Goal: Task Accomplishment & Management: Manage account settings

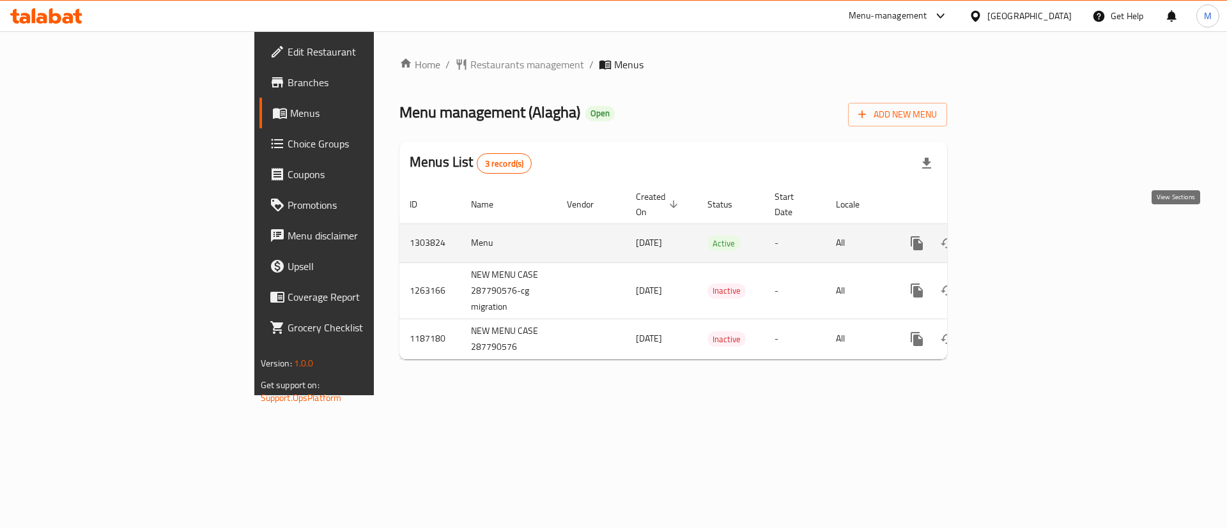
click at [1015, 238] on icon "enhanced table" at bounding box center [1009, 244] width 12 height 12
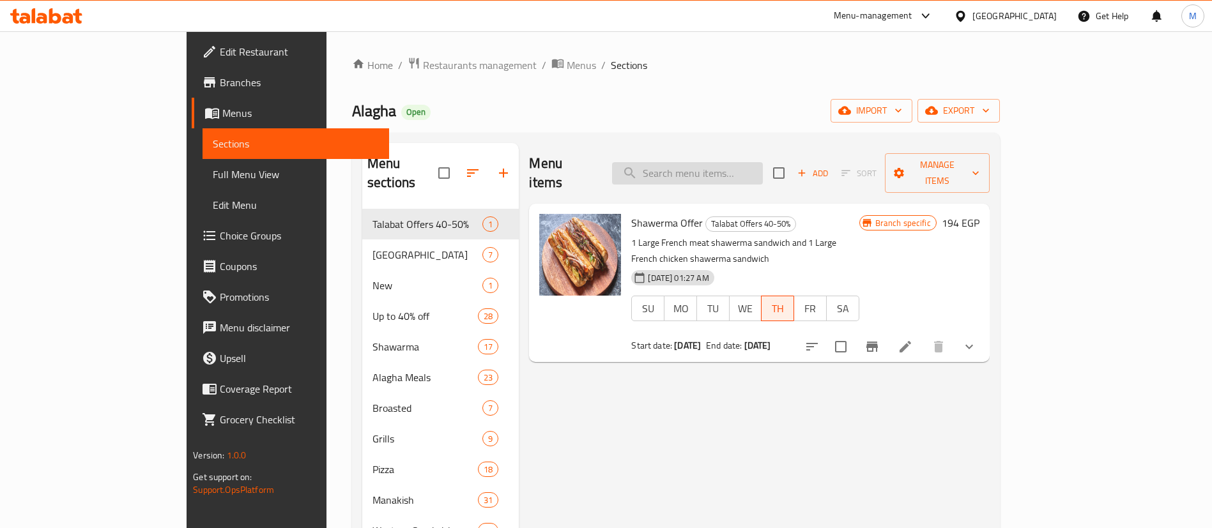
click at [763, 166] on input "search" at bounding box center [687, 173] width 151 height 22
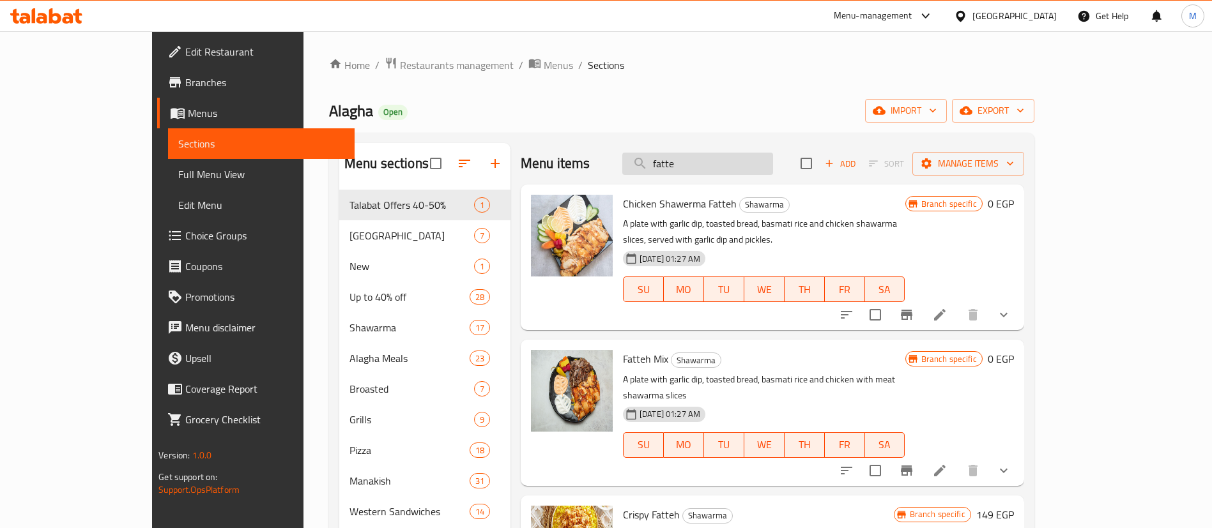
click at [773, 164] on input "fatte" at bounding box center [697, 164] width 151 height 22
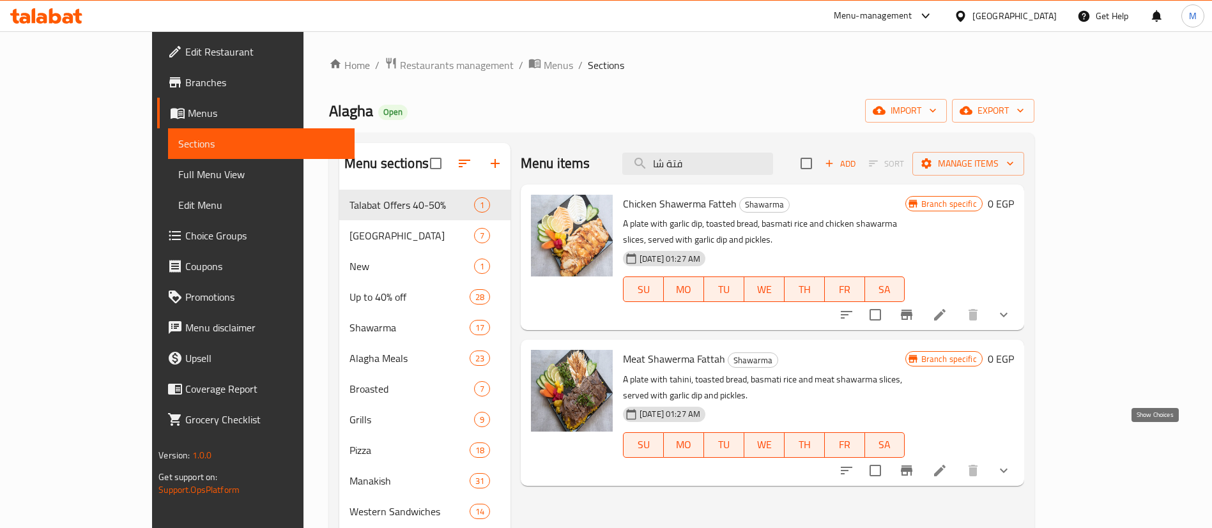
type input "فتة شا"
click at [1011, 463] on icon "show more" at bounding box center [1003, 470] width 15 height 15
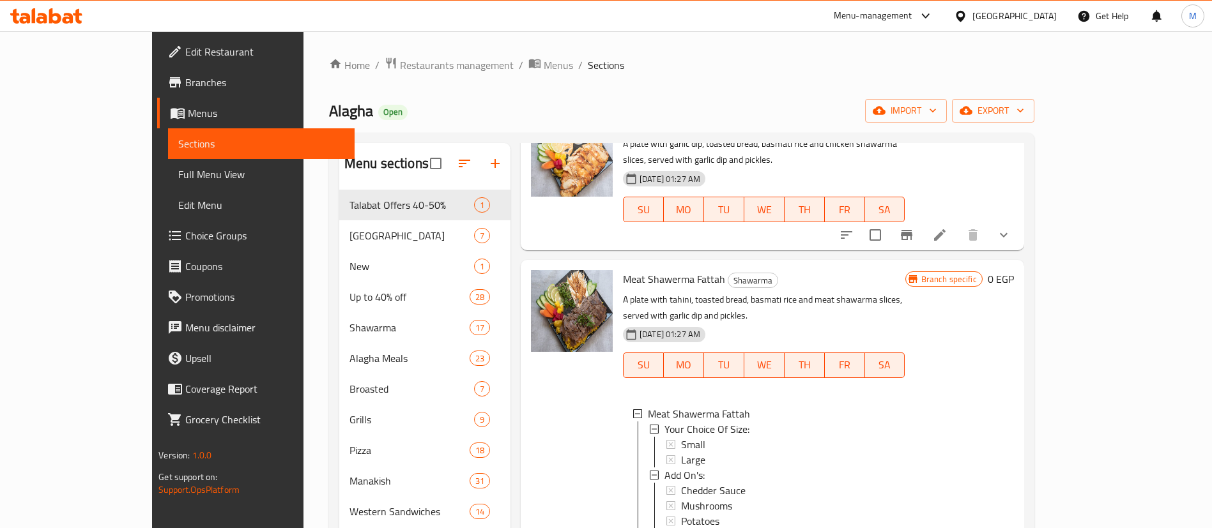
scroll to position [2, 0]
click at [681, 450] on div "Large" at bounding box center [788, 457] width 214 height 15
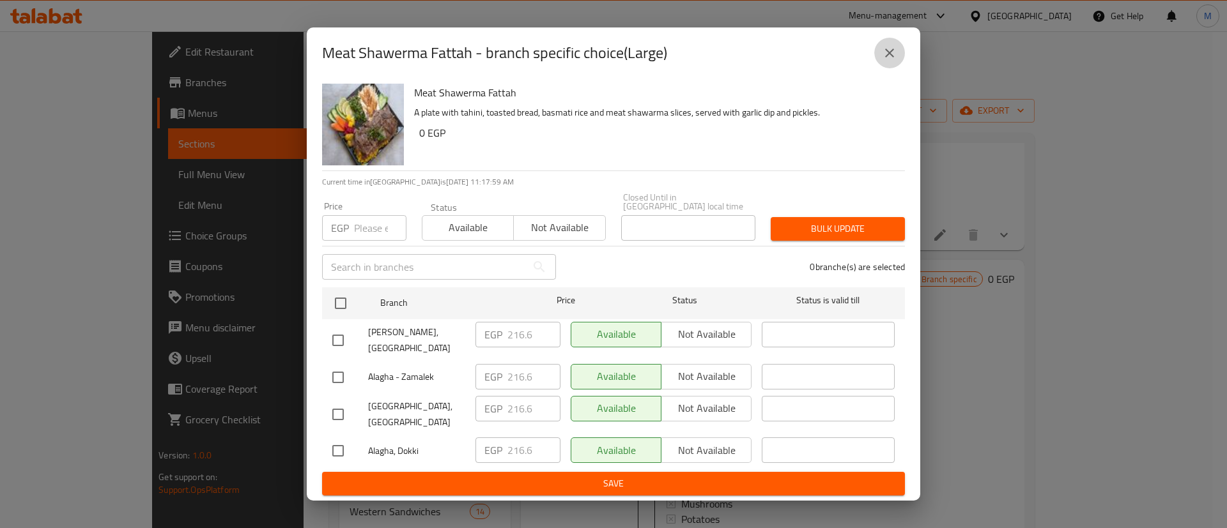
click at [889, 61] on icon "close" at bounding box center [889, 52] width 15 height 15
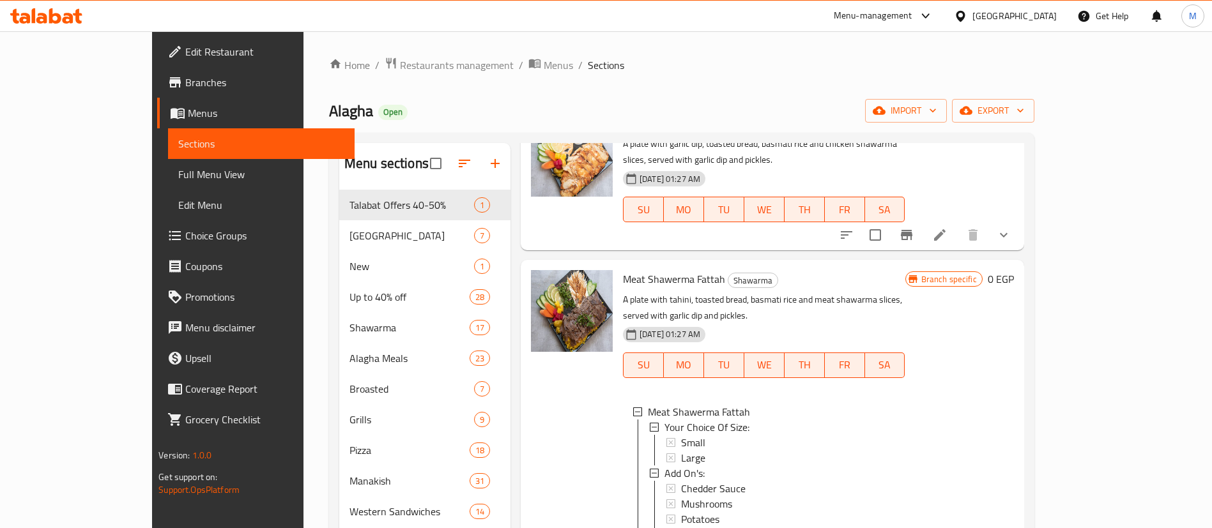
scroll to position [224, 0]
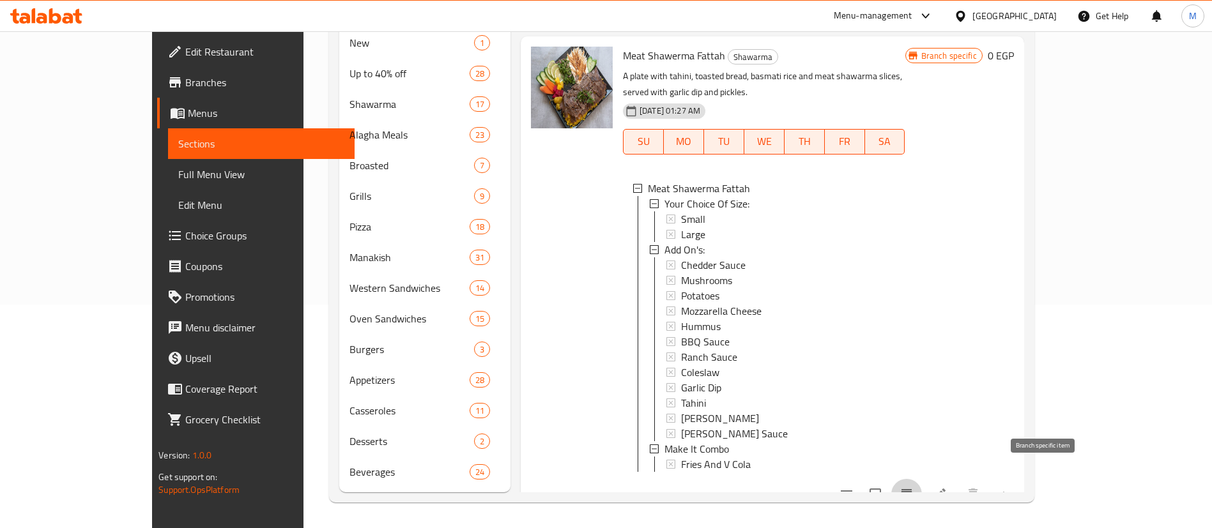
click at [912, 489] on icon "Branch-specific-item" at bounding box center [907, 494] width 12 height 10
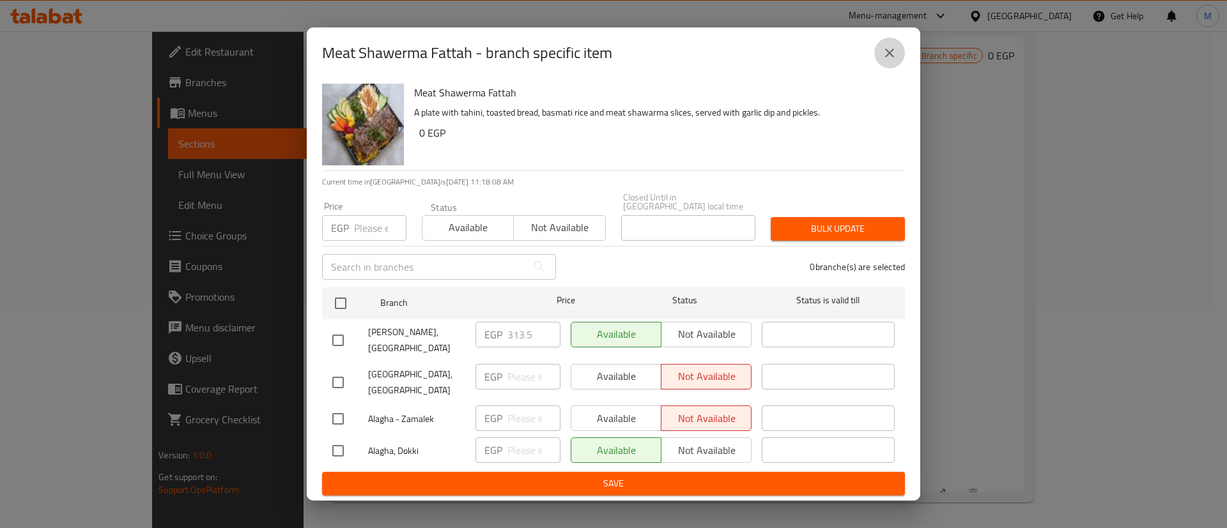
click at [888, 68] on button "close" at bounding box center [889, 53] width 31 height 31
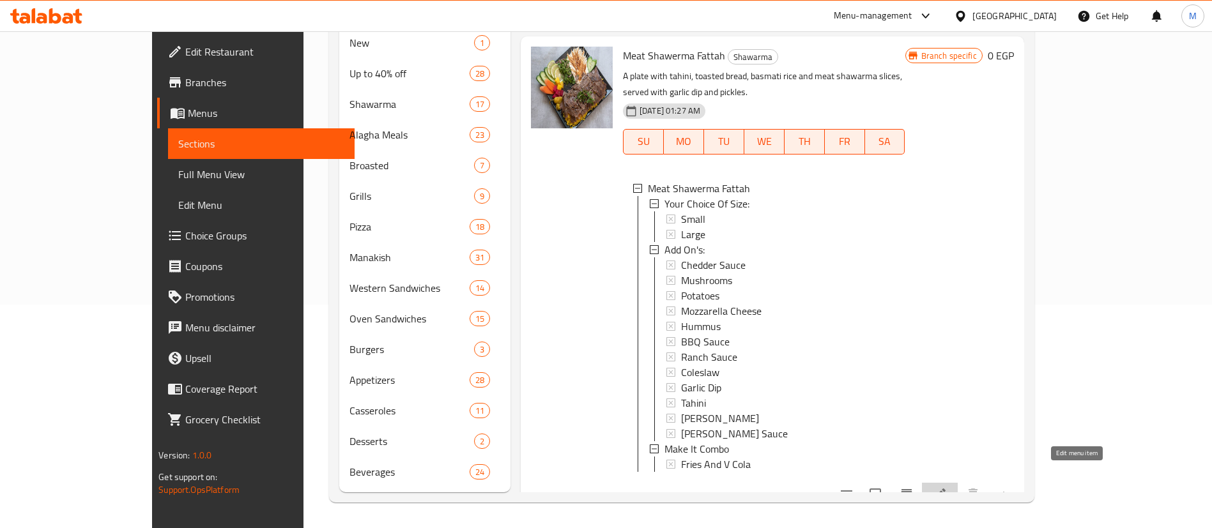
click at [946, 489] on icon at bounding box center [940, 495] width 12 height 12
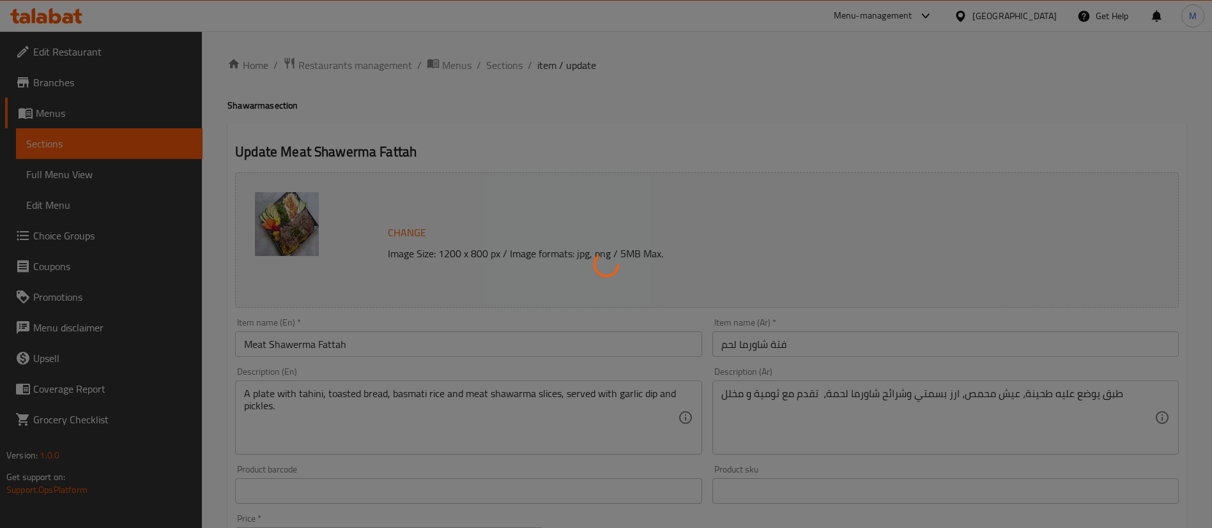
type input "إختيارك من الحجم:"
type input "1"
type input "الإضافات :"
type input "0"
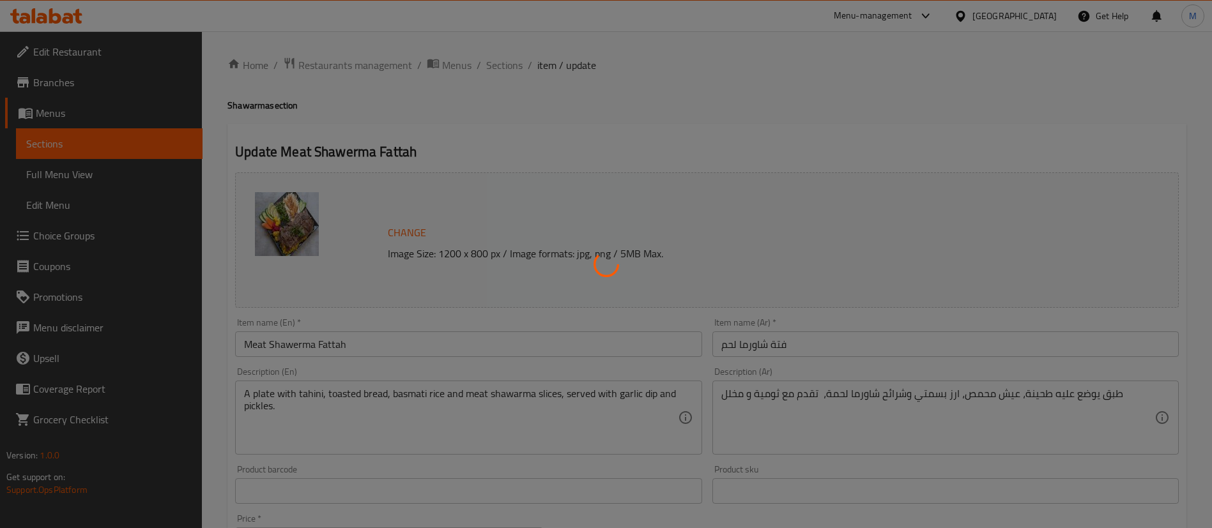
type input "7"
type input "خليها كومبو"
type input "0"
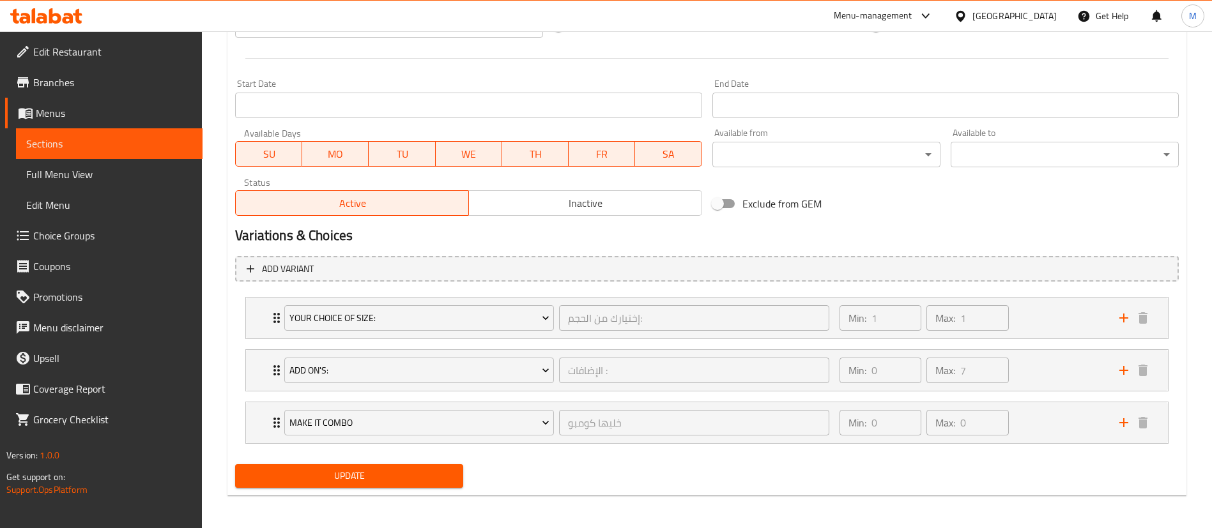
scroll to position [519, 0]
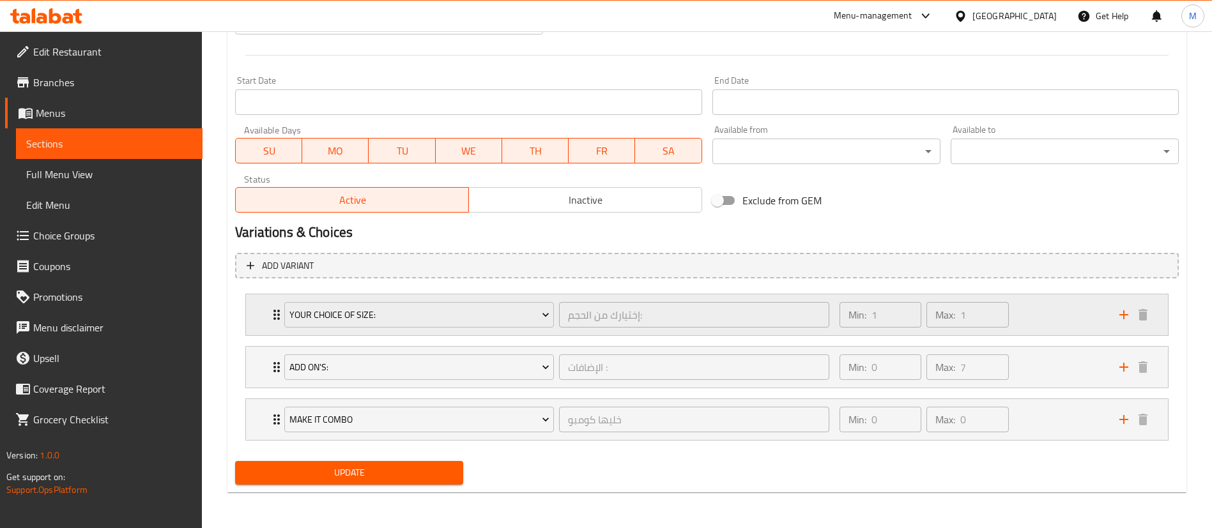
click at [270, 314] on icon "Expand" at bounding box center [276, 314] width 15 height 15
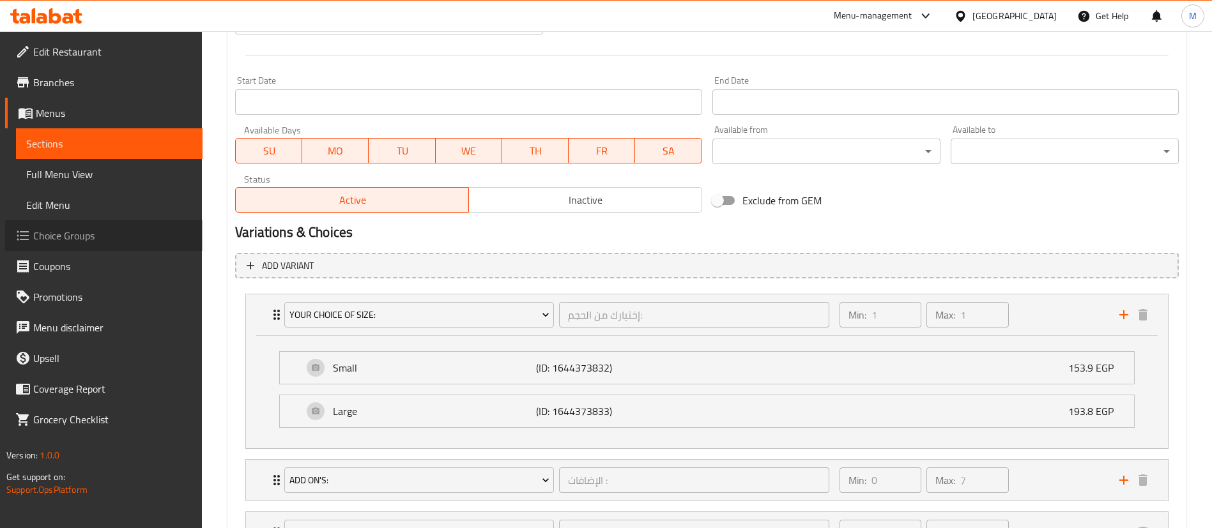
click at [79, 231] on span "Choice Groups" at bounding box center [112, 235] width 159 height 15
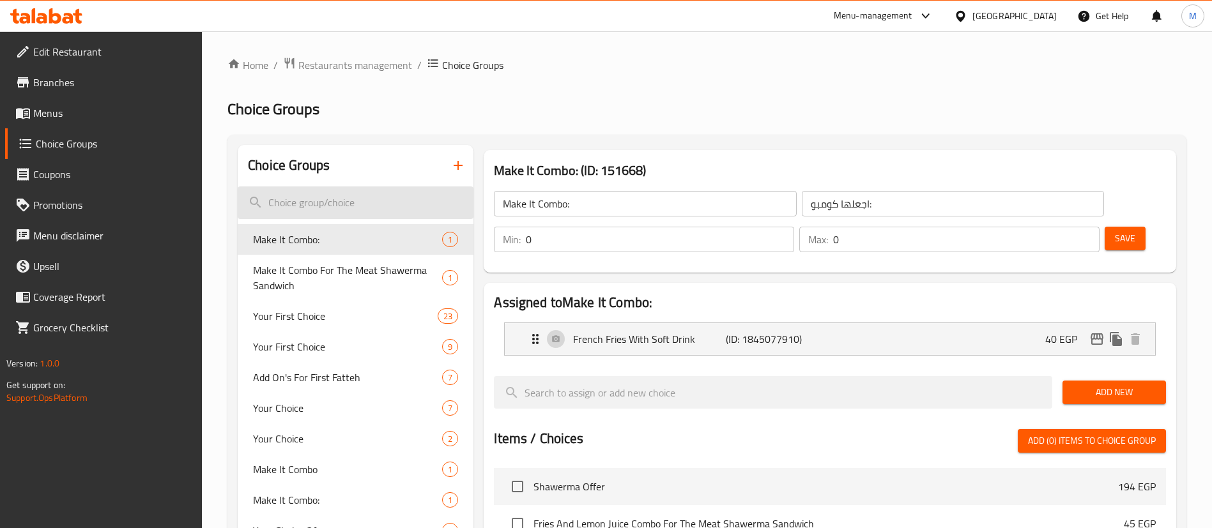
click at [326, 201] on input "search" at bounding box center [356, 203] width 236 height 33
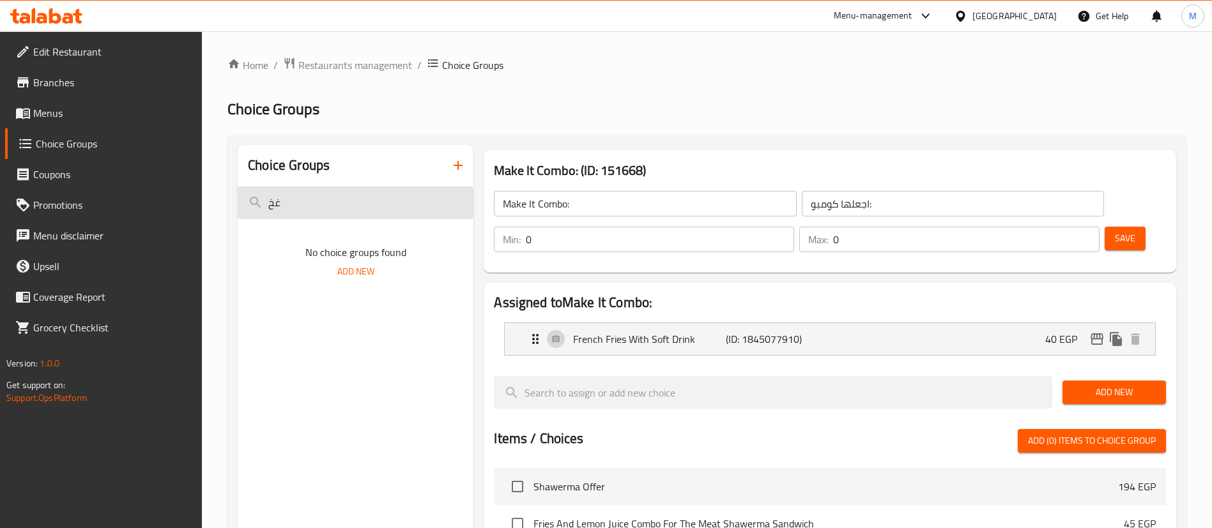
type input "غ"
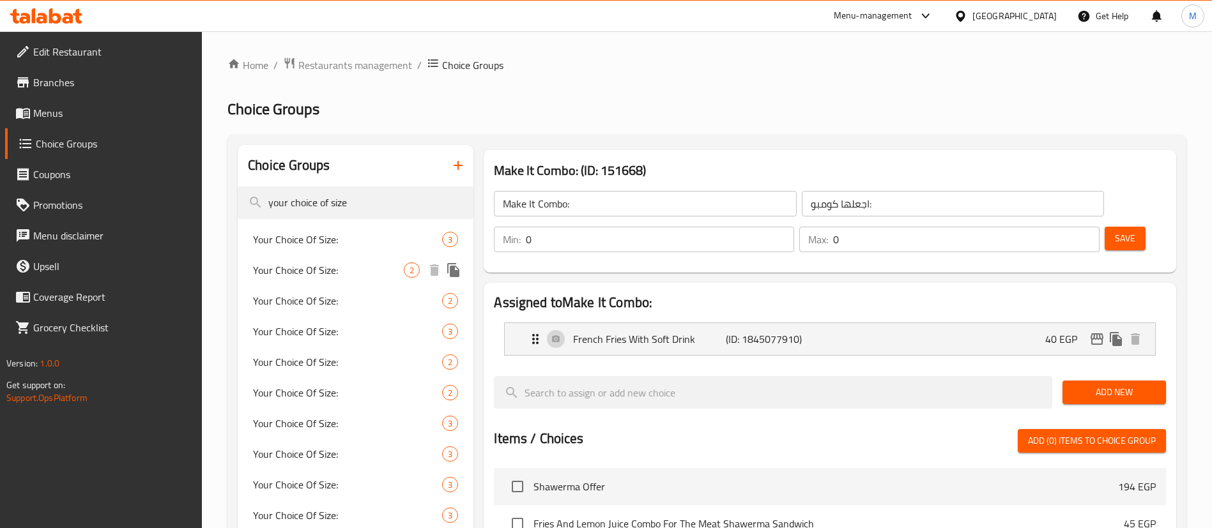
type input "your choice of size"
click at [353, 271] on span "Your Choice Of Size:" at bounding box center [328, 270] width 151 height 15
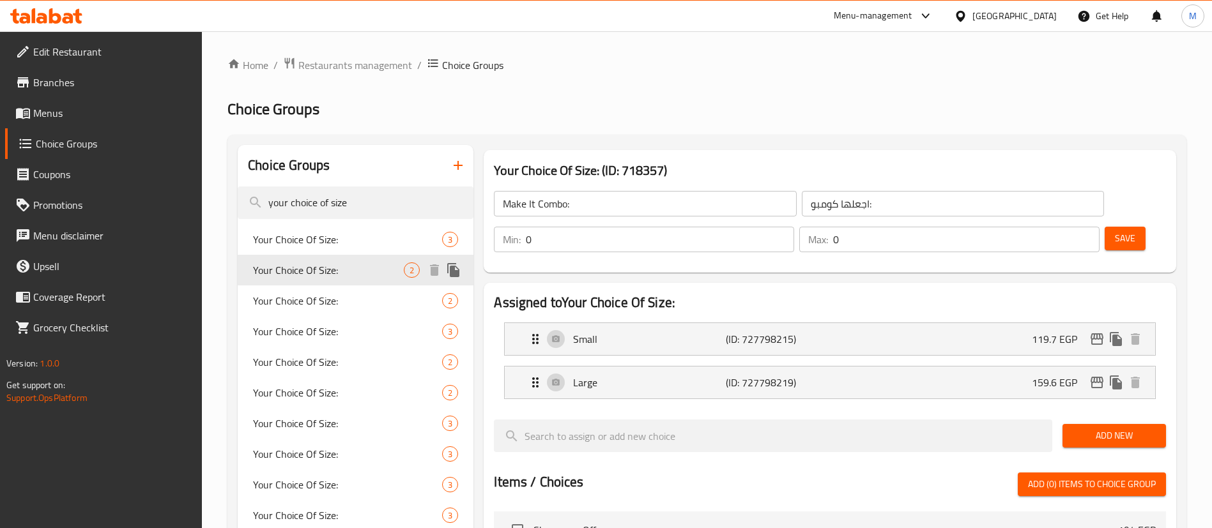
type input "Your Choice Of Size:"
type input "إختيارك من الحجم:"
type input "1"
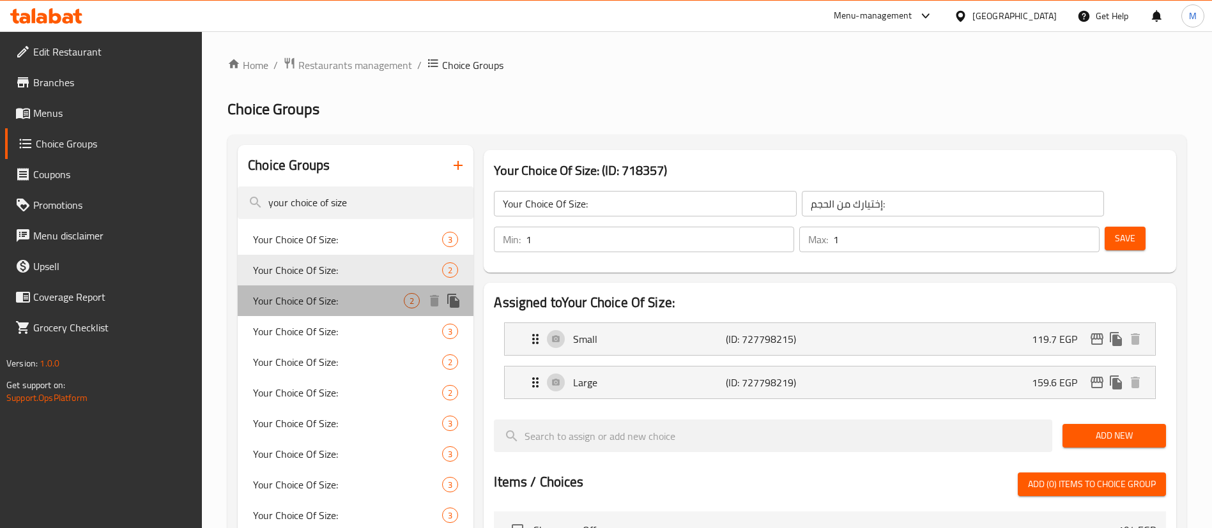
click at [350, 295] on span "Your Choice Of Size:" at bounding box center [328, 300] width 151 height 15
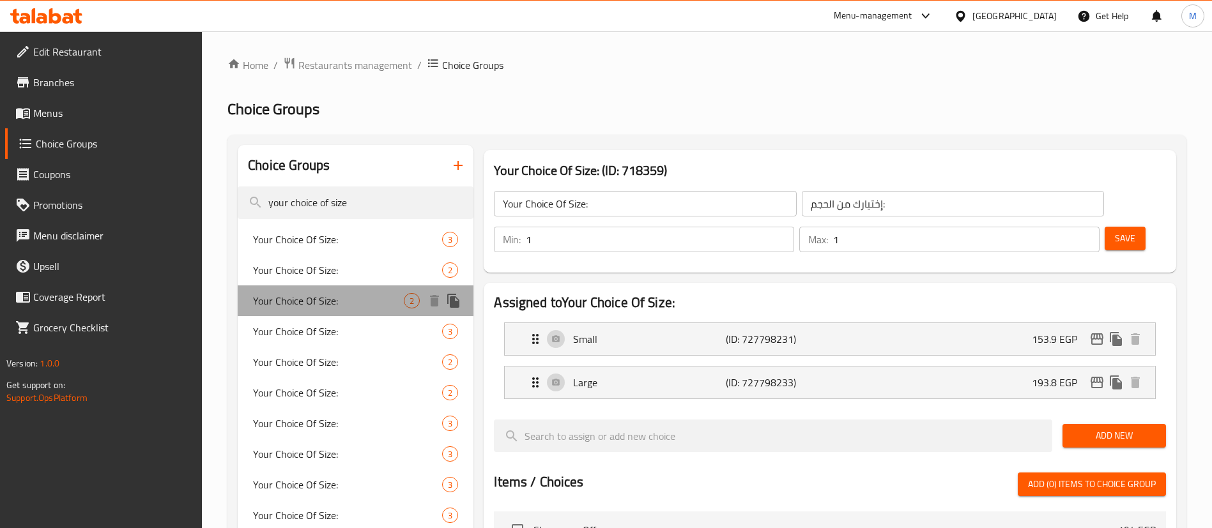
click at [351, 304] on span "Your Choice Of Size:" at bounding box center [328, 300] width 151 height 15
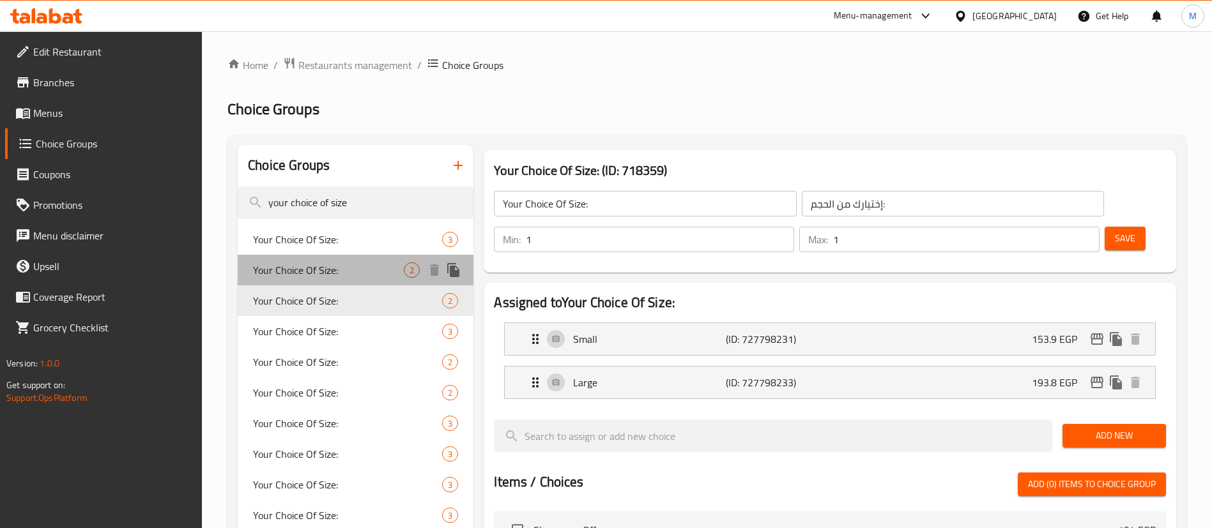
click at [364, 277] on span "Your Choice Of Size:" at bounding box center [328, 270] width 151 height 15
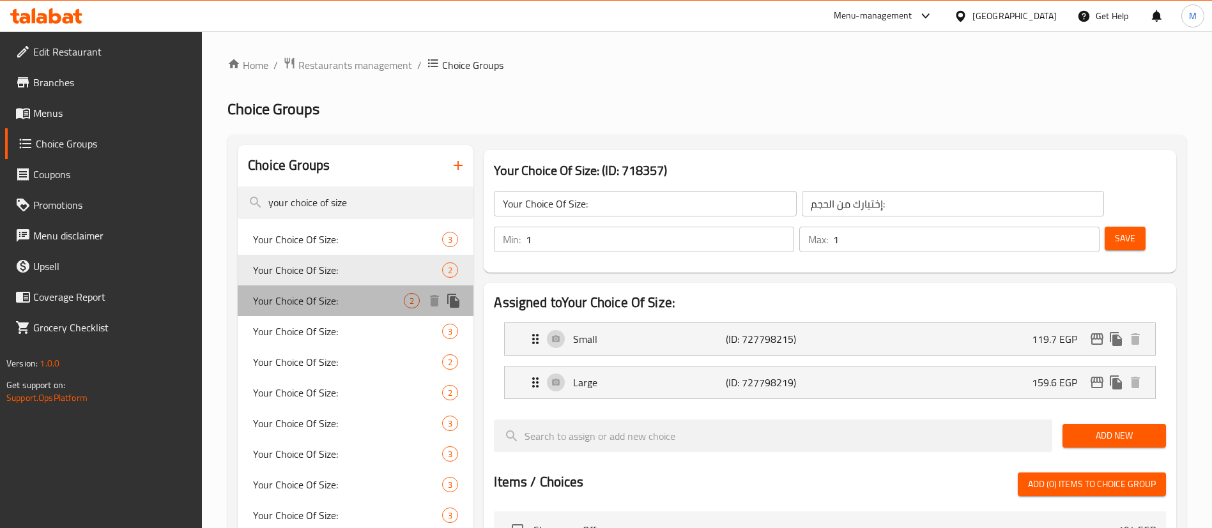
click at [360, 288] on div "Your Choice Of Size: 2" at bounding box center [356, 301] width 236 height 31
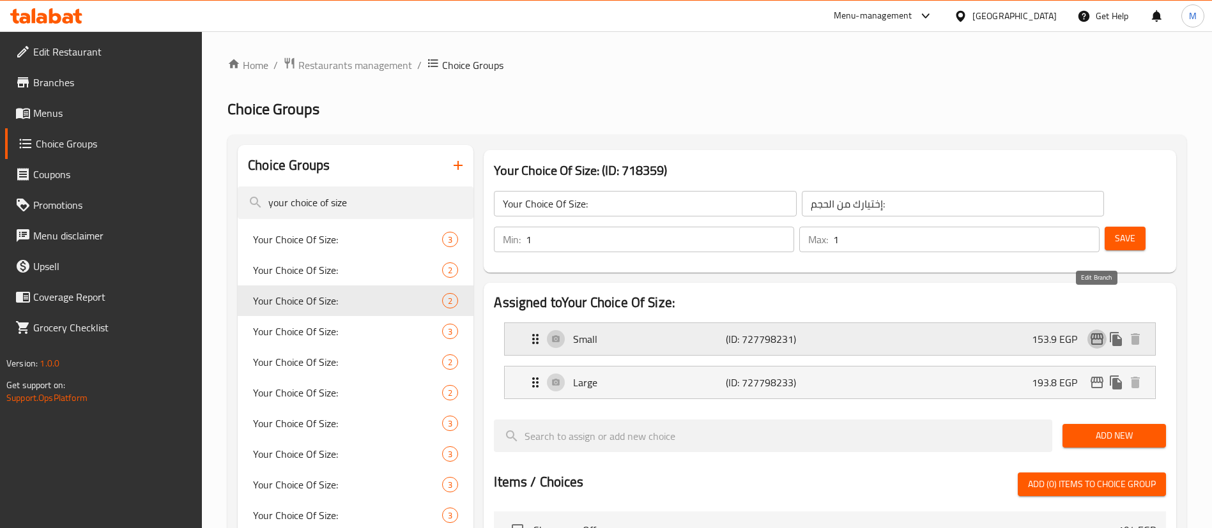
click at [1098, 334] on icon "edit" at bounding box center [1097, 340] width 13 height 12
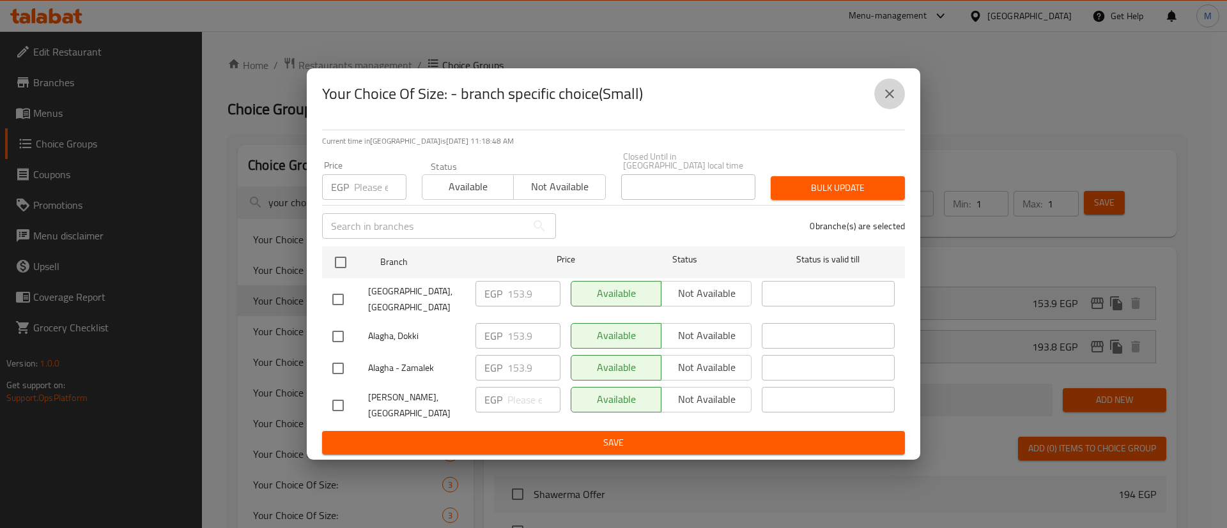
click at [903, 106] on button "close" at bounding box center [889, 94] width 31 height 31
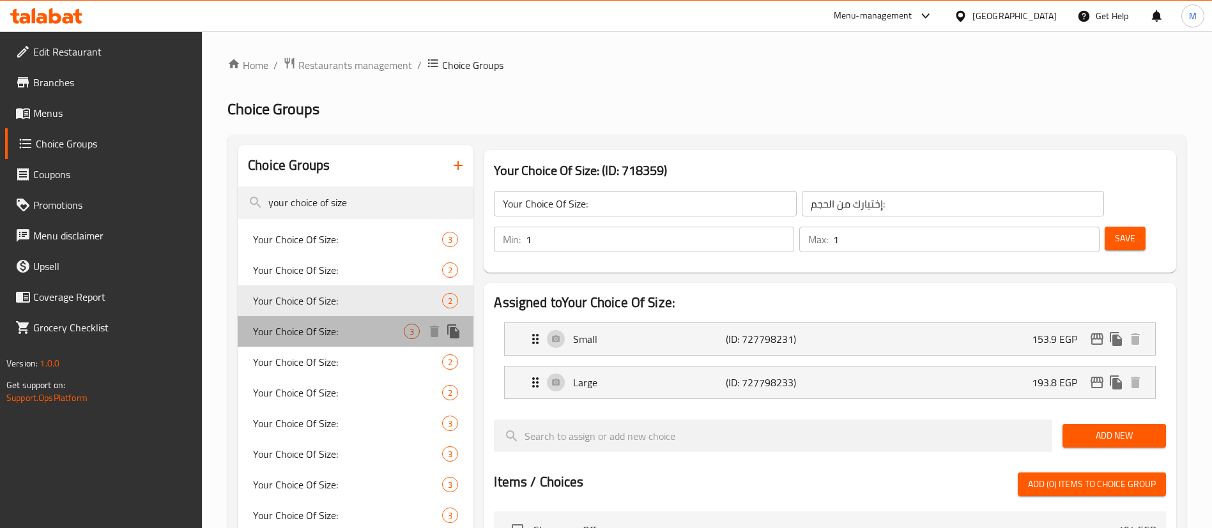
click at [361, 341] on div "Your Choice Of Size: 3" at bounding box center [356, 331] width 236 height 31
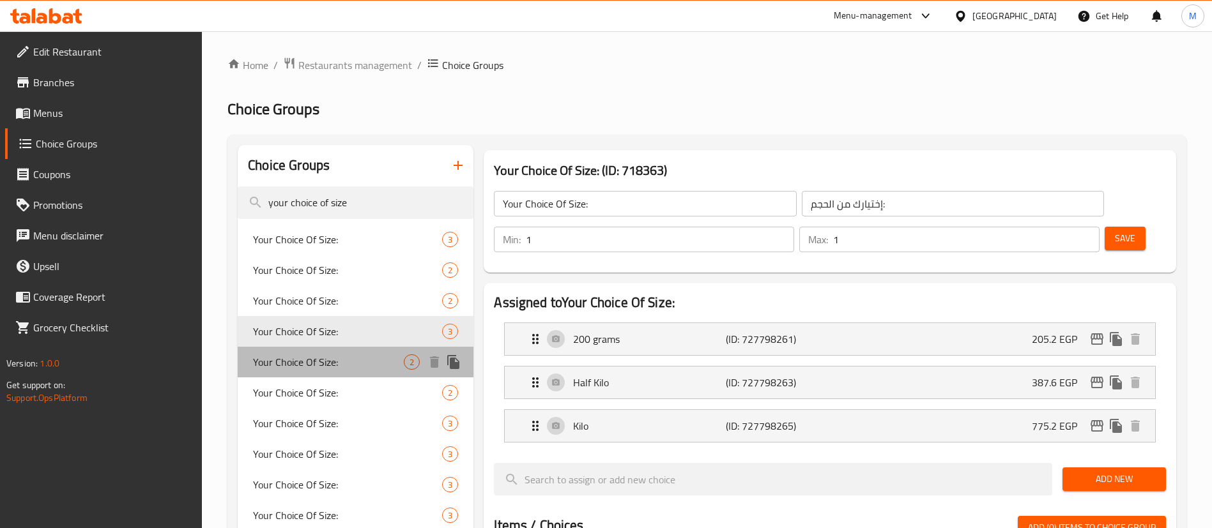
click at [357, 355] on span "Your Choice Of Size:" at bounding box center [328, 362] width 151 height 15
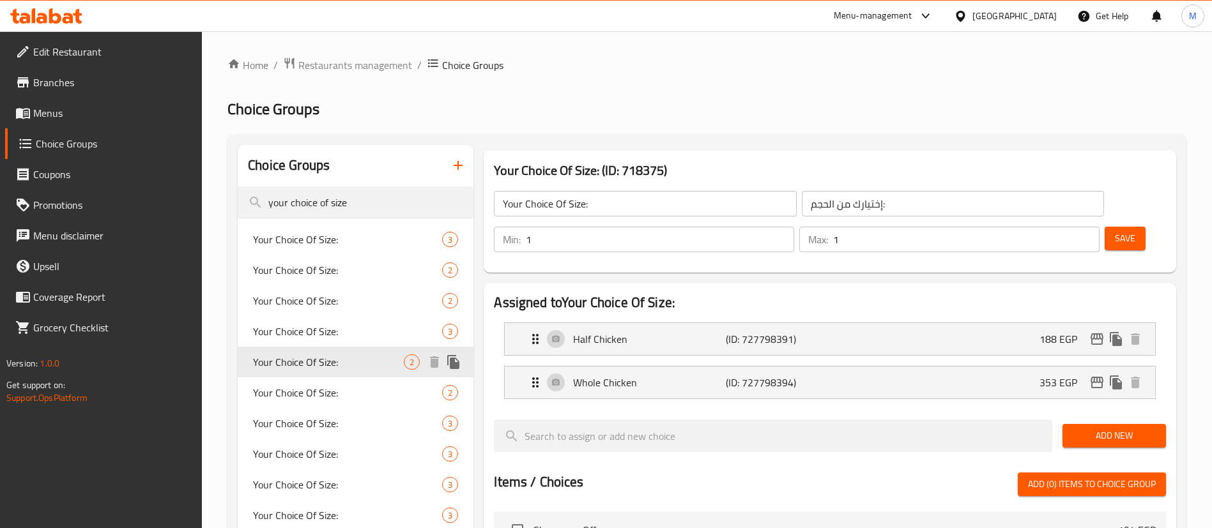
type input "Your Choice Of Size:"
type input "إختيارك من الحجم:"
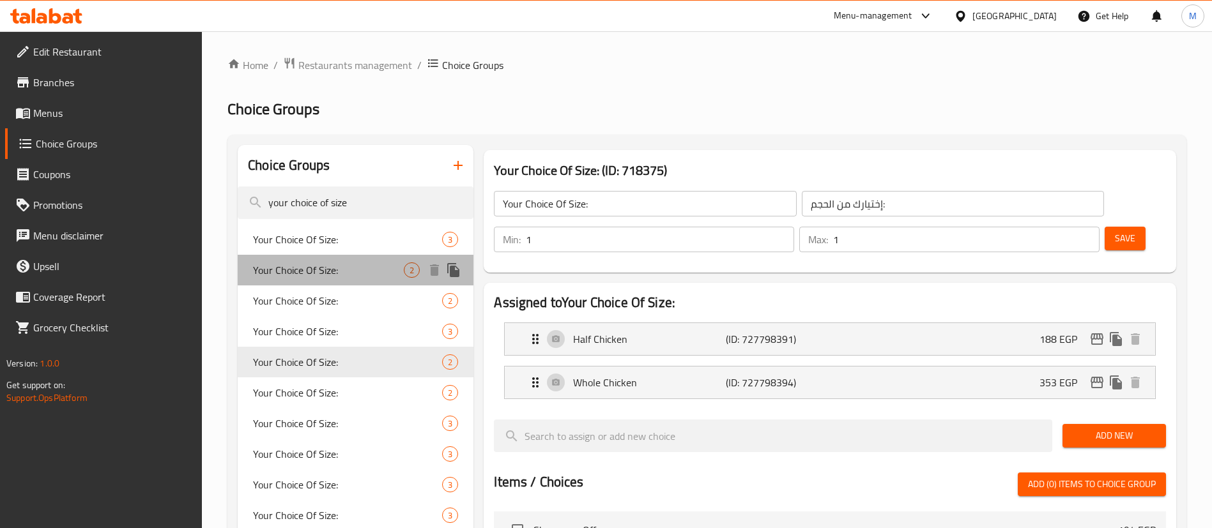
click at [355, 256] on div "Your Choice Of Size: 2" at bounding box center [356, 270] width 236 height 31
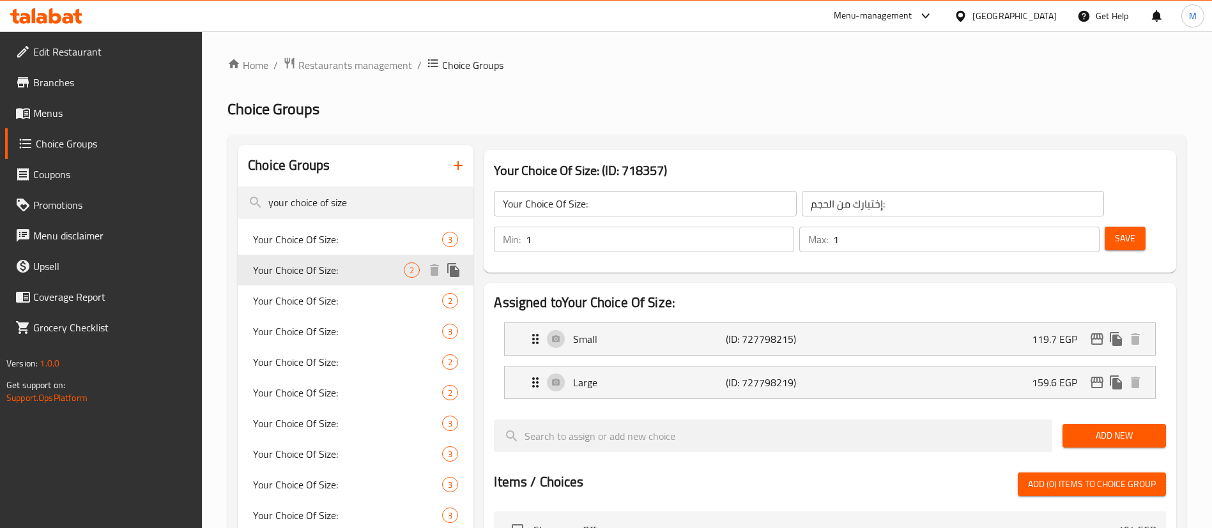
type input "Your Choice Of Size:"
type input "إختيارك من الحجم:"
click at [1096, 375] on icon "edit" at bounding box center [1096, 382] width 15 height 15
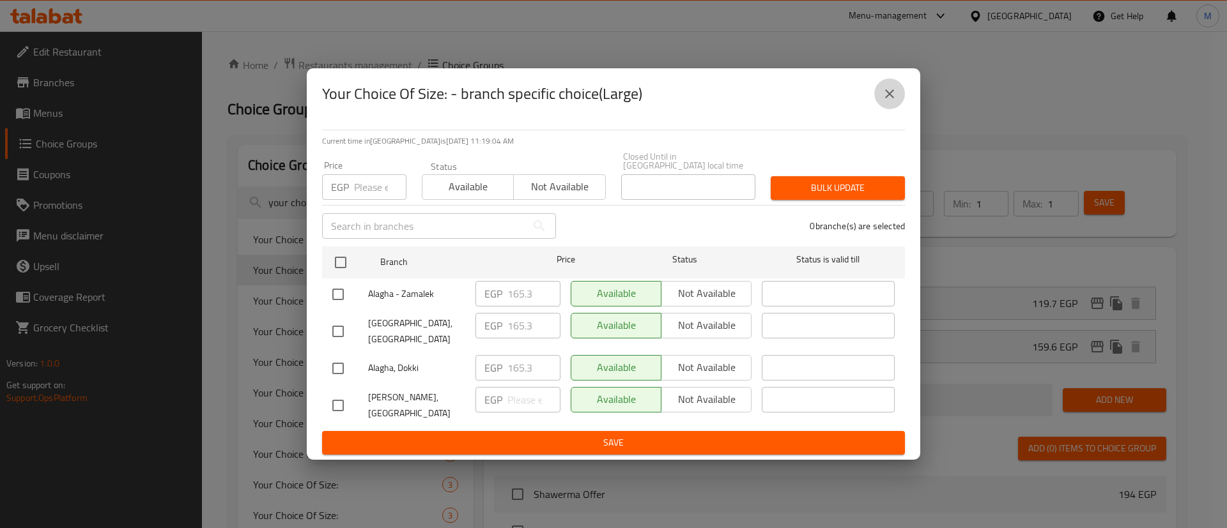
click at [895, 102] on icon "close" at bounding box center [889, 93] width 15 height 15
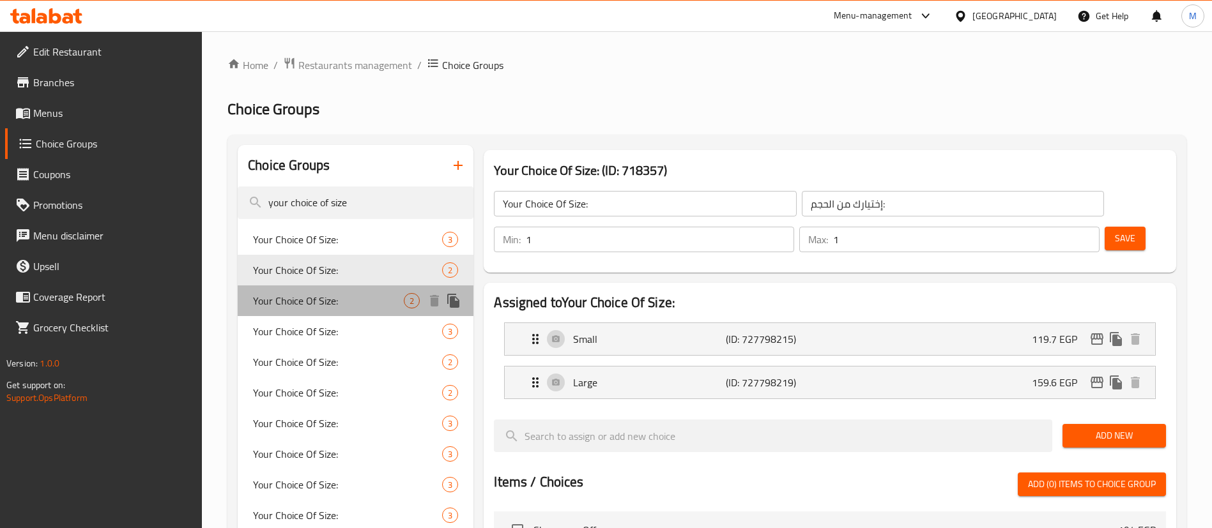
click at [360, 302] on span "Your Choice Of Size:" at bounding box center [328, 300] width 151 height 15
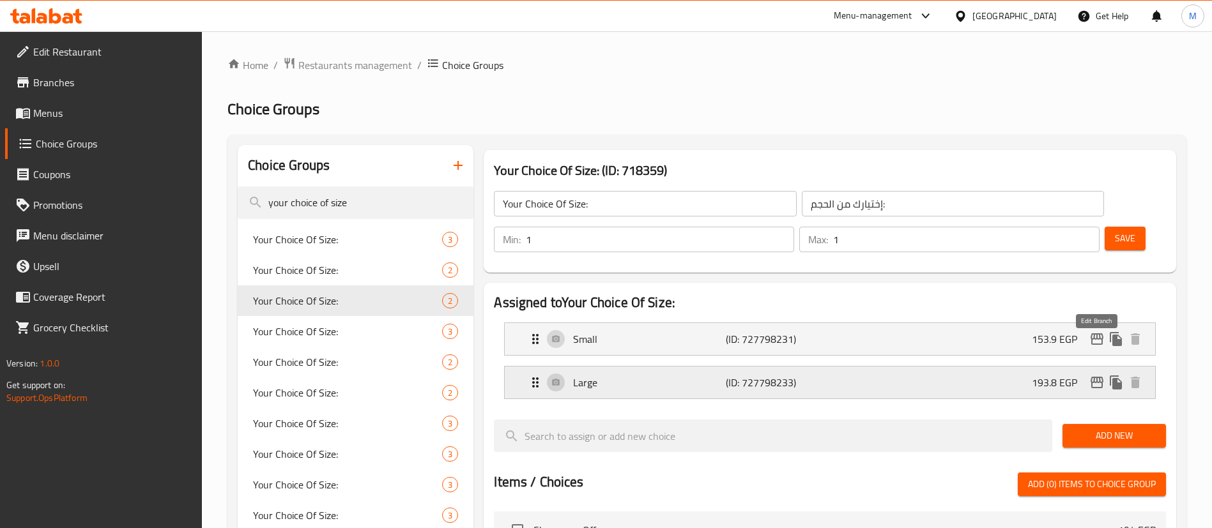
click at [1094, 377] on icon "edit" at bounding box center [1097, 383] width 13 height 12
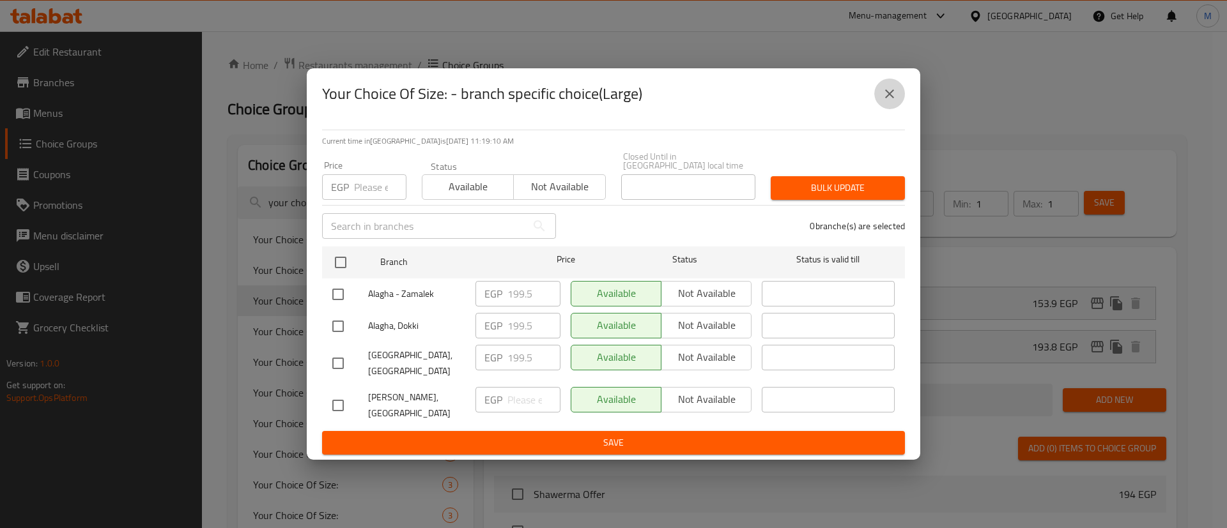
click at [893, 109] on button "close" at bounding box center [889, 94] width 31 height 31
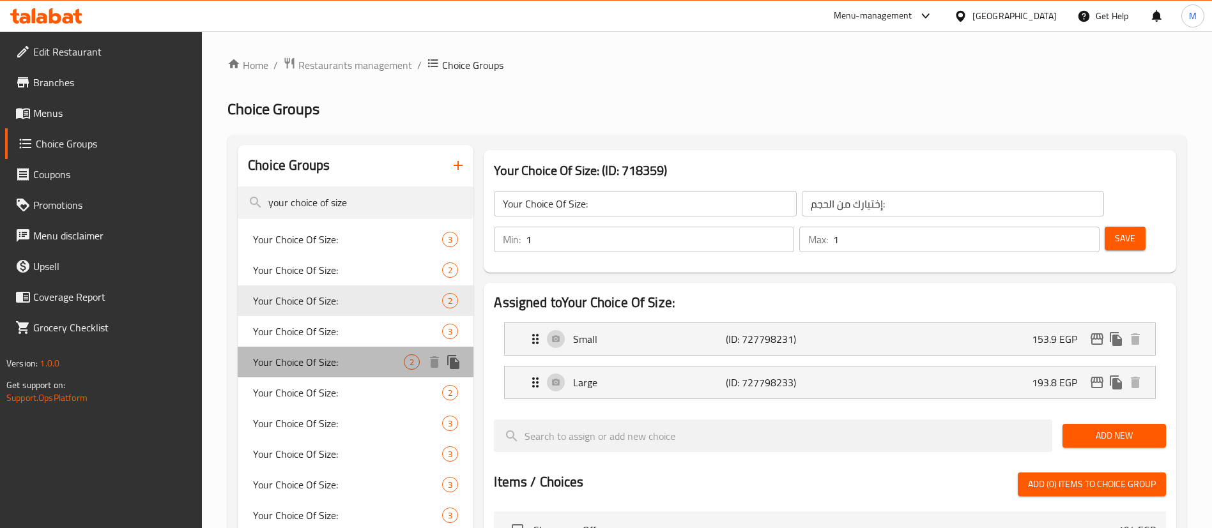
click at [328, 366] on span "Your Choice Of Size:" at bounding box center [328, 362] width 151 height 15
type input "Your Choice Of Size:"
type input "إختيارك من الحجم:"
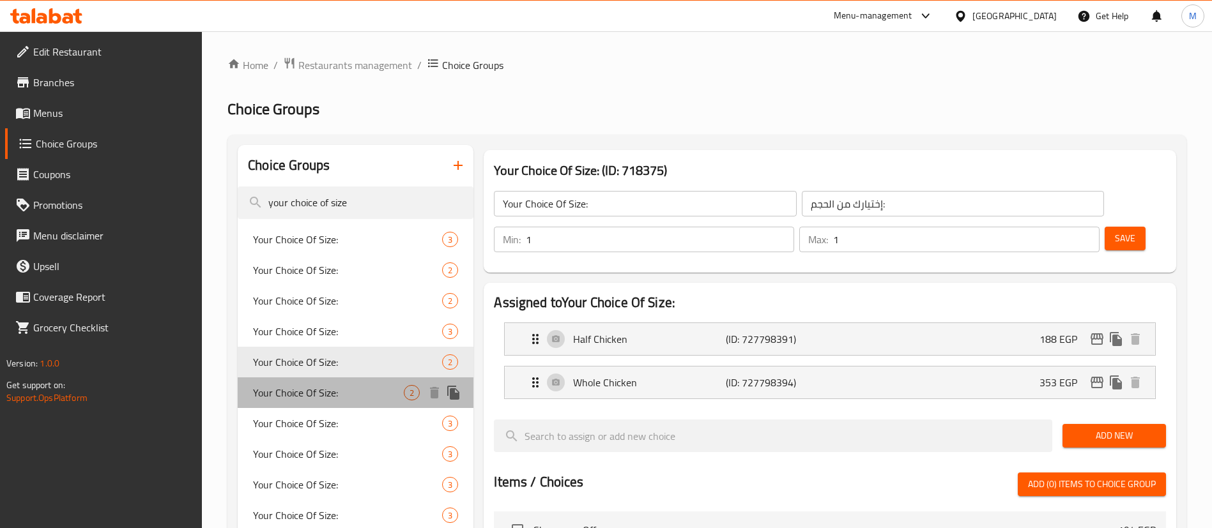
click at [326, 404] on div "Your Choice Of Size: 2" at bounding box center [356, 393] width 236 height 31
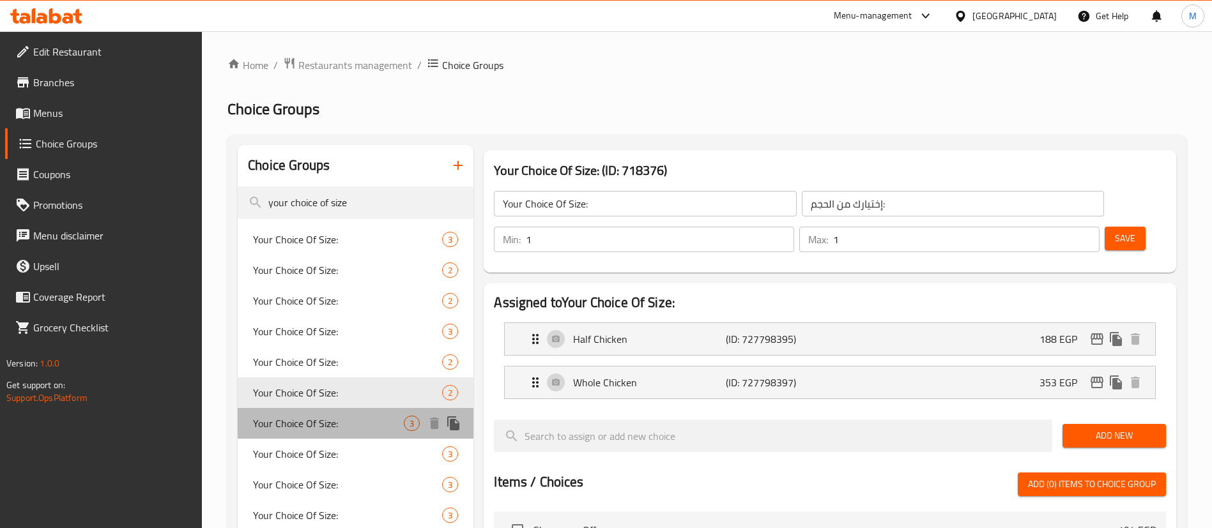
click at [326, 416] on span "Your Choice Of Size:" at bounding box center [328, 423] width 151 height 15
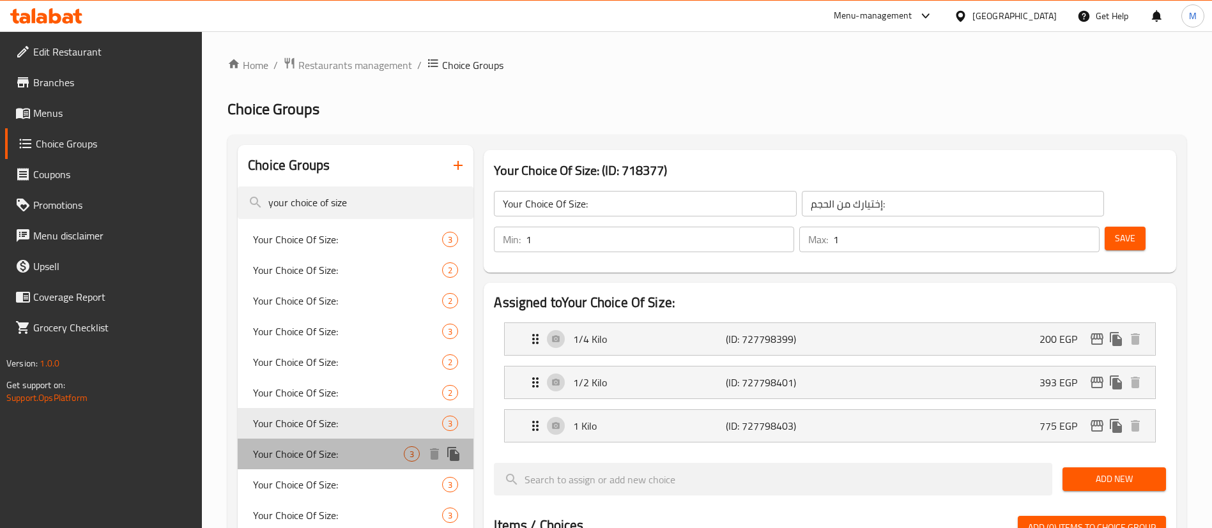
click at [321, 459] on span "Your Choice Of Size:" at bounding box center [328, 454] width 151 height 15
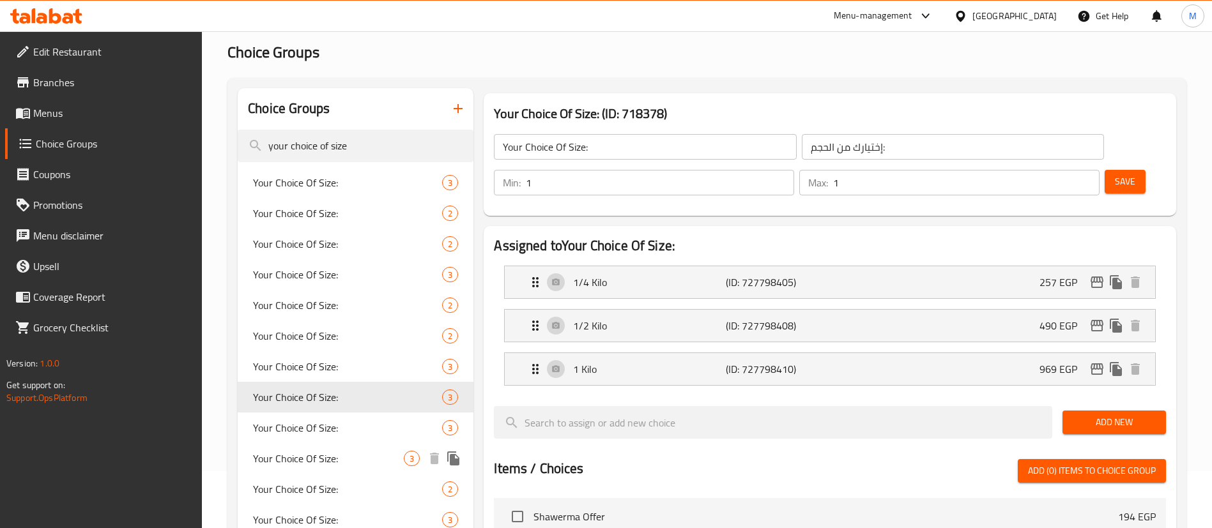
scroll to position [59, 0]
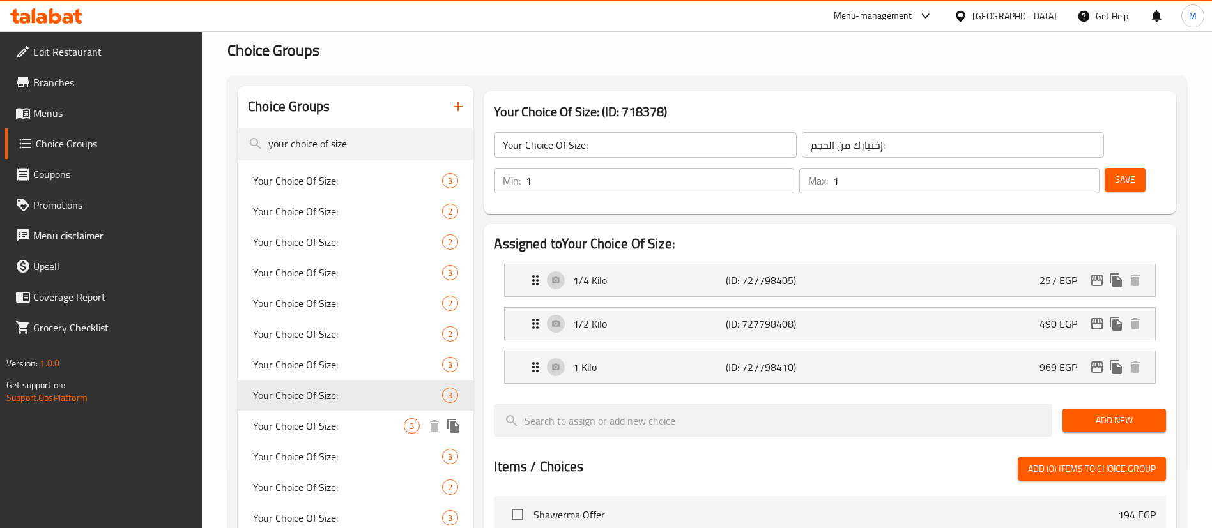
click at [337, 424] on span "Your Choice Of Size:" at bounding box center [328, 426] width 151 height 15
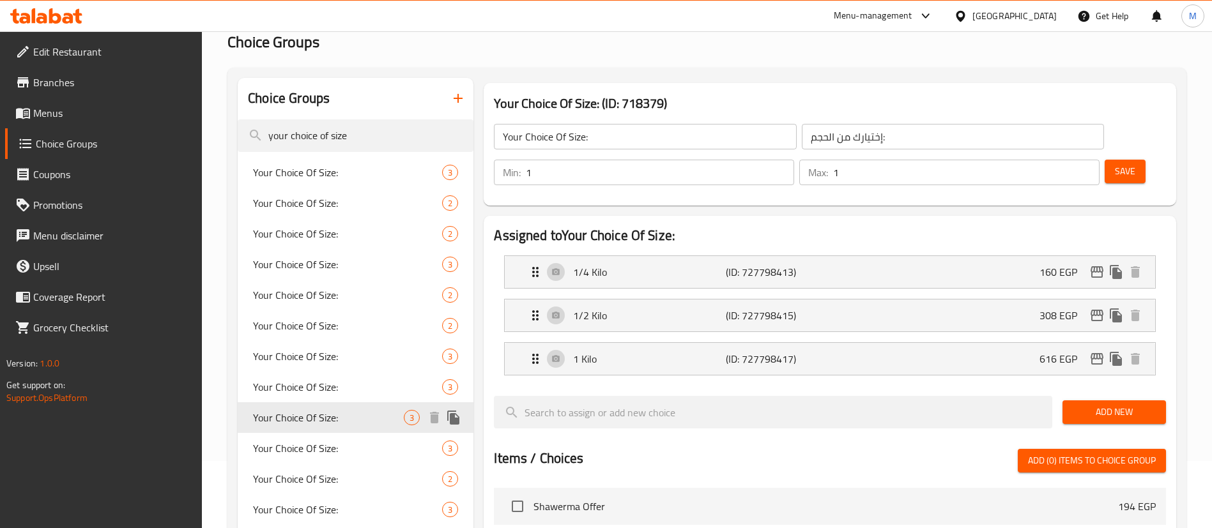
scroll to position [68, 0]
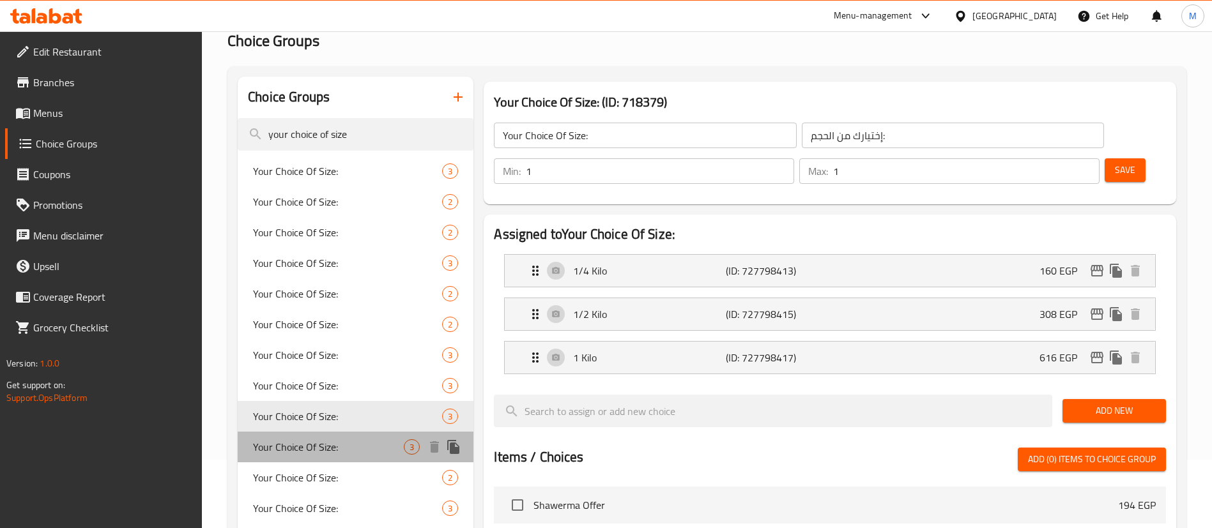
click at [332, 442] on span "Your Choice Of Size:" at bounding box center [328, 447] width 151 height 15
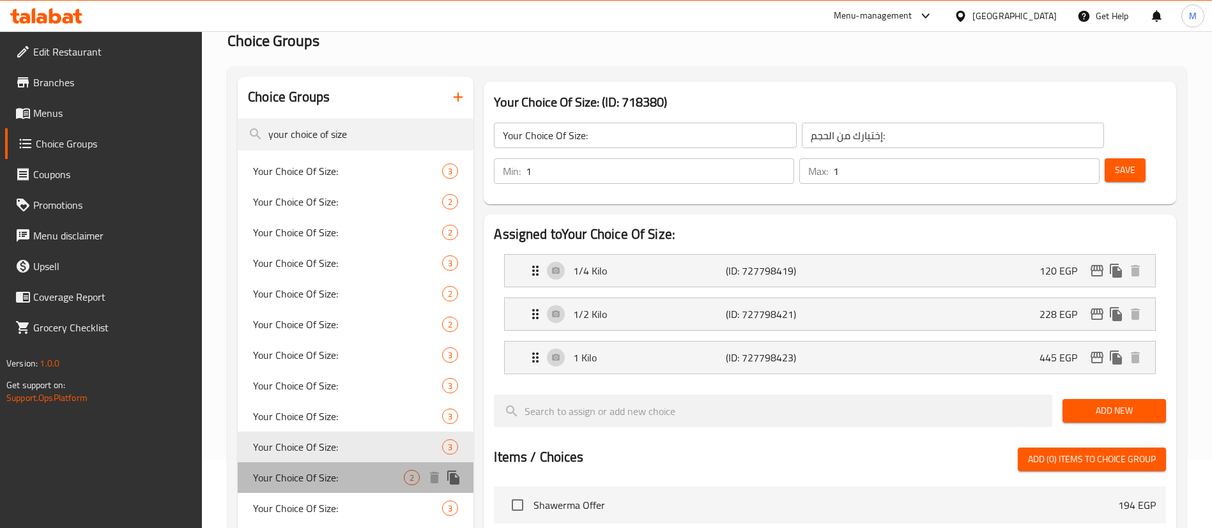
click at [326, 473] on span "Your Choice Of Size:" at bounding box center [328, 477] width 151 height 15
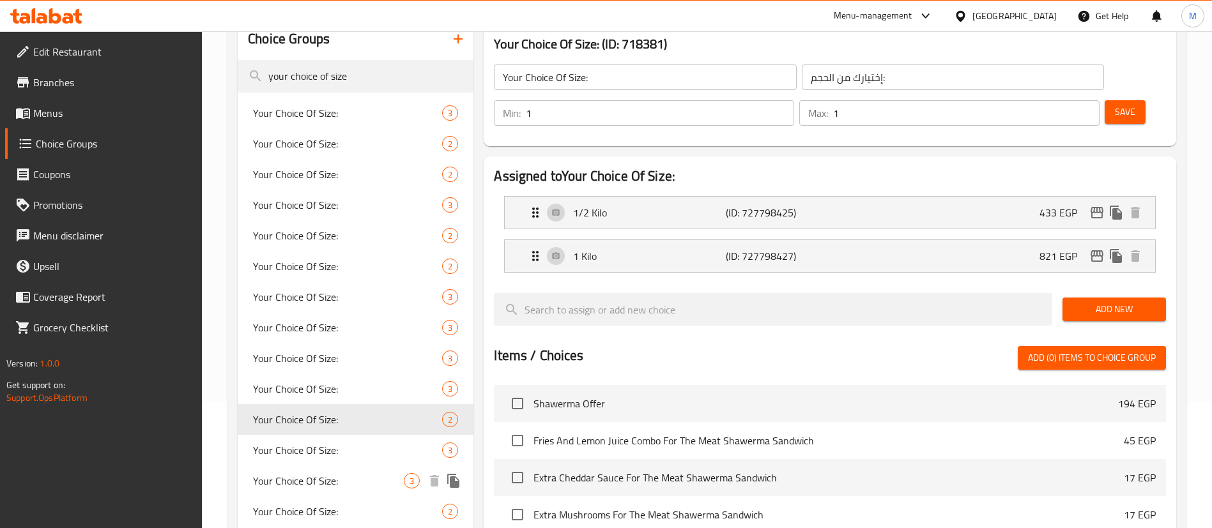
scroll to position [157, 0]
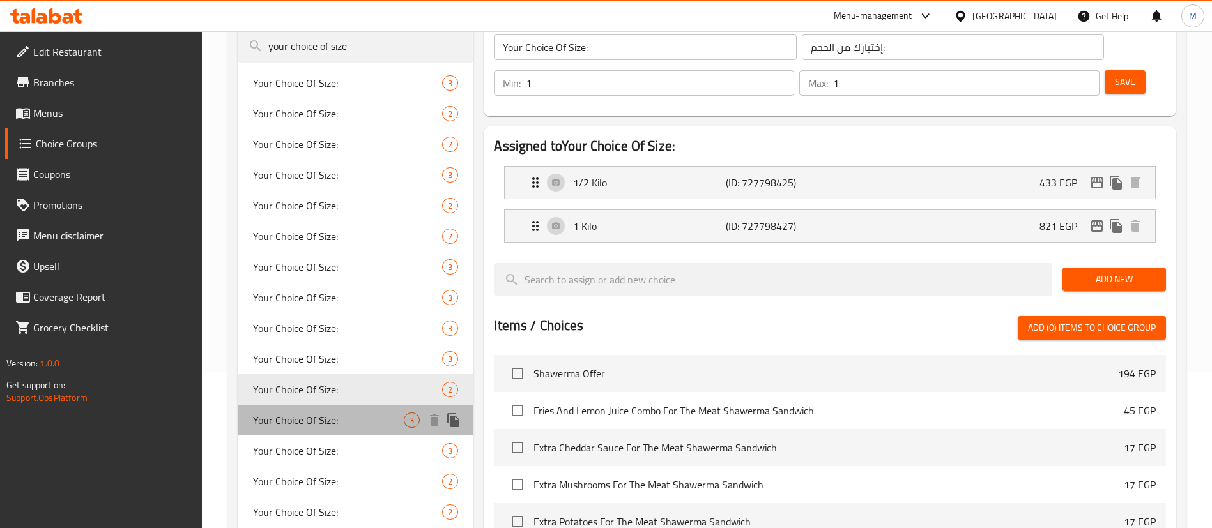
click at [343, 429] on div "Your Choice Of Size: 3" at bounding box center [356, 420] width 236 height 31
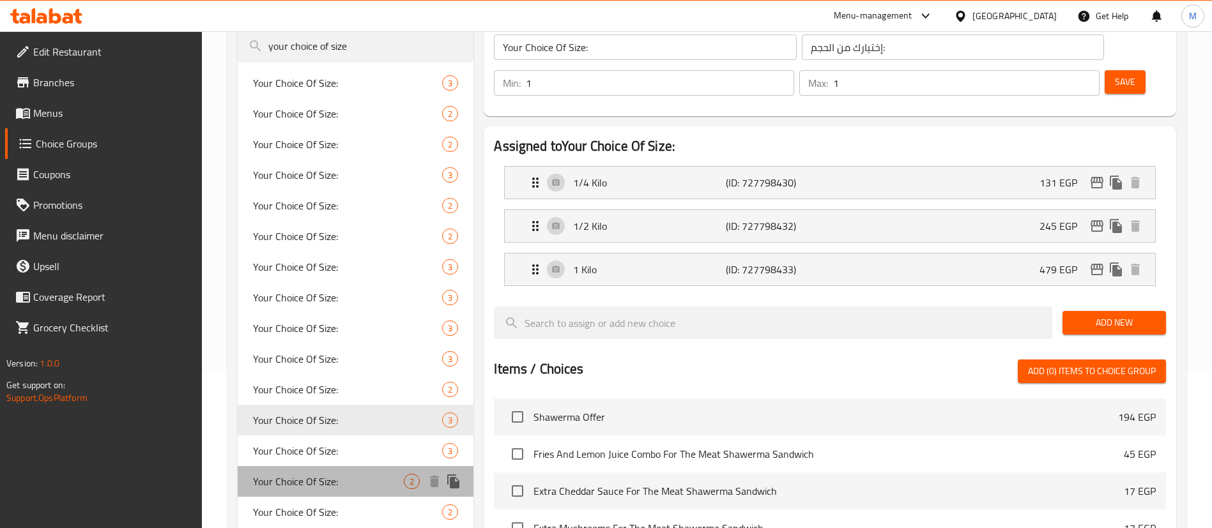
click at [345, 488] on span "Your Choice Of Size:" at bounding box center [328, 481] width 151 height 15
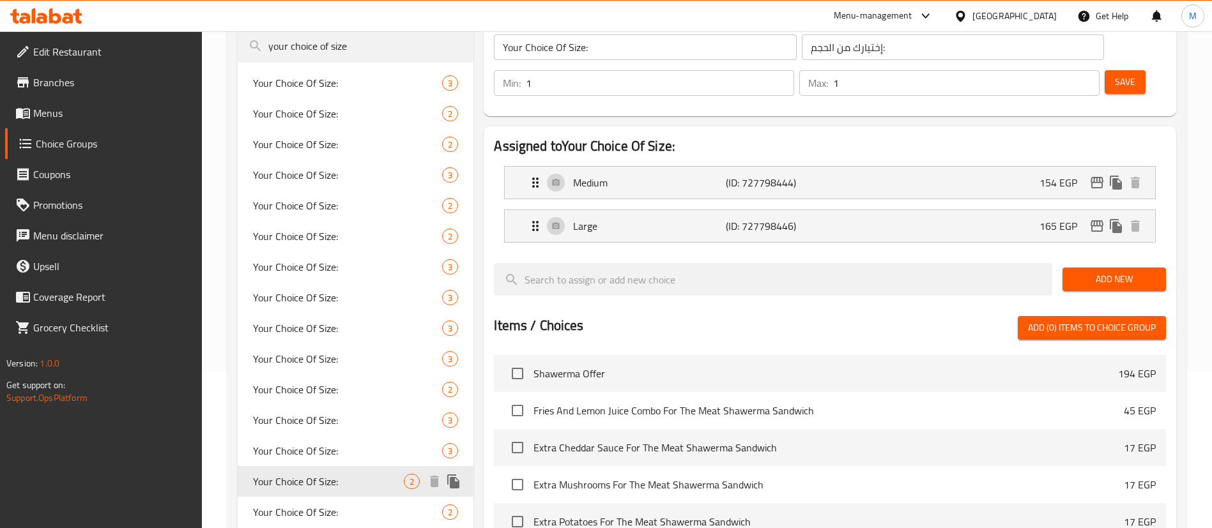
type input "Your Choice Of Size:"
type input "إختيارك من الحجم :"
click at [1094, 220] on icon "edit" at bounding box center [1097, 226] width 13 height 12
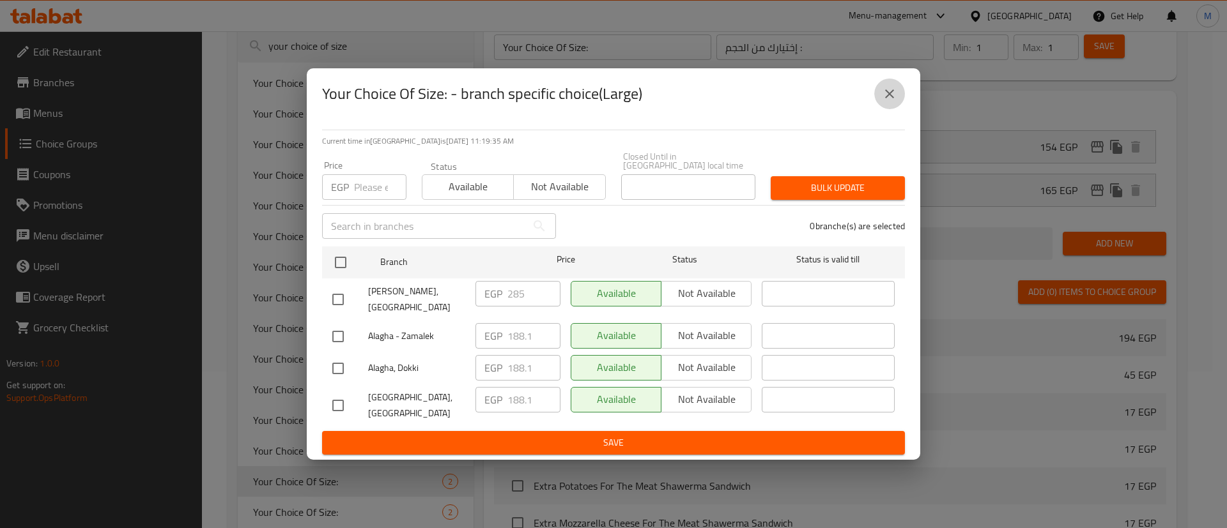
click at [892, 102] on icon "close" at bounding box center [889, 93] width 15 height 15
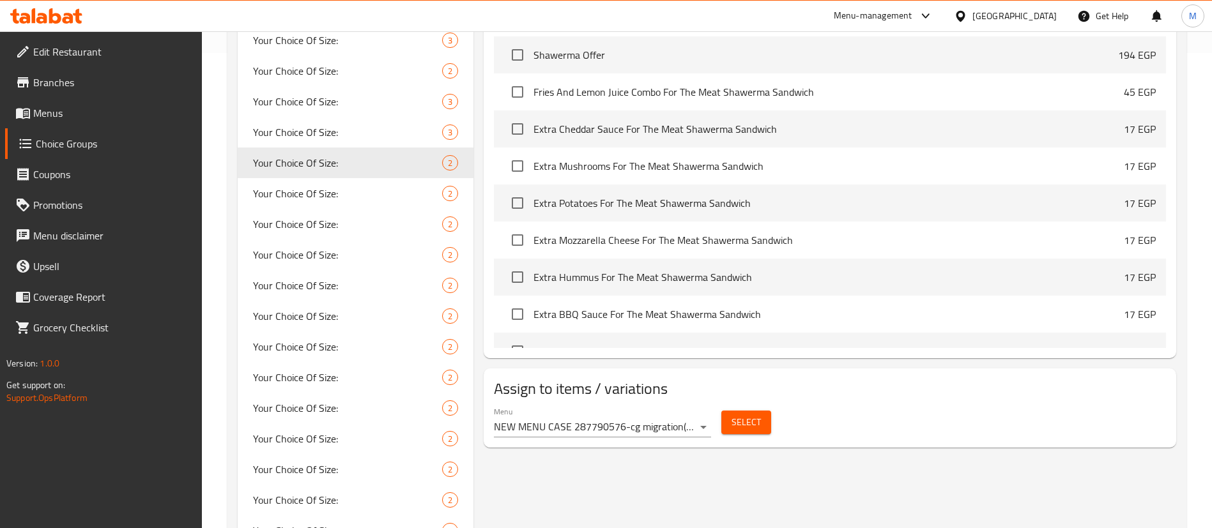
scroll to position [479, 0]
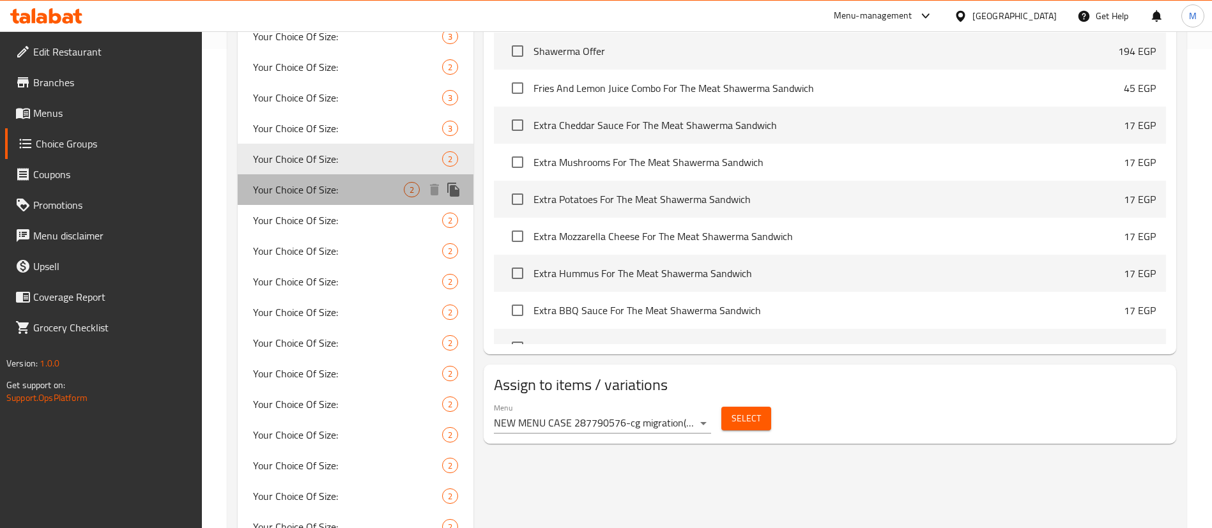
click at [336, 201] on div "Your Choice Of Size: 2" at bounding box center [356, 189] width 236 height 31
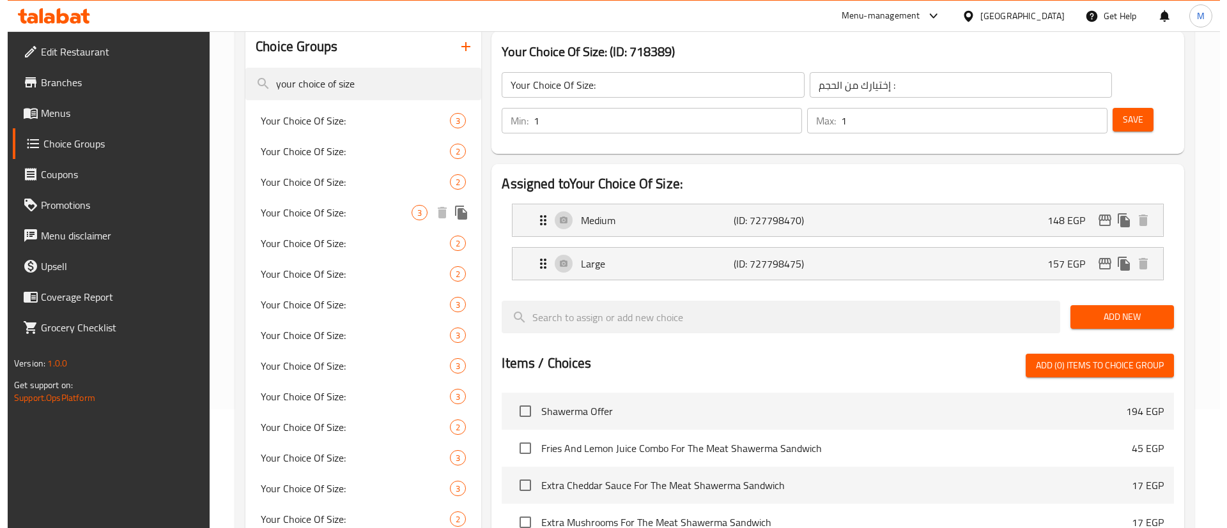
scroll to position [118, 0]
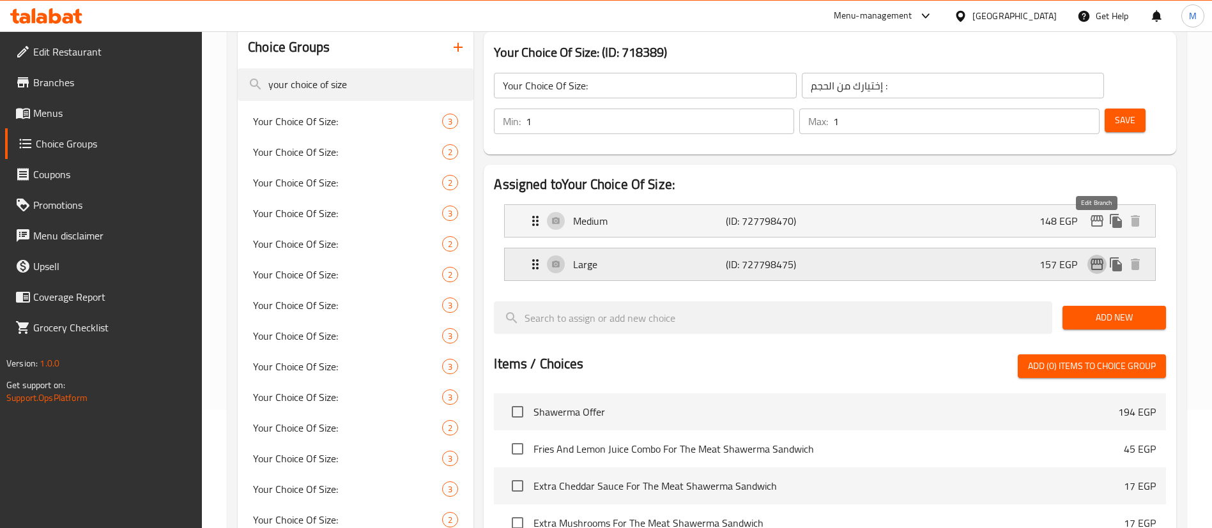
click at [1095, 259] on icon "edit" at bounding box center [1097, 265] width 13 height 12
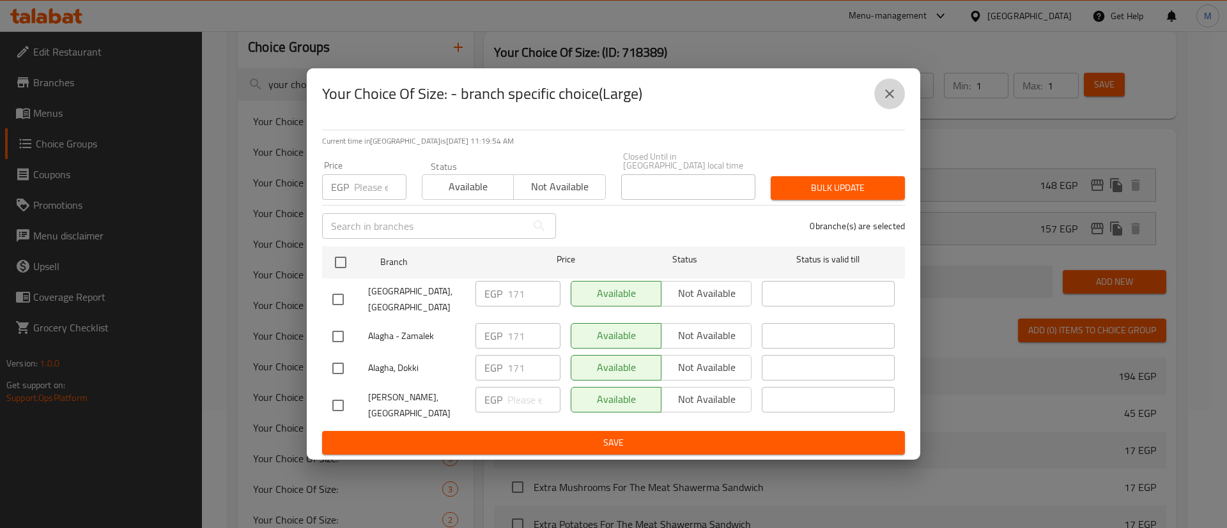
click at [892, 102] on icon "close" at bounding box center [889, 93] width 15 height 15
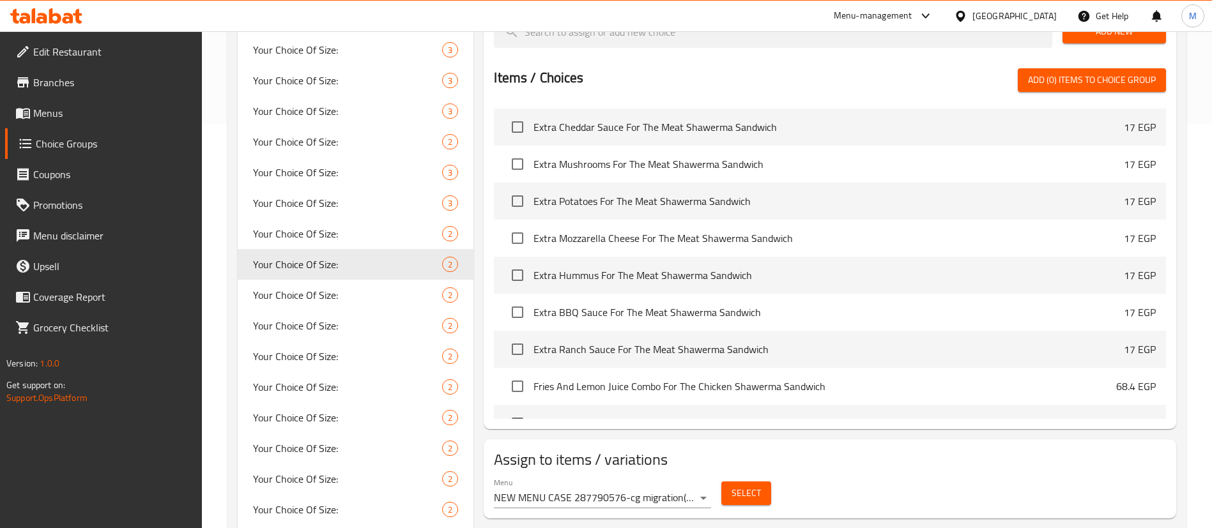
scroll to position [82, 0]
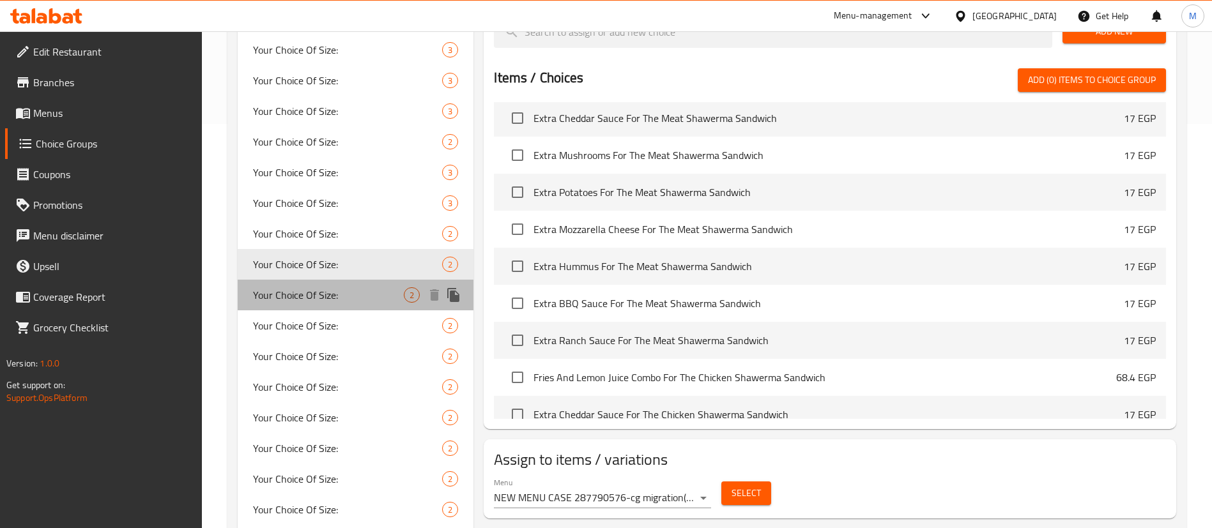
click at [374, 293] on span "Your Choice Of Size:" at bounding box center [328, 295] width 151 height 15
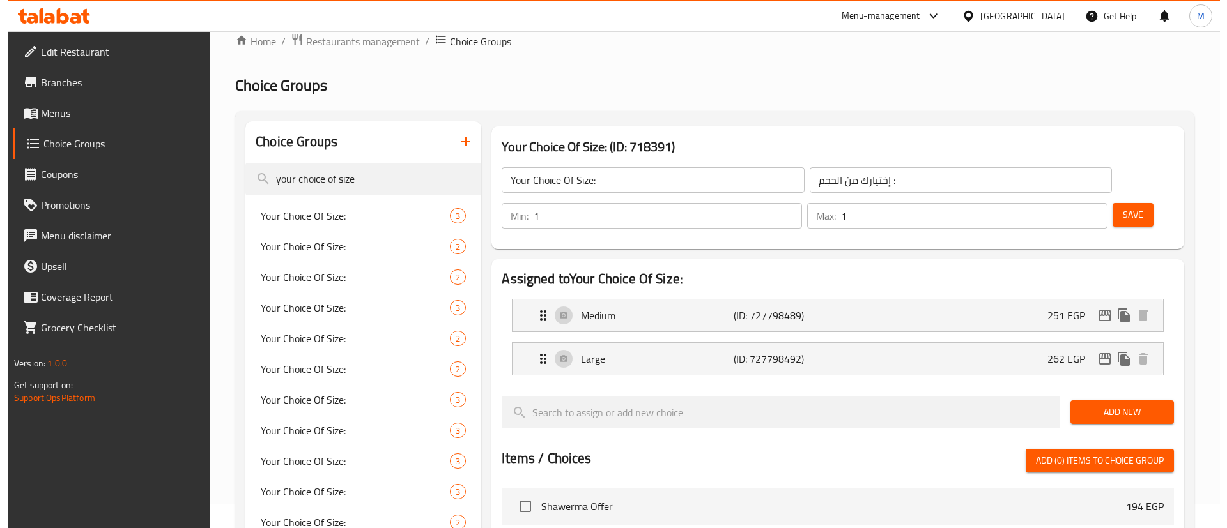
scroll to position [13, 0]
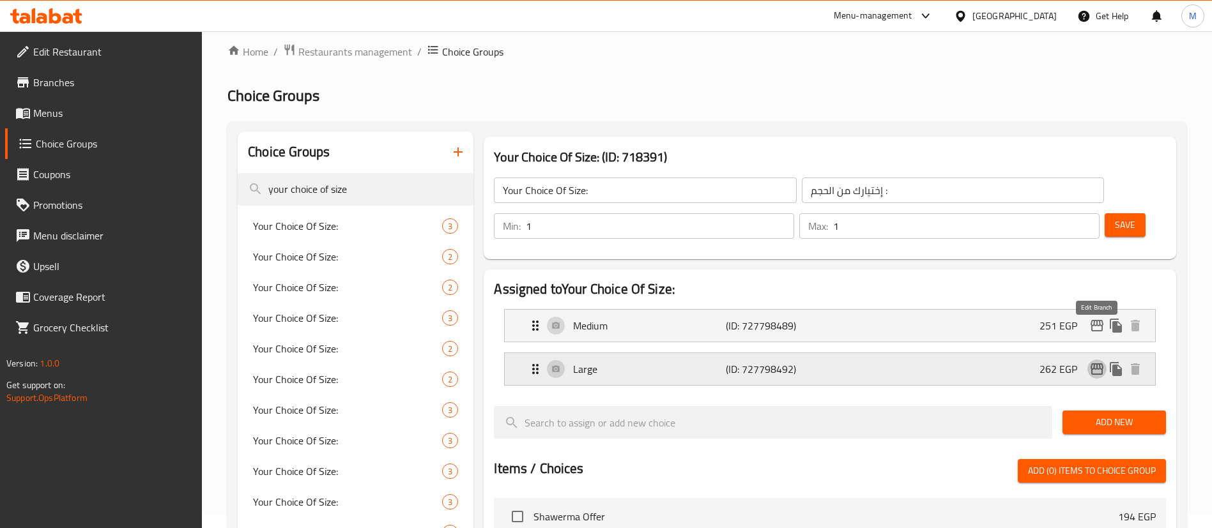
click at [1100, 362] on icon "edit" at bounding box center [1096, 369] width 15 height 15
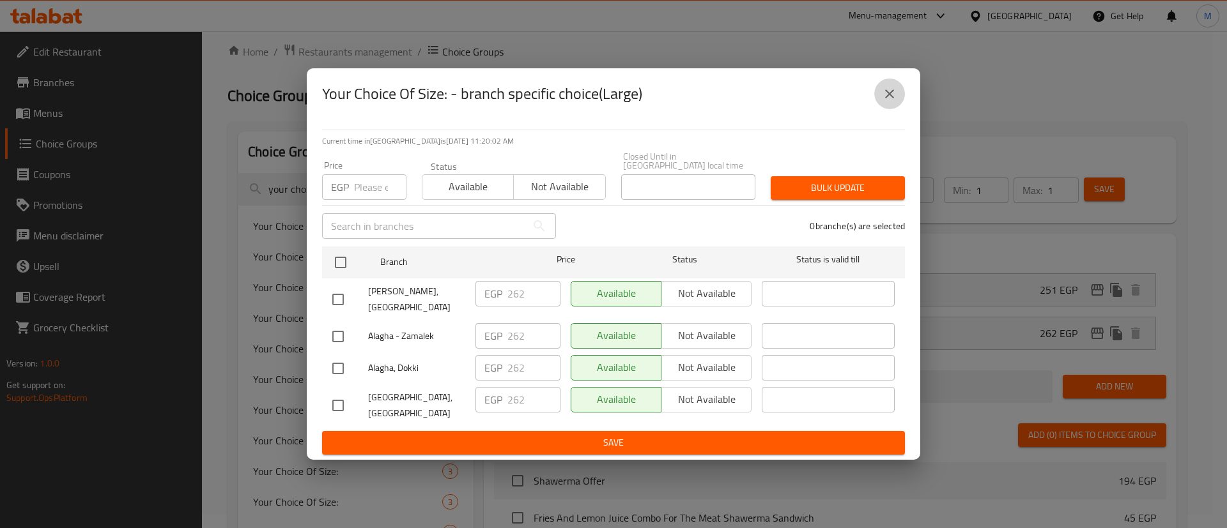
click at [883, 102] on icon "close" at bounding box center [889, 93] width 15 height 15
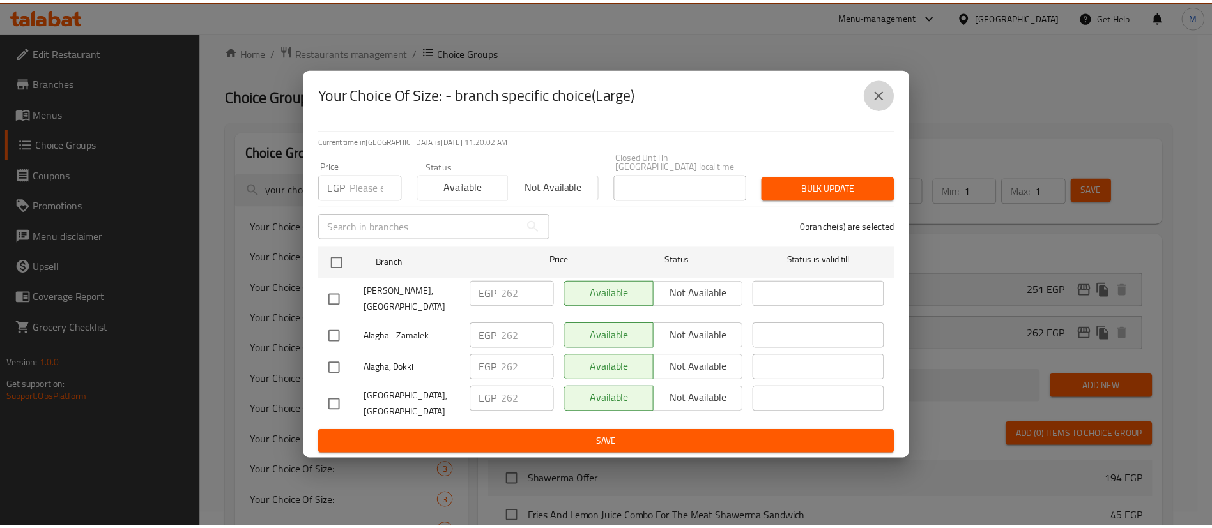
scroll to position [435, 0]
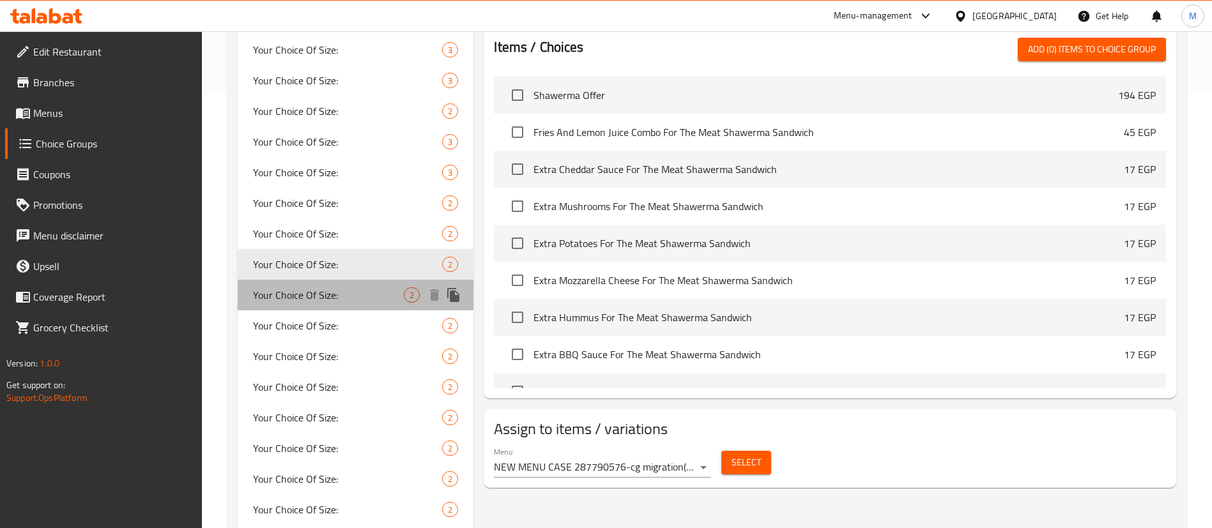
click at [358, 296] on span "Your Choice Of Size:" at bounding box center [328, 295] width 151 height 15
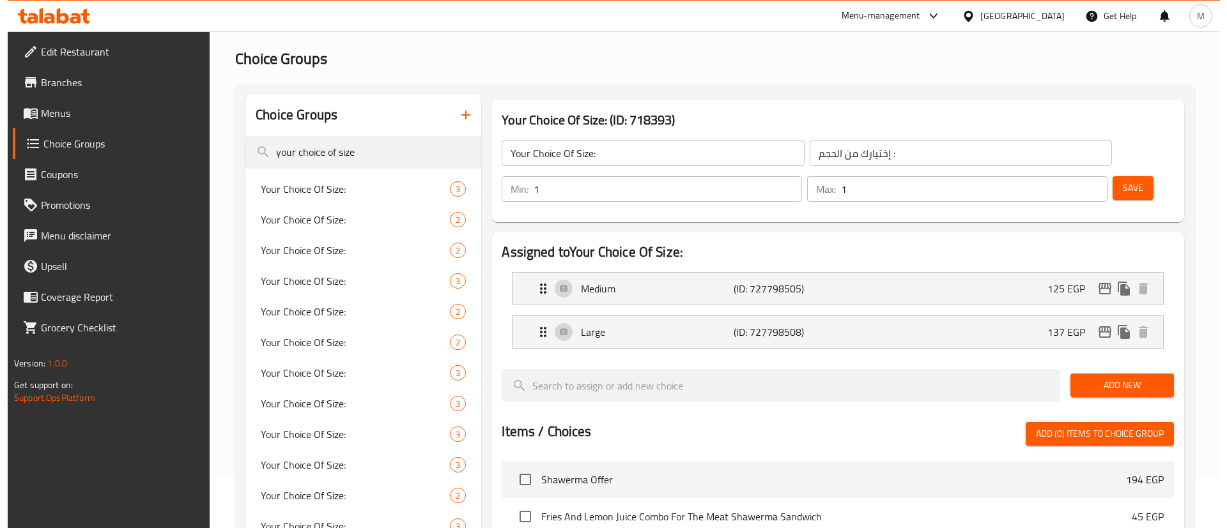
scroll to position [0, 0]
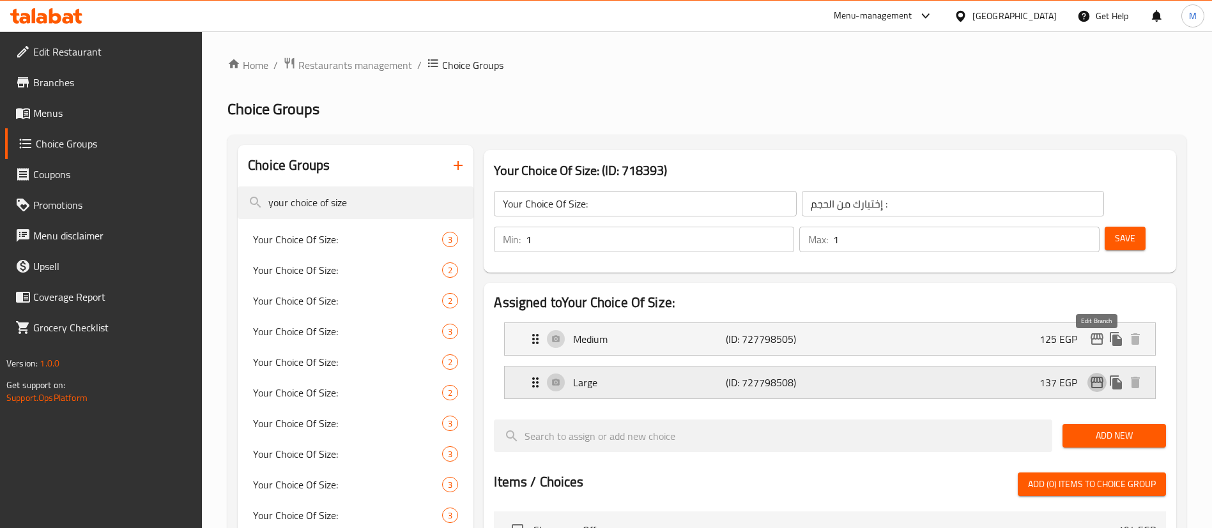
click at [1093, 377] on icon "edit" at bounding box center [1097, 383] width 13 height 12
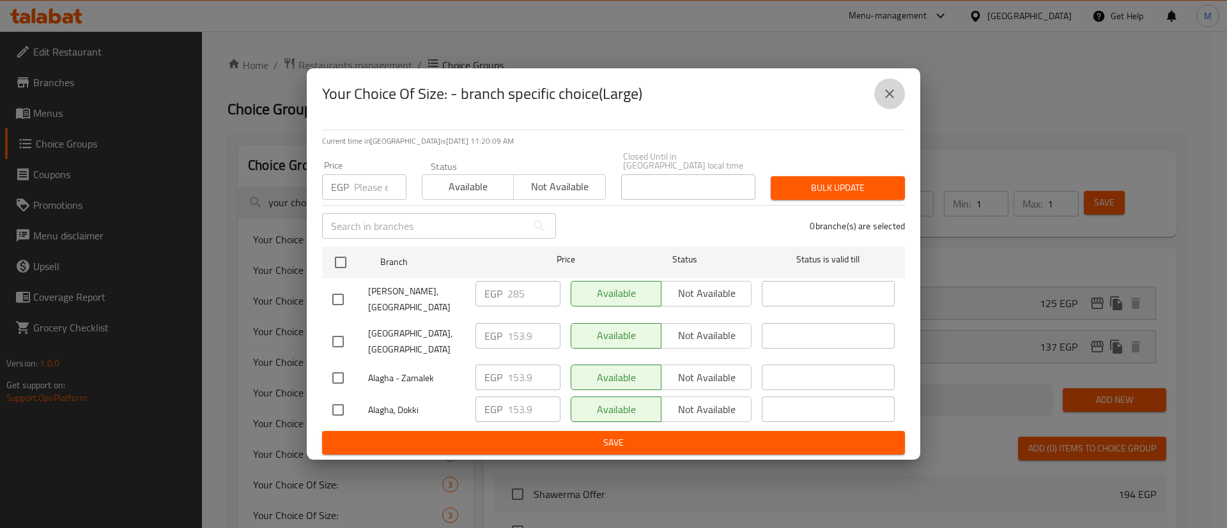
click at [892, 109] on button "close" at bounding box center [889, 94] width 31 height 31
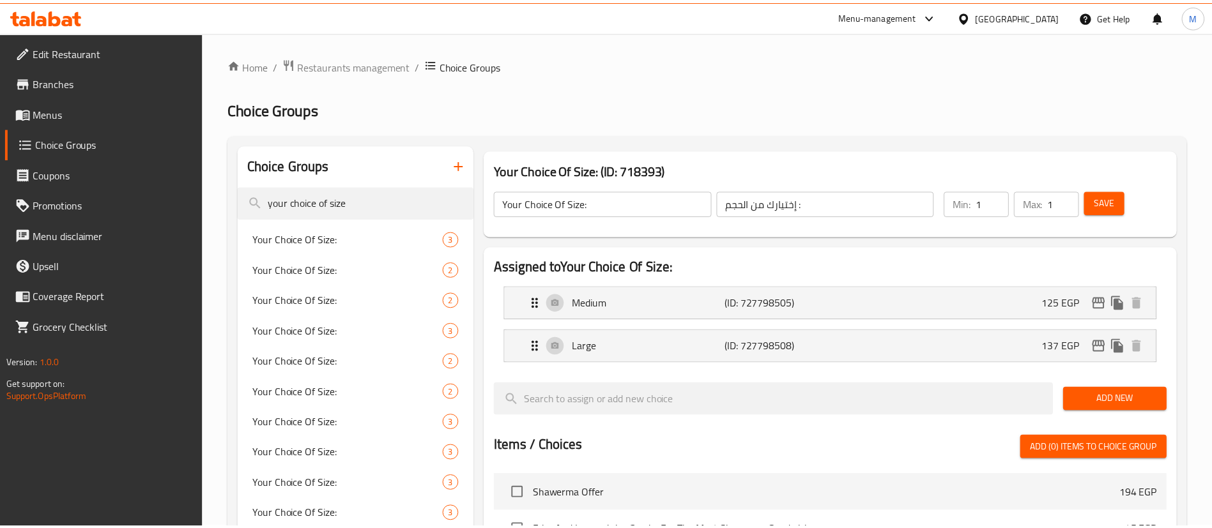
scroll to position [466, 0]
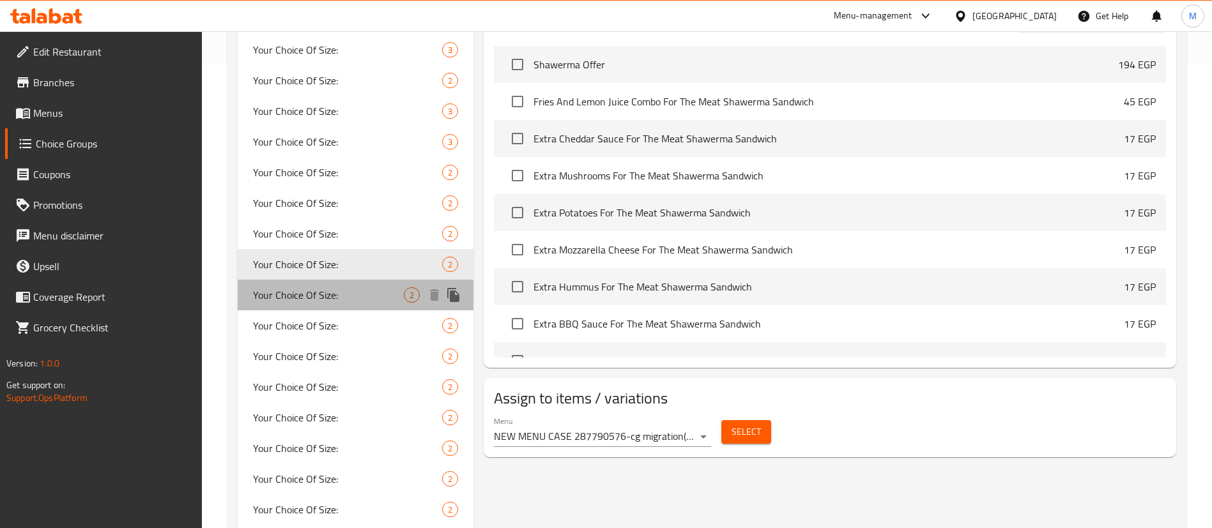
click at [318, 290] on span "Your Choice Of Size:" at bounding box center [328, 295] width 151 height 15
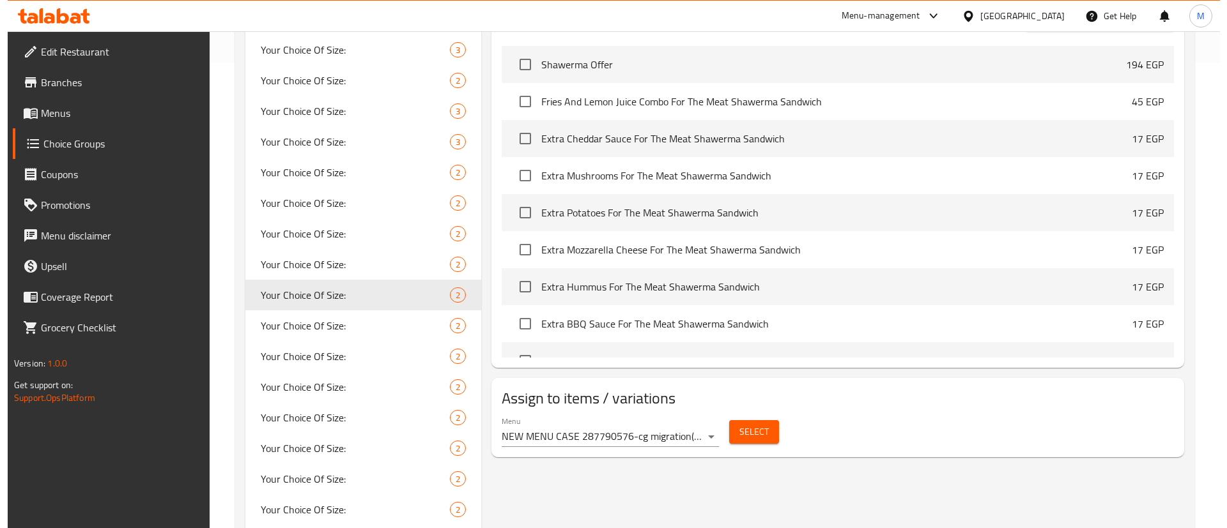
scroll to position [0, 0]
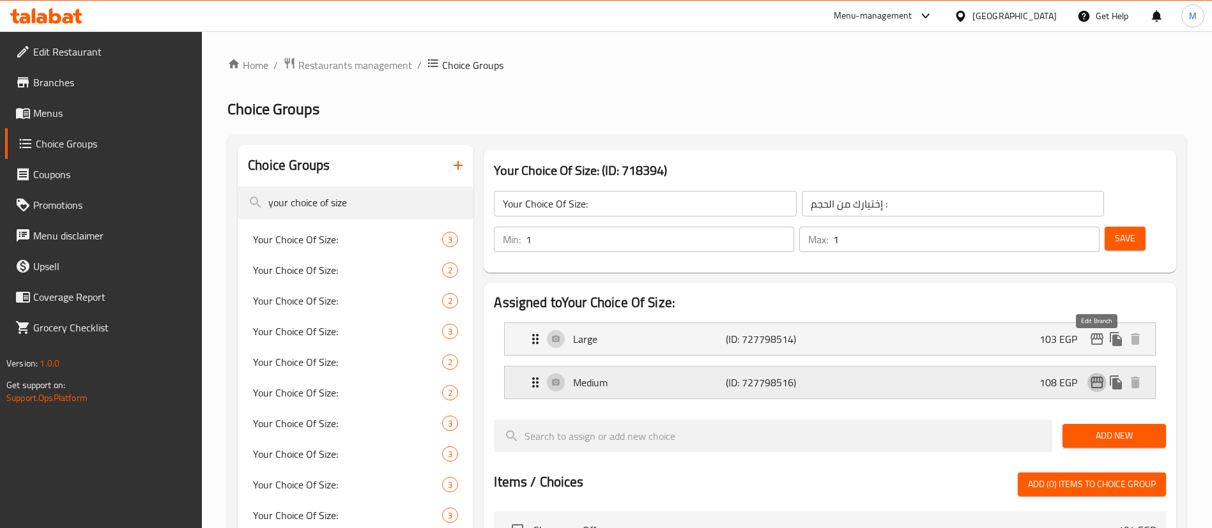
click at [1093, 375] on icon "edit" at bounding box center [1096, 382] width 15 height 15
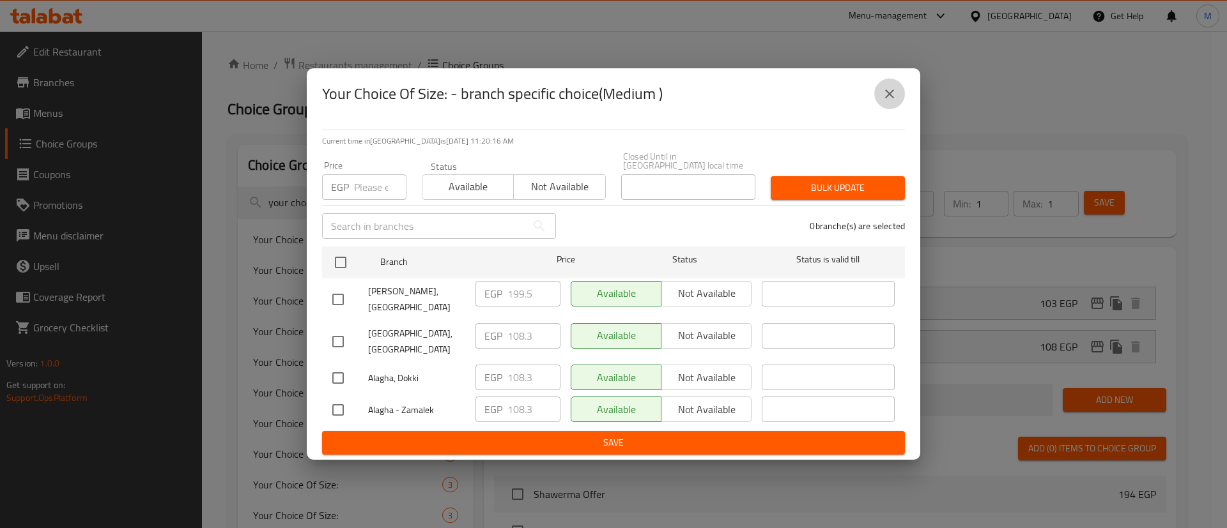
click at [889, 101] on icon "close" at bounding box center [889, 93] width 15 height 15
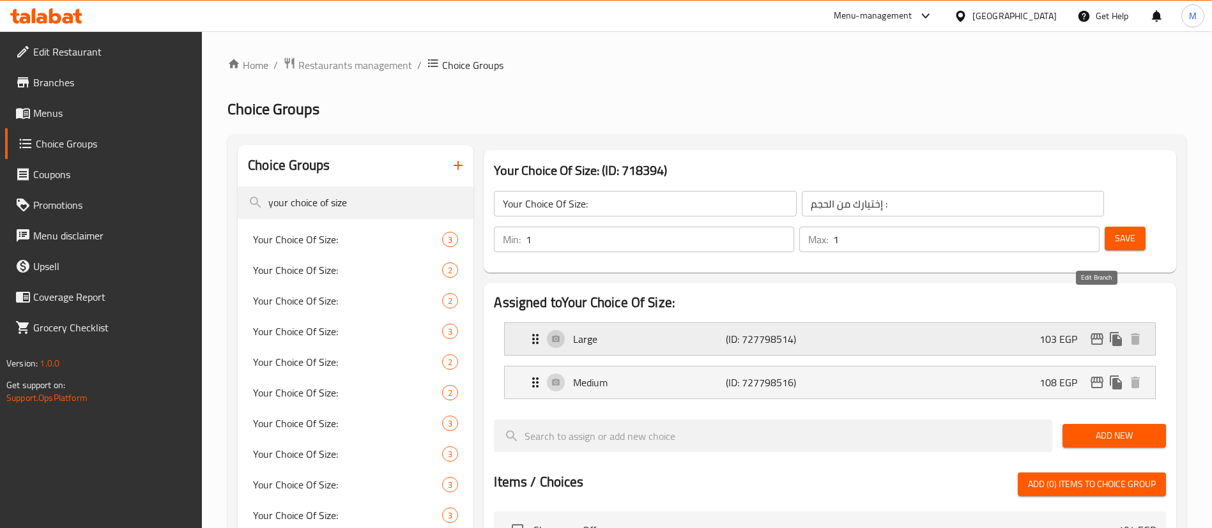
click at [1094, 334] on icon "edit" at bounding box center [1097, 340] width 13 height 12
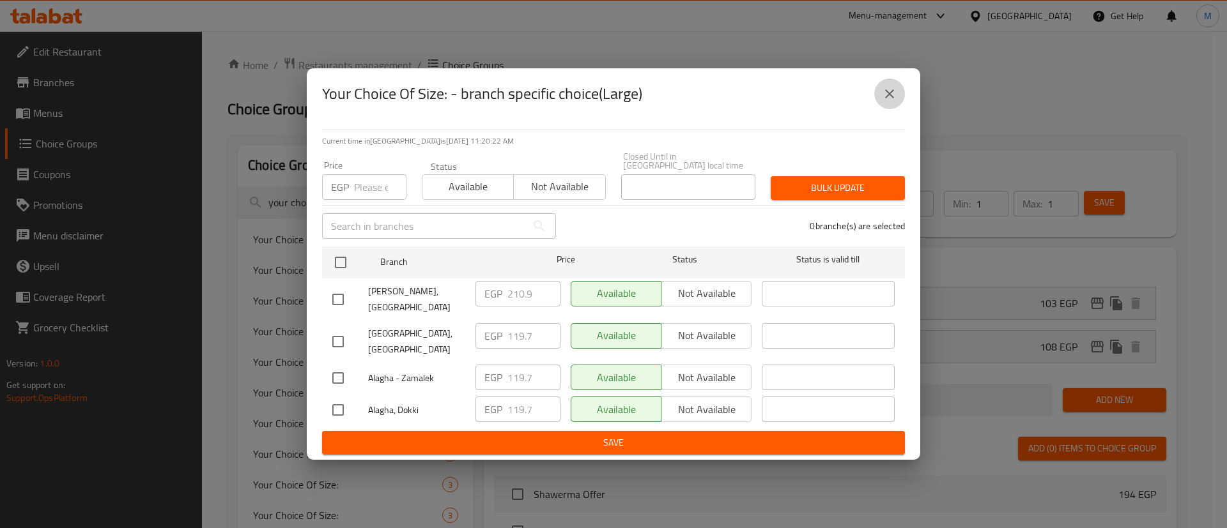
click at [897, 109] on button "close" at bounding box center [889, 94] width 31 height 31
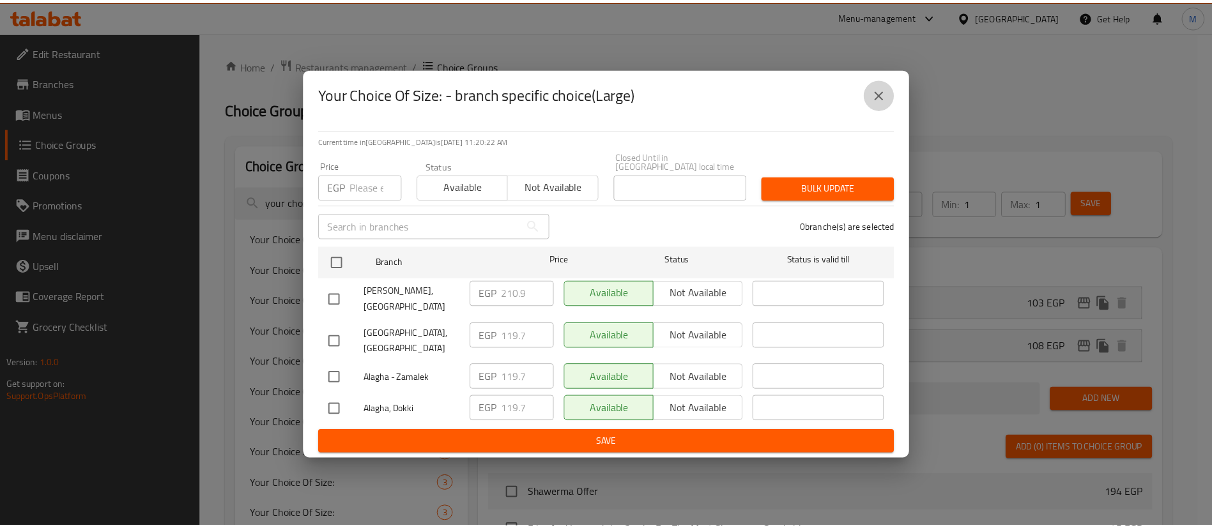
scroll to position [496, 0]
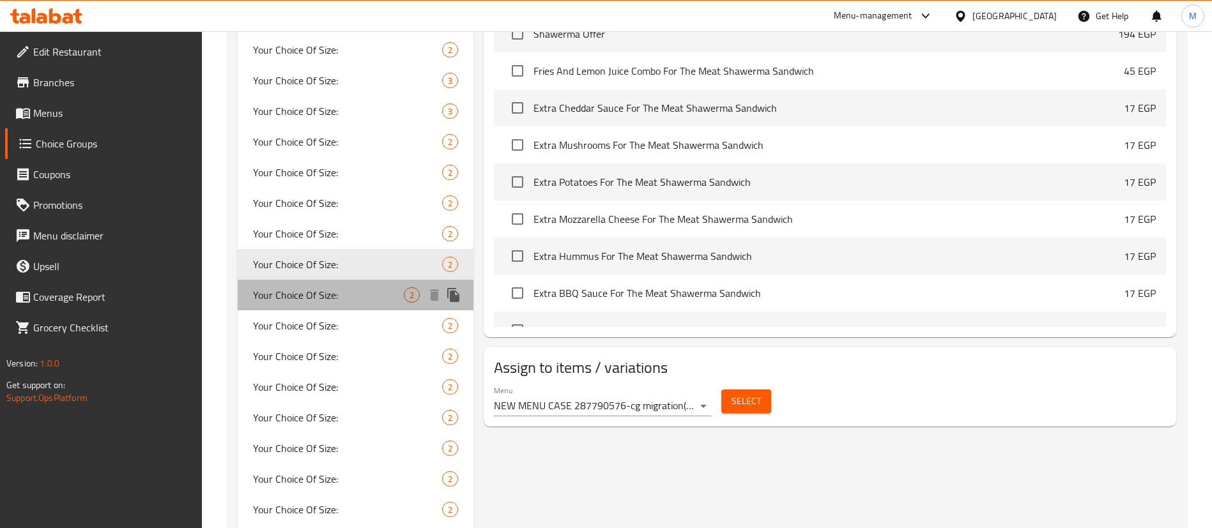
click at [388, 282] on div "Your Choice Of Size: 2" at bounding box center [356, 295] width 236 height 31
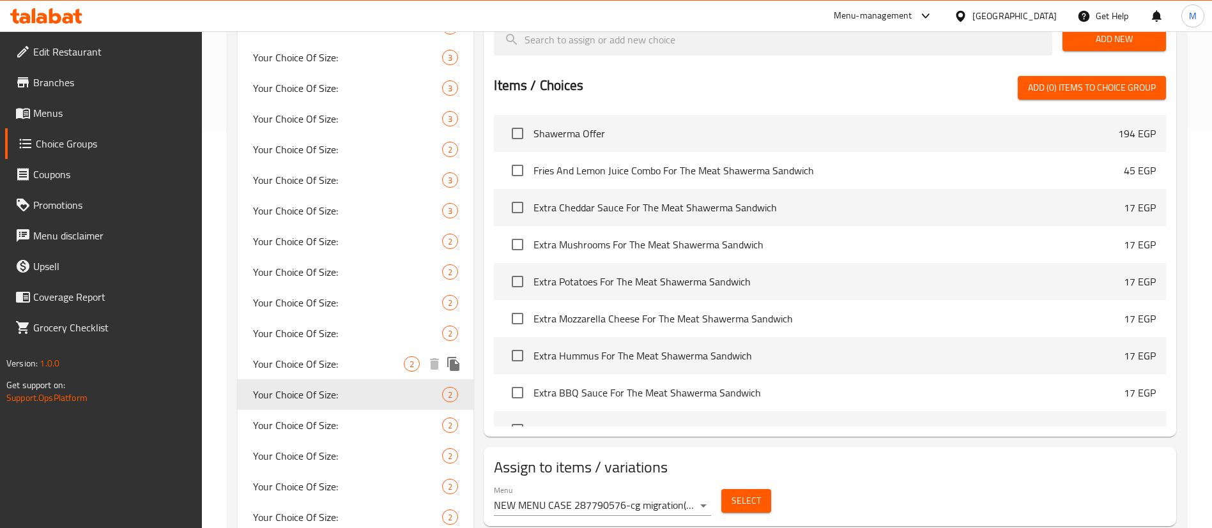
scroll to position [400, 0]
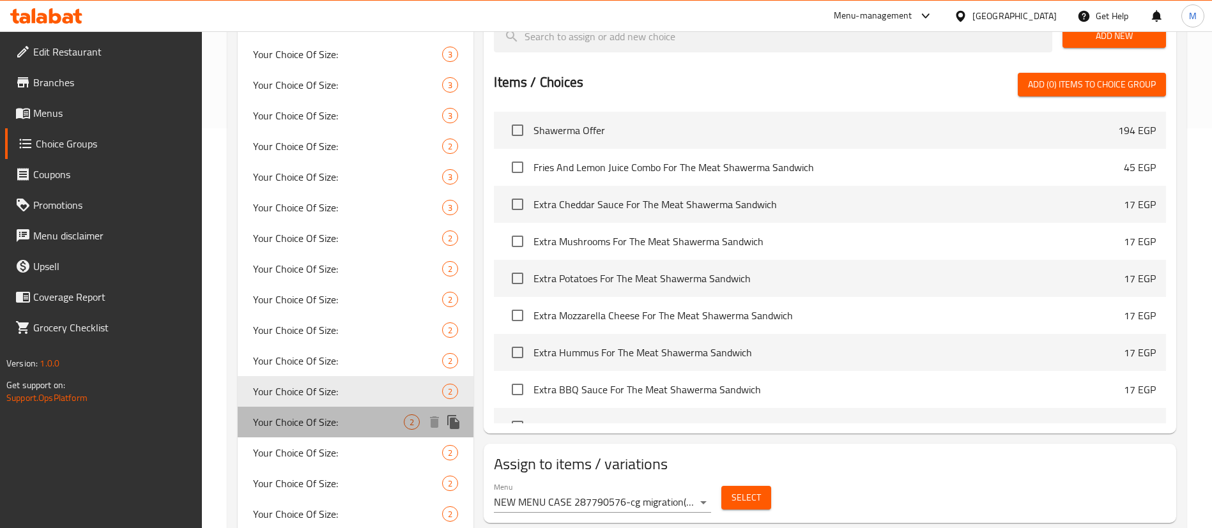
click at [376, 431] on div "Your Choice Of Size: 2" at bounding box center [356, 422] width 236 height 31
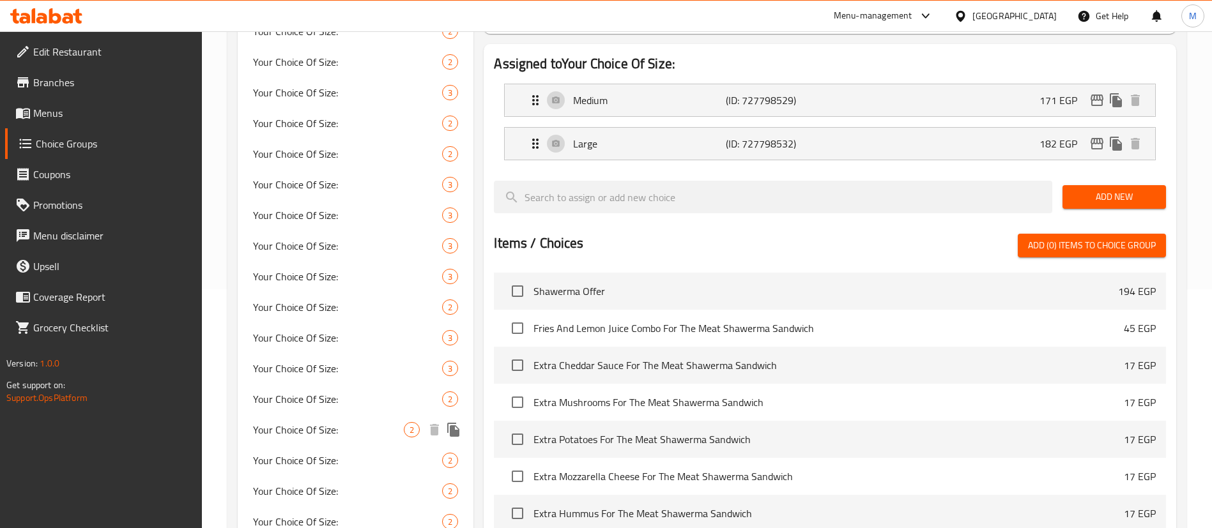
scroll to position [0, 0]
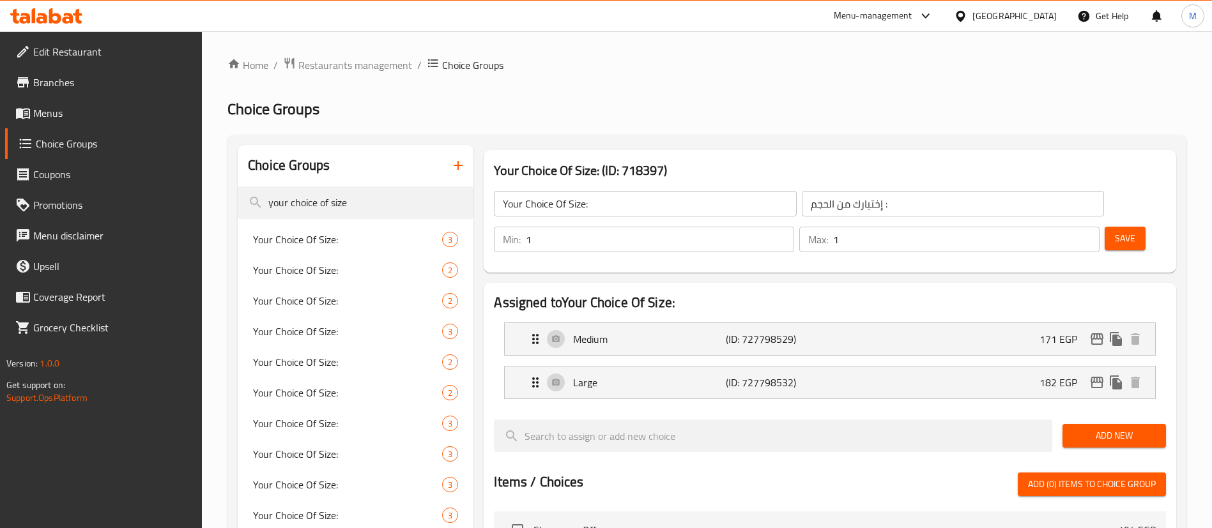
click at [387, 197] on input "your choice of size" at bounding box center [356, 203] width 236 height 33
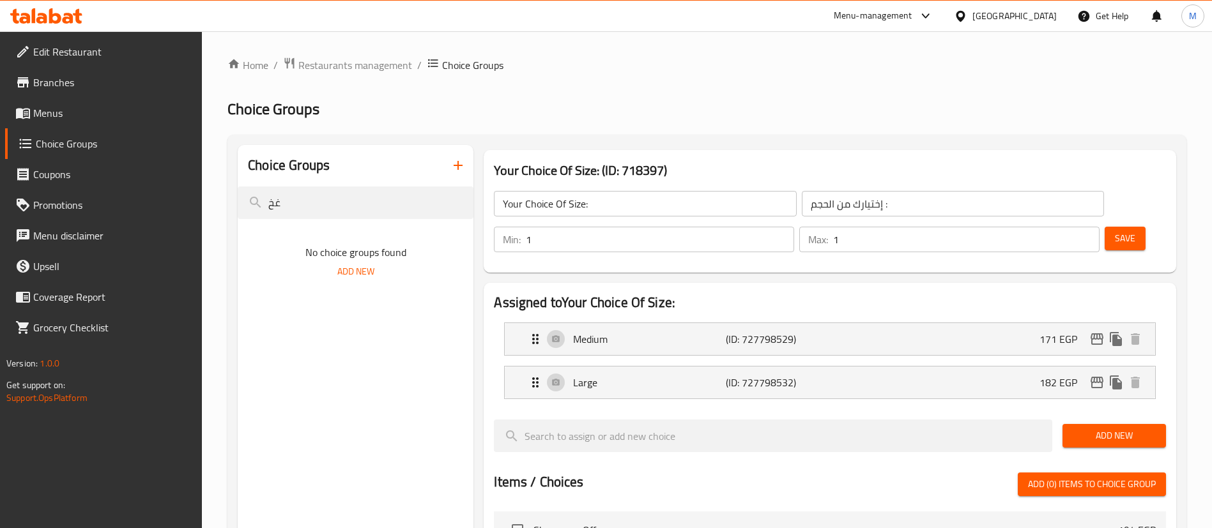
type input "غ"
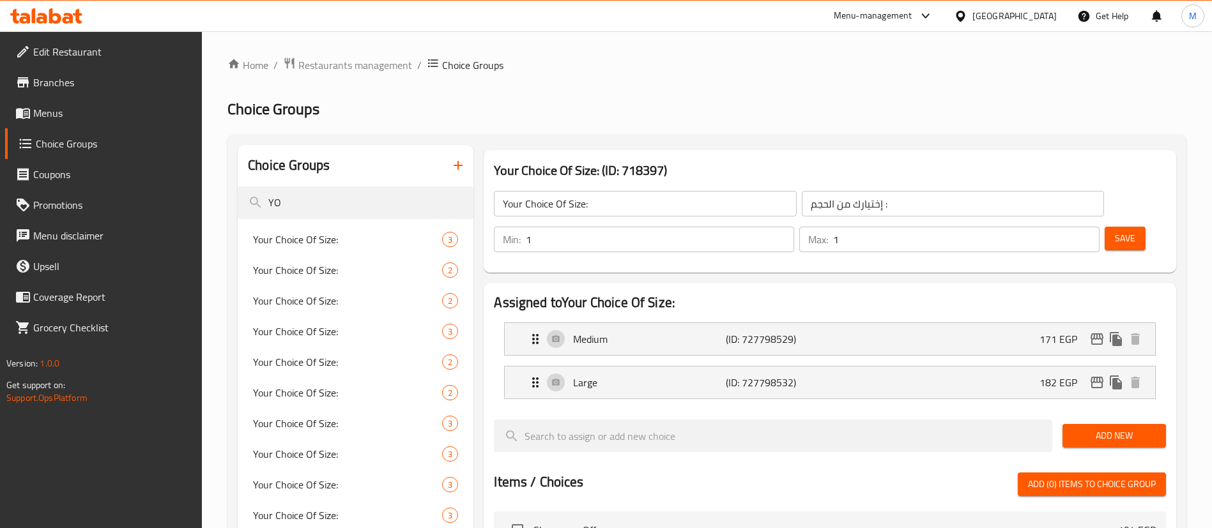
type input "Y"
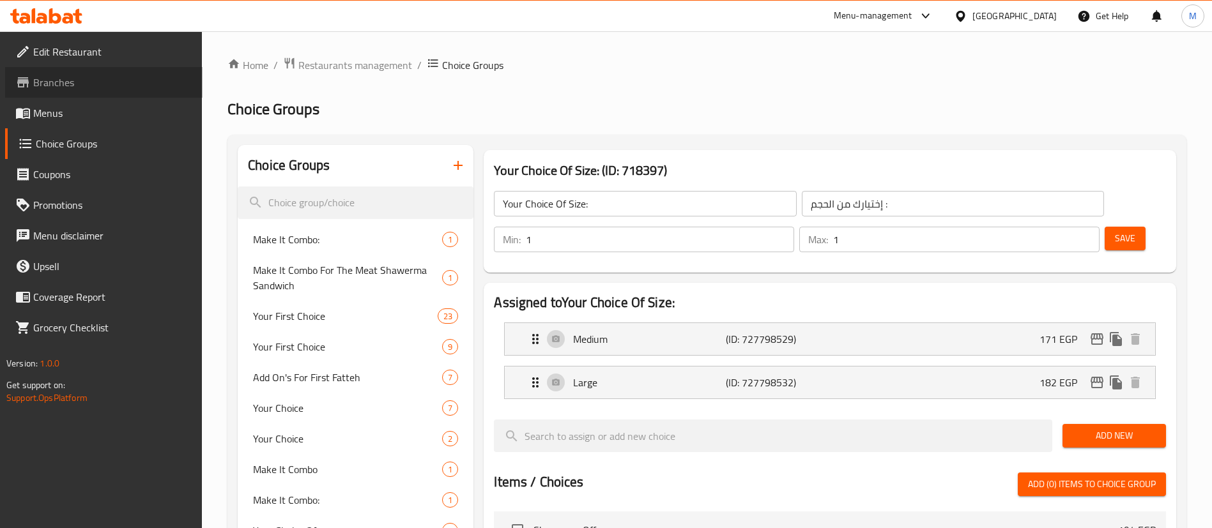
click at [132, 95] on link "Branches" at bounding box center [103, 82] width 197 height 31
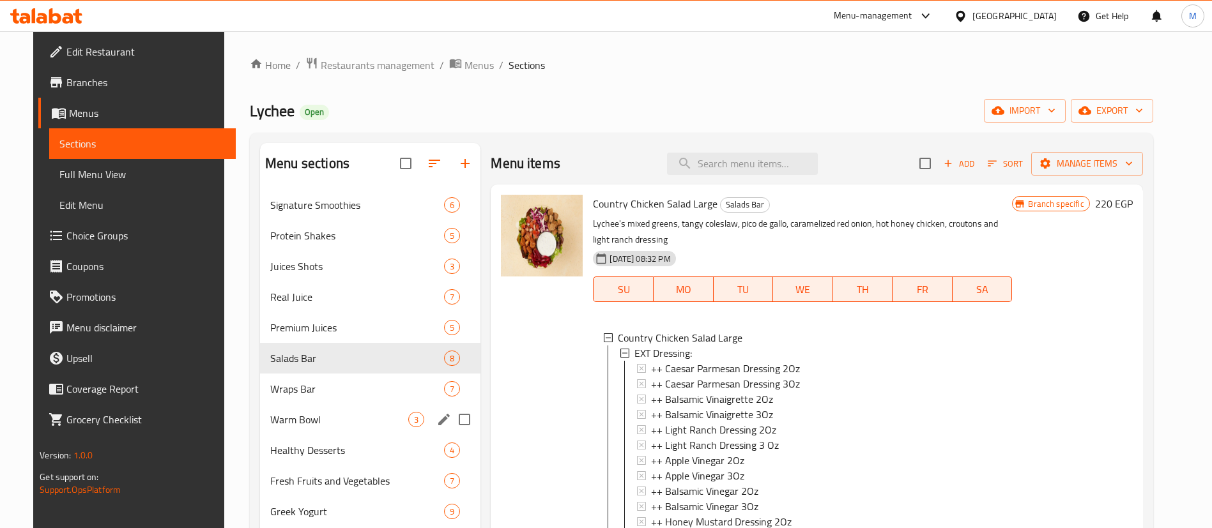
scroll to position [2, 0]
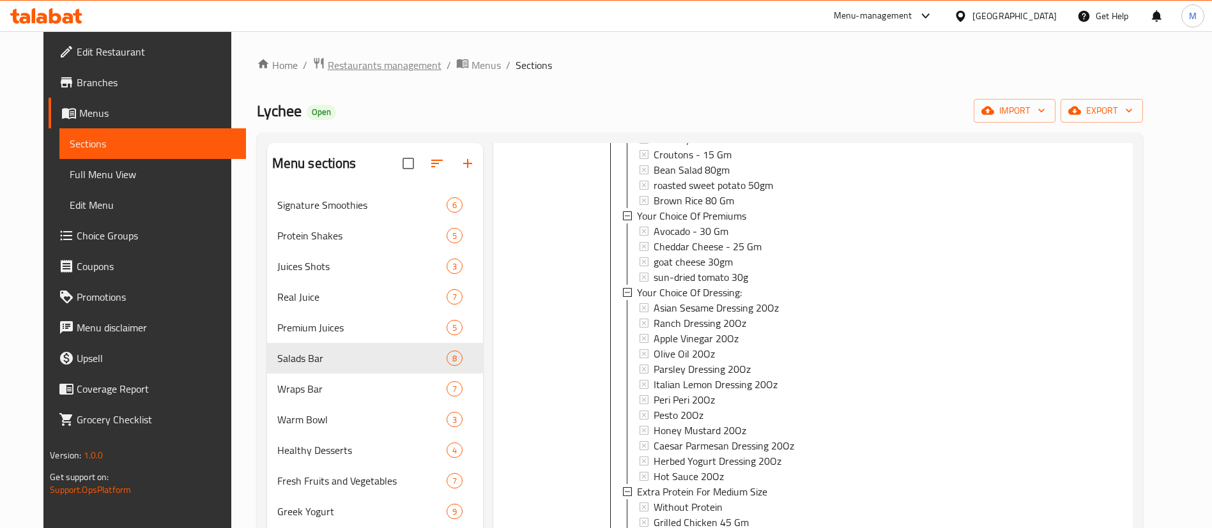
click at [396, 72] on span "Restaurants management" at bounding box center [385, 65] width 114 height 15
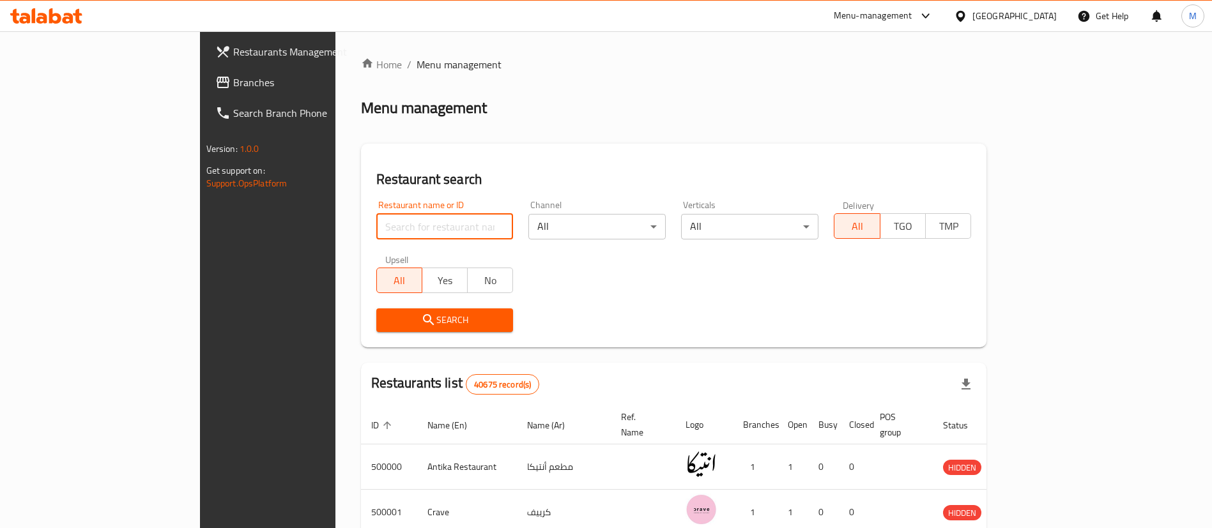
paste input "313.5"
click at [376, 229] on input "313.5" at bounding box center [444, 227] width 137 height 26
click button "Search" at bounding box center [444, 321] width 137 height 24
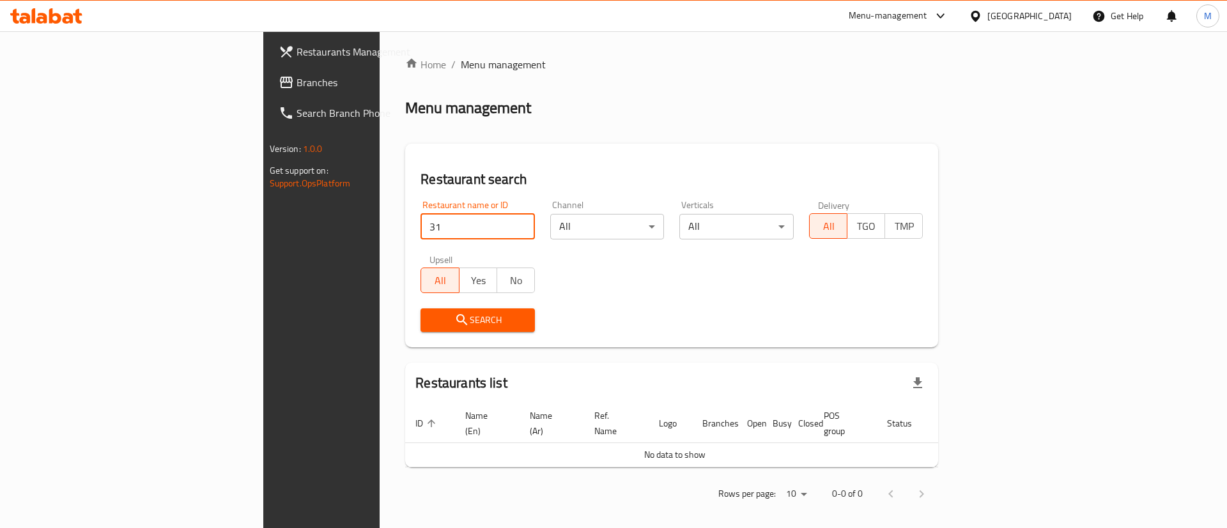
type input "3"
type input "Alagha"
click button "Search" at bounding box center [477, 321] width 114 height 24
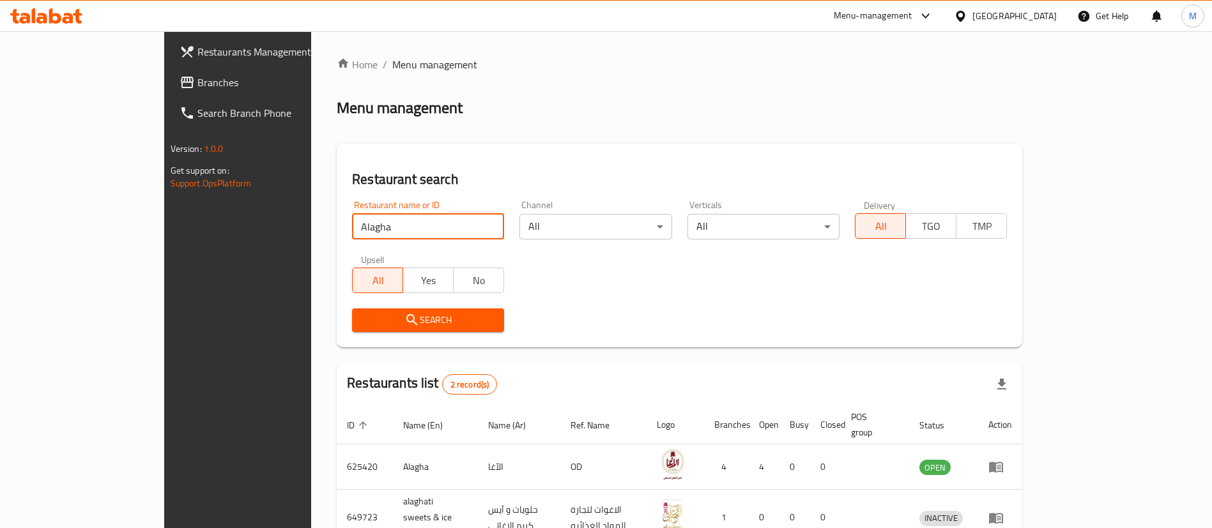
scroll to position [62, 0]
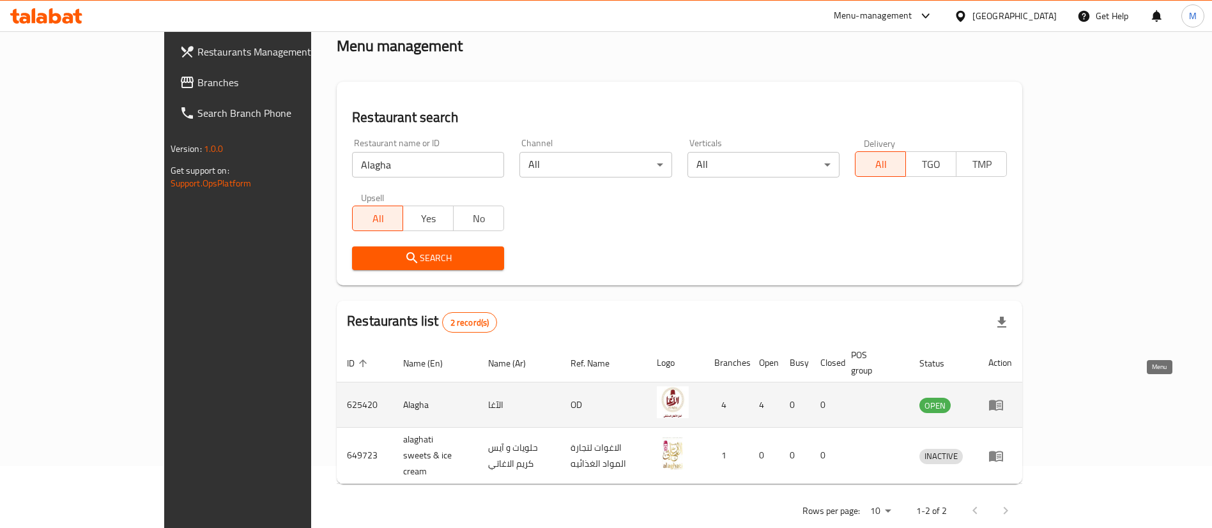
click at [1004, 397] on icon "enhanced table" at bounding box center [995, 404] width 15 height 15
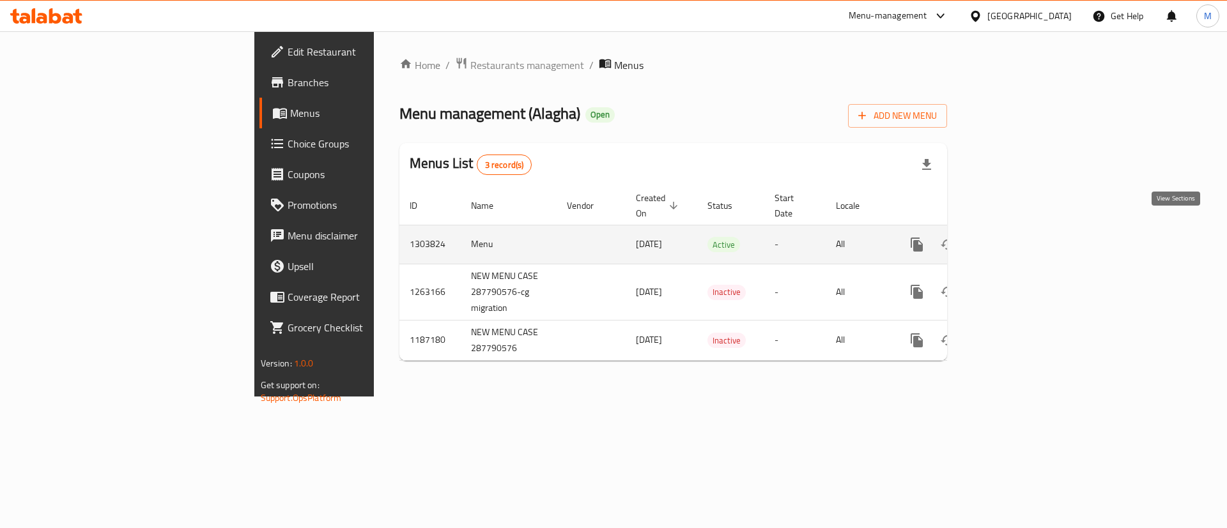
click at [1017, 237] on icon "enhanced table" at bounding box center [1008, 244] width 15 height 15
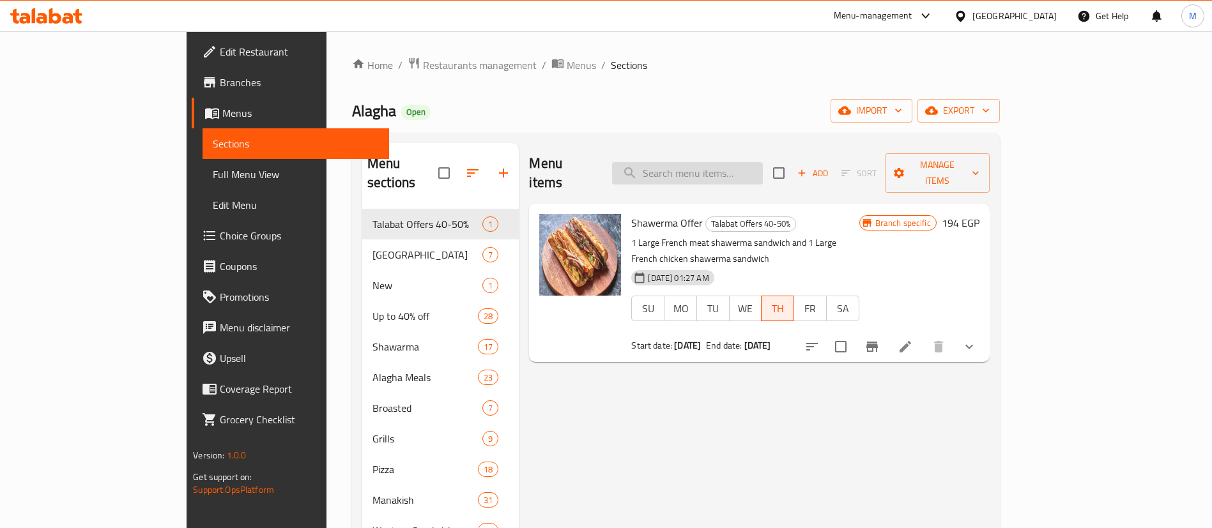
click at [752, 162] on input "search" at bounding box center [687, 173] width 151 height 22
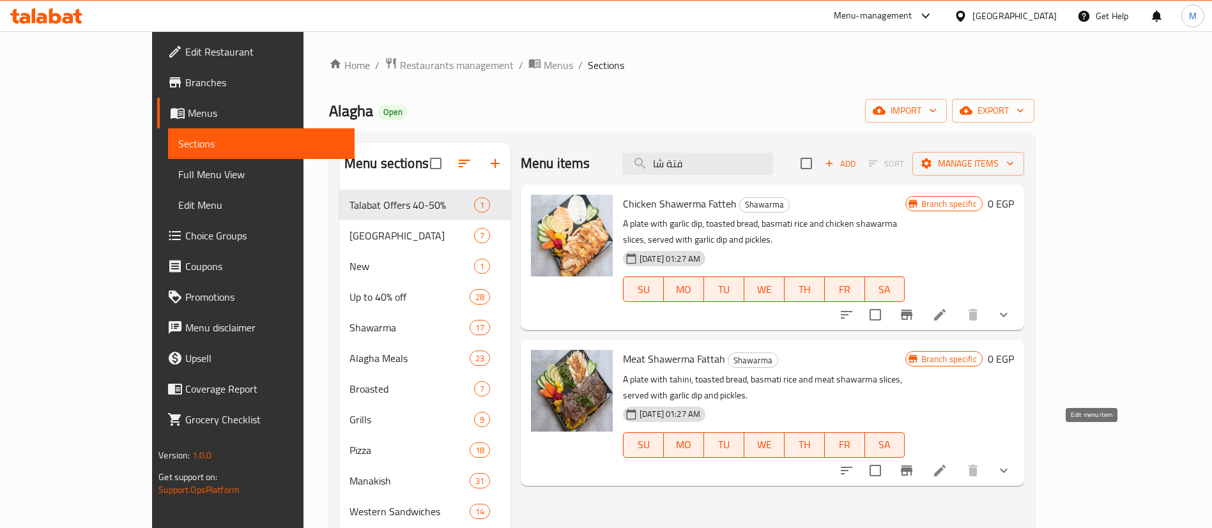
type input "فتة شا"
click at [948, 463] on icon at bounding box center [939, 470] width 15 height 15
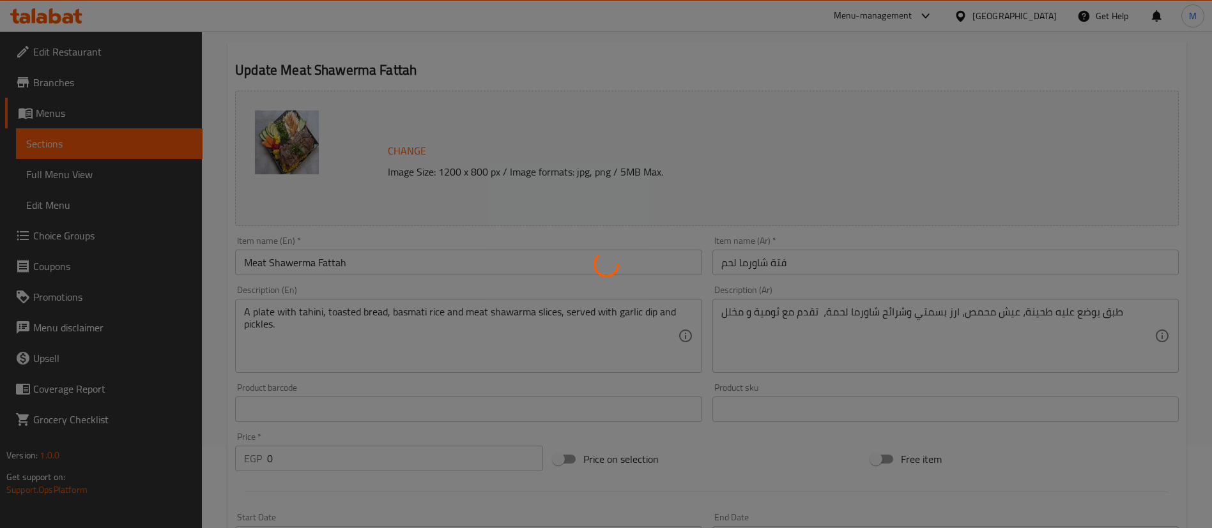
scroll to position [102, 0]
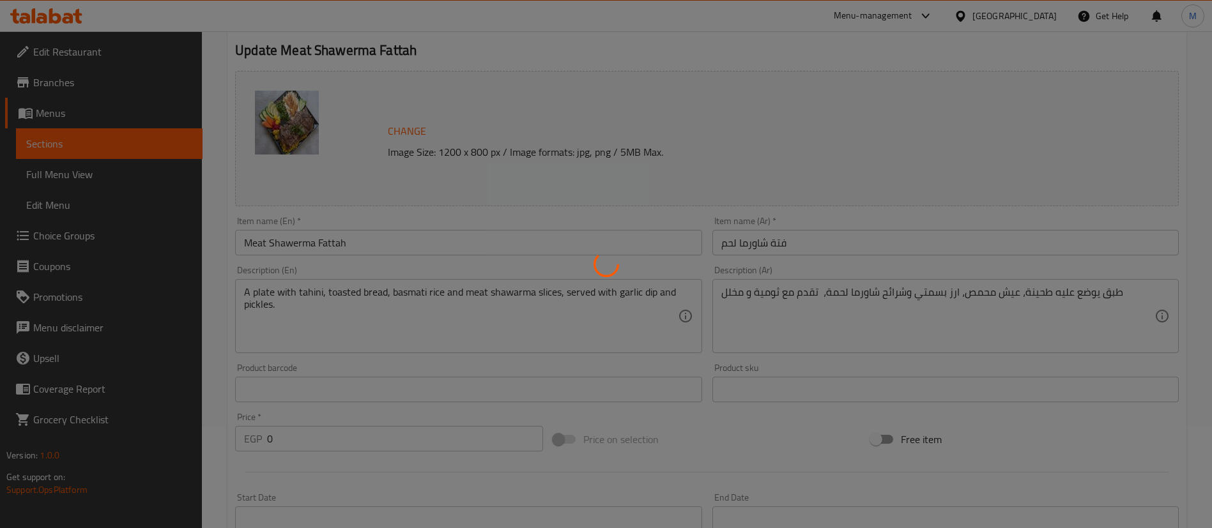
type input "إختيارك من الحجم:"
type input "1"
type input "الإضافات :"
type input "0"
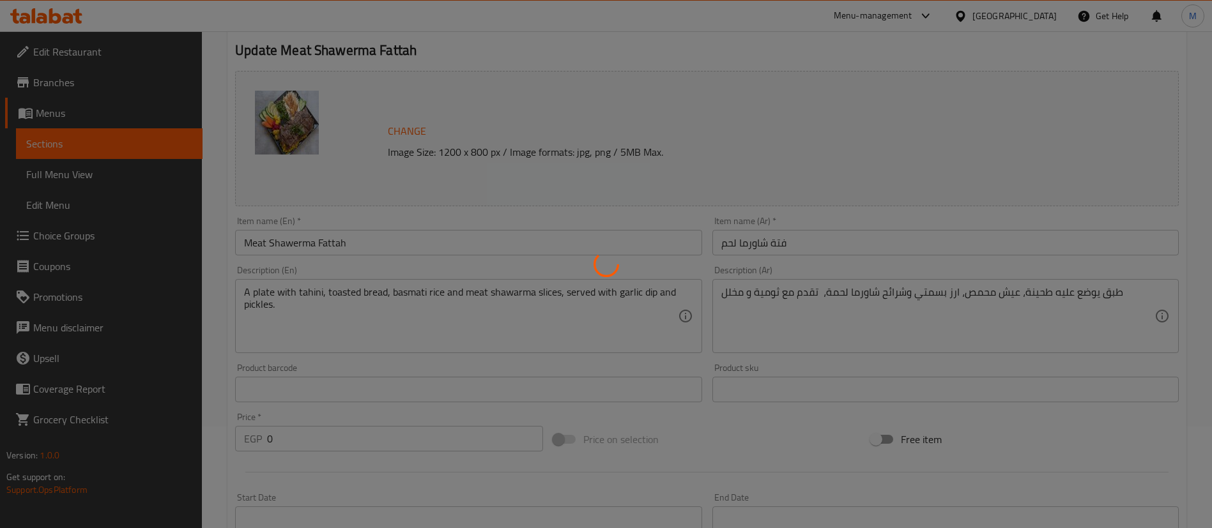
type input "7"
type input "خليها كومبو"
type input "0"
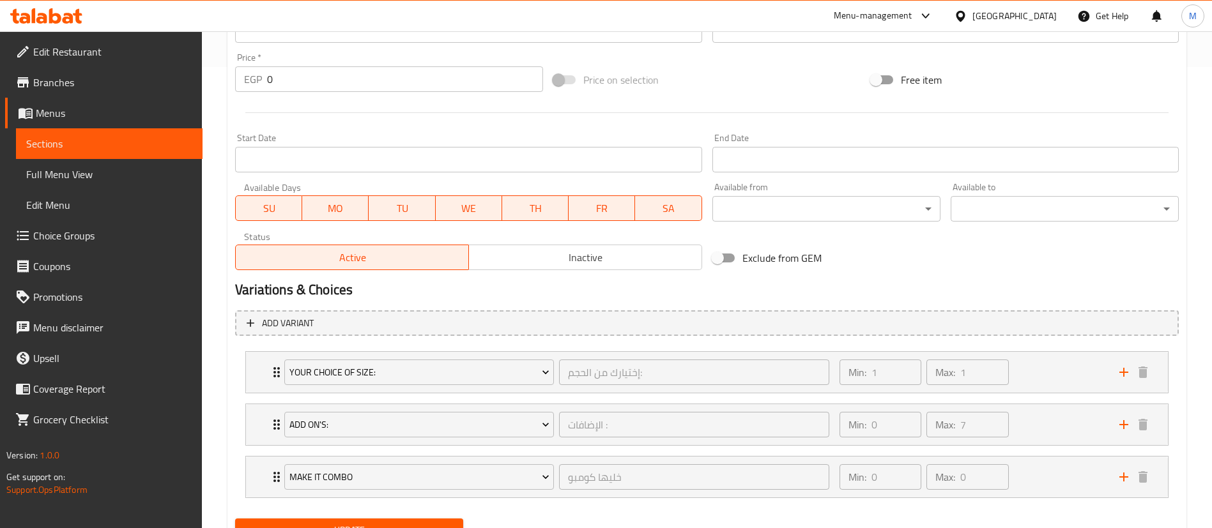
scroll to position [519, 0]
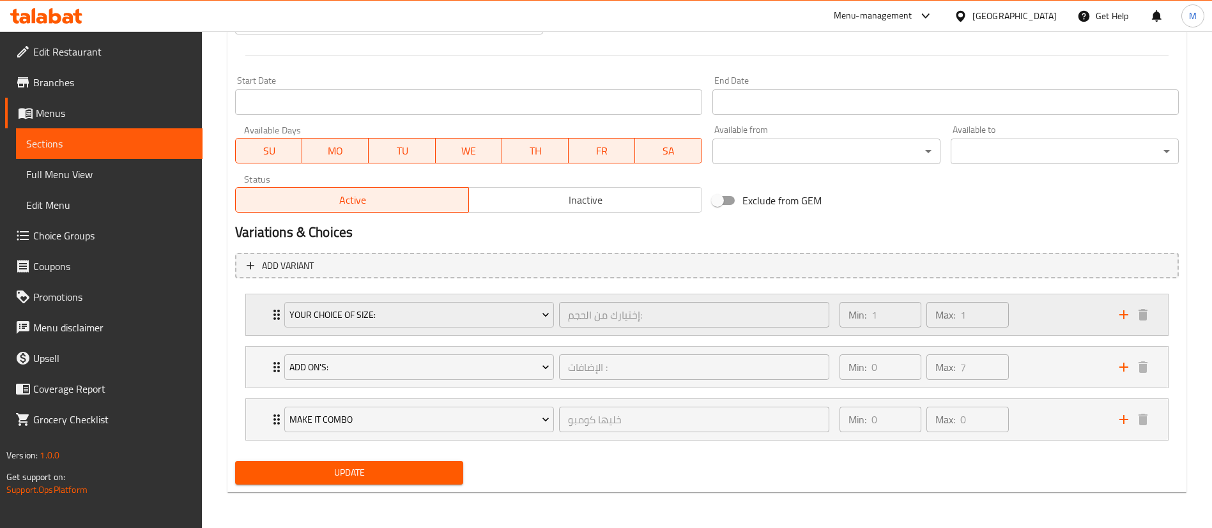
click at [267, 321] on div "Your Choice Of Size: إختيارك من الحجم: ​ Min: 1 ​ Max: 1 ​" at bounding box center [707, 315] width 922 height 41
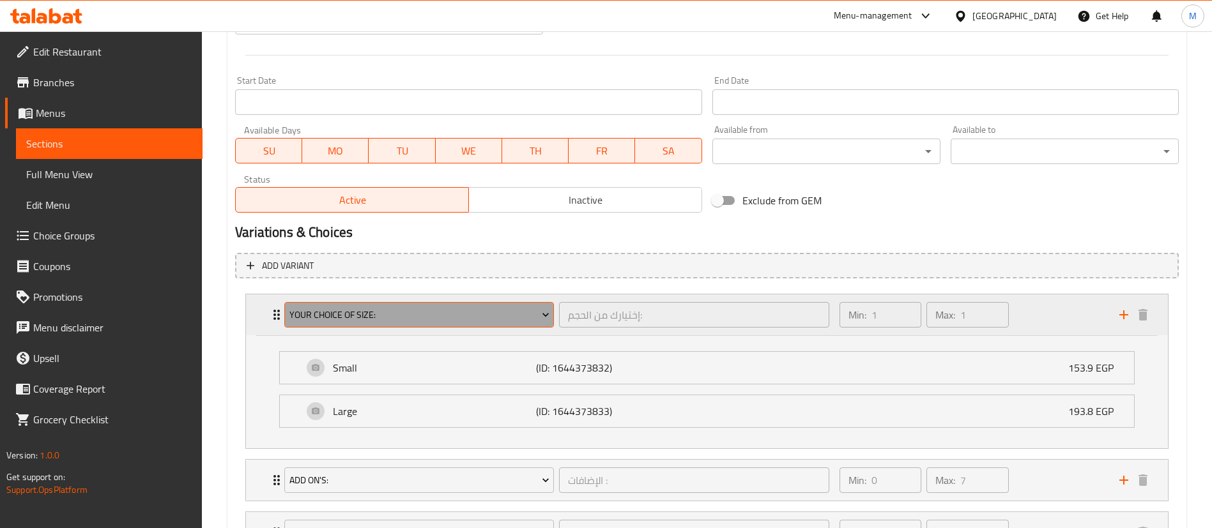
click at [488, 311] on span "Your Choice Of Size:" at bounding box center [419, 315] width 260 height 16
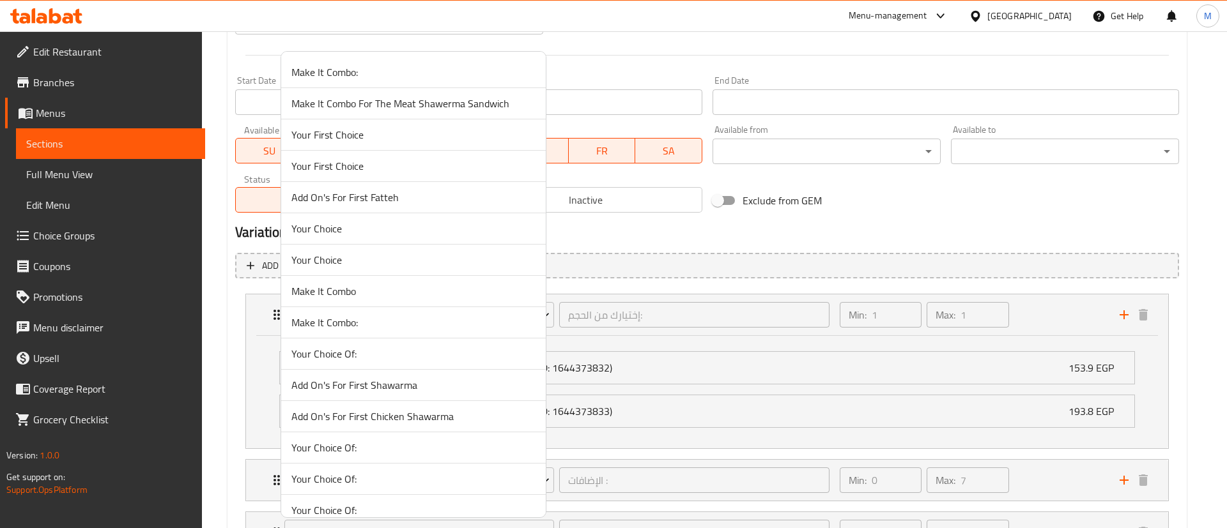
click at [687, 248] on div at bounding box center [613, 264] width 1227 height 528
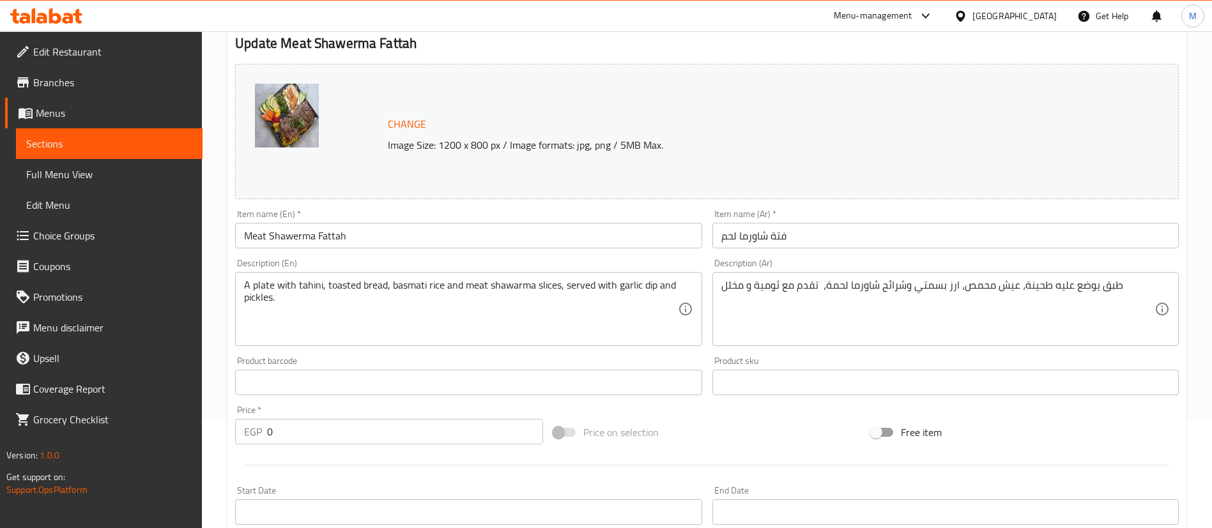
scroll to position [109, 0]
click at [342, 52] on h2 "Update Meat Shawerma Fattah" at bounding box center [707, 42] width 944 height 19
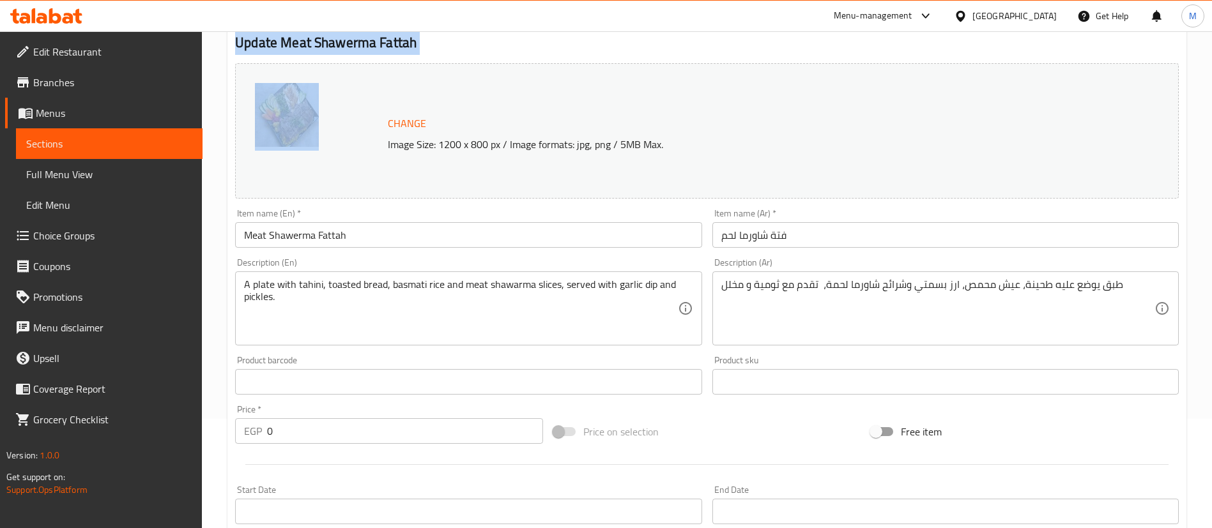
click at [342, 52] on h2 "Update Meat Shawerma Fattah" at bounding box center [707, 42] width 944 height 19
copy div "Update Meat Shawerma Fattah"
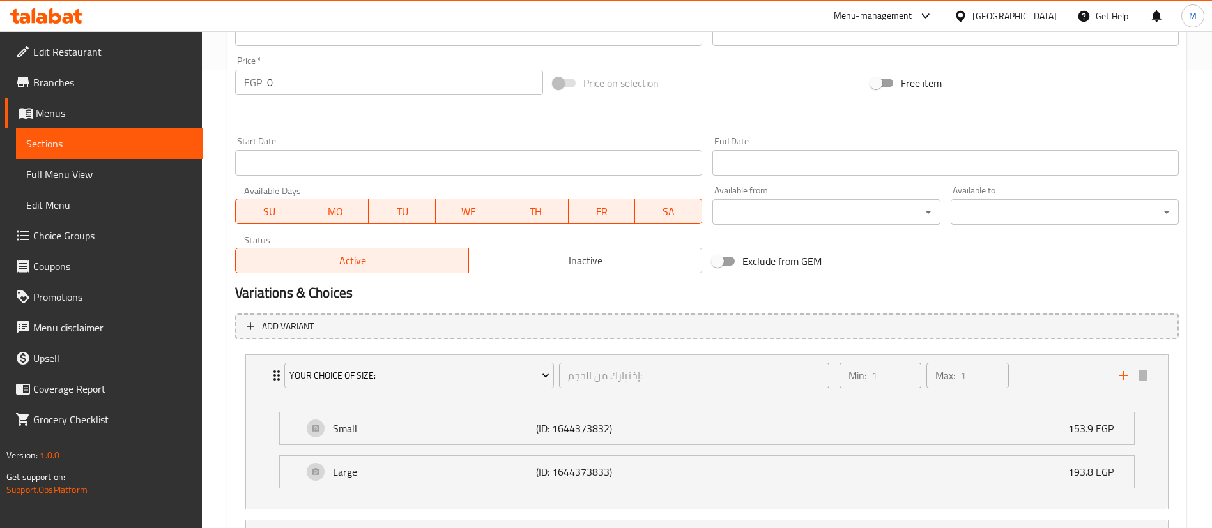
scroll to position [0, 0]
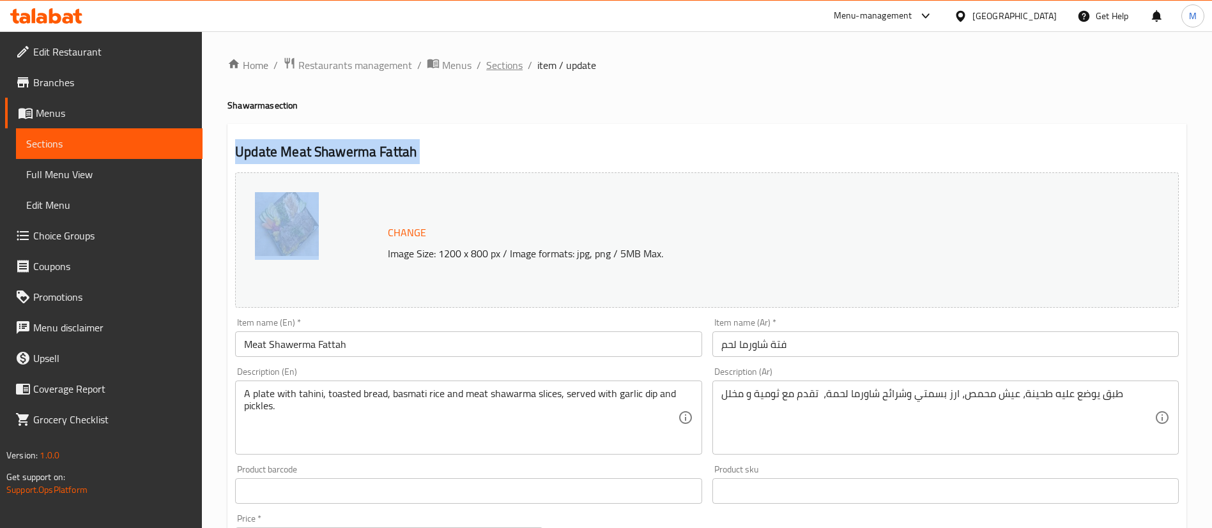
click at [508, 71] on span "Sections" at bounding box center [504, 65] width 36 height 15
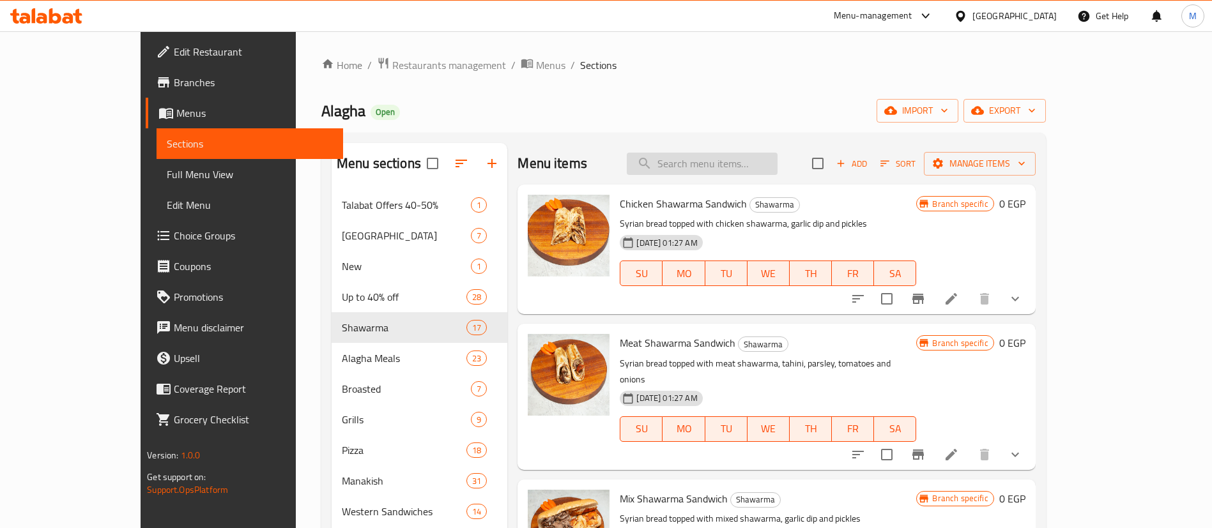
click at [758, 161] on input "search" at bounding box center [702, 164] width 151 height 22
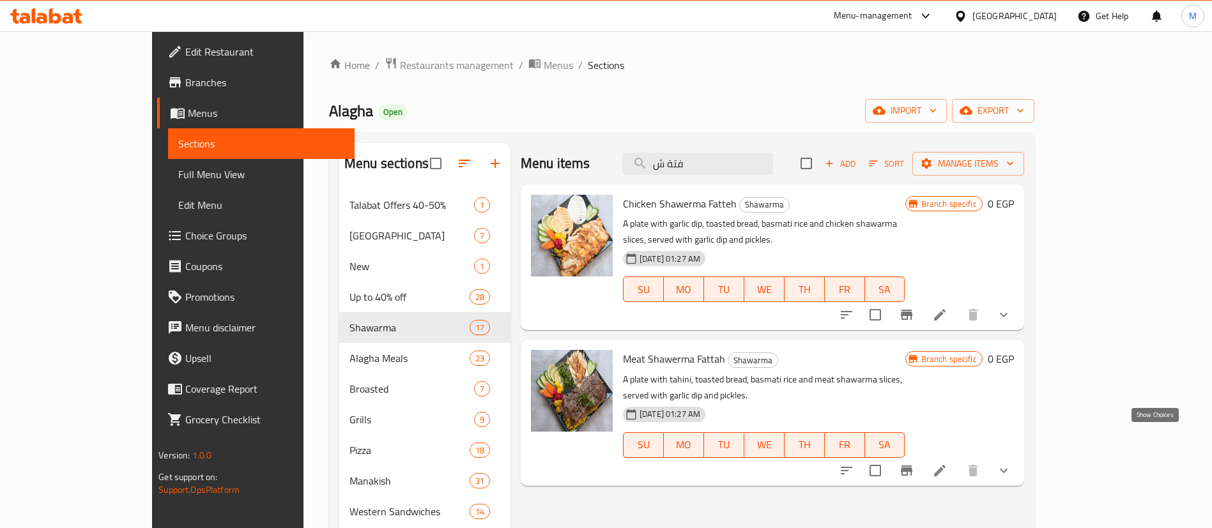
type input "فتة ش"
click at [1011, 463] on icon "show more" at bounding box center [1003, 470] width 15 height 15
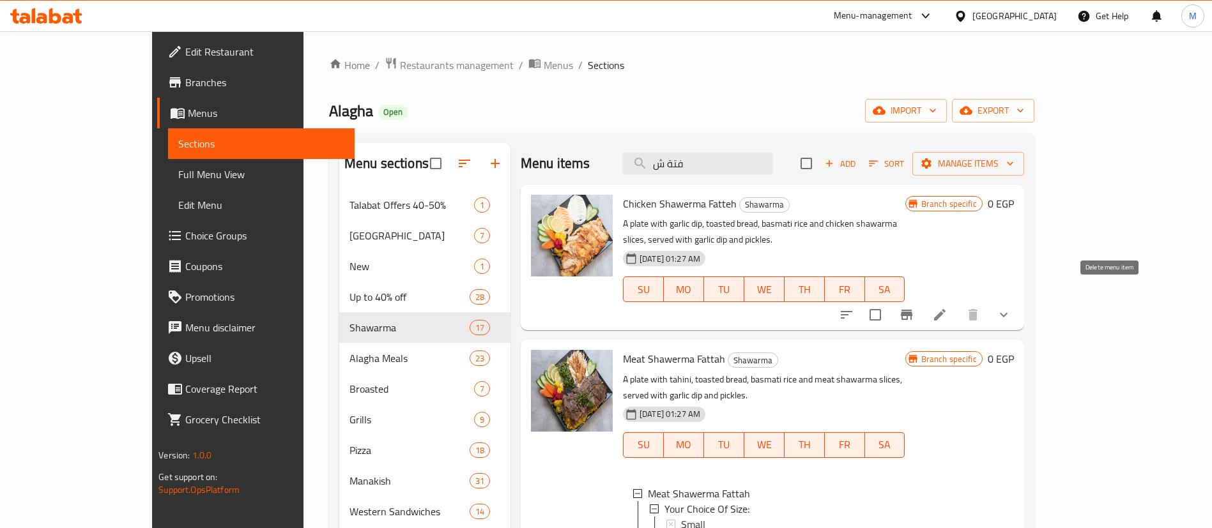
scroll to position [80, 0]
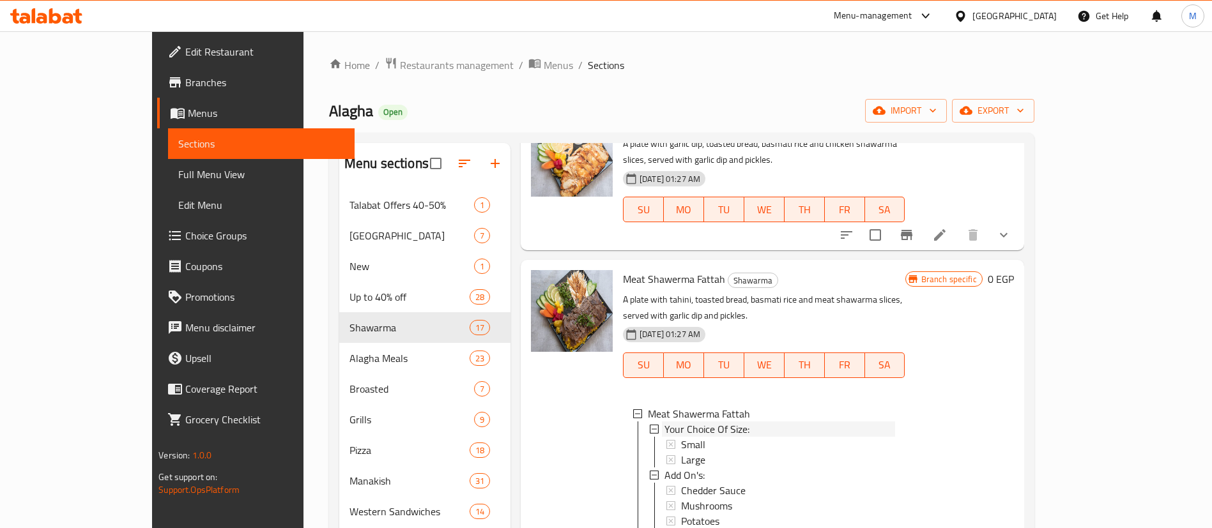
click at [725, 422] on div "Your Choice Of Size:" at bounding box center [779, 429] width 231 height 15
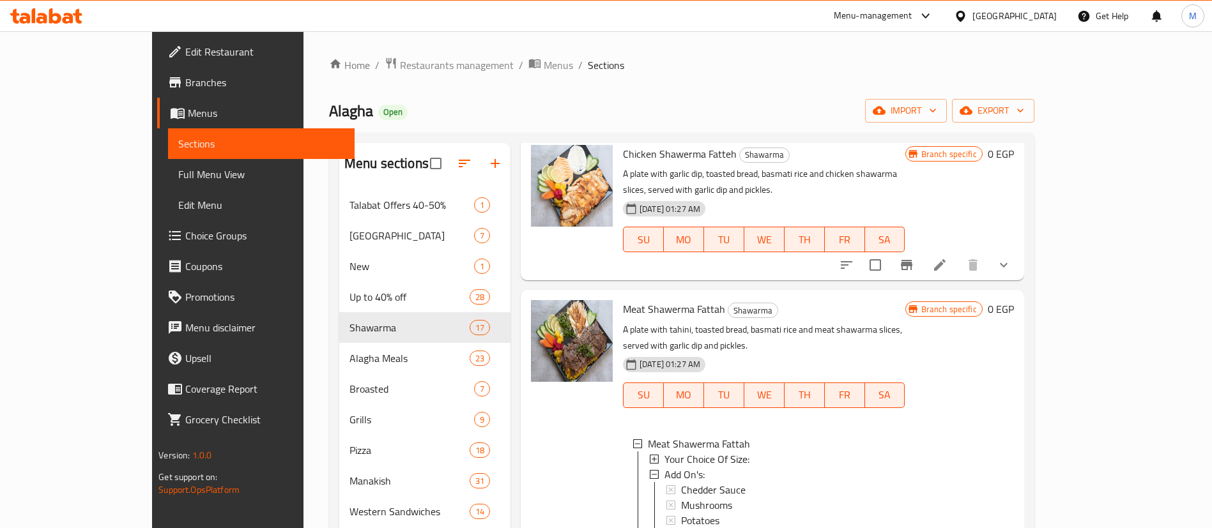
scroll to position [49, 0]
click at [671, 452] on span "Your Choice Of Size:" at bounding box center [706, 459] width 85 height 15
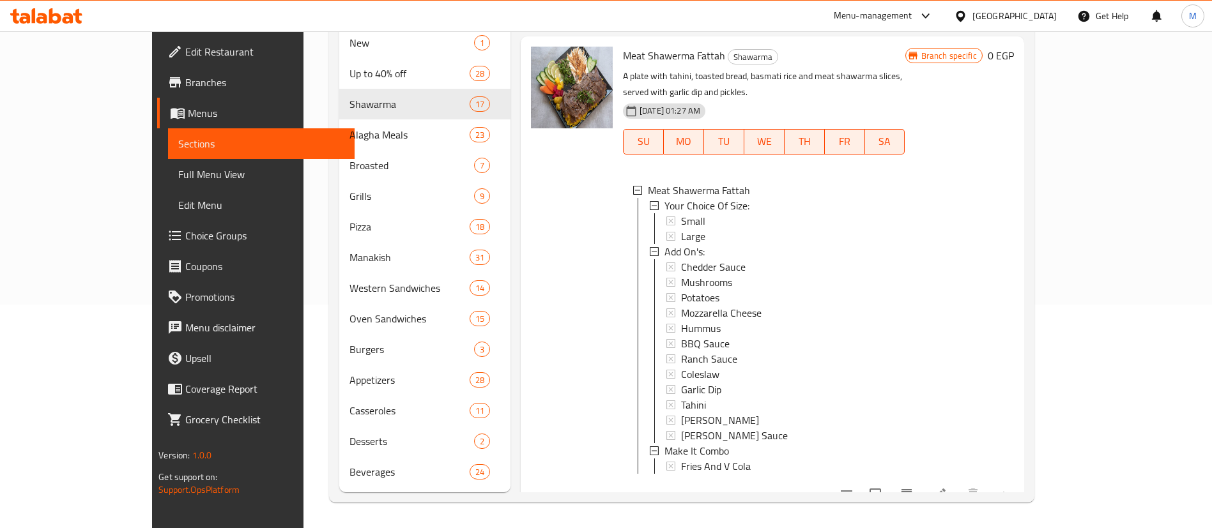
scroll to position [0, 0]
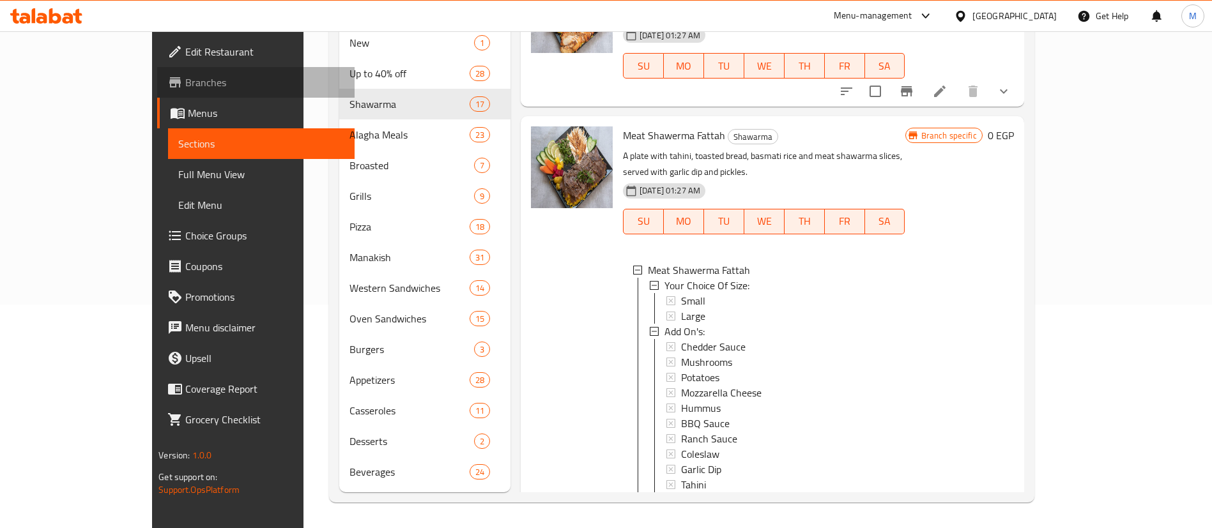
click at [185, 86] on span "Branches" at bounding box center [264, 82] width 159 height 15
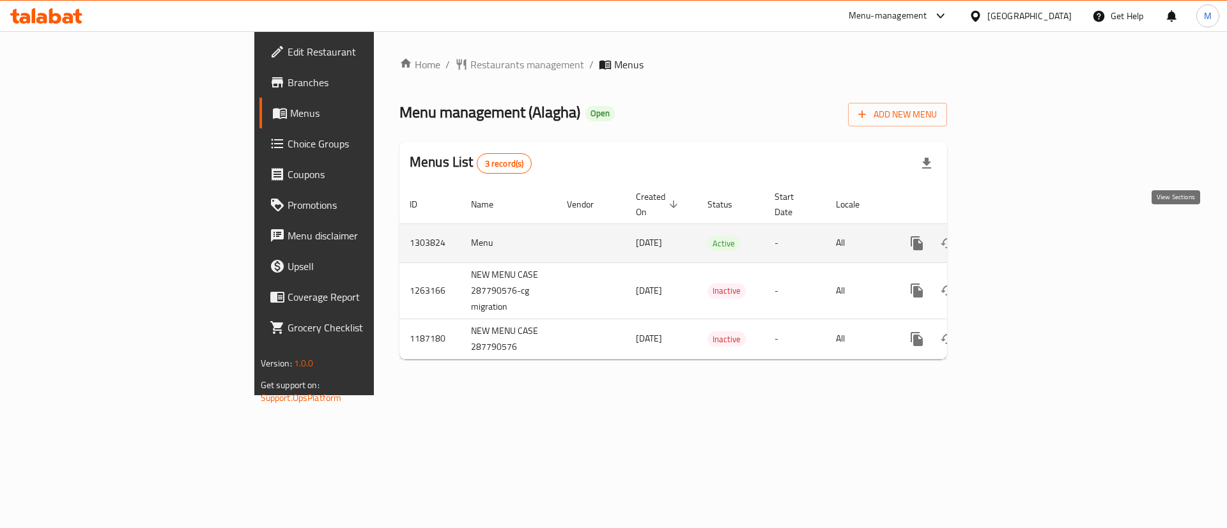
click at [1015, 238] on icon "enhanced table" at bounding box center [1009, 244] width 12 height 12
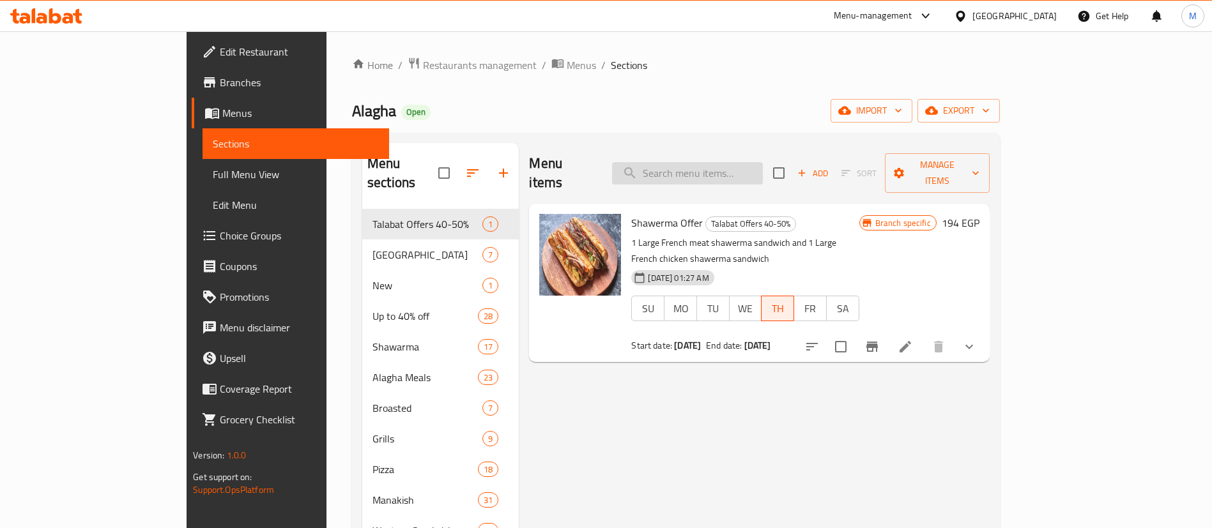
click at [763, 168] on input "search" at bounding box center [687, 173] width 151 height 22
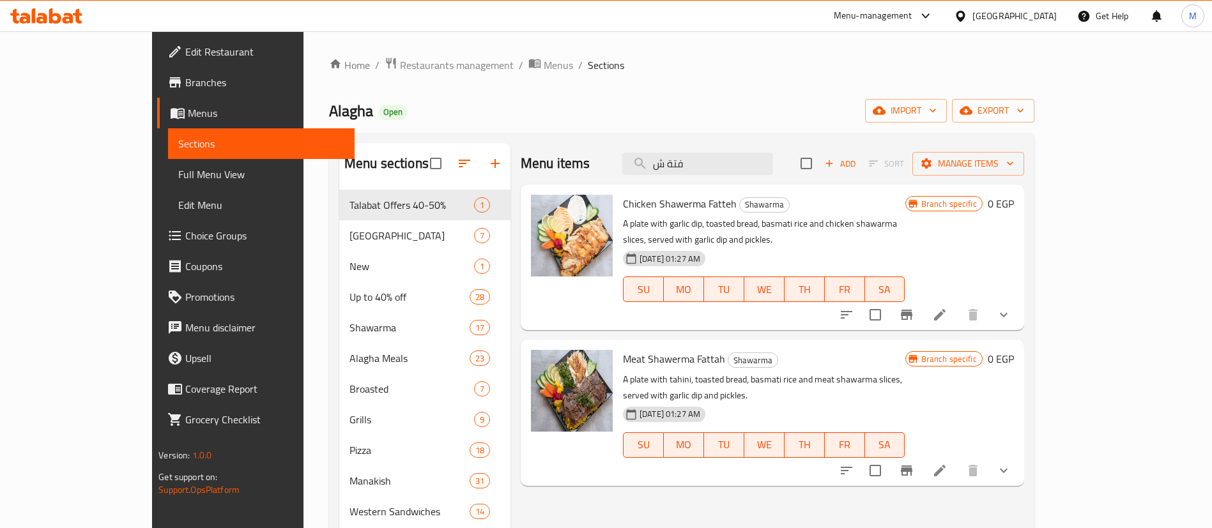
click at [636, 349] on span "Meat Shawerma Fattah" at bounding box center [674, 358] width 102 height 19
copy h6 "Meat Shawerma Fattah"
click at [636, 349] on span "Meat Shawerma Fattah" at bounding box center [674, 358] width 102 height 19
click at [1011, 463] on icon "show more" at bounding box center [1003, 470] width 15 height 15
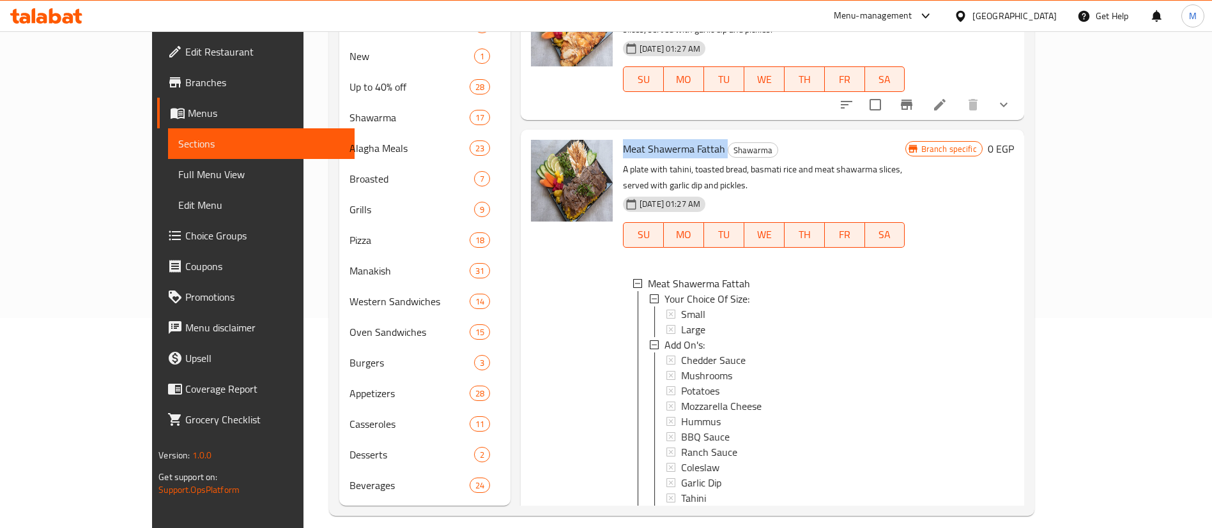
scroll to position [212, 0]
click at [681, 320] on span "Large" at bounding box center [693, 327] width 24 height 15
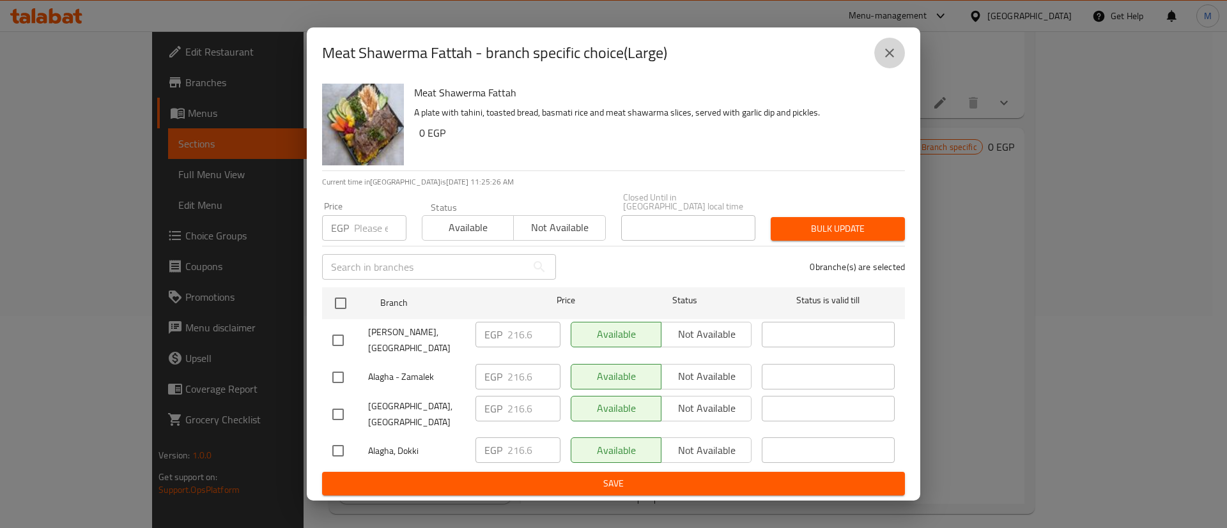
click at [879, 68] on button "close" at bounding box center [889, 53] width 31 height 31
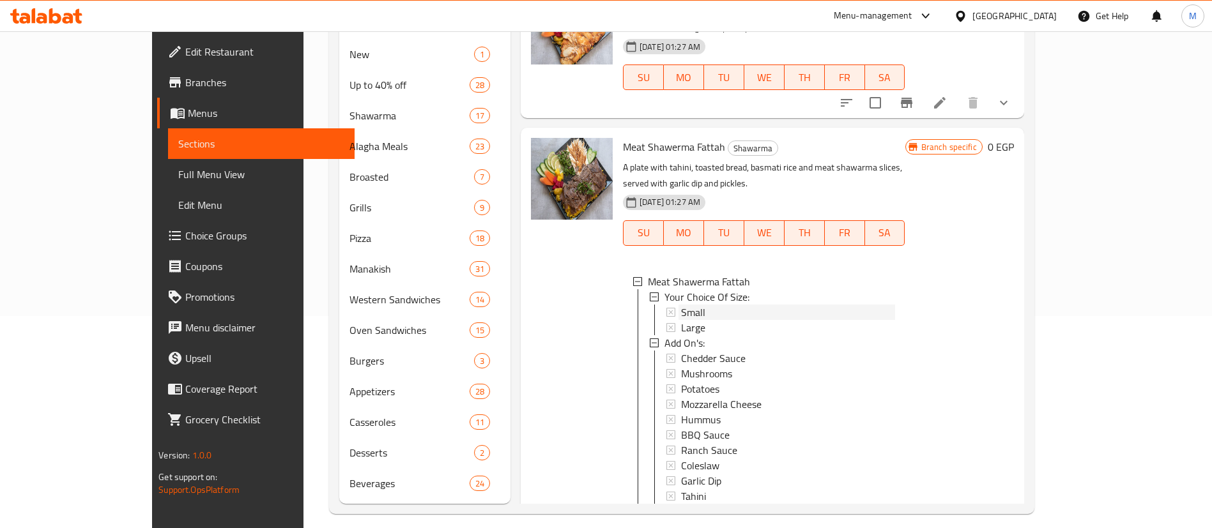
click at [683, 305] on div "Small" at bounding box center [788, 312] width 214 height 15
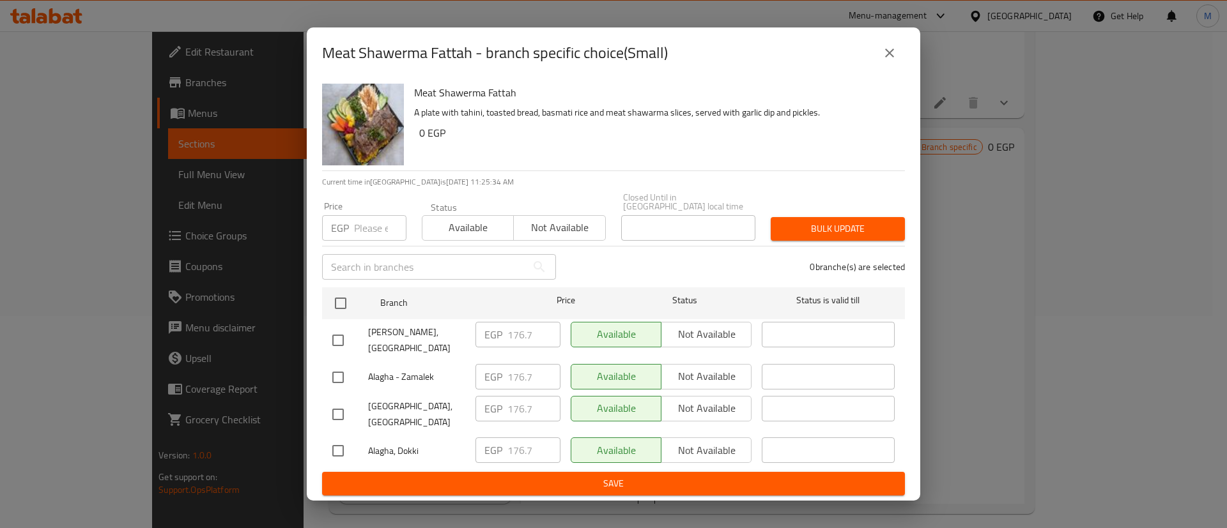
click at [891, 58] on icon "close" at bounding box center [889, 53] width 9 height 9
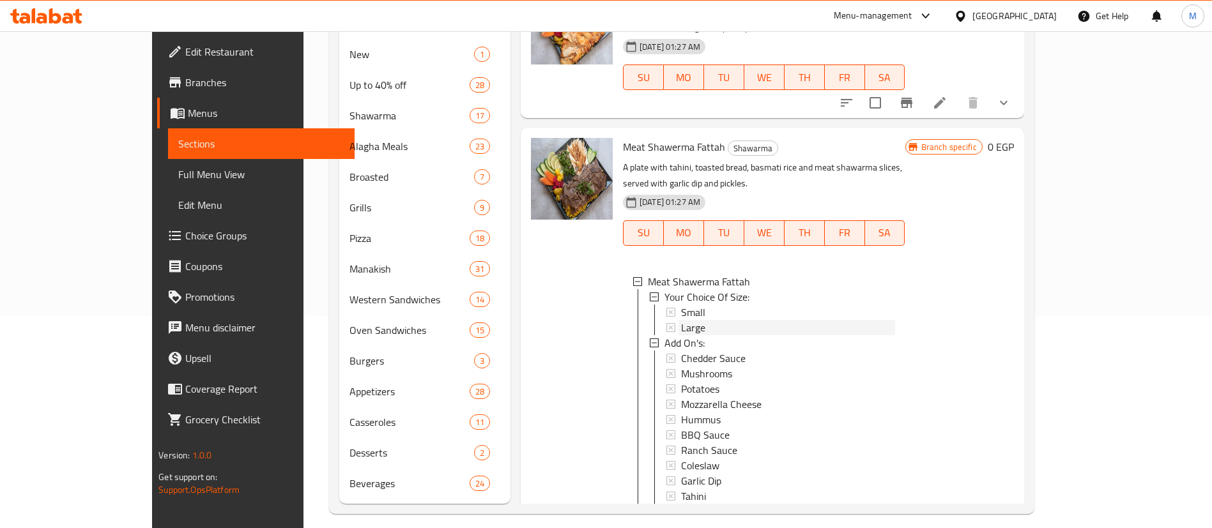
click at [700, 320] on div "Large" at bounding box center [788, 327] width 214 height 15
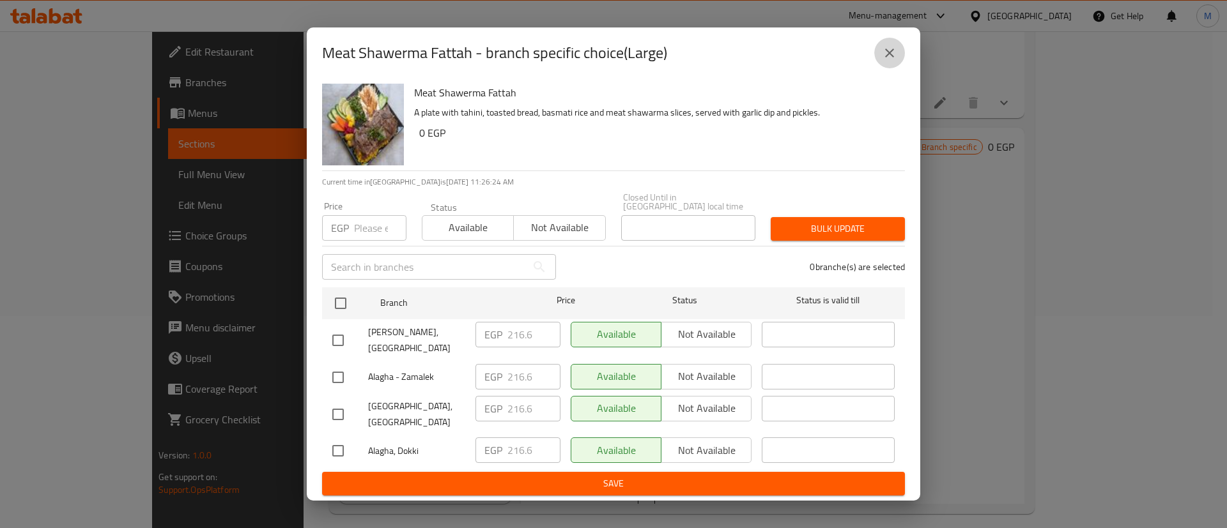
click at [891, 61] on icon "close" at bounding box center [889, 52] width 15 height 15
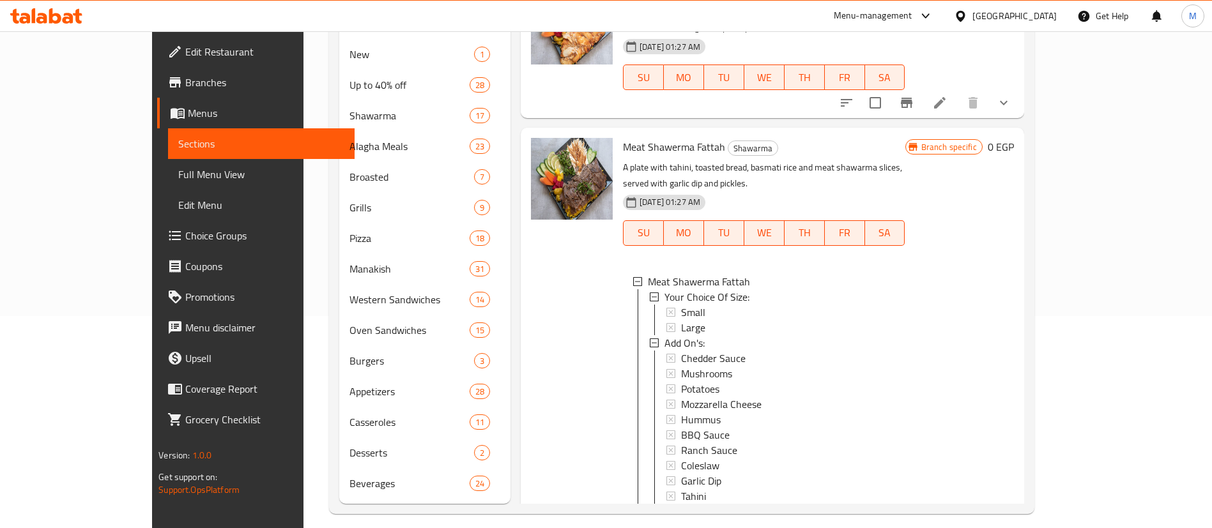
scroll to position [80, 0]
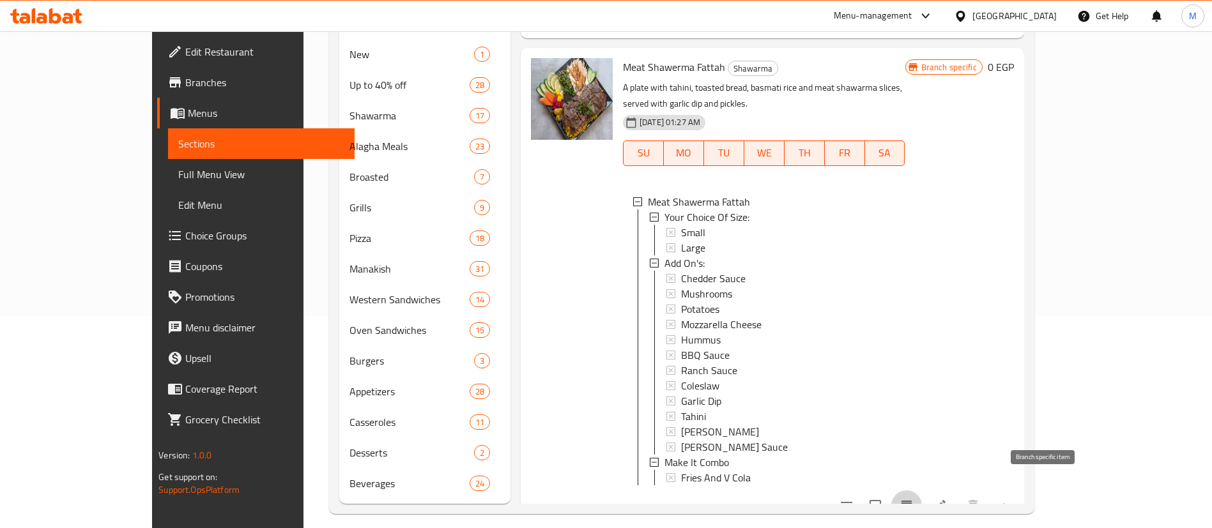
click at [914, 498] on icon "Branch-specific-item" at bounding box center [906, 505] width 15 height 15
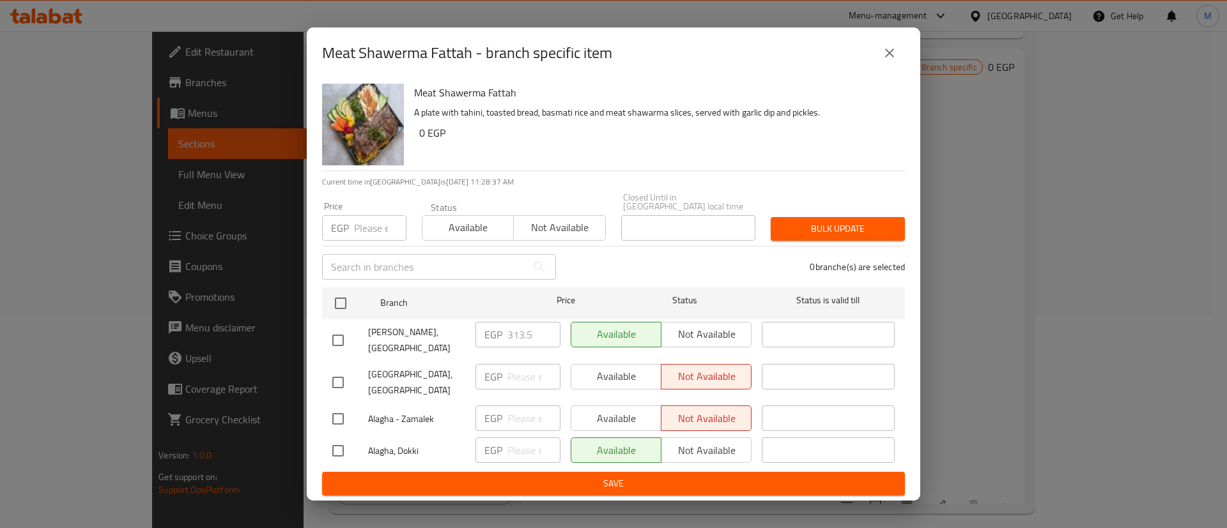
click at [882, 61] on icon "close" at bounding box center [889, 52] width 15 height 15
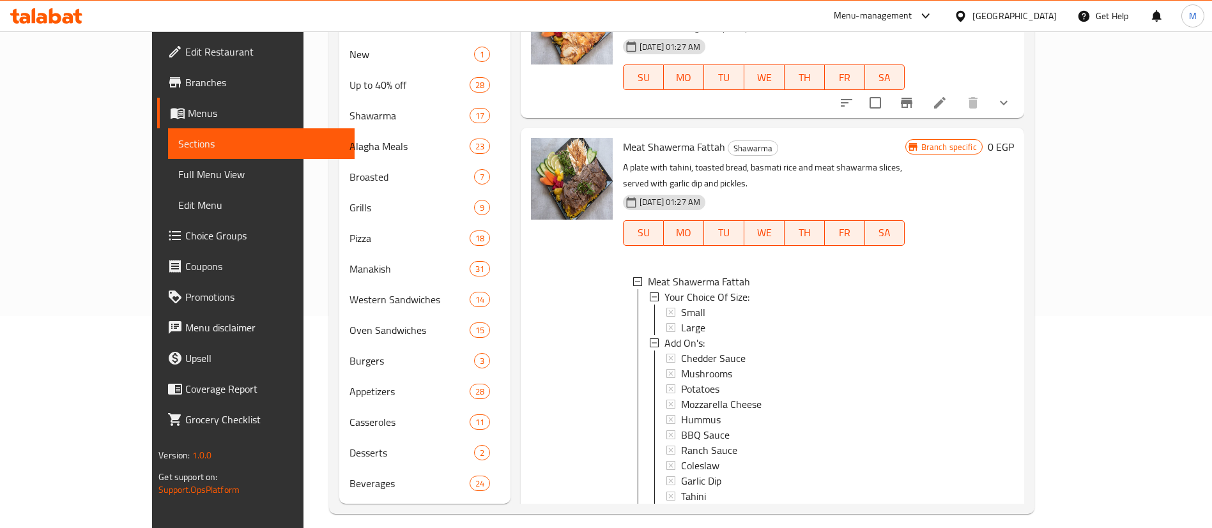
scroll to position [0, 0]
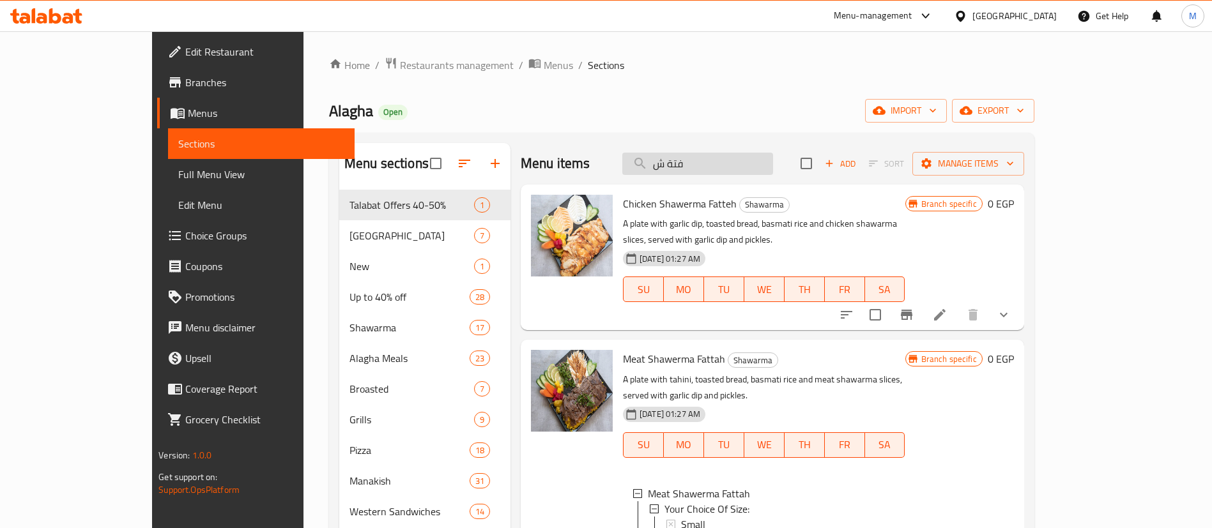
click at [756, 164] on input "فتة ش" at bounding box center [697, 164] width 151 height 22
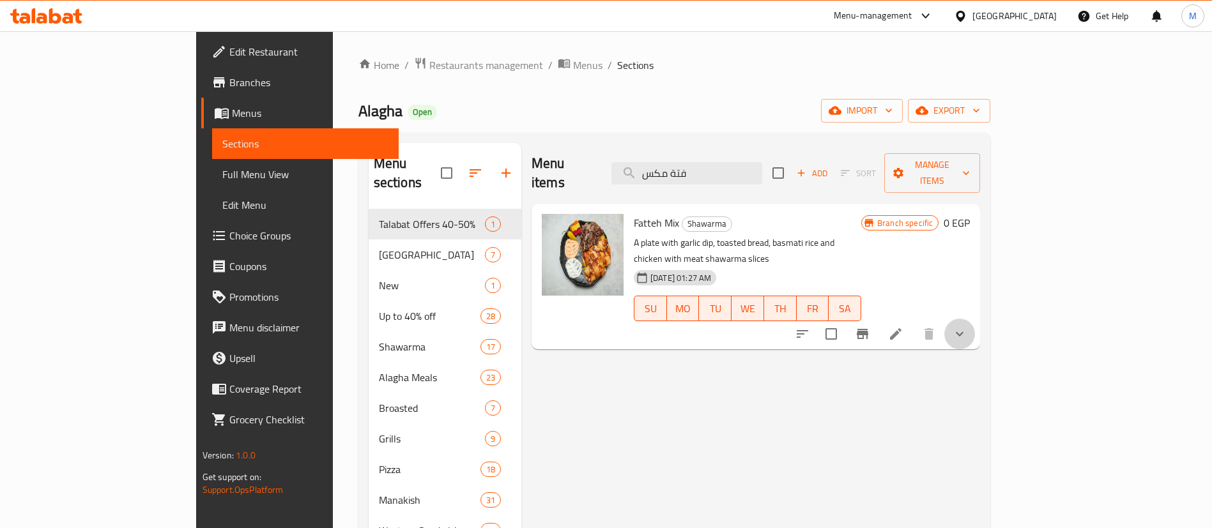
click at [975, 319] on button "show more" at bounding box center [959, 334] width 31 height 31
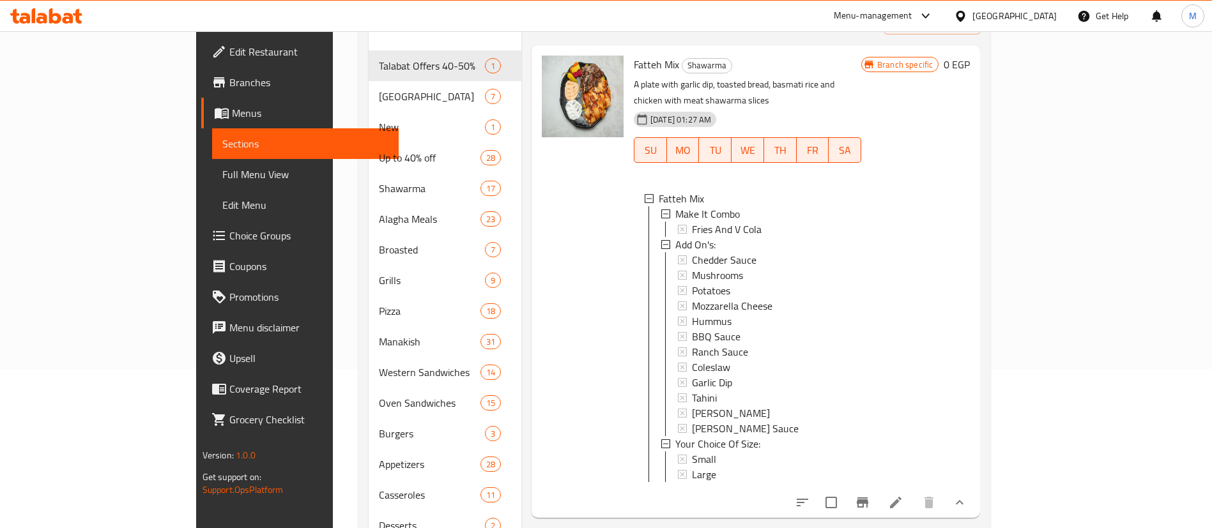
scroll to position [157, 0]
click at [692, 453] on span "Small" at bounding box center [704, 460] width 24 height 15
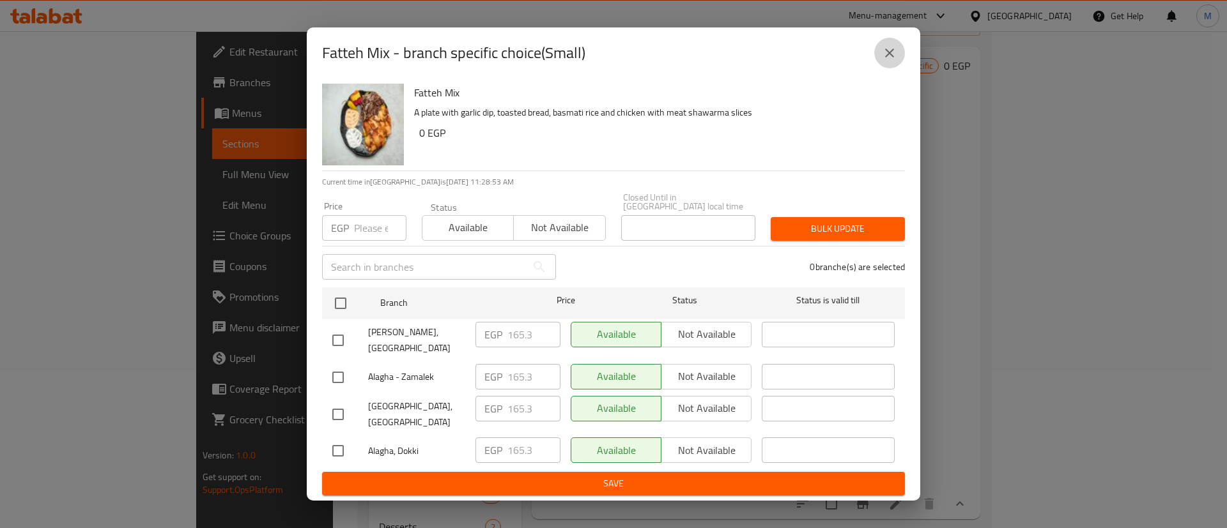
click at [895, 61] on icon "close" at bounding box center [889, 52] width 15 height 15
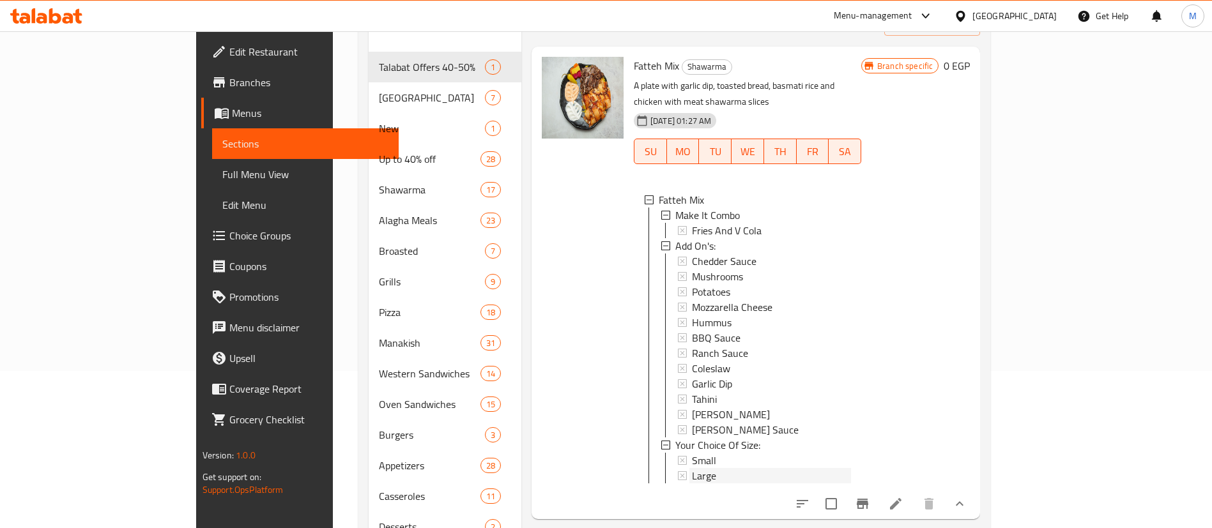
click at [692, 468] on div "Large" at bounding box center [771, 475] width 159 height 15
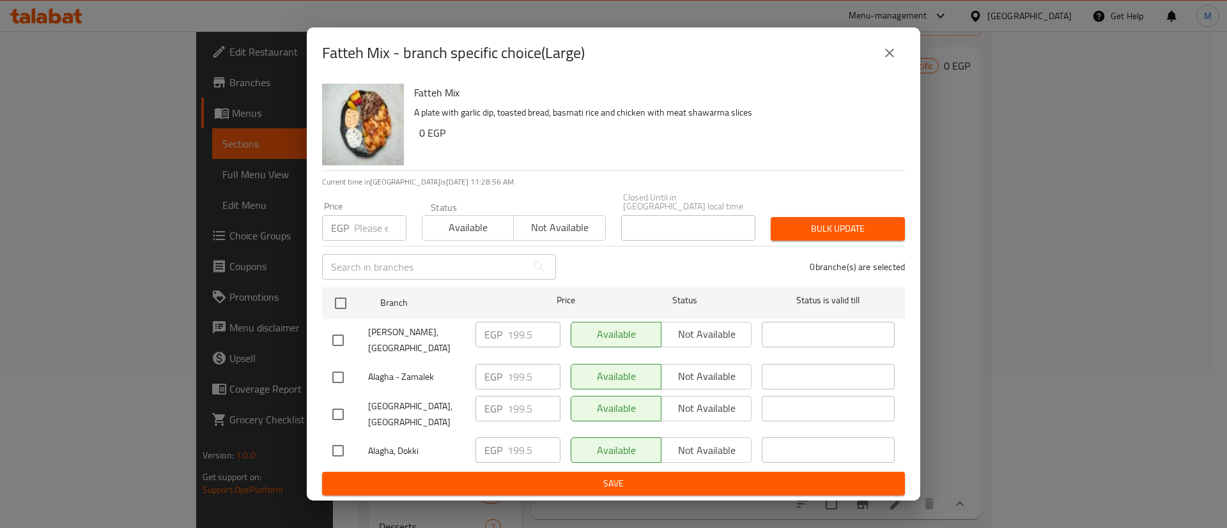
drag, startPoint x: 903, startPoint y: 76, endPoint x: 896, endPoint y: 75, distance: 6.4
click at [896, 68] on div "Fatteh Mix - branch specific choice(Large)" at bounding box center [613, 53] width 583 height 31
click at [896, 68] on button "close" at bounding box center [889, 53] width 31 height 31
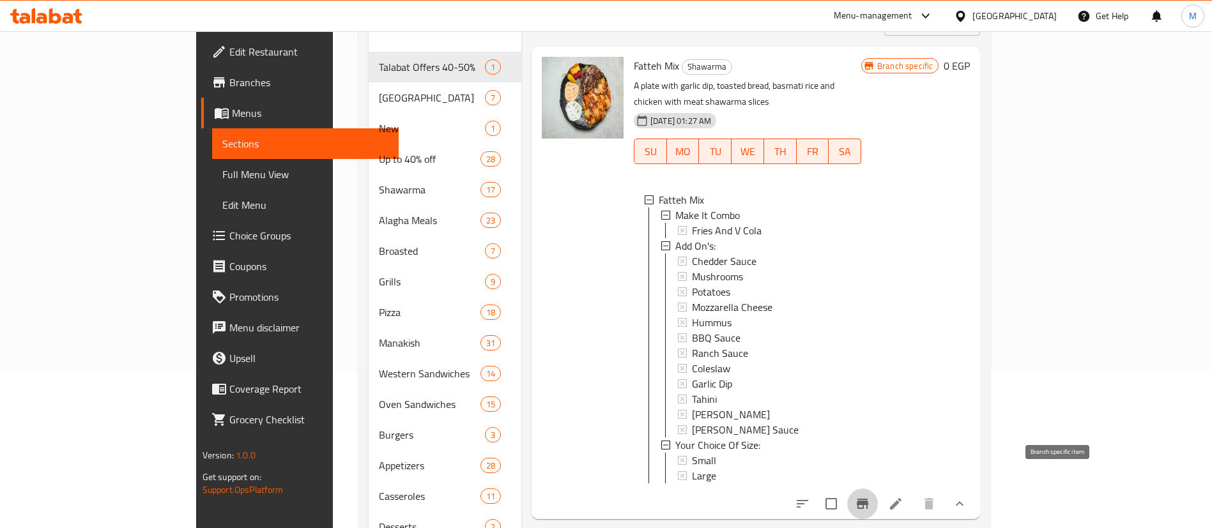
click at [878, 493] on button "Branch-specific-item" at bounding box center [862, 504] width 31 height 31
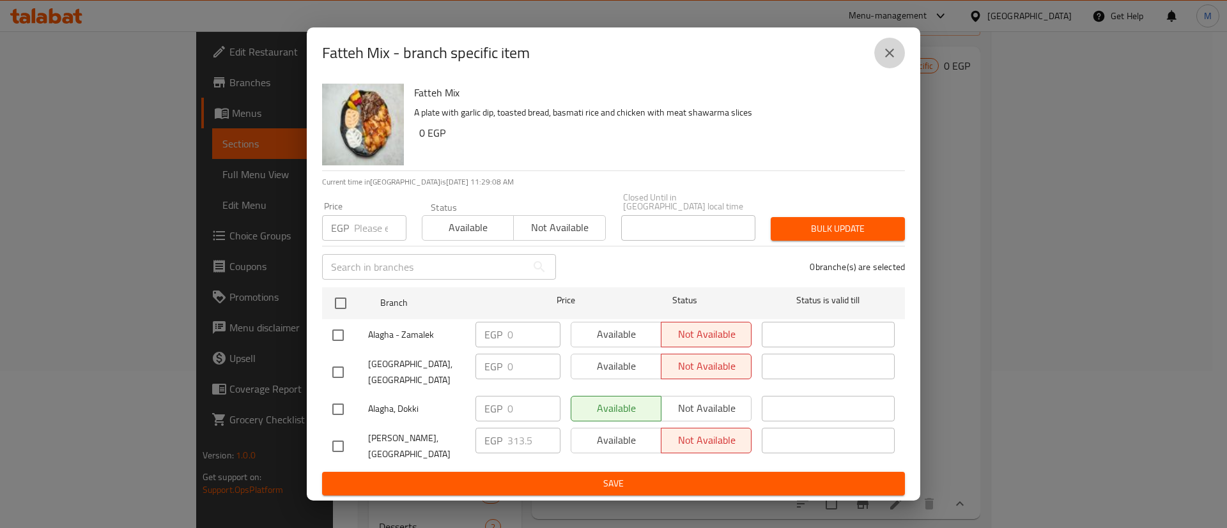
click at [889, 58] on button "close" at bounding box center [889, 53] width 31 height 31
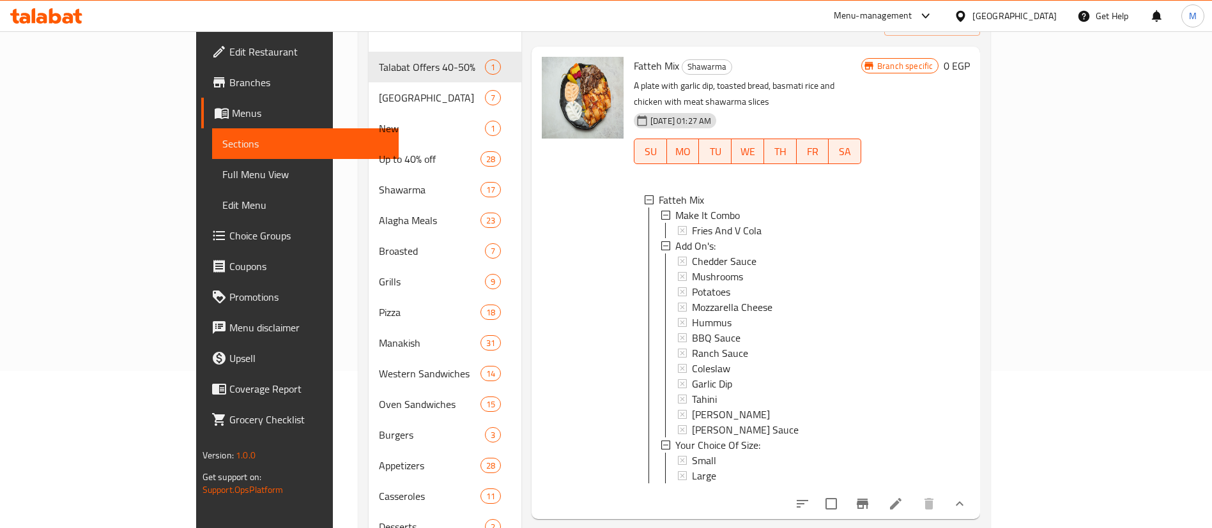
scroll to position [0, 0]
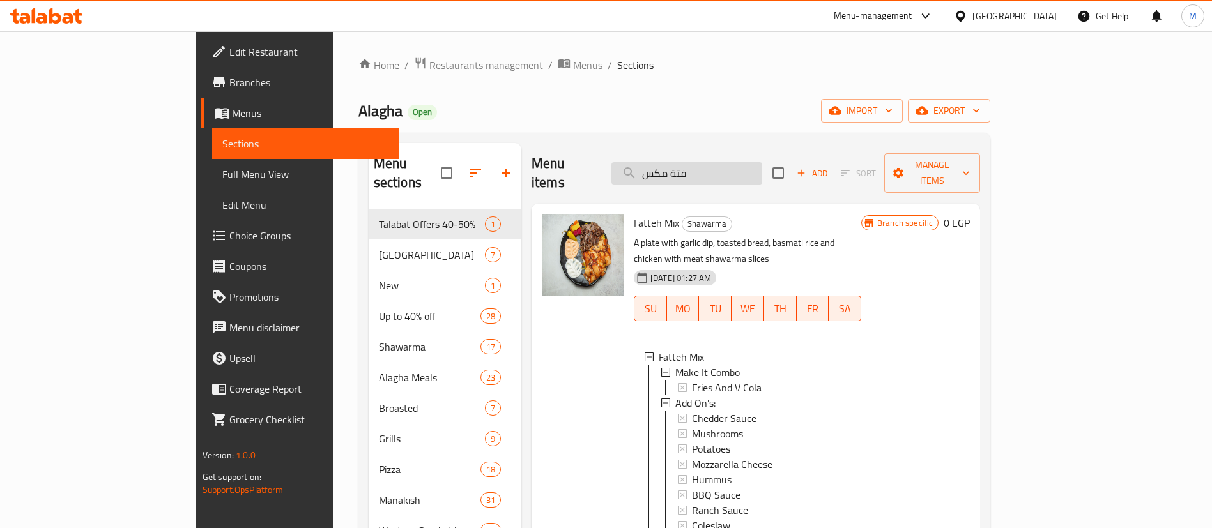
click at [762, 162] on input "فتة مكس" at bounding box center [686, 173] width 151 height 22
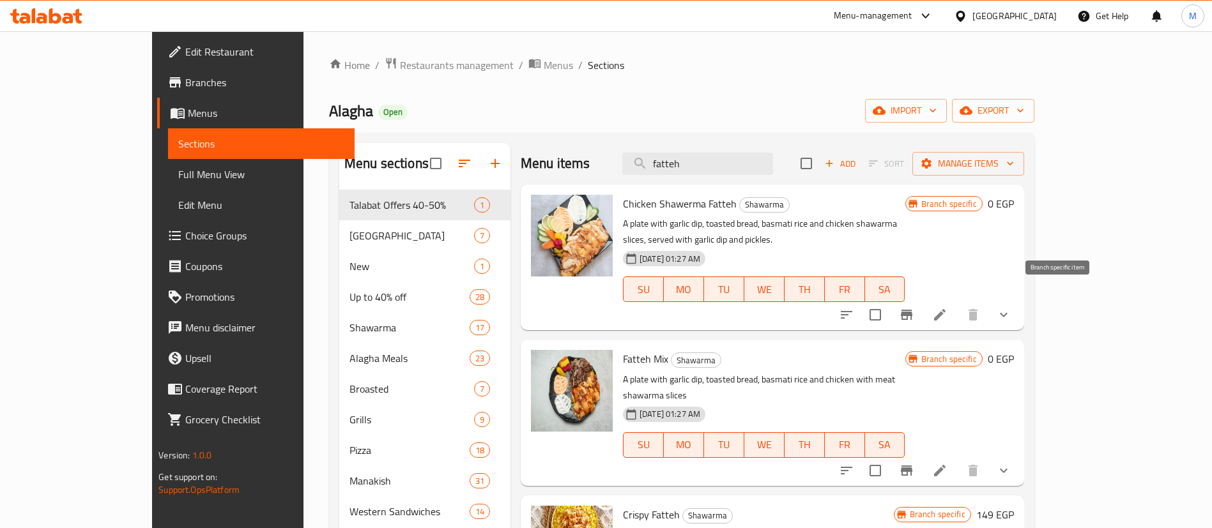
type input "fatteh"
click at [914, 307] on icon "Branch-specific-item" at bounding box center [906, 314] width 15 height 15
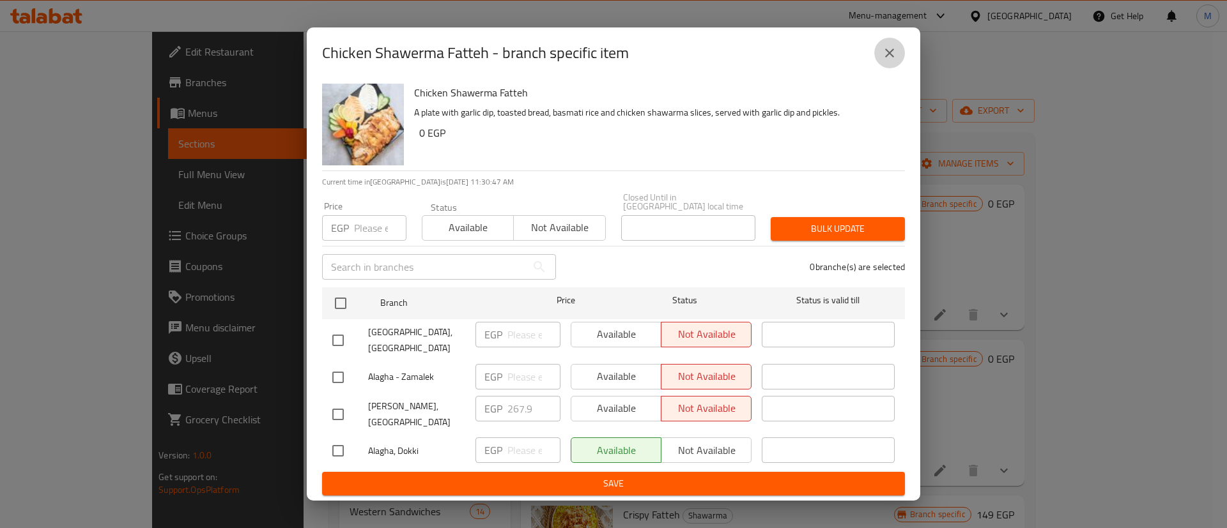
click at [895, 61] on icon "close" at bounding box center [889, 52] width 15 height 15
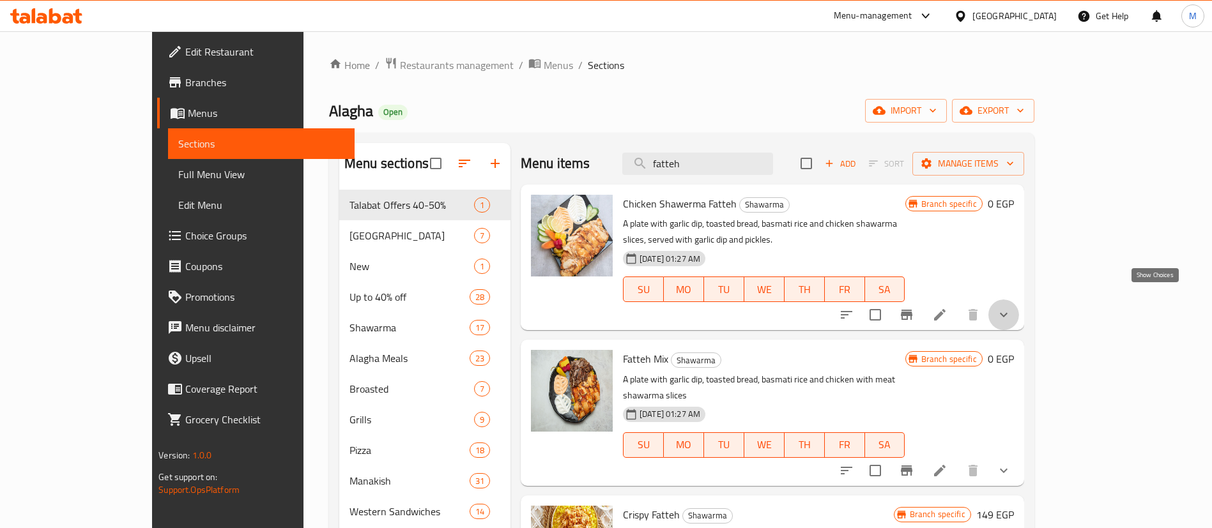
click at [1011, 307] on icon "show more" at bounding box center [1003, 314] width 15 height 15
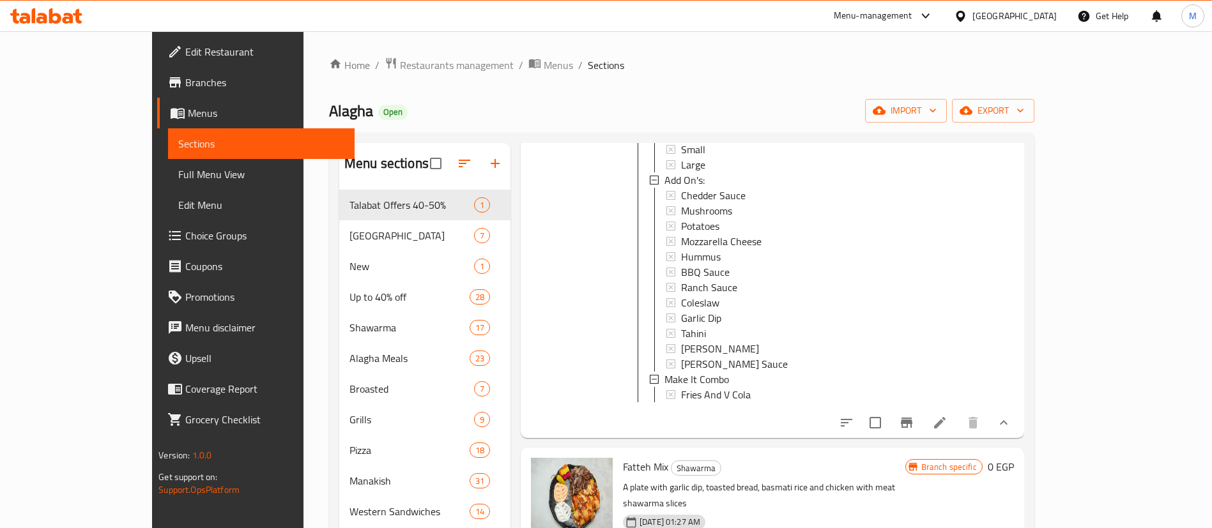
scroll to position [224, 0]
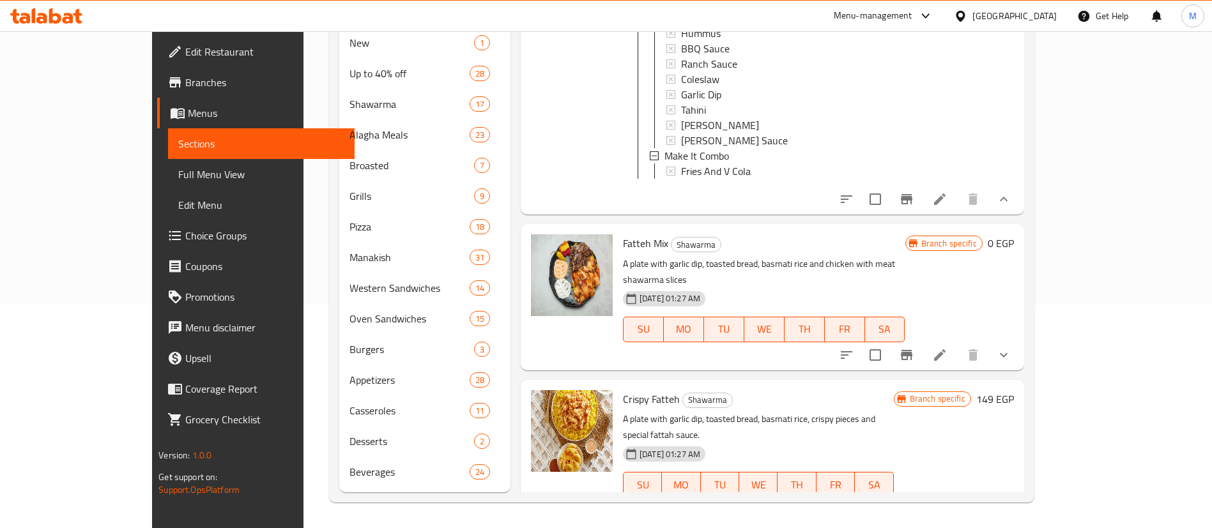
click at [1019, 495] on button "show more" at bounding box center [1003, 510] width 31 height 31
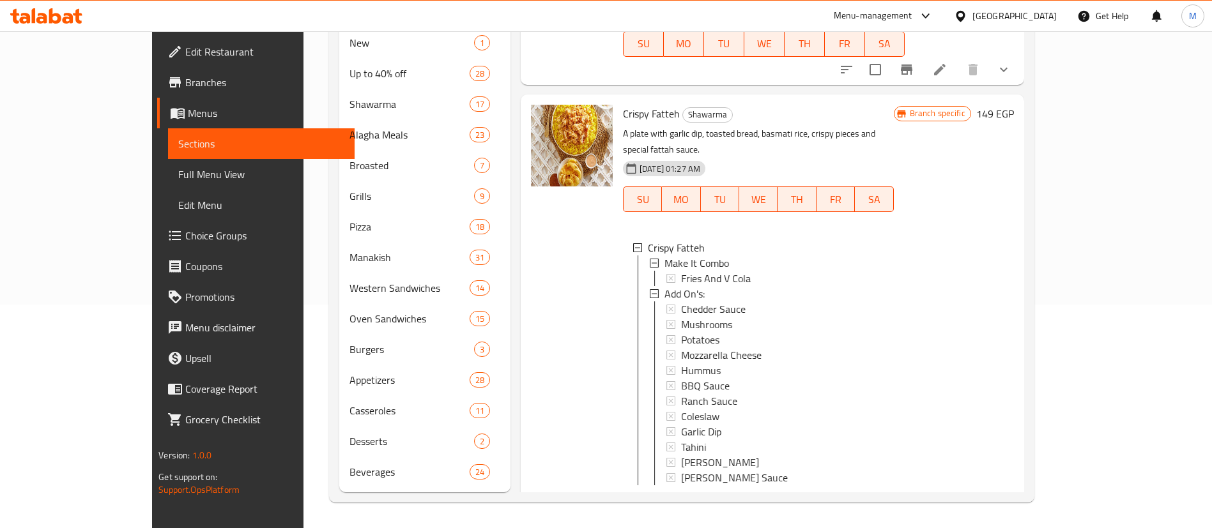
scroll to position [515, 0]
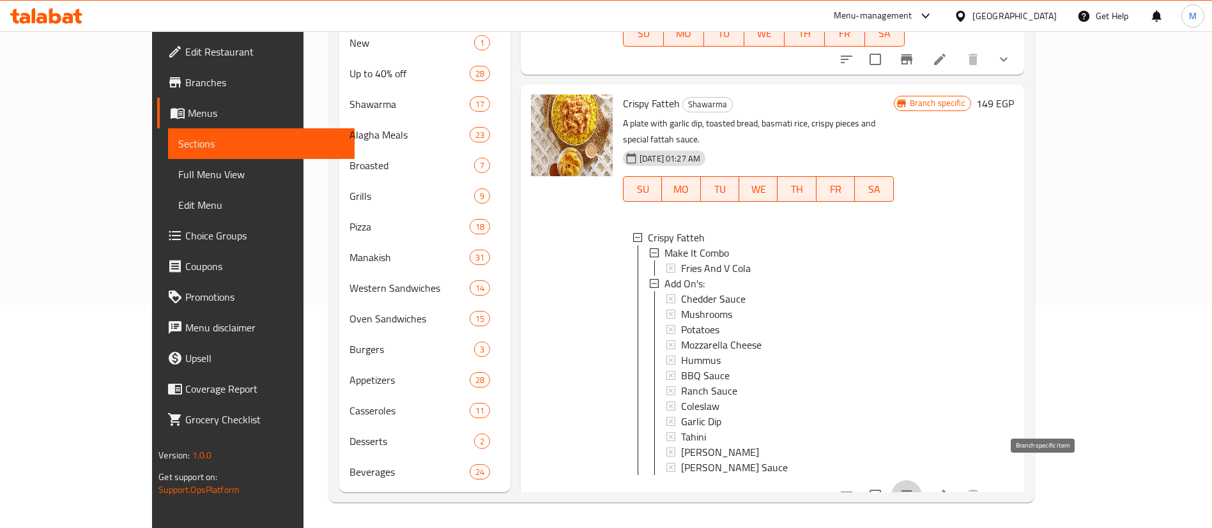
click at [914, 488] on icon "Branch-specific-item" at bounding box center [906, 495] width 15 height 15
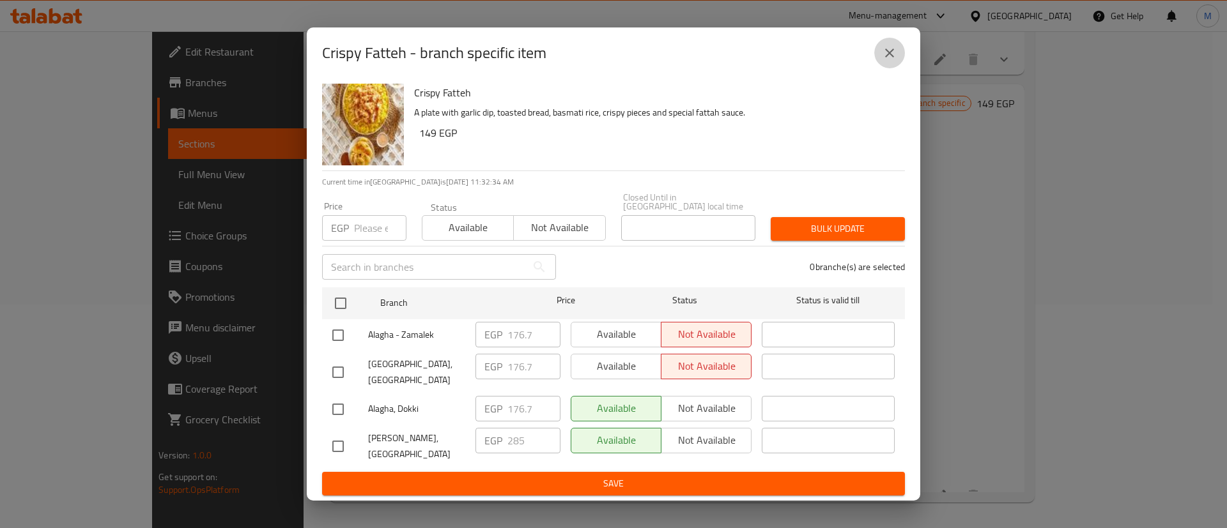
click at [888, 61] on icon "close" at bounding box center [889, 52] width 15 height 15
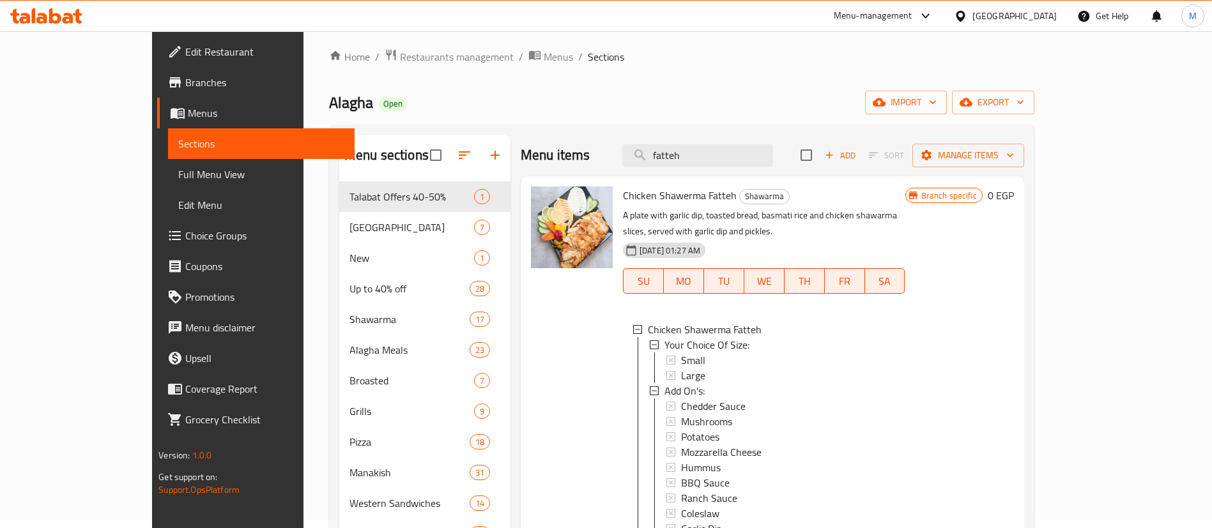
scroll to position [5, 0]
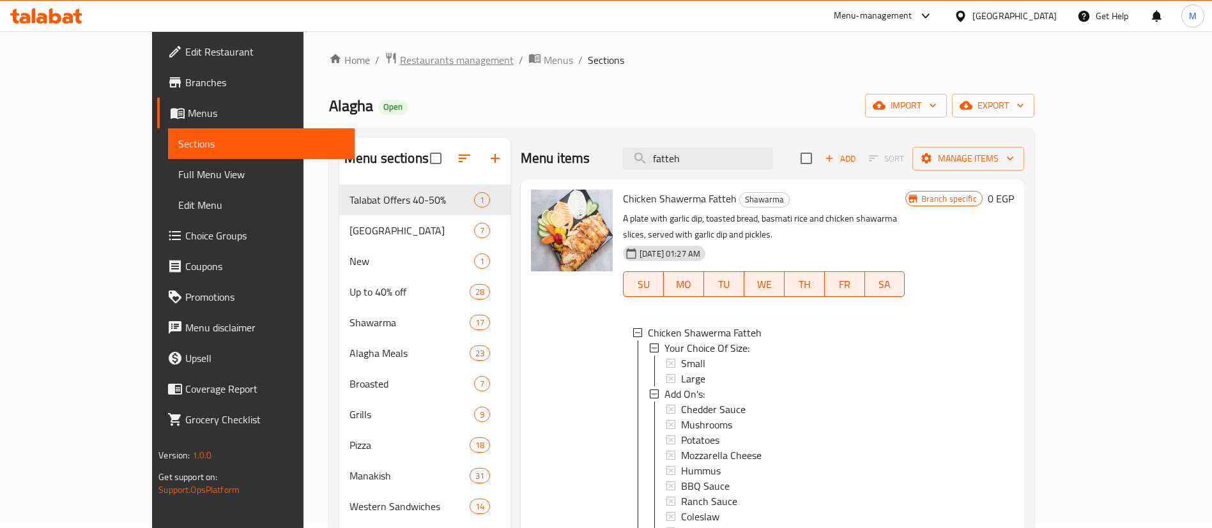
click at [400, 61] on span "Restaurants management" at bounding box center [457, 59] width 114 height 15
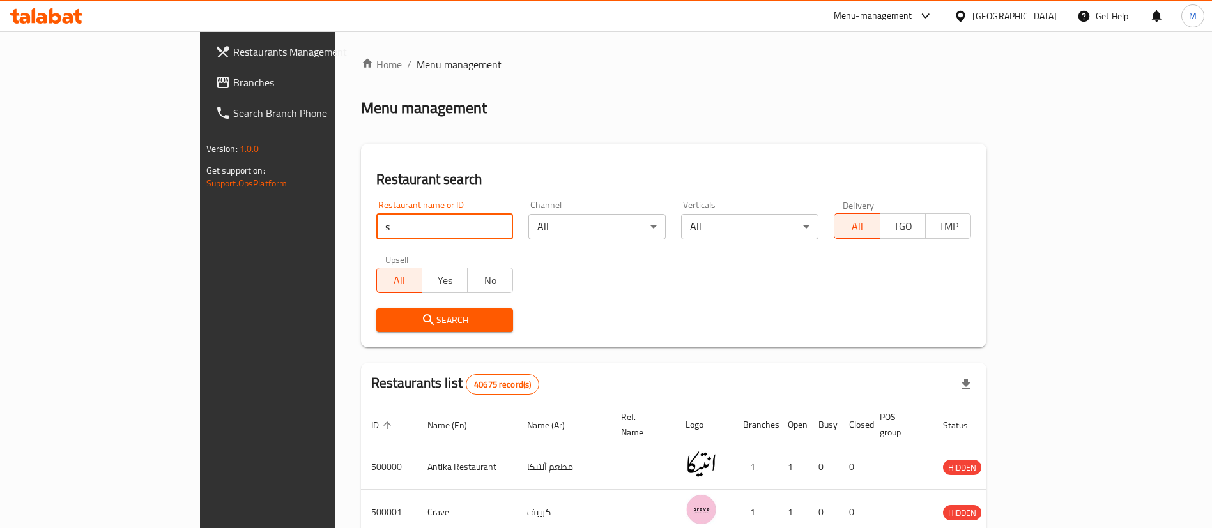
click at [376, 225] on input "s" at bounding box center [444, 227] width 137 height 26
click button "Search" at bounding box center [444, 321] width 137 height 24
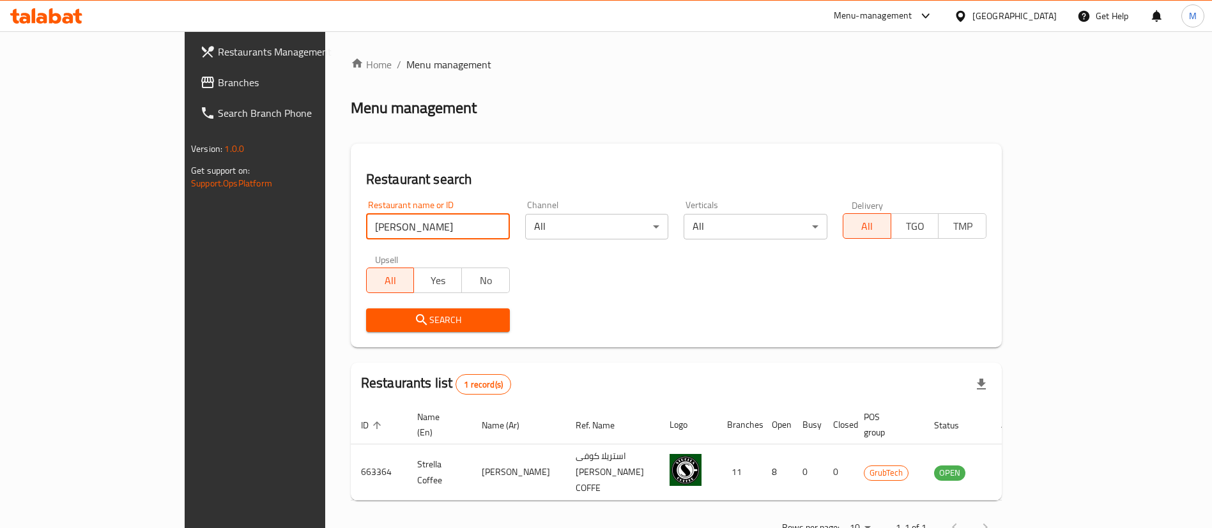
click at [366, 218] on input "strella" at bounding box center [438, 227] width 144 height 26
type input "lychee"
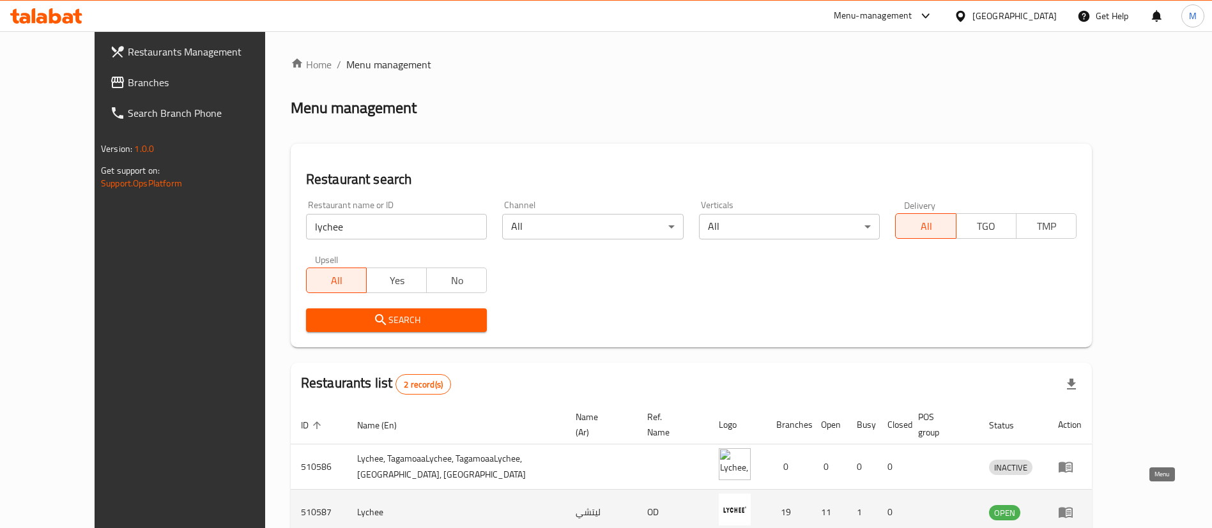
click at [1073, 508] on icon "enhanced table" at bounding box center [1066, 513] width 14 height 11
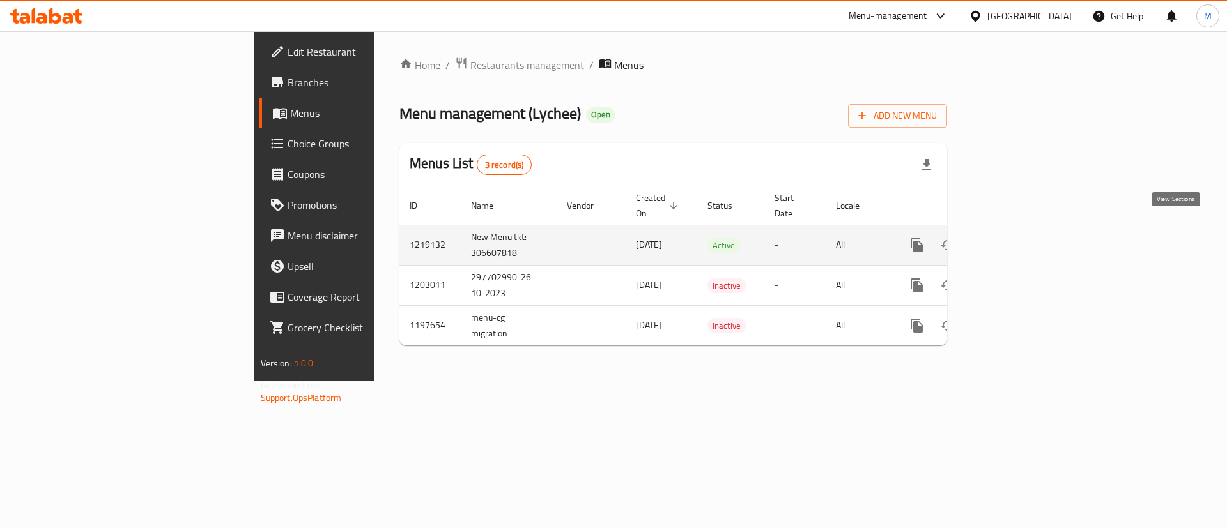
click at [1024, 230] on link "enhanced table" at bounding box center [1009, 245] width 31 height 31
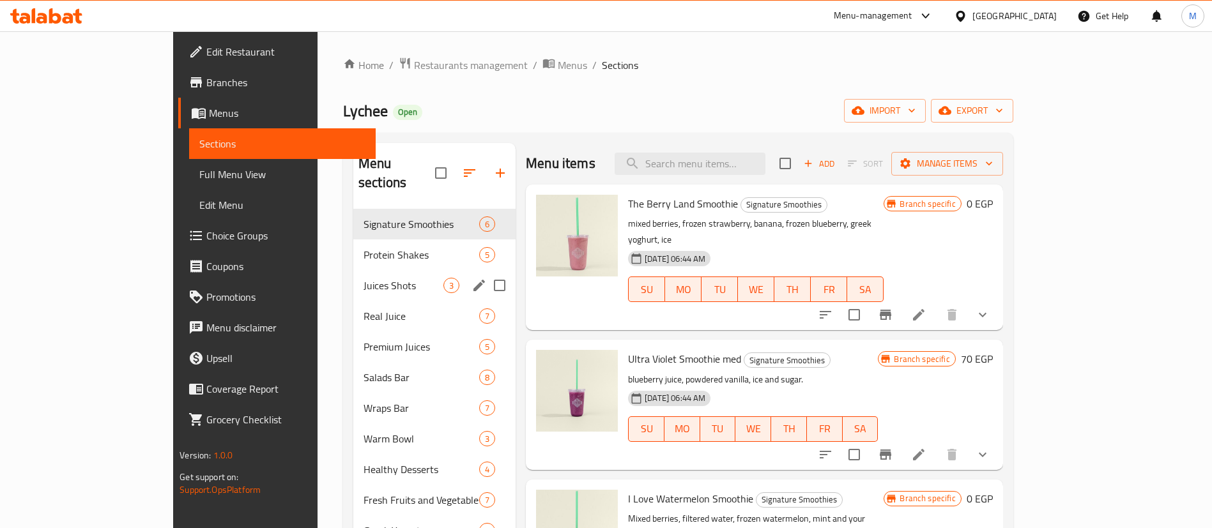
scroll to position [58, 0]
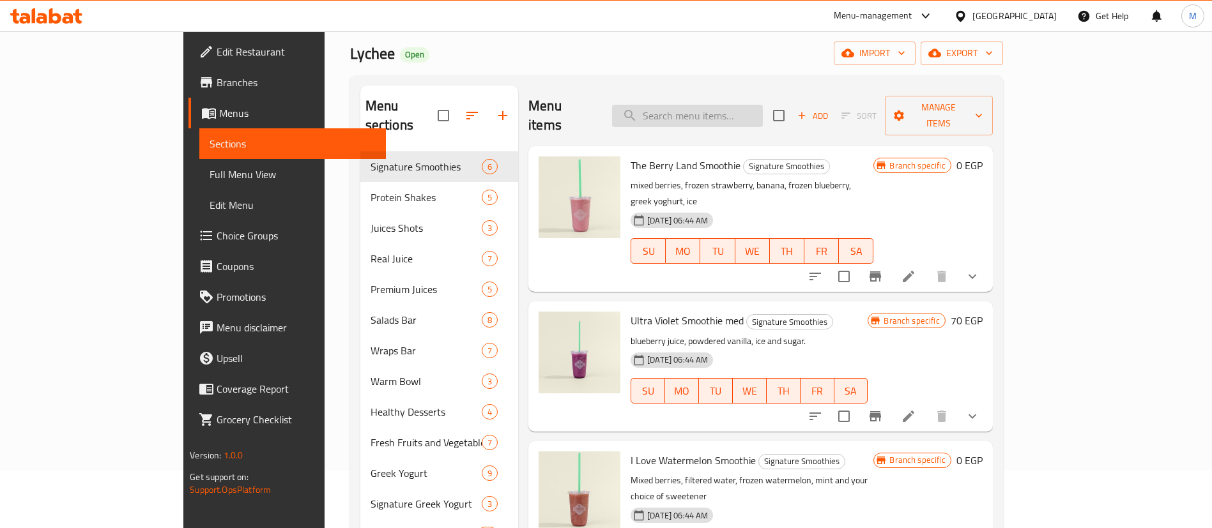
click at [763, 111] on input "search" at bounding box center [687, 116] width 151 height 22
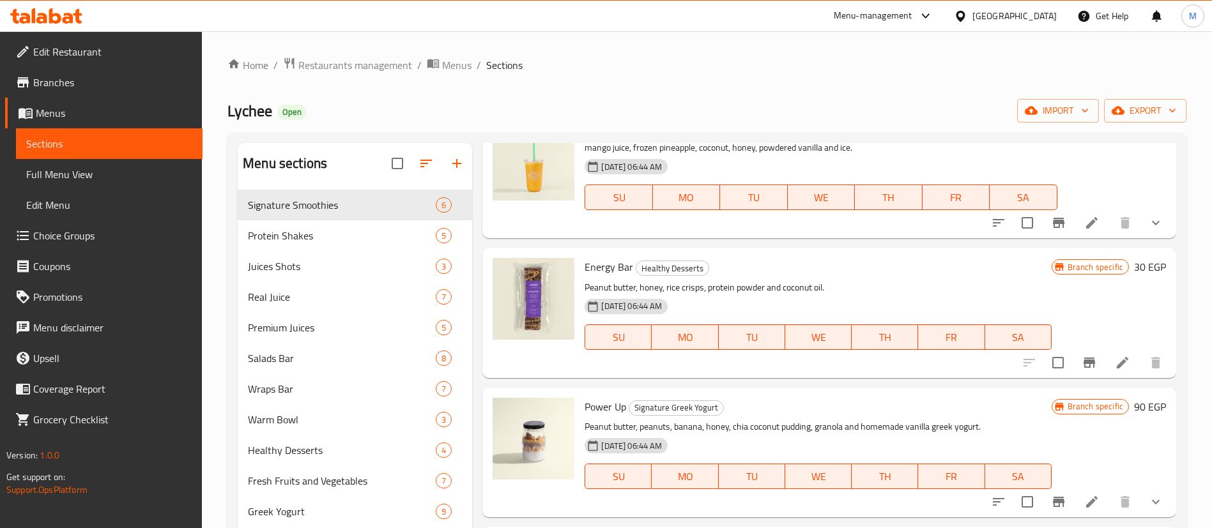
scroll to position [0, 0]
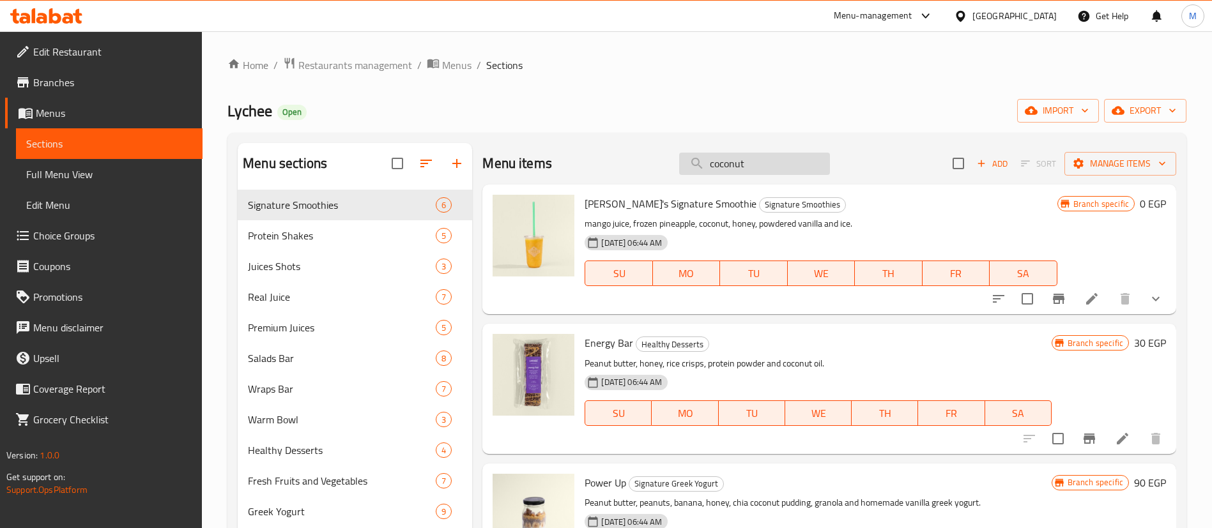
click at [760, 157] on input "coconut" at bounding box center [754, 164] width 151 height 22
paste input "Coconut Protein Bar"
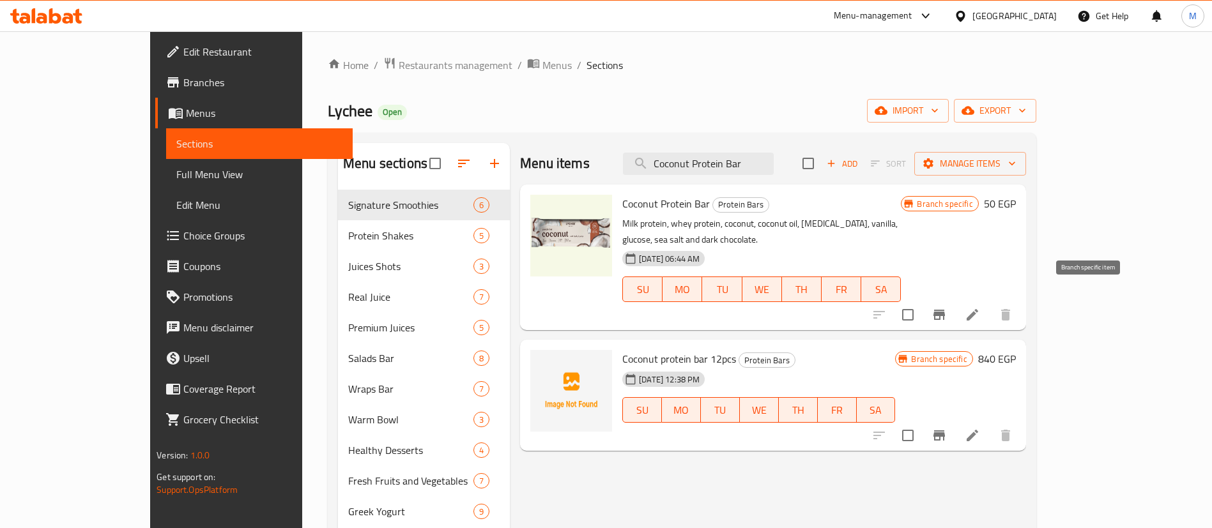
type input "Coconut Protein Bar"
click at [945, 310] on icon "Branch-specific-item" at bounding box center [939, 315] width 12 height 10
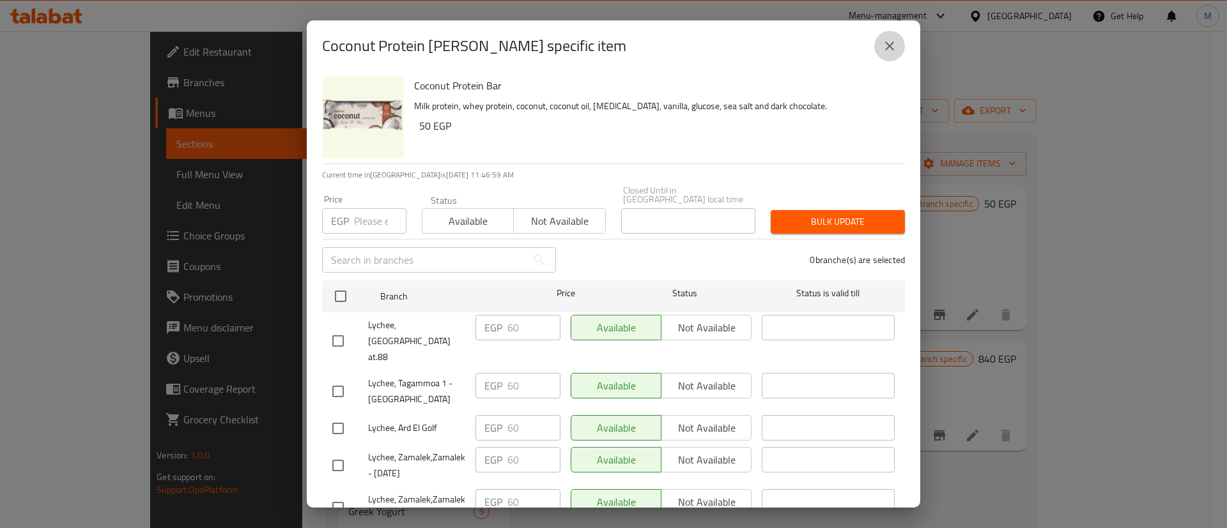
click at [879, 47] on button "close" at bounding box center [889, 46] width 31 height 31
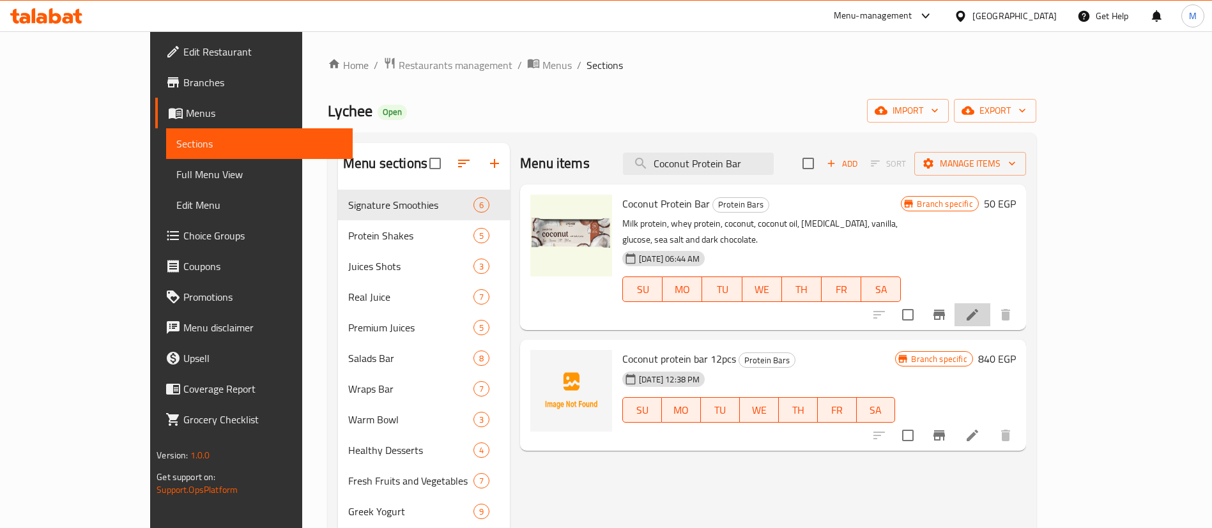
click at [990, 303] on li at bounding box center [973, 314] width 36 height 23
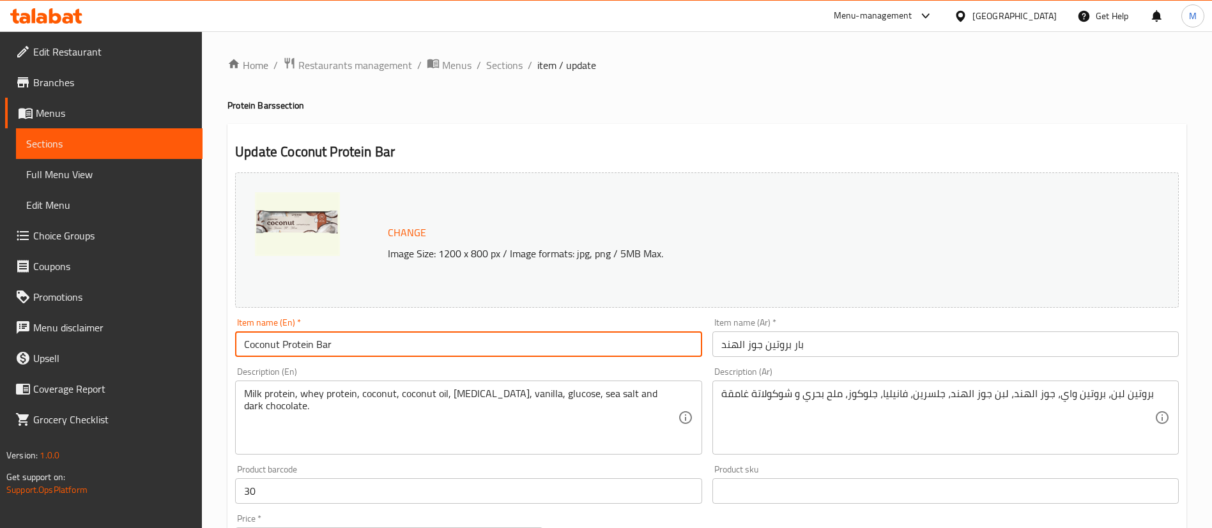
click at [427, 356] on input "Coconut Protein Bar" at bounding box center [468, 345] width 466 height 26
paste input "Sweet Coconut Flakes"
type input "Sweet Coconut Flakes Protein Bar"
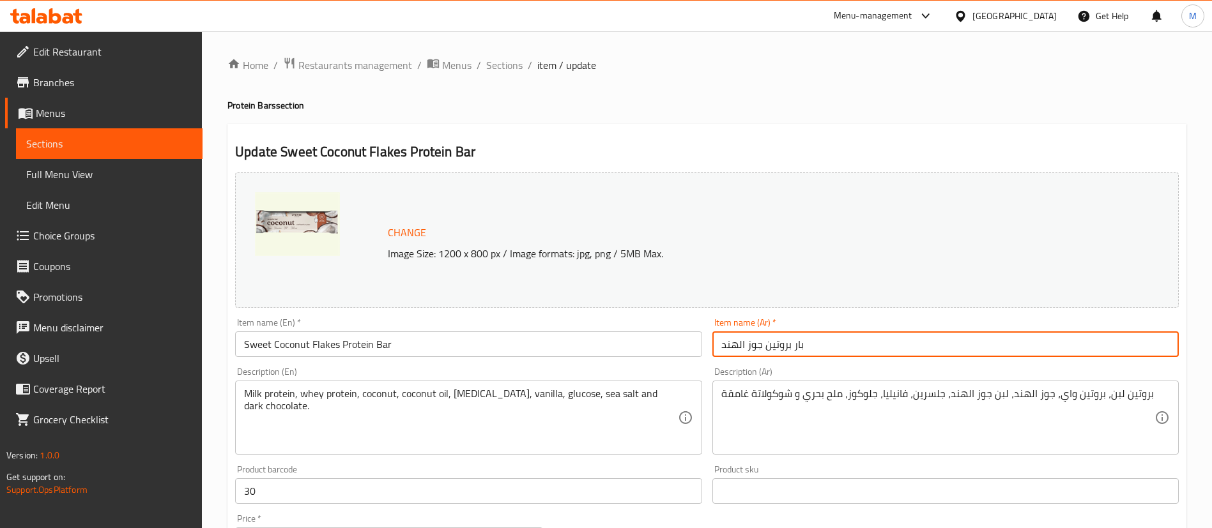
click at [820, 353] on input "بار بروتين جوز الهند" at bounding box center [945, 345] width 466 height 26
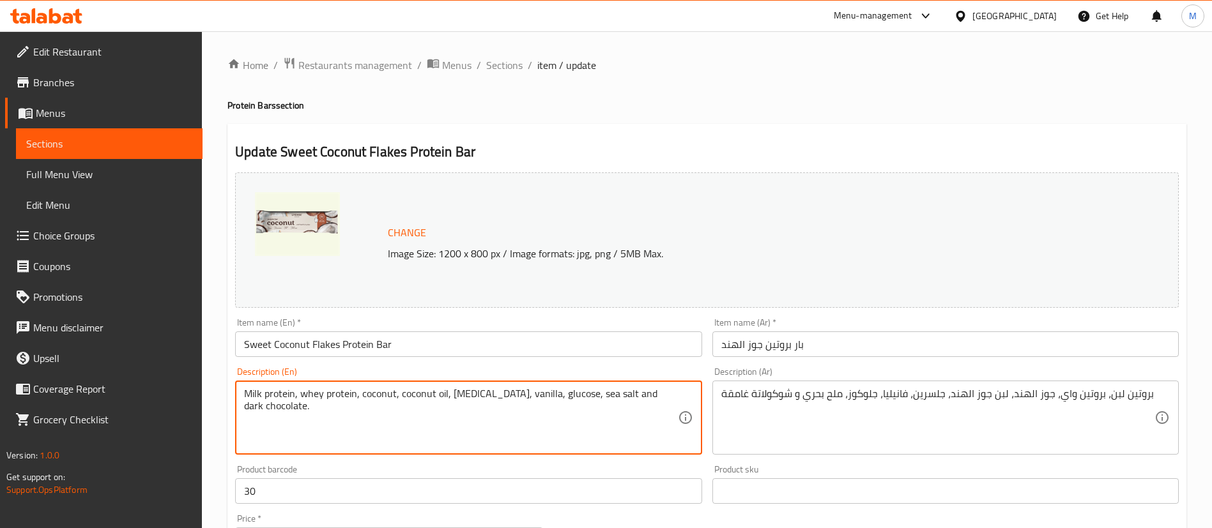
click at [426, 394] on textarea "Milk protein, whey protein, coconut, coconut oil, glycerin, vanilla, glucose, s…" at bounding box center [460, 418] width 433 height 61
paste textarea "Whey Protein, Milk Protein, Coconut, [MEDICAL_DATA], Vegetable Oil (Coconut and…"
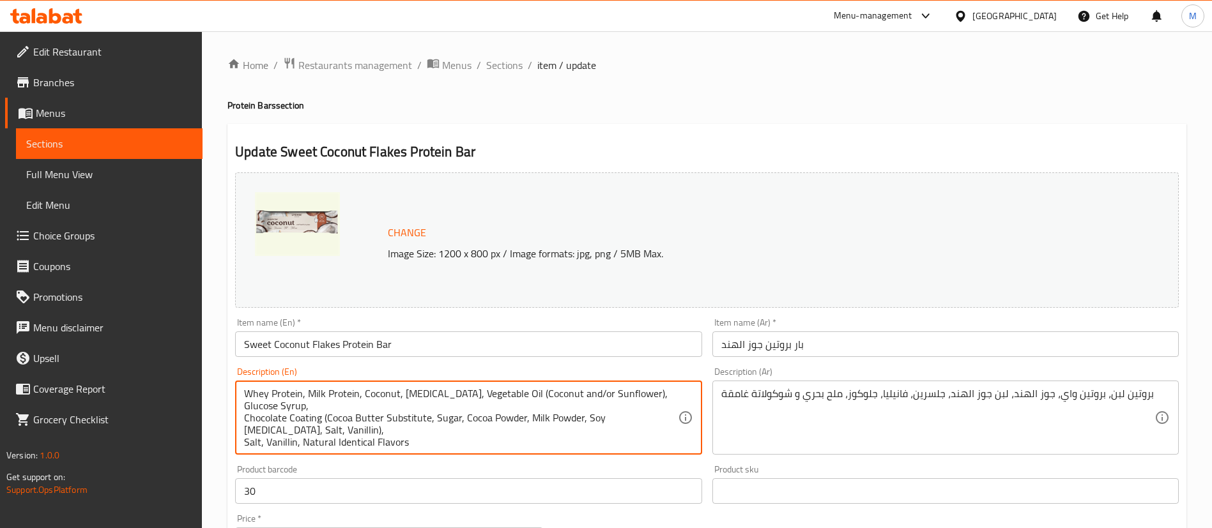
scroll to position [40, 0]
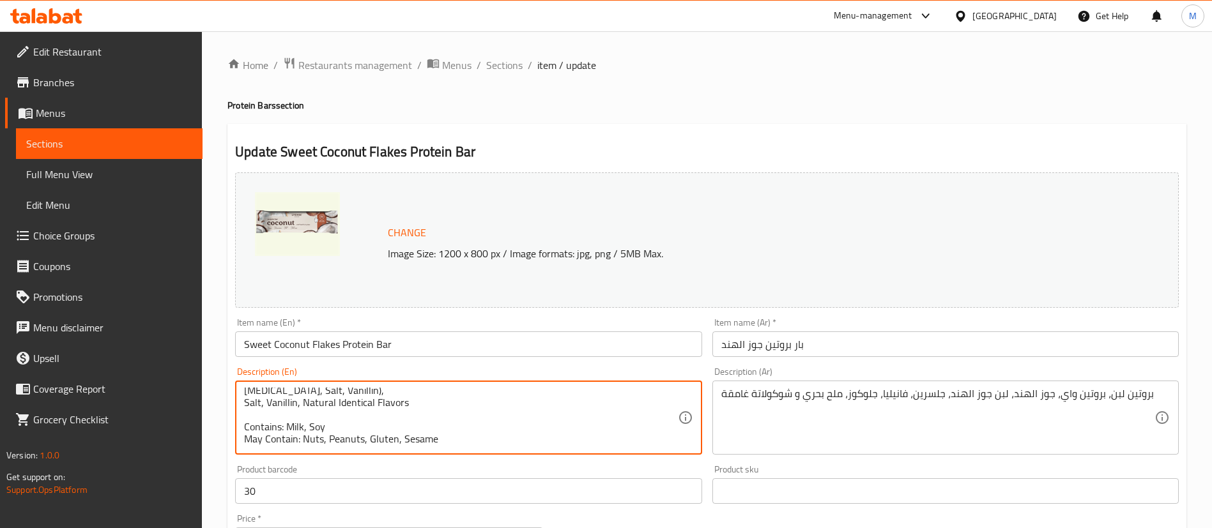
type textarea "Whey Protein, Milk Protein, Coconut, [MEDICAL_DATA], Vegetable Oil (Coconut and…"
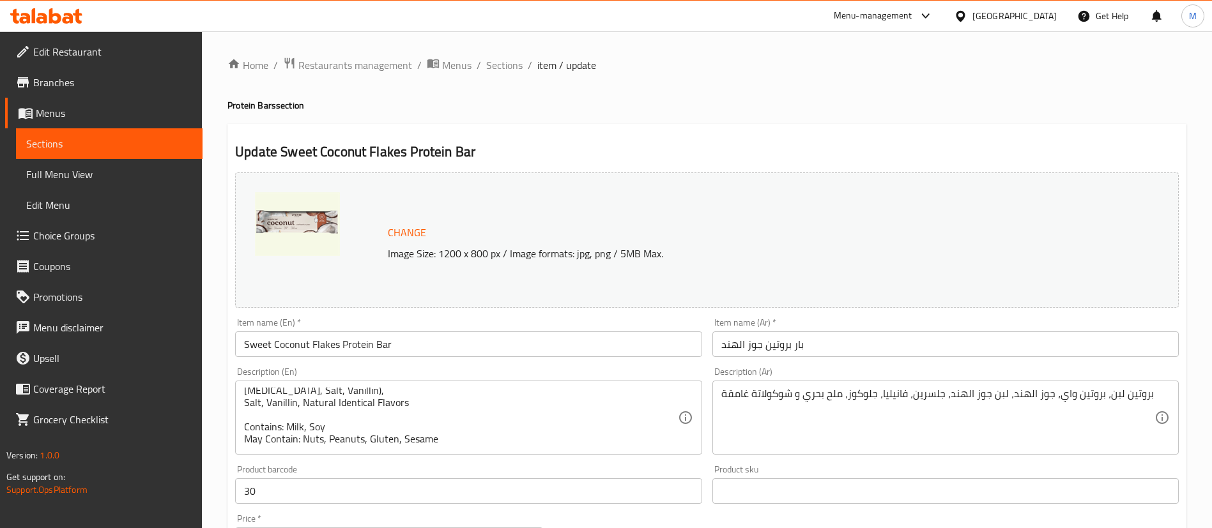
click at [583, 311] on div "Change Image Size: 1200 x 800 px / Image formats: jpg, png / 5MB Max." at bounding box center [707, 240] width 954 height 146
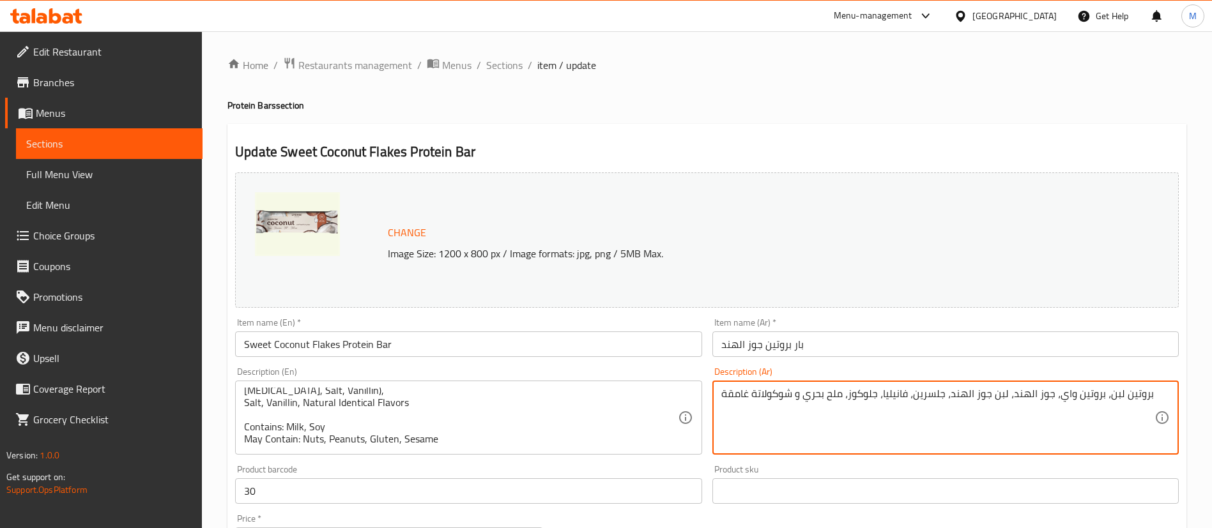
click at [822, 401] on textarea "بروتين لبن، بروتين واي، جوز الهند، لبن جوز الهند، جلسرين، فانيليا، جلوكوز، ملح …" at bounding box center [937, 418] width 433 height 61
paste textarea "صل اللبن، بروتين الحليب، جوز الهند، الجلسرين، زيوت نباتية (جوز الهند و/أو عباد …"
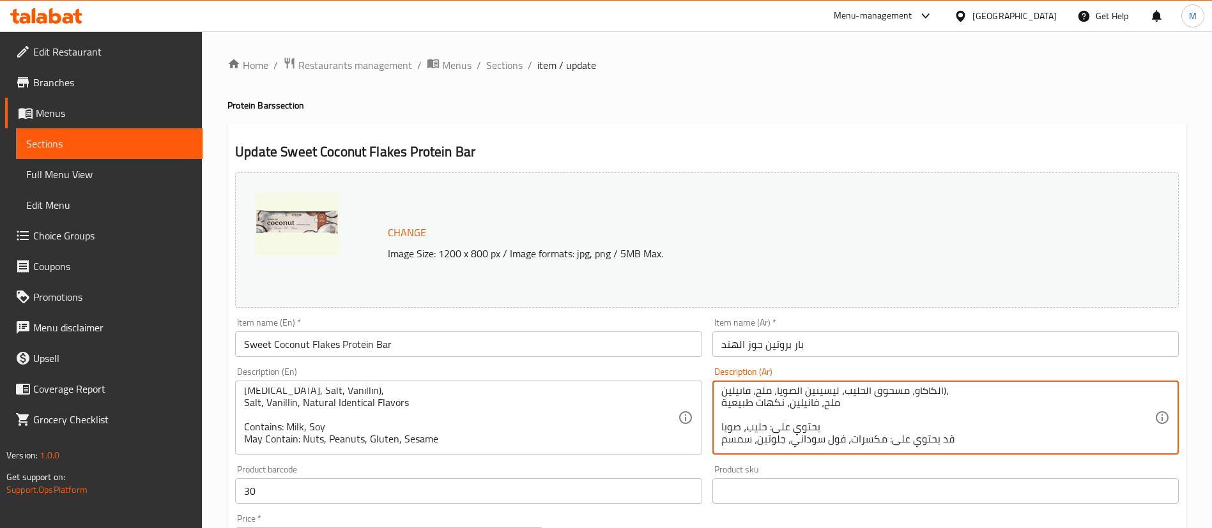
type textarea "بروتين مصل اللبن، بروتين الحليب، جوز الهند، الجلسرين، زيوت نباتية (جوز الهند و/…"
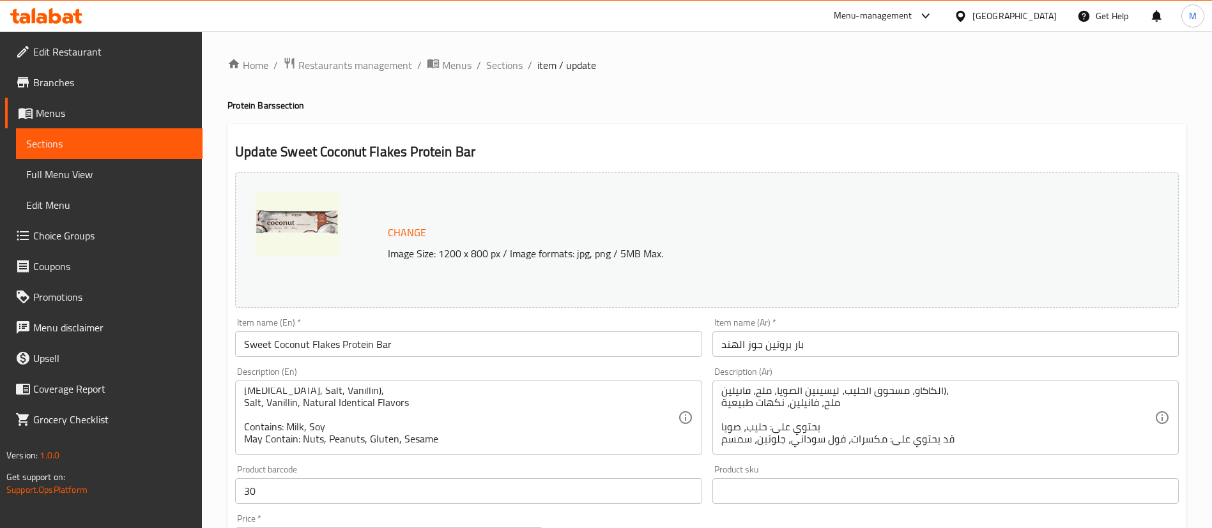
click at [884, 212] on div "Change Image Size: 1200 x 800 px / Image formats: jpg, png / 5MB Max." at bounding box center [707, 240] width 944 height 135
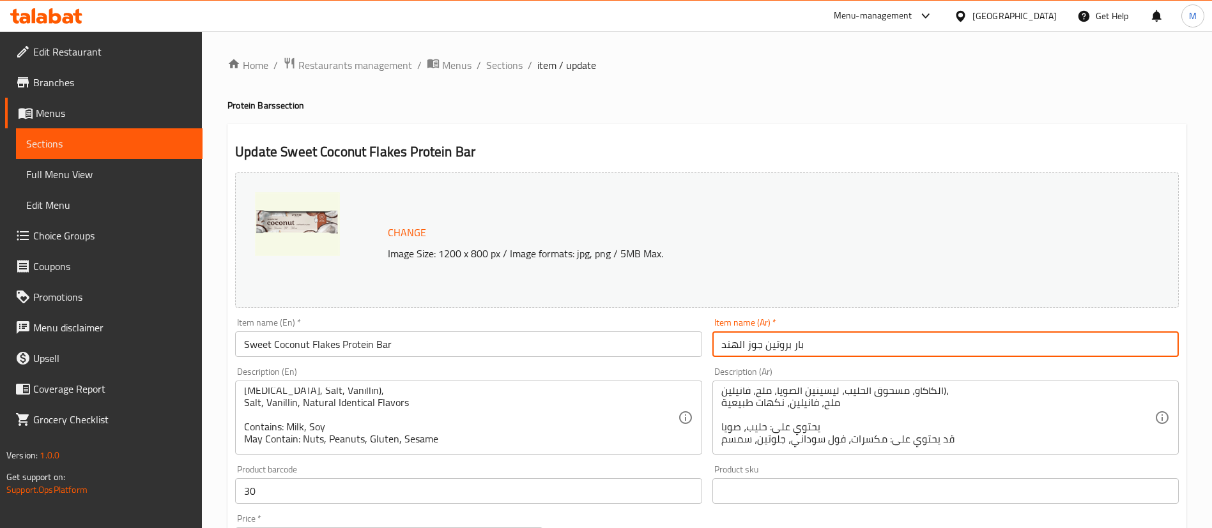
click at [824, 339] on input "بار بروتين جوز الهند" at bounding box center [945, 345] width 466 height 26
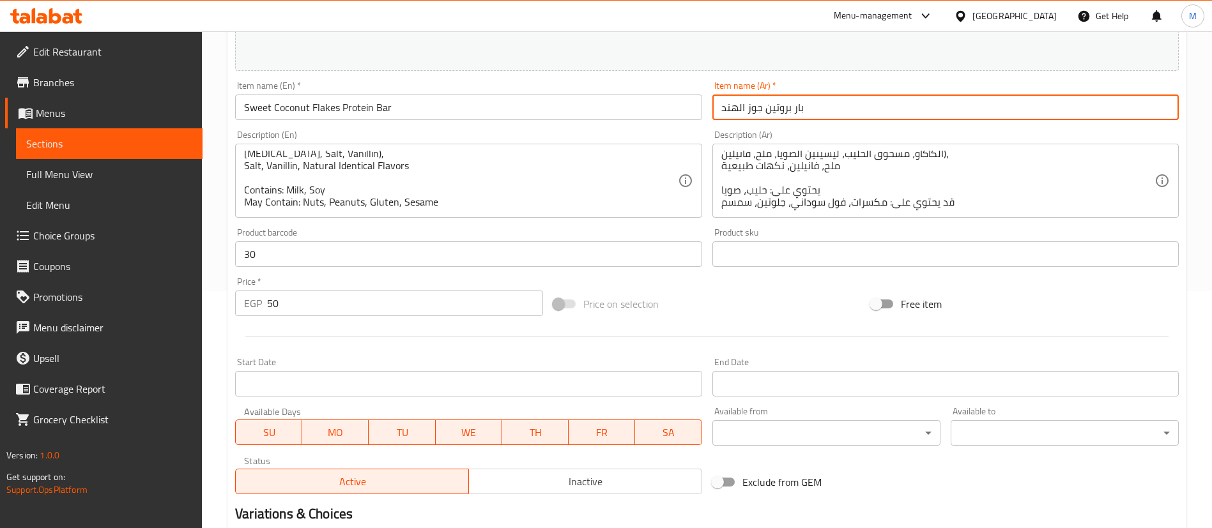
scroll to position [393, 0]
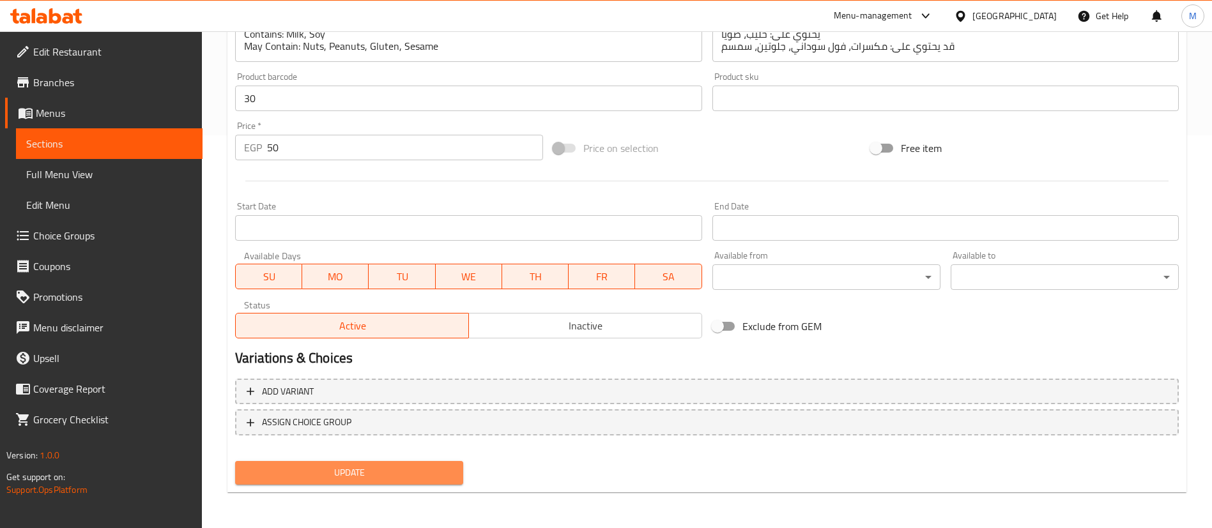
click at [403, 468] on span "Update" at bounding box center [349, 473] width 208 height 16
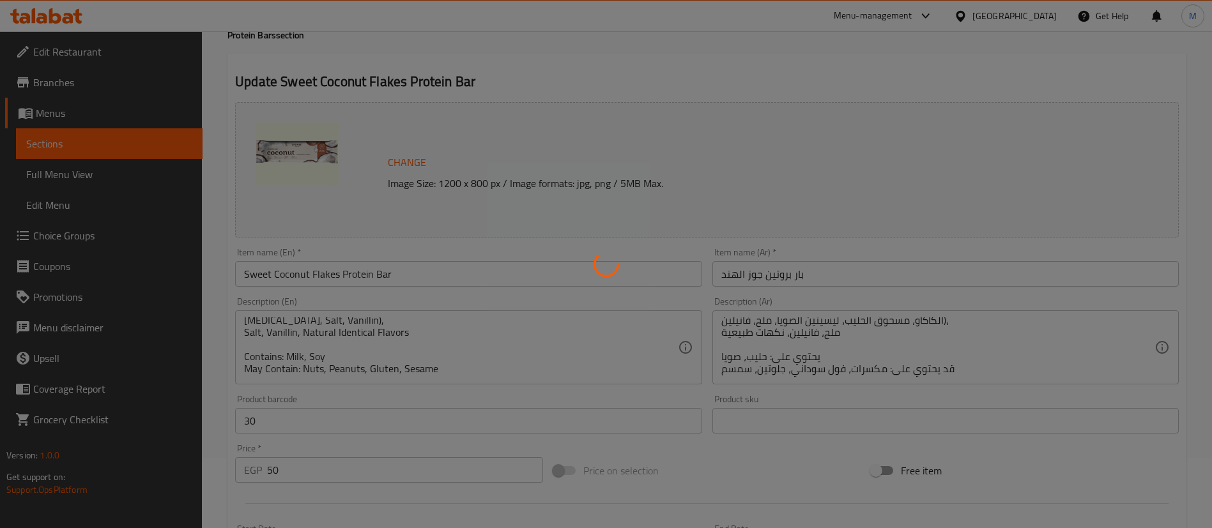
scroll to position [0, 0]
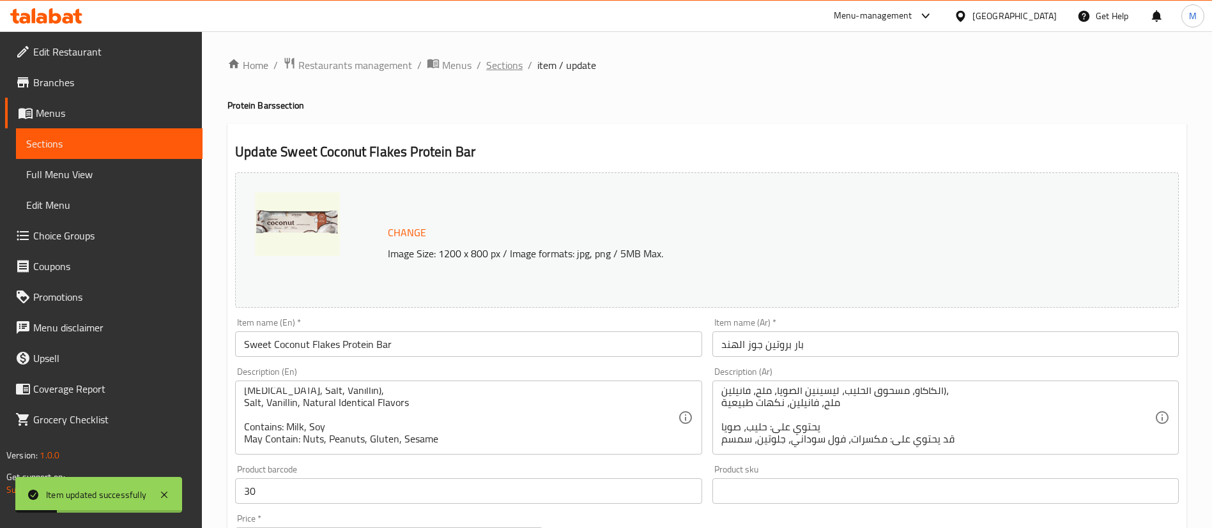
click at [508, 62] on span "Sections" at bounding box center [504, 65] width 36 height 15
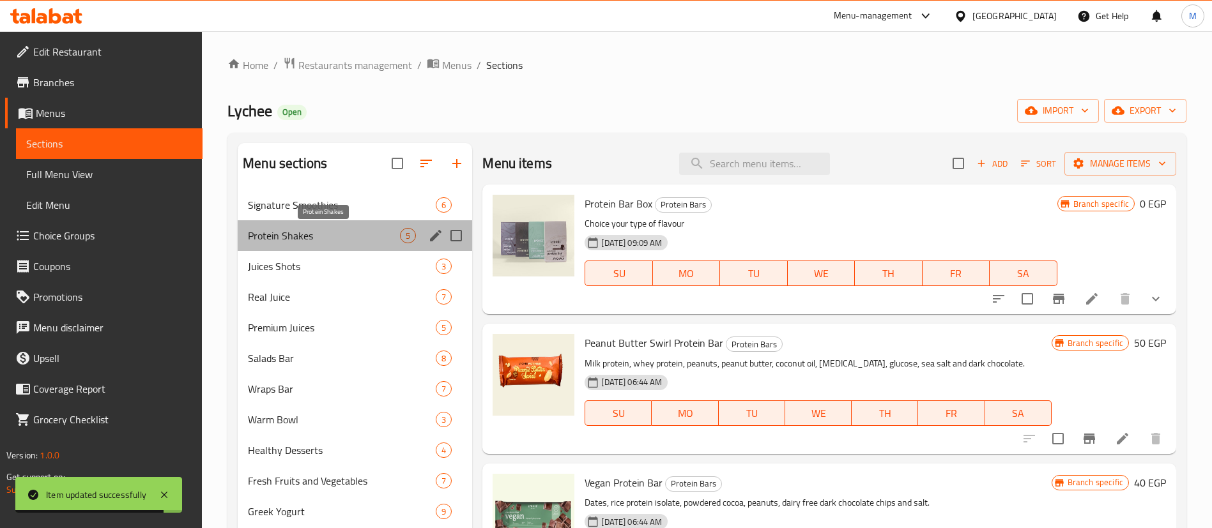
click at [349, 236] on span "Protein Shakes" at bounding box center [324, 235] width 152 height 15
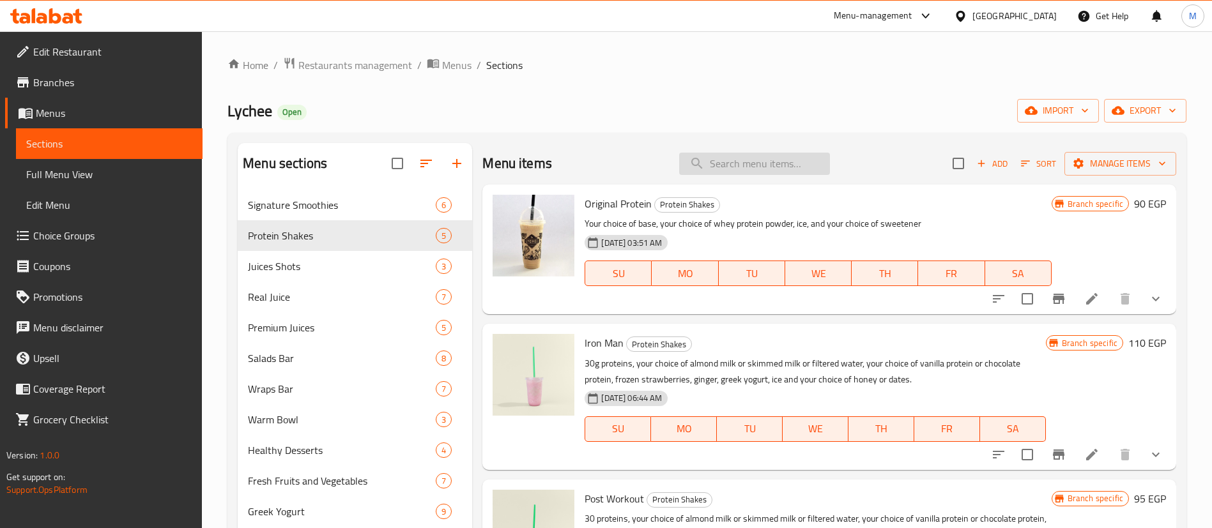
paste input "Sweet Coconut Flakes Protein Bar"
click at [721, 155] on input "Sweet Coconut Flakes Protein Bar" at bounding box center [754, 164] width 151 height 22
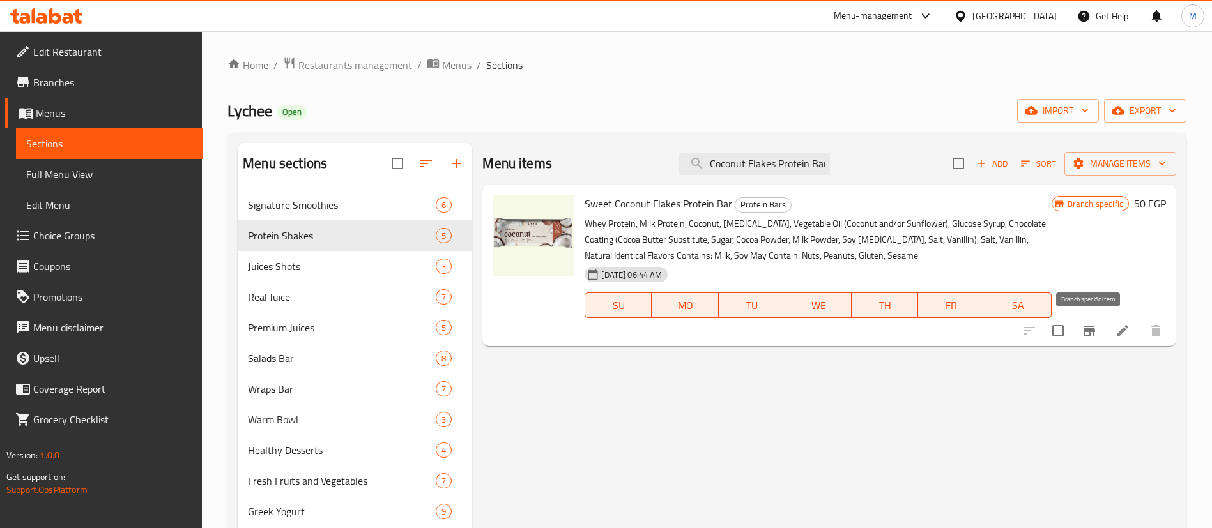
type input "Sweet Coconut Flakes Protein Bar"
click at [1087, 334] on icon "Branch-specific-item" at bounding box center [1089, 330] width 15 height 15
click at [510, 222] on button "upload picture" at bounding box center [511, 213] width 26 height 26
click at [375, 62] on span "Restaurants management" at bounding box center [355, 65] width 114 height 15
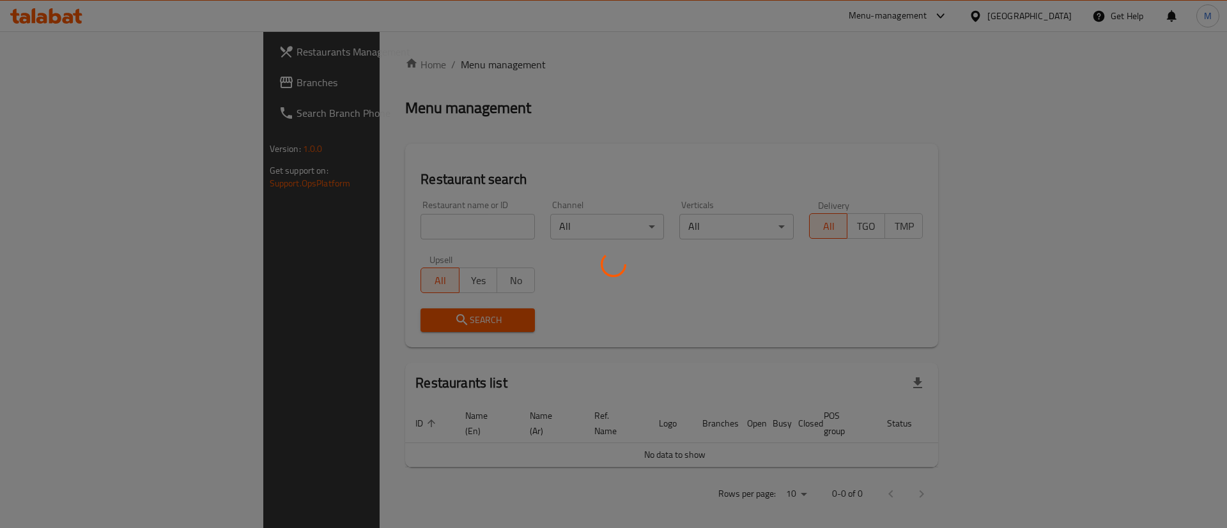
click at [384, 227] on div at bounding box center [613, 264] width 1227 height 528
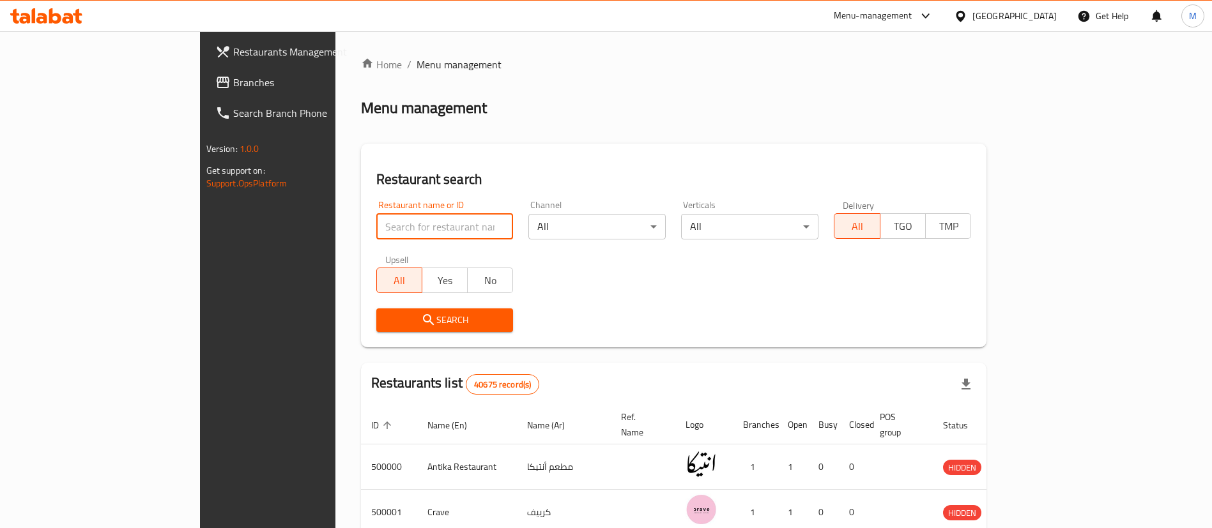
click at [384, 227] on input "search" at bounding box center [444, 227] width 137 height 26
paste input "633687"
type input "633687"
click button "Search" at bounding box center [444, 321] width 137 height 24
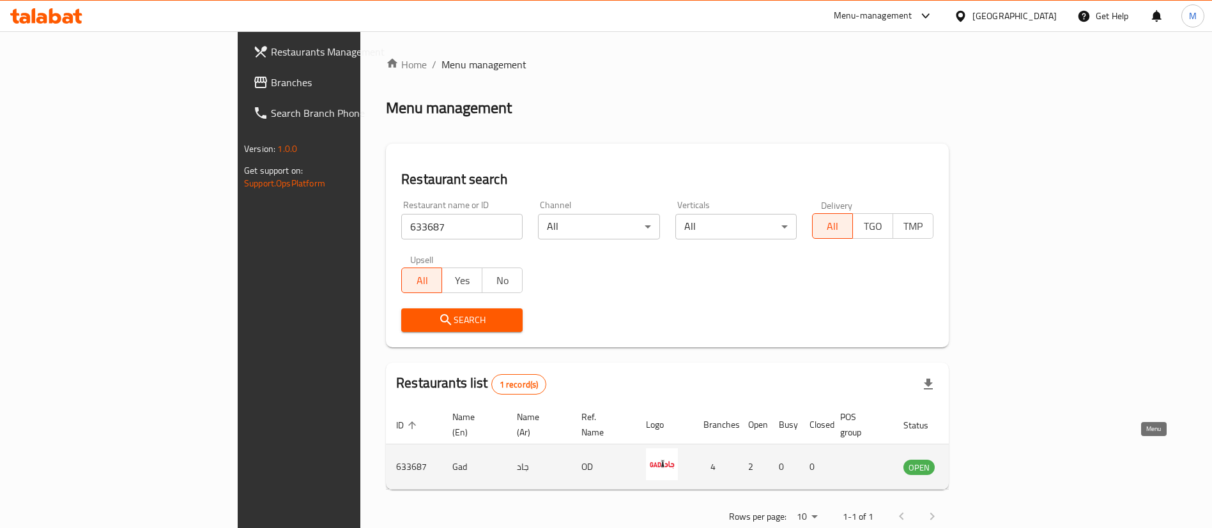
click at [986, 459] on icon "enhanced table" at bounding box center [978, 466] width 15 height 15
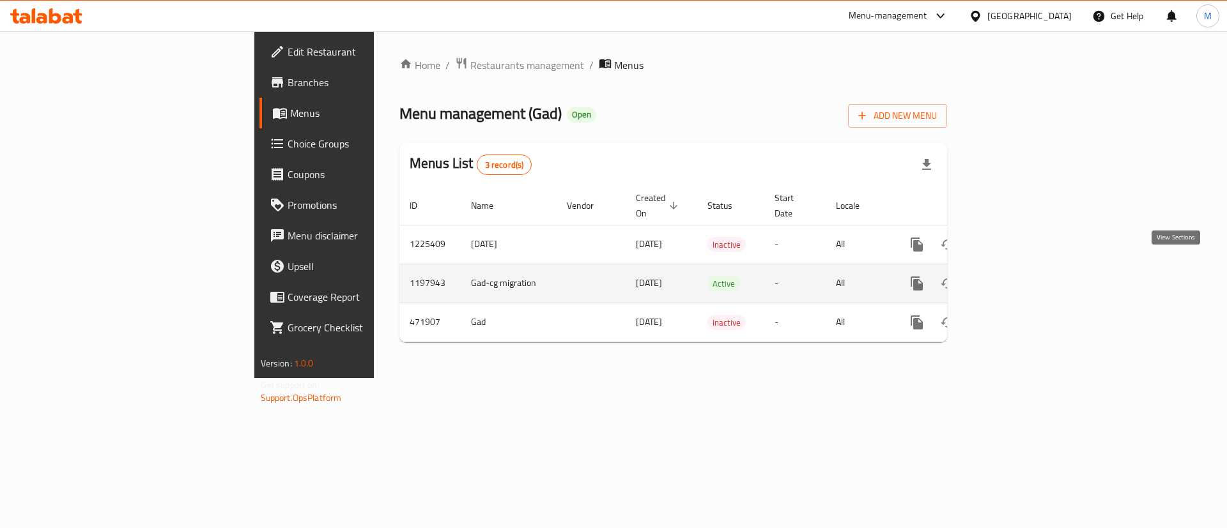
click at [1017, 276] on icon "enhanced table" at bounding box center [1008, 283] width 15 height 15
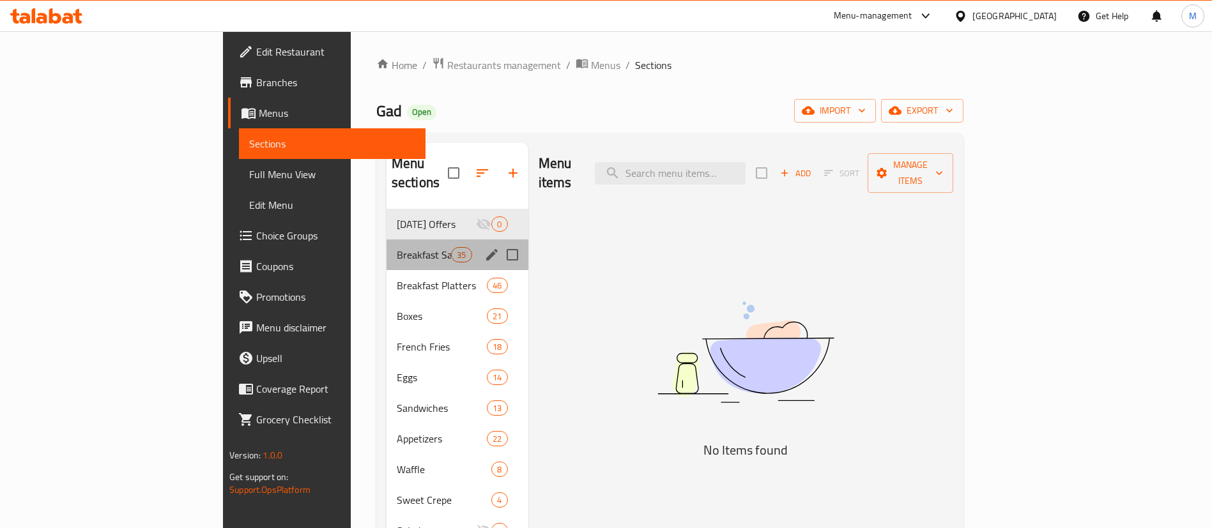
click at [387, 245] on div "Breakfast Sandwiches 35" at bounding box center [458, 255] width 142 height 31
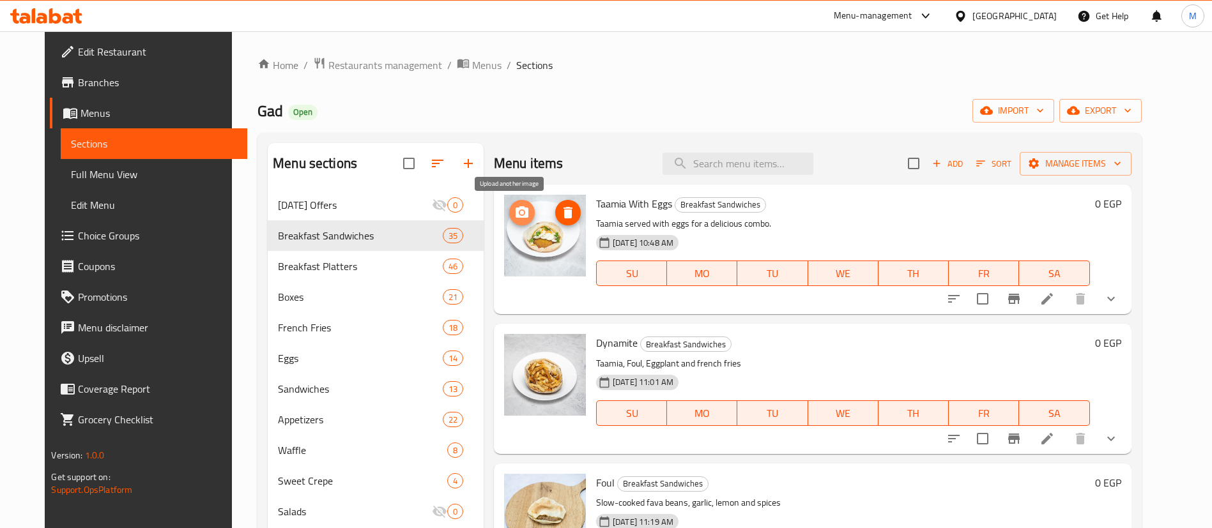
click at [520, 219] on span "upload picture" at bounding box center [522, 212] width 26 height 15
click at [514, 219] on icon "upload picture" at bounding box center [521, 212] width 15 height 15
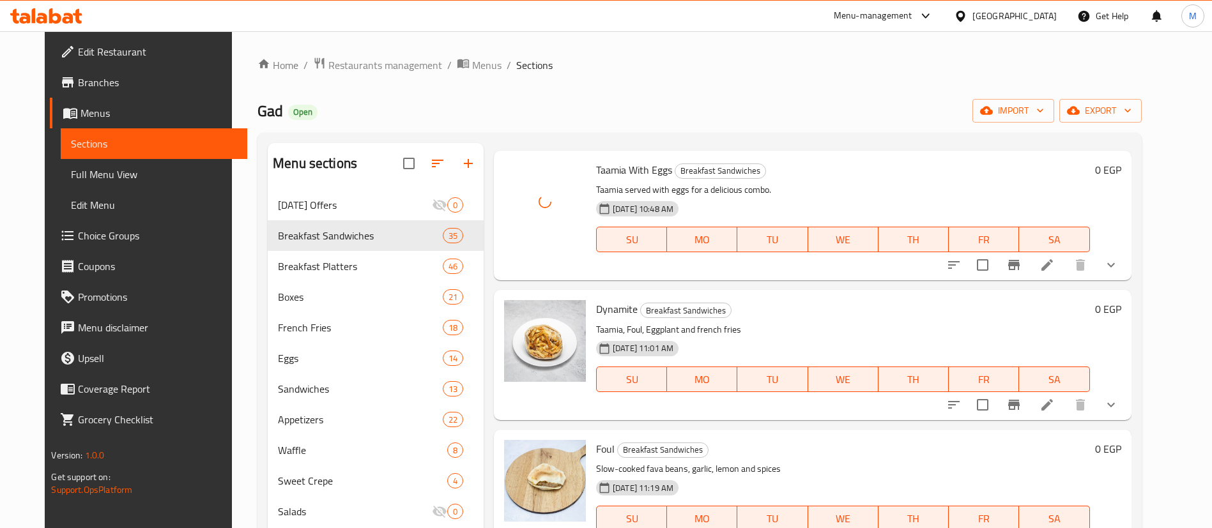
scroll to position [48, 0]
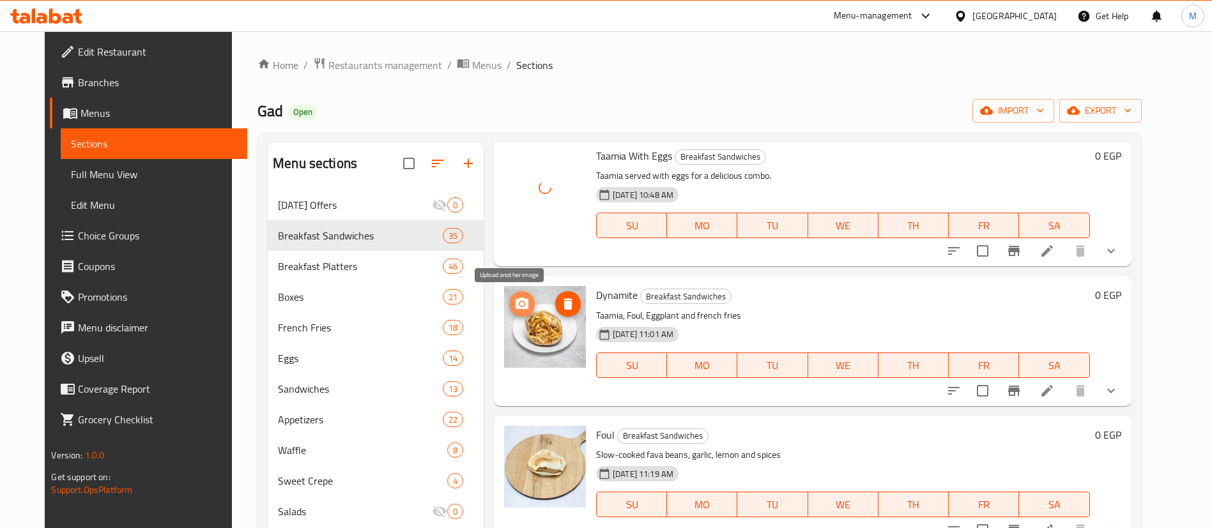
click at [516, 307] on icon "upload picture" at bounding box center [522, 304] width 13 height 12
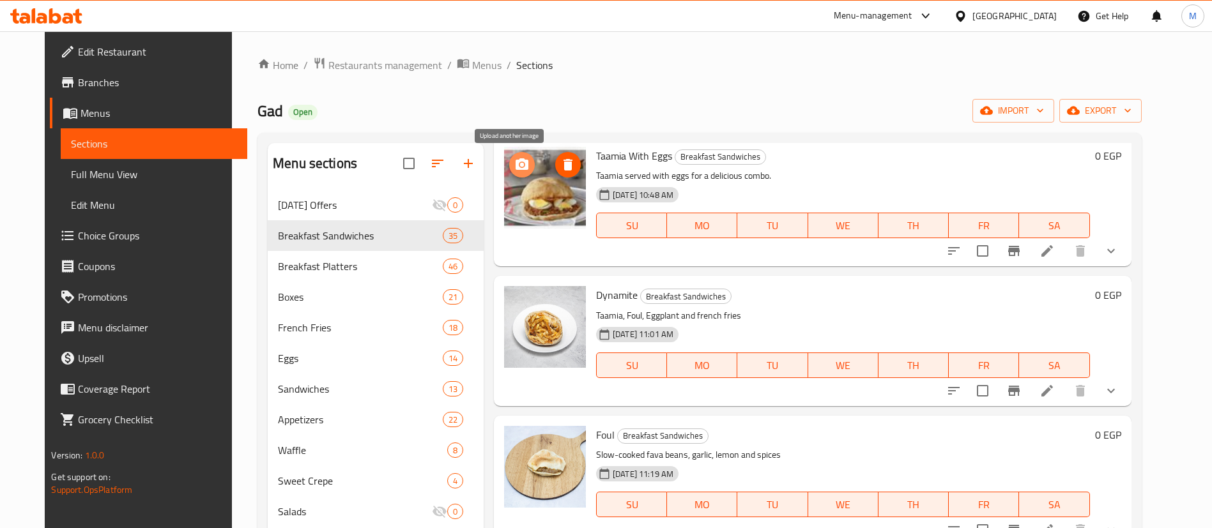
click at [520, 166] on span "upload picture" at bounding box center [522, 164] width 26 height 15
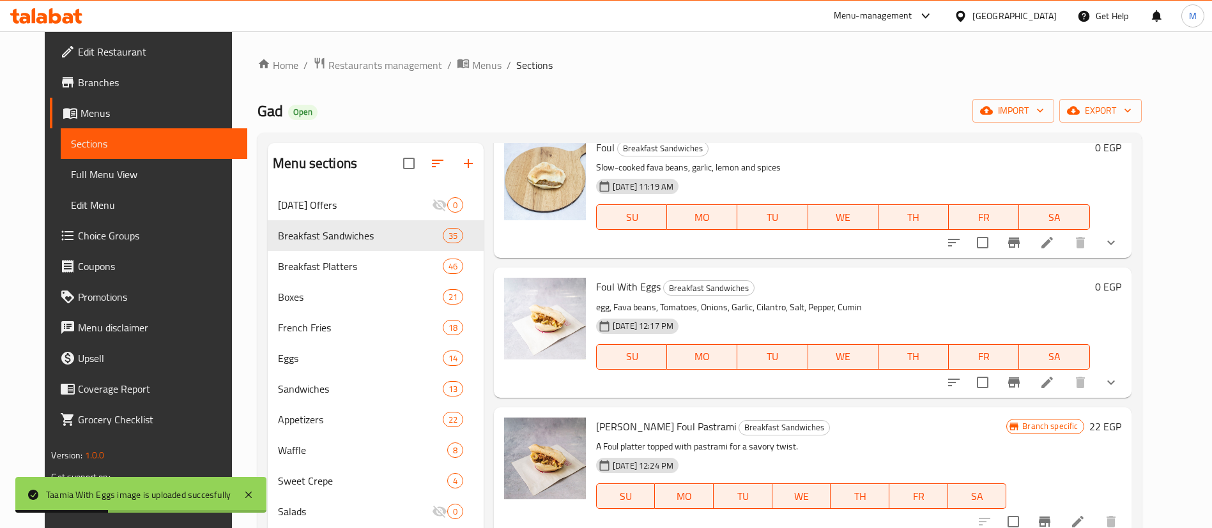
scroll to position [337, 0]
click at [514, 291] on icon "upload picture" at bounding box center [521, 294] width 15 height 15
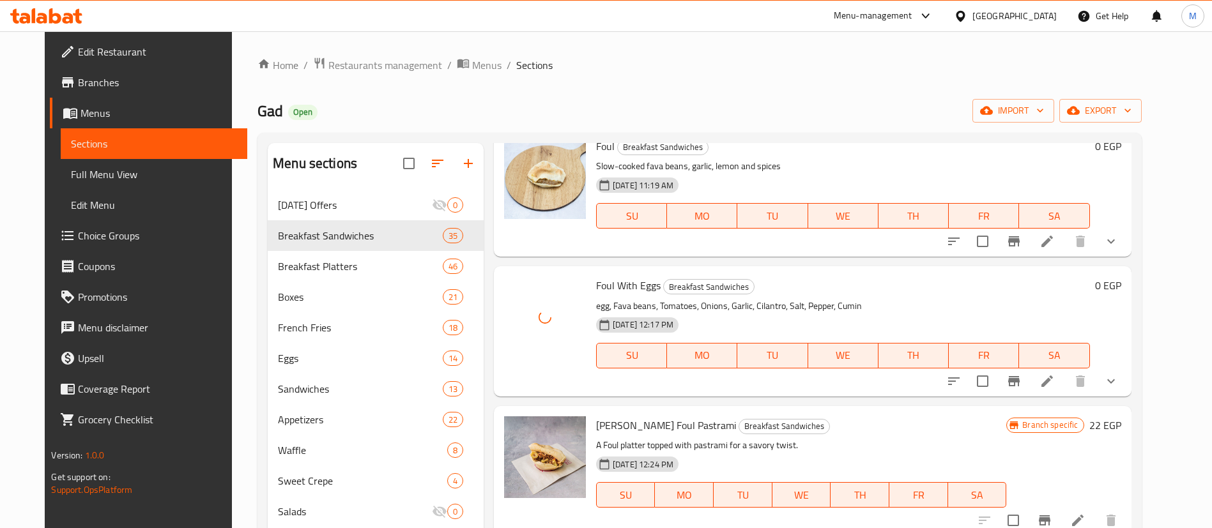
scroll to position [243, 0]
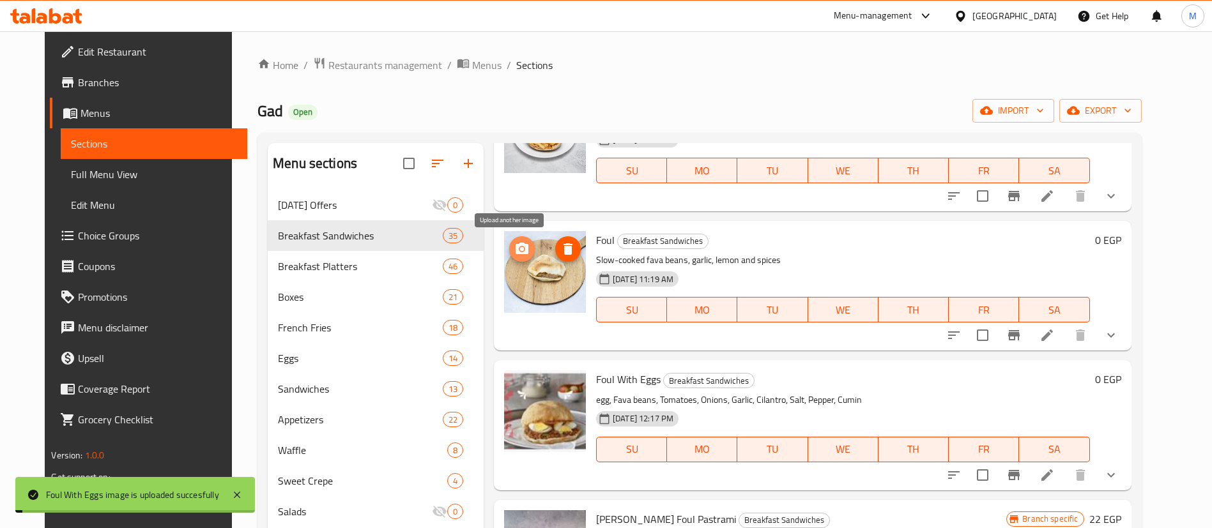
click at [518, 249] on icon "upload picture" at bounding box center [521, 249] width 15 height 15
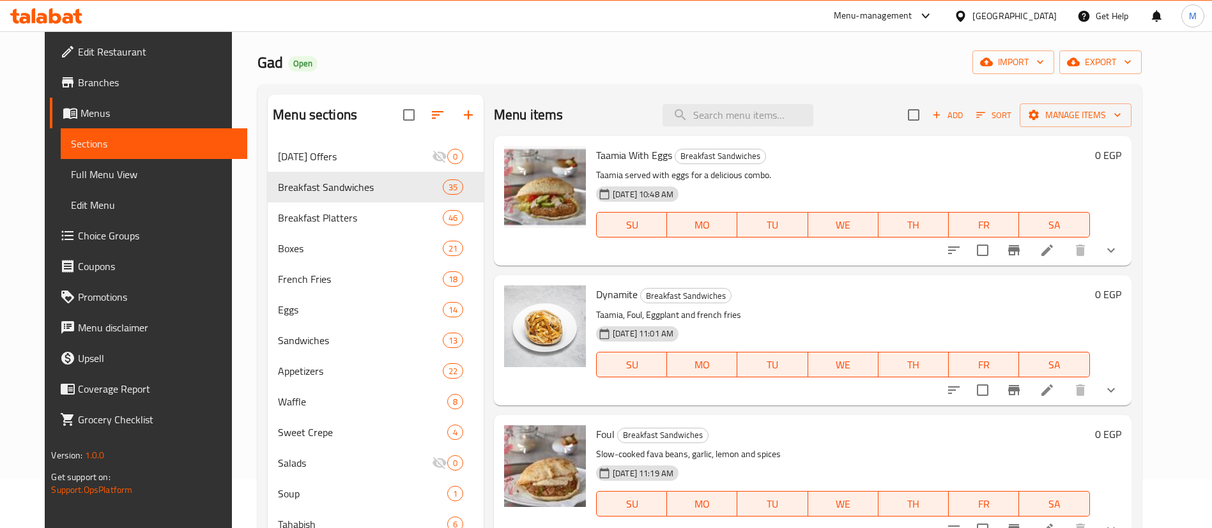
scroll to position [0, 0]
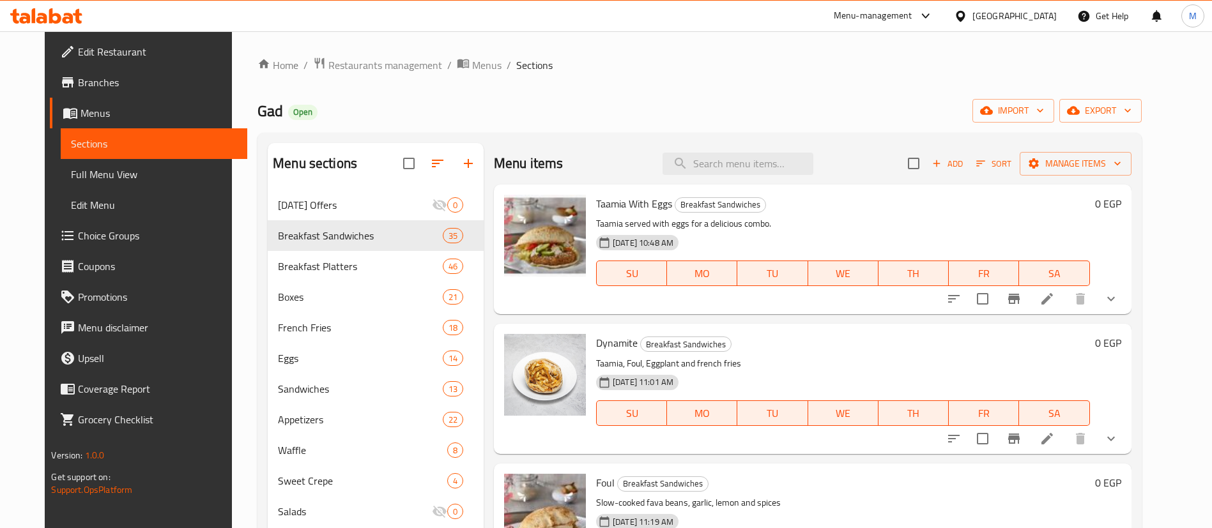
click at [628, 196] on span "Taamia With Eggs" at bounding box center [634, 203] width 76 height 19
click at [774, 226] on p "Taamia served with eggs for a delicious combo." at bounding box center [843, 224] width 494 height 16
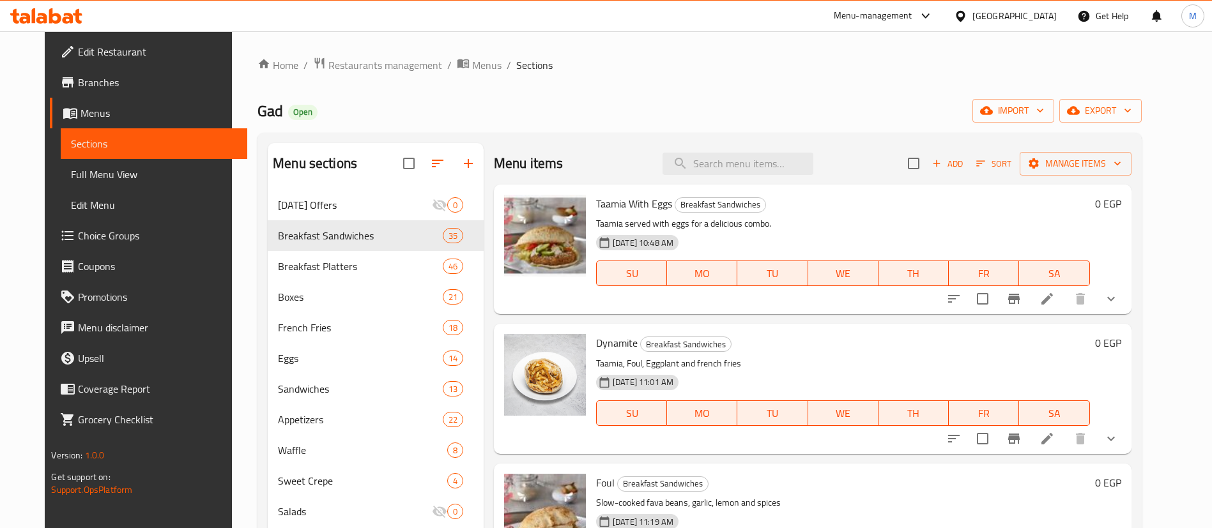
click at [774, 226] on p "Taamia served with eggs for a delicious combo." at bounding box center [843, 224] width 494 height 16
click at [350, 63] on span "Restaurants management" at bounding box center [385, 65] width 114 height 15
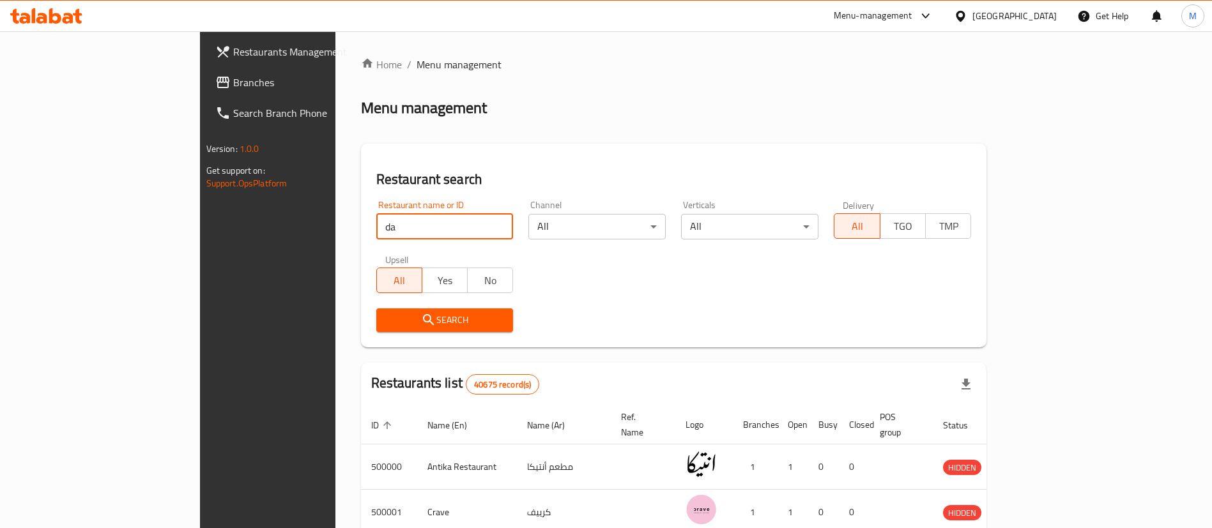
click at [376, 223] on input "da" at bounding box center [444, 227] width 137 height 26
type input "dahan"
click button "Search" at bounding box center [444, 321] width 137 height 24
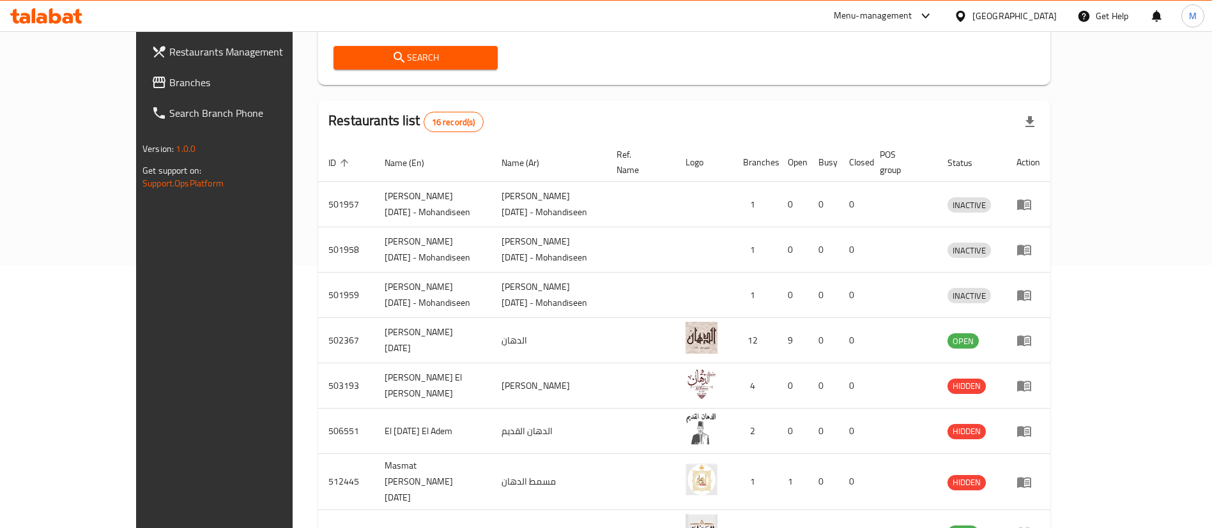
scroll to position [297, 0]
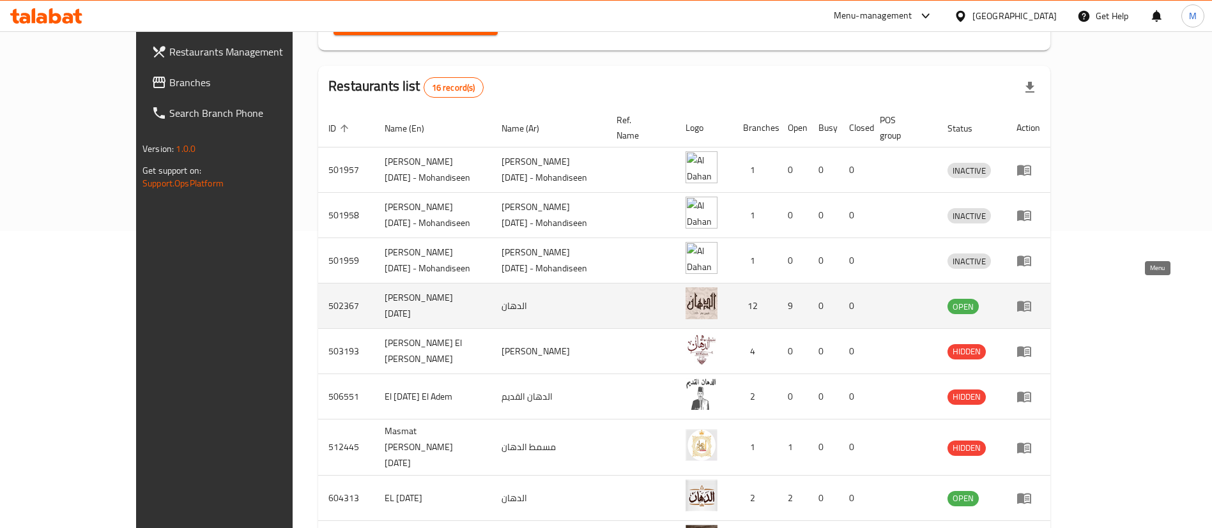
click at [1029, 304] on icon "enhanced table" at bounding box center [1027, 306] width 4 height 5
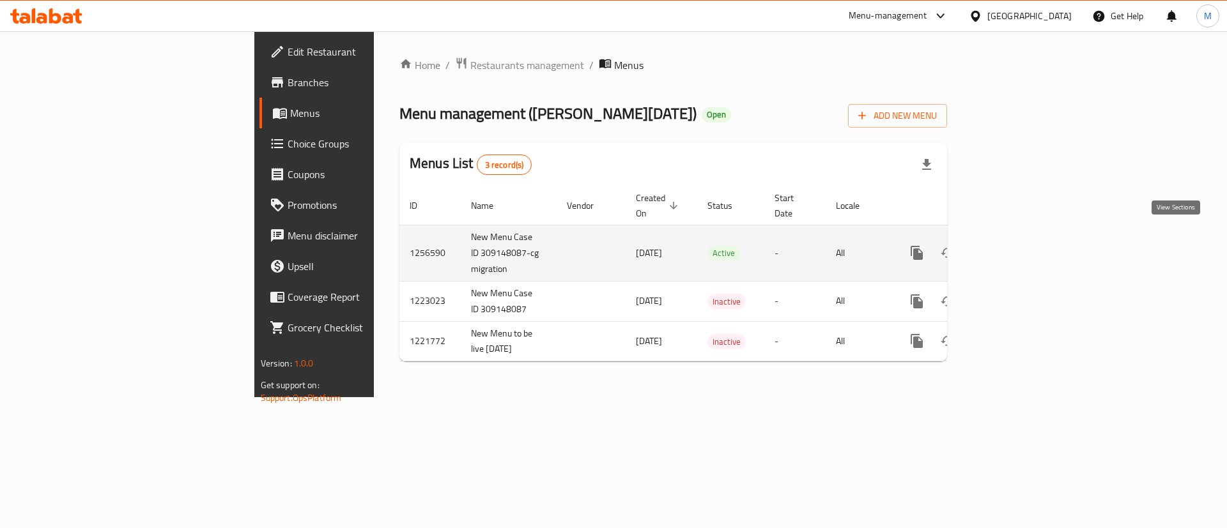
click at [1017, 245] on icon "enhanced table" at bounding box center [1008, 252] width 15 height 15
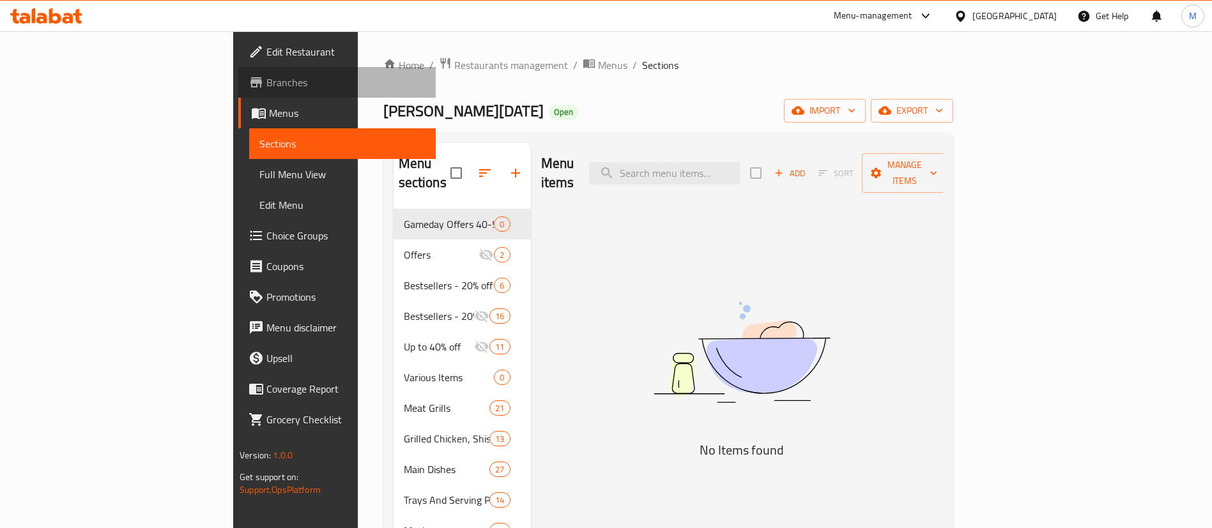
click at [266, 82] on span "Branches" at bounding box center [345, 82] width 159 height 15
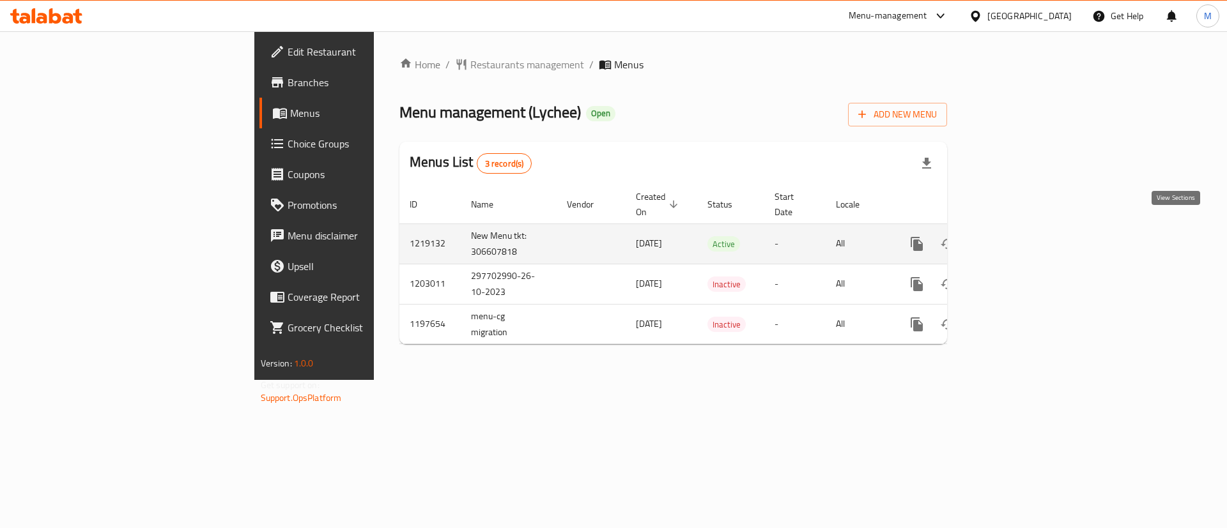
click at [1024, 229] on link "enhanced table" at bounding box center [1009, 244] width 31 height 31
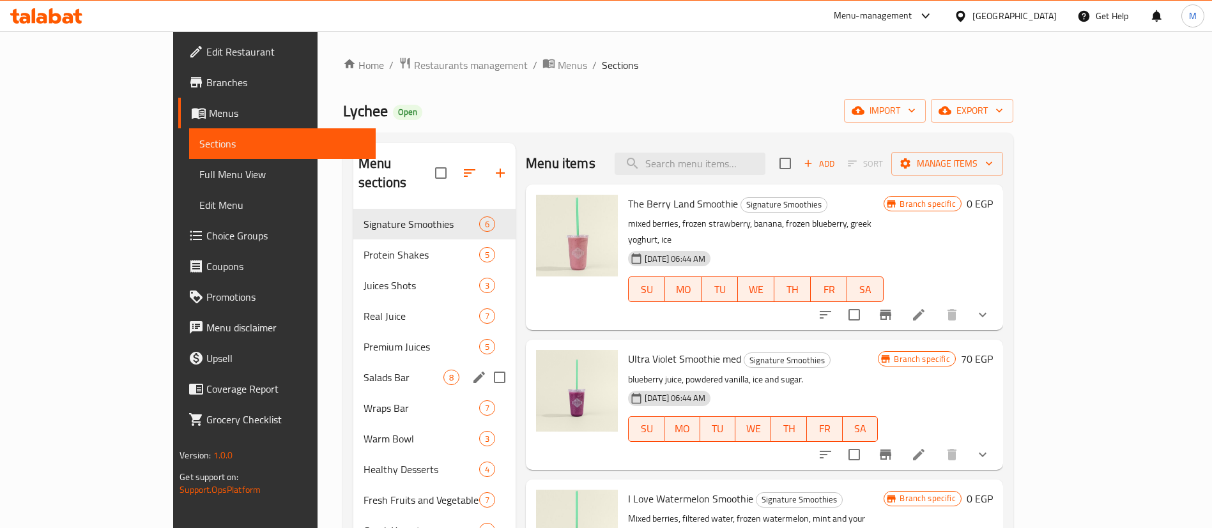
scroll to position [316, 0]
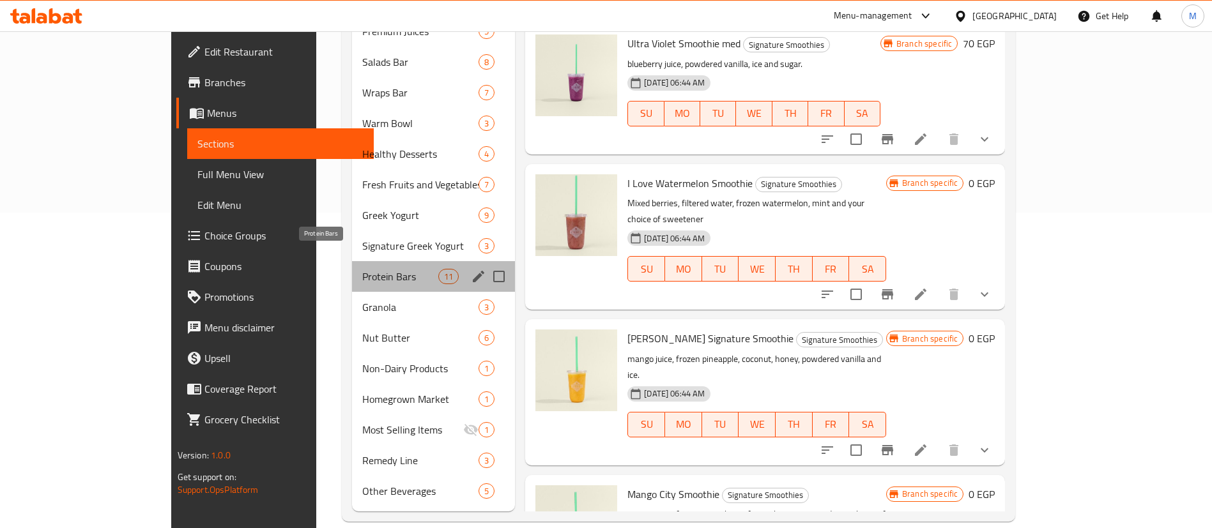
click at [362, 269] on span "Protein Bars" at bounding box center [400, 276] width 76 height 15
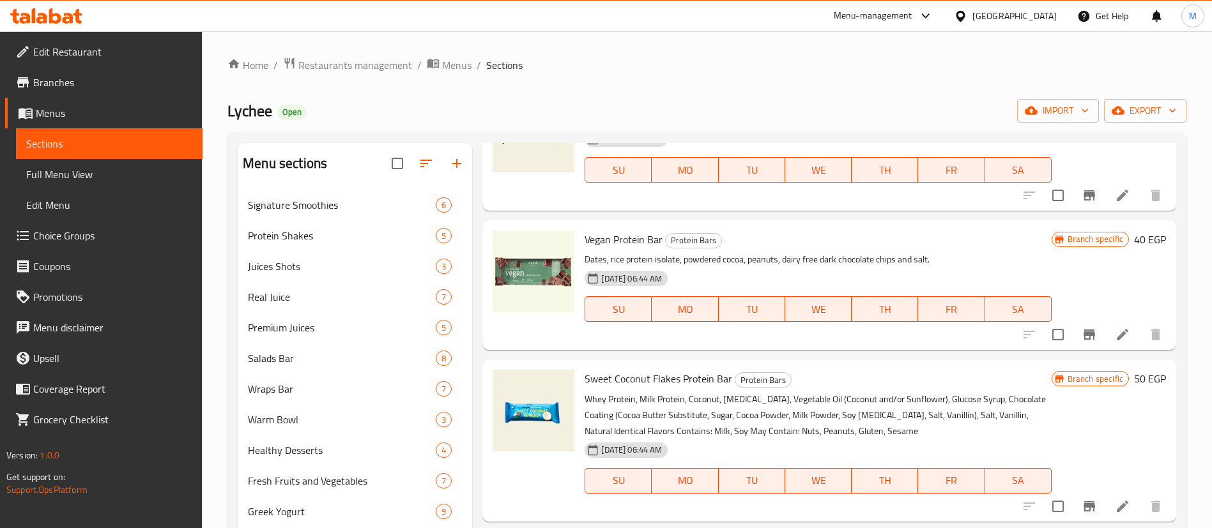
scroll to position [130, 0]
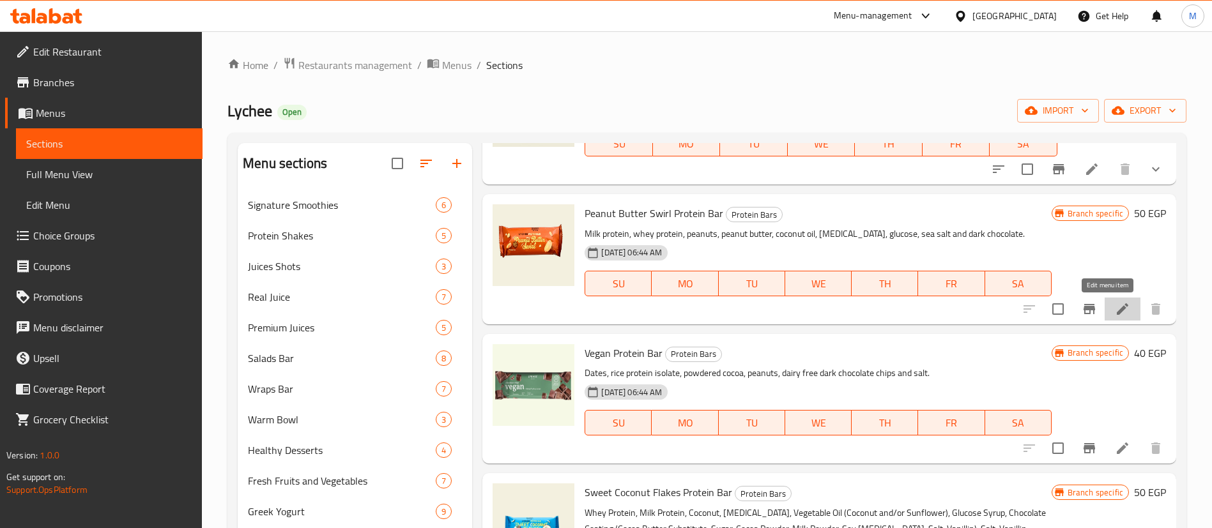
click at [1117, 312] on icon at bounding box center [1123, 309] width 12 height 12
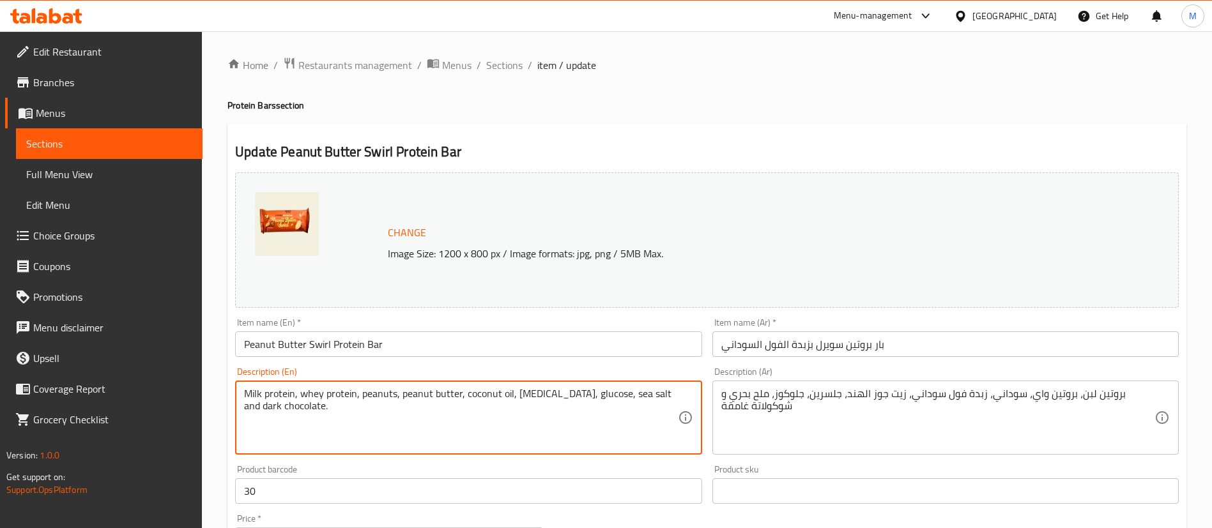
click at [377, 399] on textarea "Milk protein, whey protein, peanuts, peanut butter, coconut oil, [MEDICAL_DATA]…" at bounding box center [460, 418] width 433 height 61
paste textarea "Whey Protein Milk Protein Peanuts [MEDICAL_DATA] Vegetable Oil (Coconut and/or …"
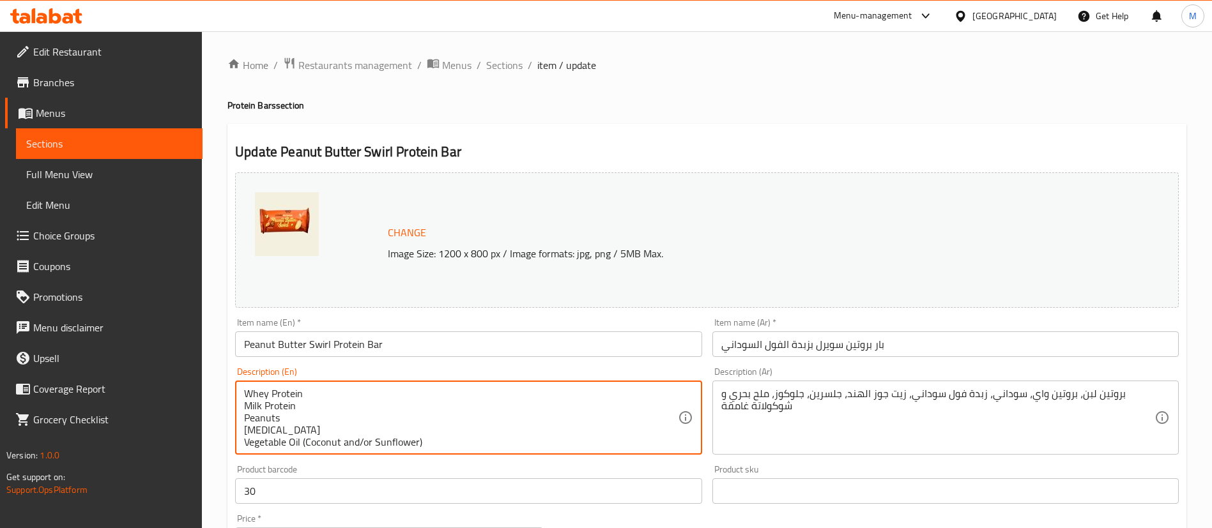
scroll to position [100, 0]
type textarea "Whey Protein Milk Protein Peanuts [MEDICAL_DATA] Vegetable Oil (Coconut and/or …"
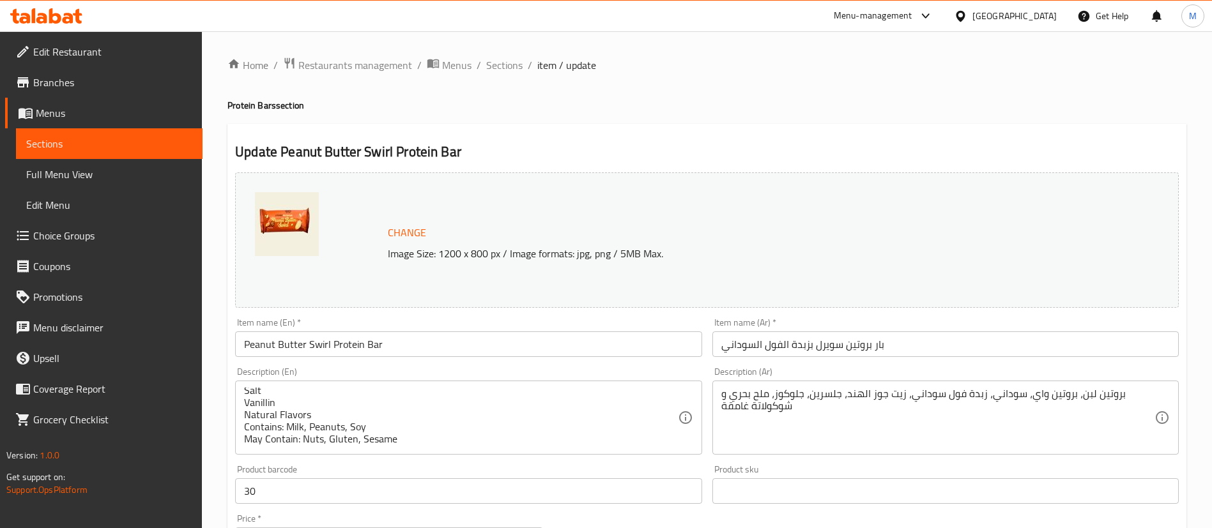
click at [666, 365] on div "Description (En) Whey Protein Milk Protein Peanuts [MEDICAL_DATA] Vegetable Oil…" at bounding box center [468, 411] width 477 height 98
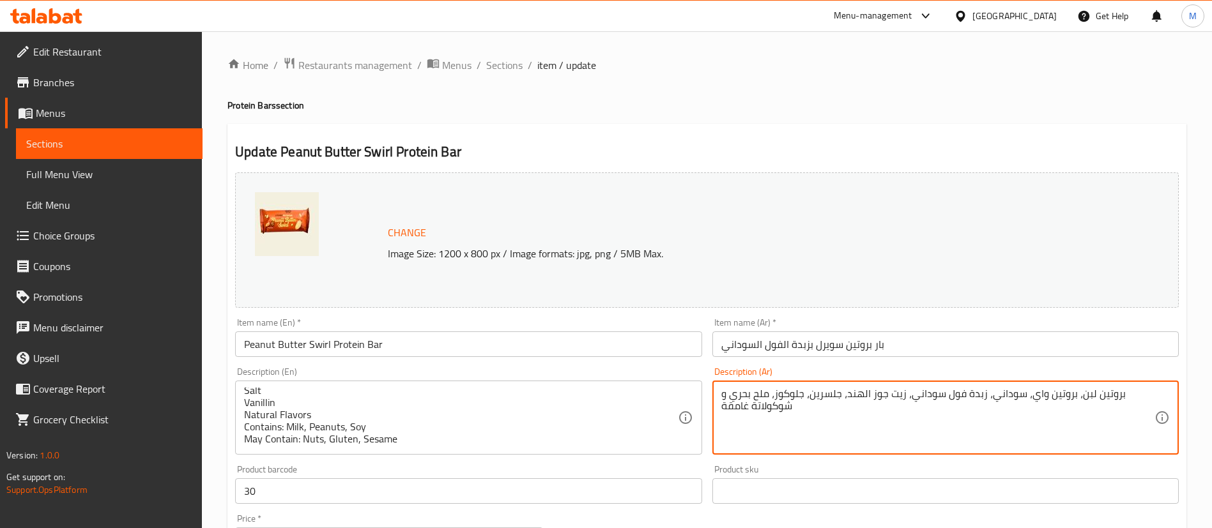
click at [815, 410] on textarea "بروتين لبن، بروتين واي، سوداني، زبدة فول سوداني، زيت جوز الهند، جلسرين، جلوكوز،…" at bounding box center [937, 418] width 433 height 61
paste textarea "لمكونات: بروتين مصل اللبن بروتين الحليب فول سوداني الجلسرين زيوت نباتية (جوز ال…"
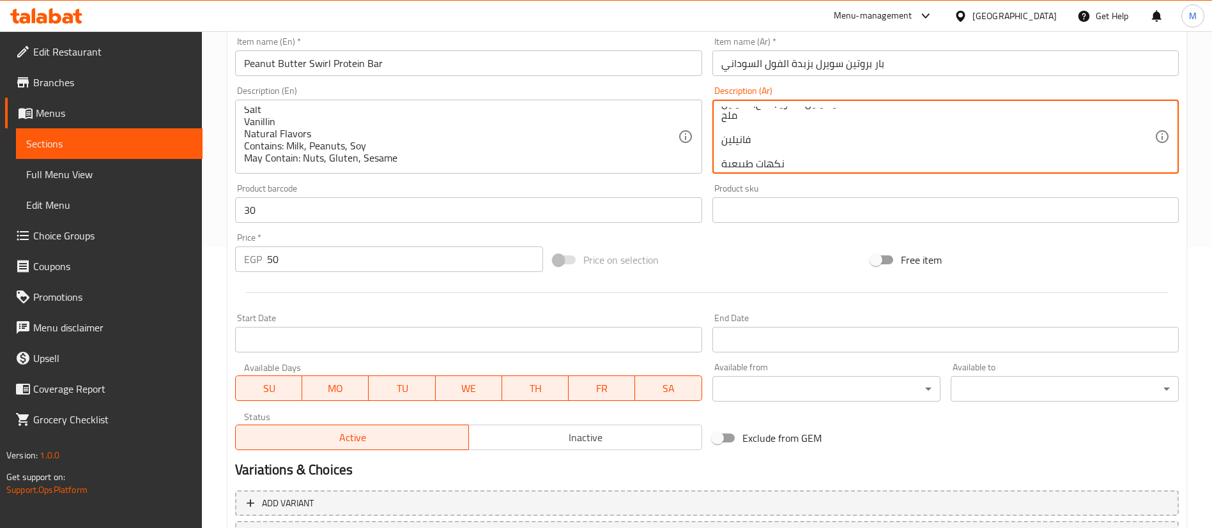
scroll to position [193, 0]
click at [902, 127] on textarea "المكونات: بروتين مصل اللبن بروتين الحليب فول سوداني الجلسرين زيوت نباتية (جوز ا…" at bounding box center [937, 137] width 433 height 61
click at [799, 138] on textarea "المكونات: بروتين مصل اللبن بروتين الحليب فول سوداني الجلسرين زيوت نباتية (جوز ا…" at bounding box center [937, 137] width 433 height 61
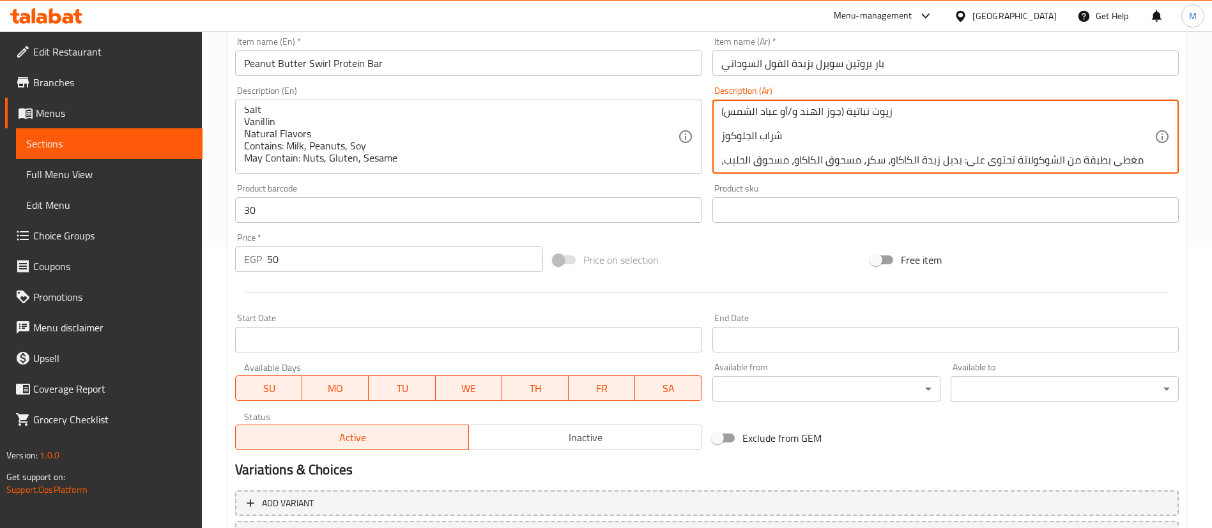
click at [756, 148] on textarea "المكونات: بروتين مصل اللبن بروتين الحليب فول سوداني الجلسرين زيوت نباتية (جوز ا…" at bounding box center [937, 137] width 433 height 61
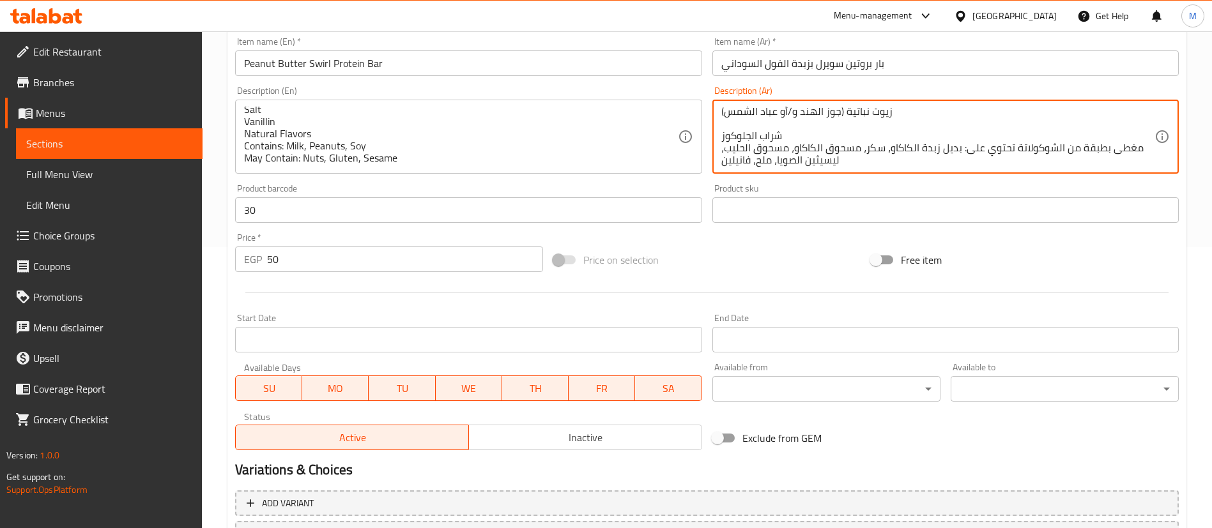
click at [743, 127] on textarea "المكونات: بروتين مصل اللبن بروتين الحليب فول سوداني الجلسرين زيوت نباتية (جوز ا…" at bounding box center [937, 137] width 433 height 61
click at [736, 121] on textarea "المكونات: بروتين مصل اللبن بروتين الحليب فول سوداني الجلسرين زيوت نباتية (جوز ا…" at bounding box center [937, 137] width 433 height 61
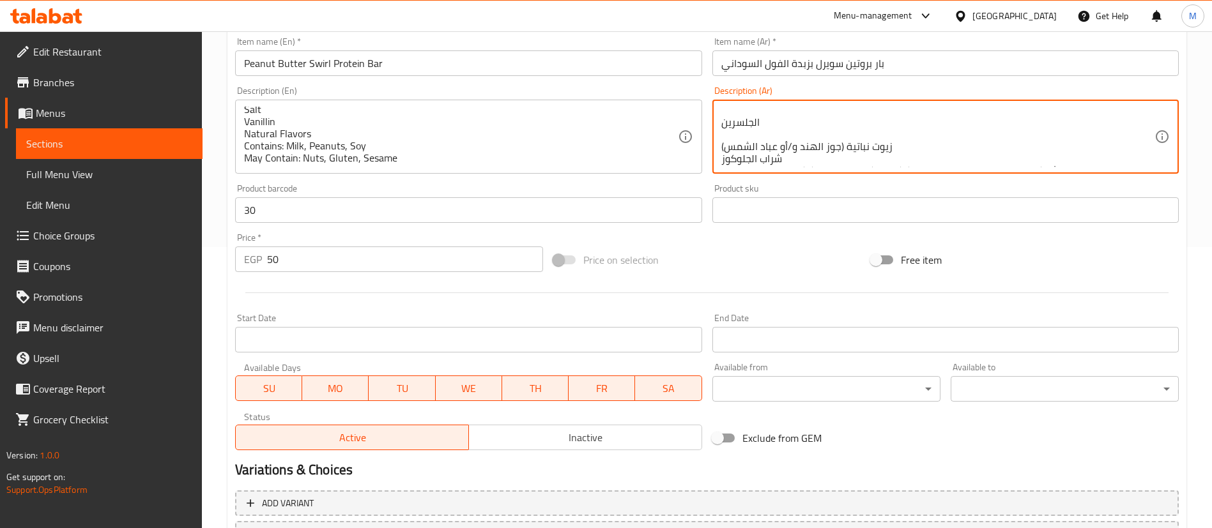
scroll to position [89, 0]
click at [734, 132] on textarea "المكونات: بروتين مصل اللبن بروتين الحليب فول سوداني الجلسرين زيوت نباتية (جوز ا…" at bounding box center [937, 137] width 433 height 61
click at [741, 121] on textarea "المكونات: بروتين مصل اللبن بروتين الحليب فول سوداني الجلسرين زيوت نباتية (جوز ا…" at bounding box center [937, 137] width 433 height 61
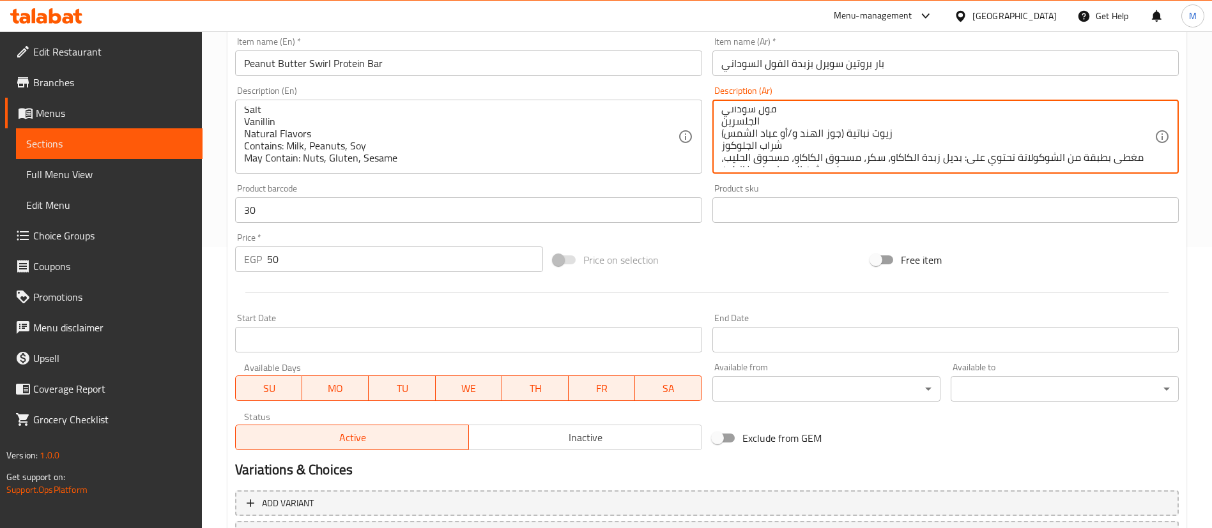
scroll to position [65, 0]
click at [750, 108] on textarea "المكونات: بروتين مصل اللبن بروتين الحليب فول سوداني الجلسرين زيوت نباتية (جوز ا…" at bounding box center [937, 137] width 433 height 61
click at [743, 152] on textarea "المكونات: بروتين مصل اللبن بروتين الحليب فول سوداني الجلسرين زيوت نباتية (جوز ا…" at bounding box center [937, 137] width 433 height 61
click at [746, 146] on textarea "المكونات: بروتين مصل اللبن بروتين الحليب فول سوداني الجلسرين زيوت نباتية (جوز ا…" at bounding box center [937, 137] width 433 height 61
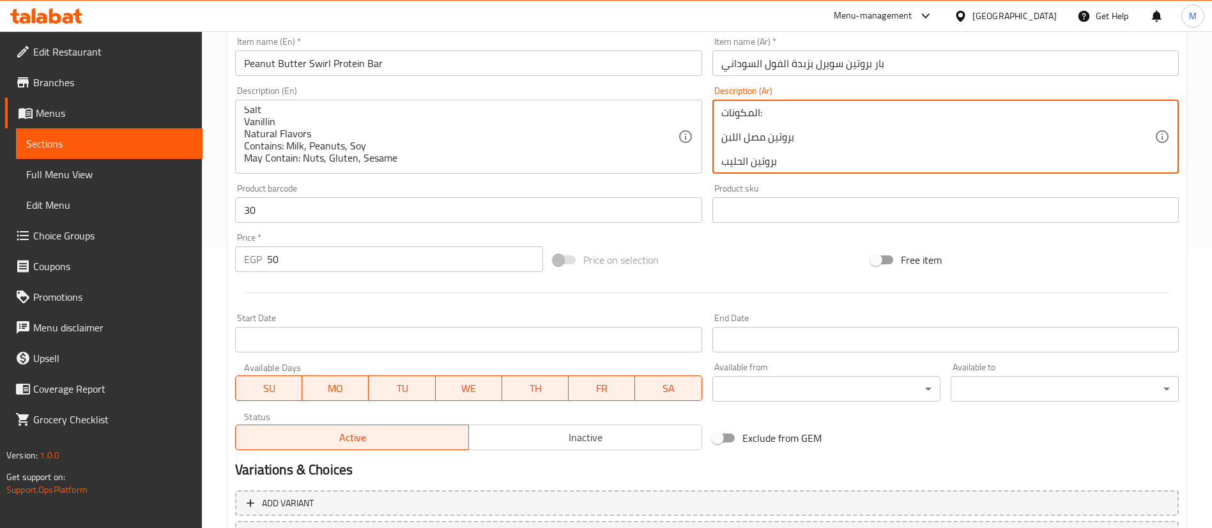
click at [735, 150] on textarea "المكونات: بروتين مصل اللبن بروتين الحليب فول سوداني الجلسرين زيوت نباتية (جوز ا…" at bounding box center [937, 137] width 433 height 61
click at [751, 121] on textarea "المكونات: بروتين مصل اللبن بروتين الحليب فول سوداني الجلسرين زيوت نباتية (جوز ا…" at bounding box center [937, 137] width 433 height 61
click at [749, 124] on textarea "المكونات: بروتين مصل اللبن بروتين الحليب فول سوداني الجلسرين زيوت نباتية (جوز ا…" at bounding box center [937, 137] width 433 height 61
type textarea "المكونات: بروتين مصل اللبن بروتين الحليب فول سوداني الجلسرين زيوت نباتية (جوز ا…"
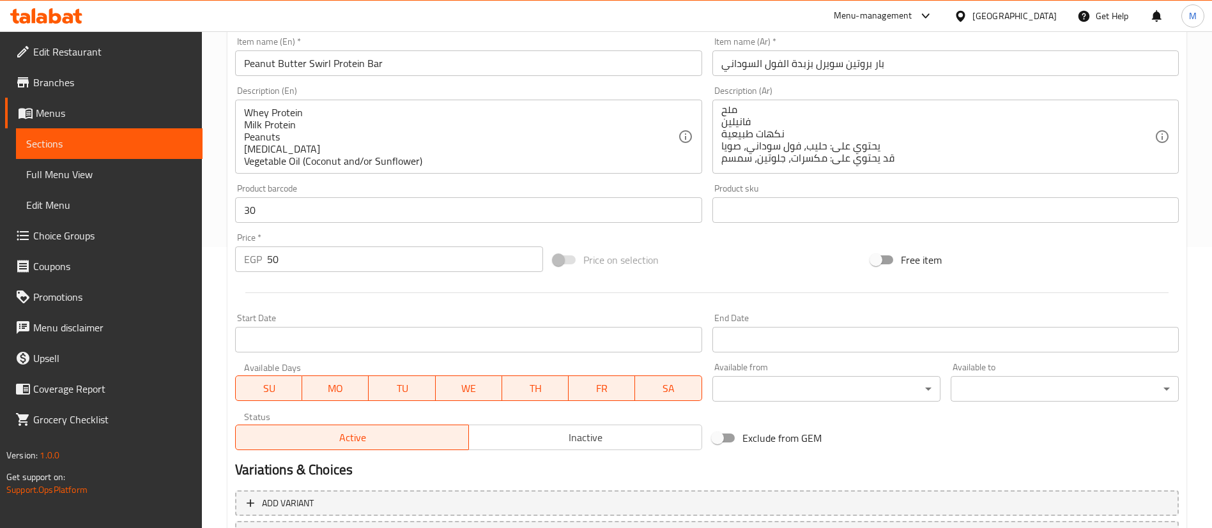
click at [694, 91] on div "Description (En) Whey Protein Milk Protein Peanuts Glycerin Vegetable Oil (Coco…" at bounding box center [468, 130] width 466 height 88
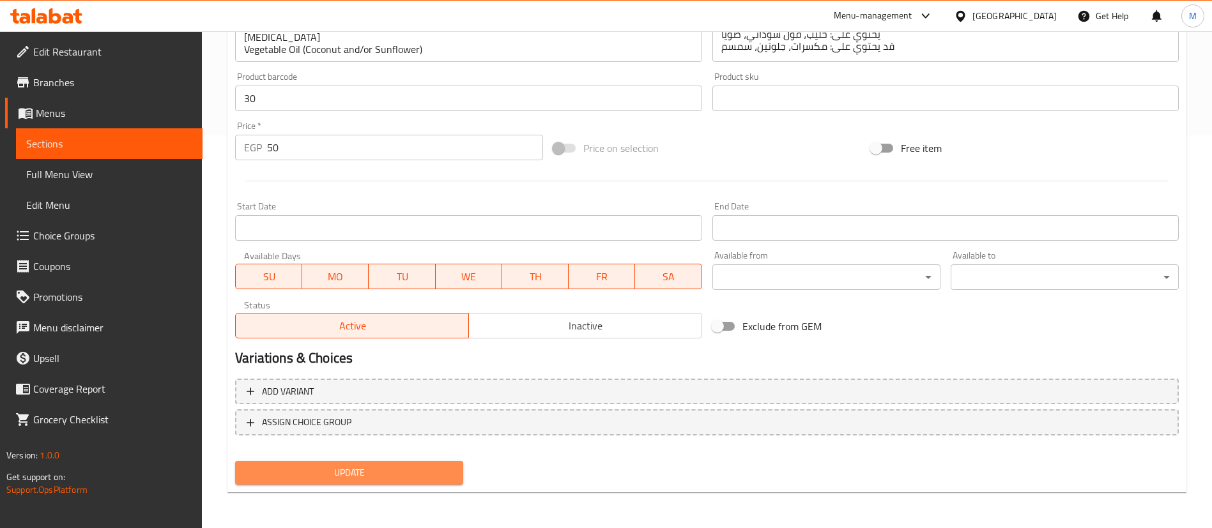
click at [338, 473] on span "Update" at bounding box center [349, 473] width 208 height 16
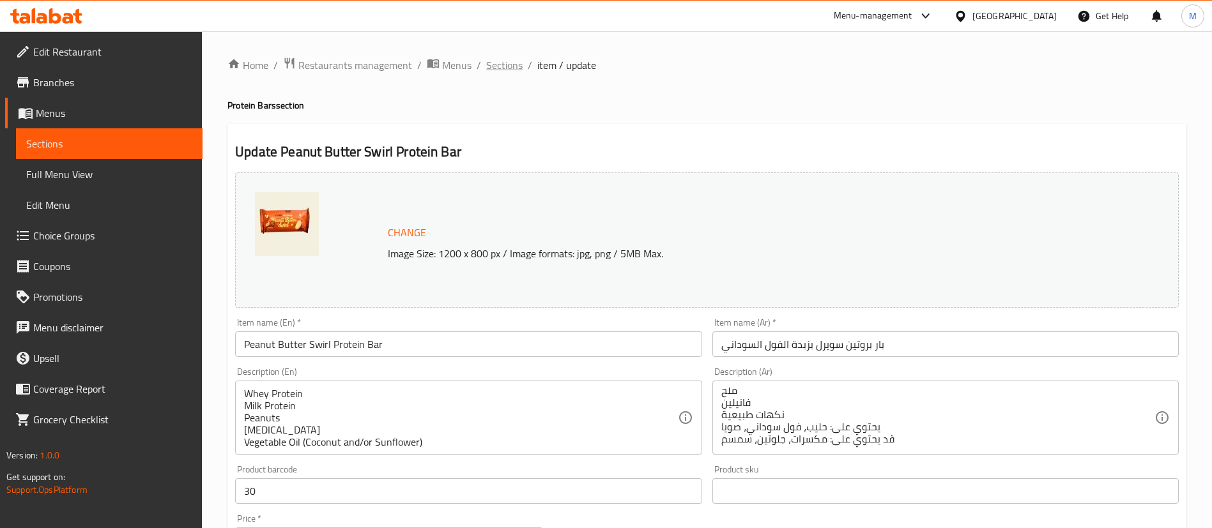
click at [506, 62] on span "Sections" at bounding box center [504, 65] width 36 height 15
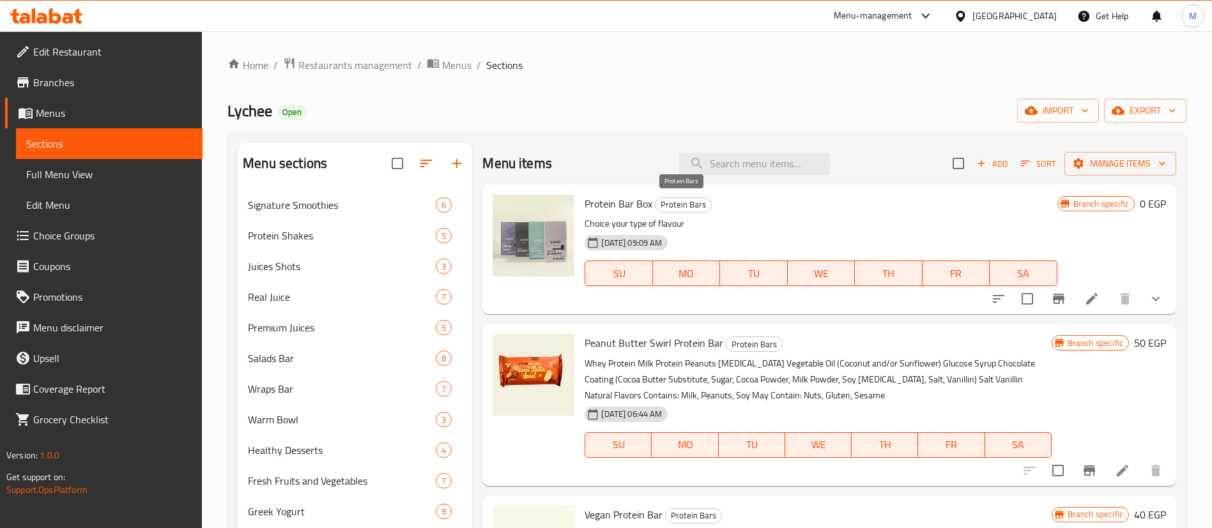
click at [679, 201] on span "Protein Bars" at bounding box center [684, 204] width 56 height 15
copy span "Protein Bars"
click at [679, 201] on span "Protein Bars" at bounding box center [684, 204] width 56 height 15
click at [626, 203] on span "Protein Bar Box" at bounding box center [619, 203] width 68 height 19
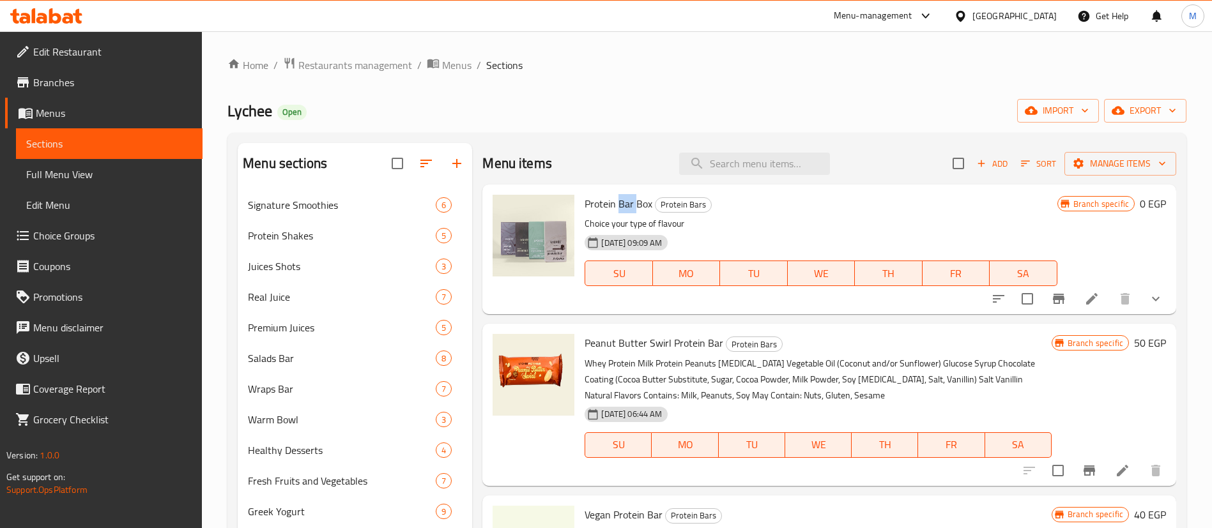
click at [626, 203] on span "Protein Bar Box" at bounding box center [619, 203] width 68 height 19
copy h6 "Protein Bar Box"
click at [626, 203] on span "Protein Bar Box" at bounding box center [619, 203] width 68 height 19
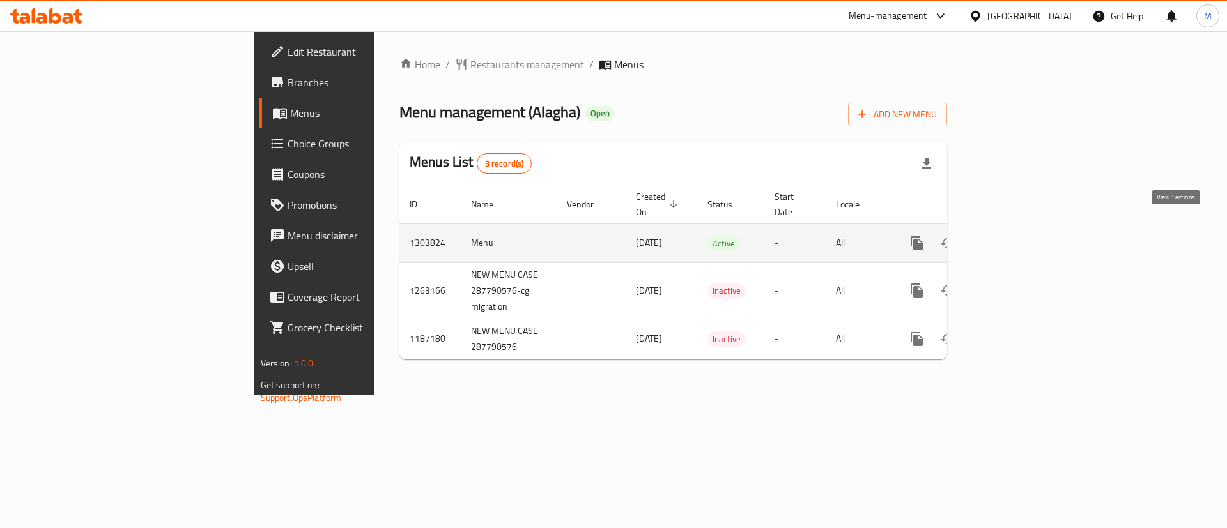
click at [1024, 236] on link "enhanced table" at bounding box center [1009, 243] width 31 height 31
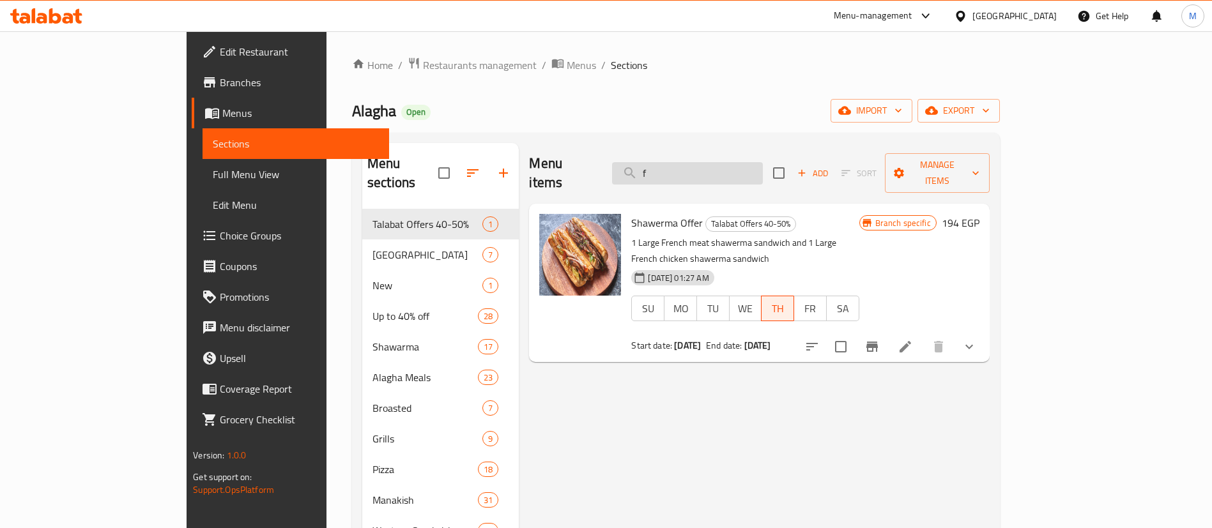
click at [763, 166] on input "f" at bounding box center [687, 173] width 151 height 22
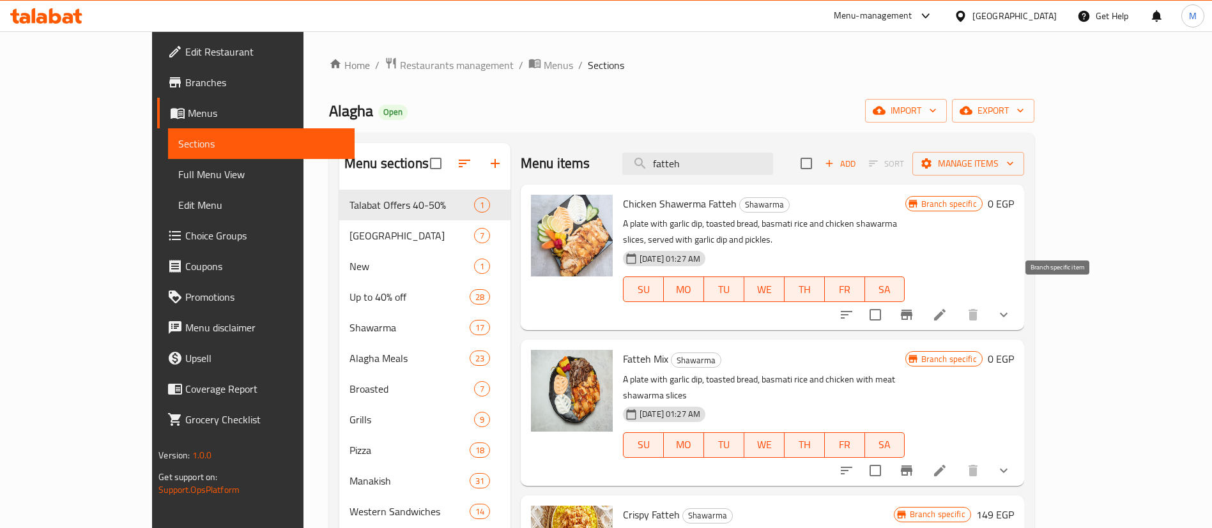
type input "fatteh"
click at [912, 310] on icon "Branch-specific-item" at bounding box center [907, 315] width 12 height 10
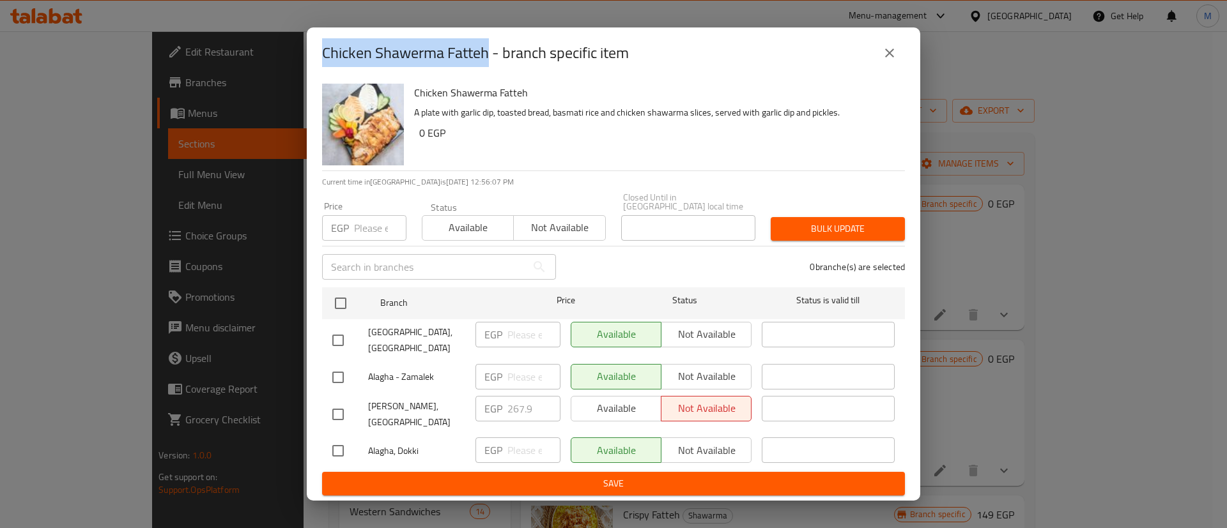
drag, startPoint x: 325, startPoint y: 66, endPoint x: 488, endPoint y: 63, distance: 163.0
click at [488, 63] on h2 "Chicken Shawerma Fatteh - branch specific item" at bounding box center [475, 53] width 307 height 20
copy h2 "Chicken Shawerma Fatteh"
click at [891, 58] on icon "close" at bounding box center [889, 53] width 9 height 9
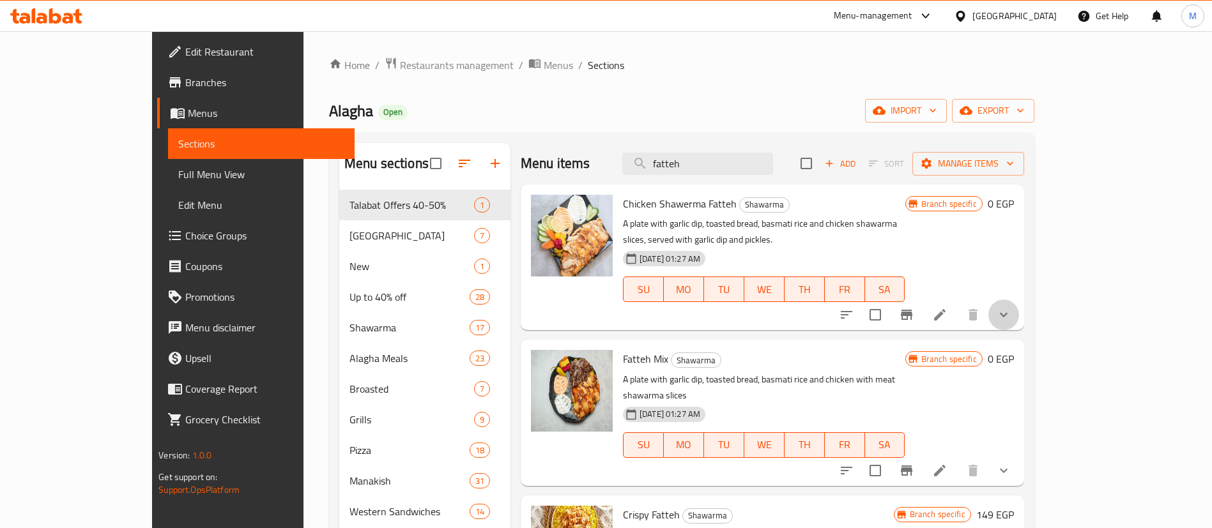
click at [1019, 300] on button "show more" at bounding box center [1003, 315] width 31 height 31
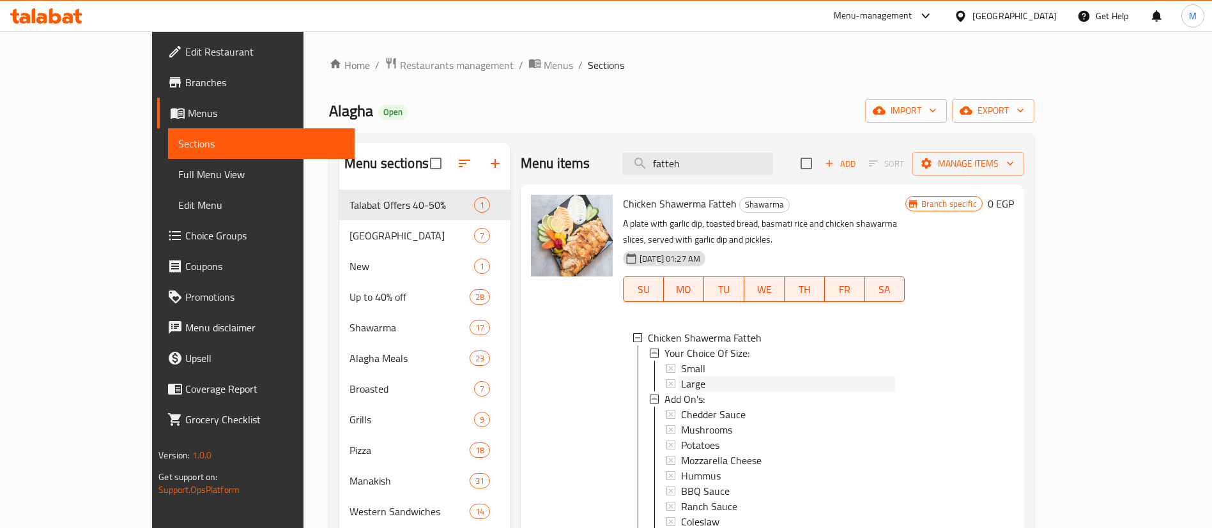
click at [697, 376] on div "Large" at bounding box center [788, 383] width 214 height 15
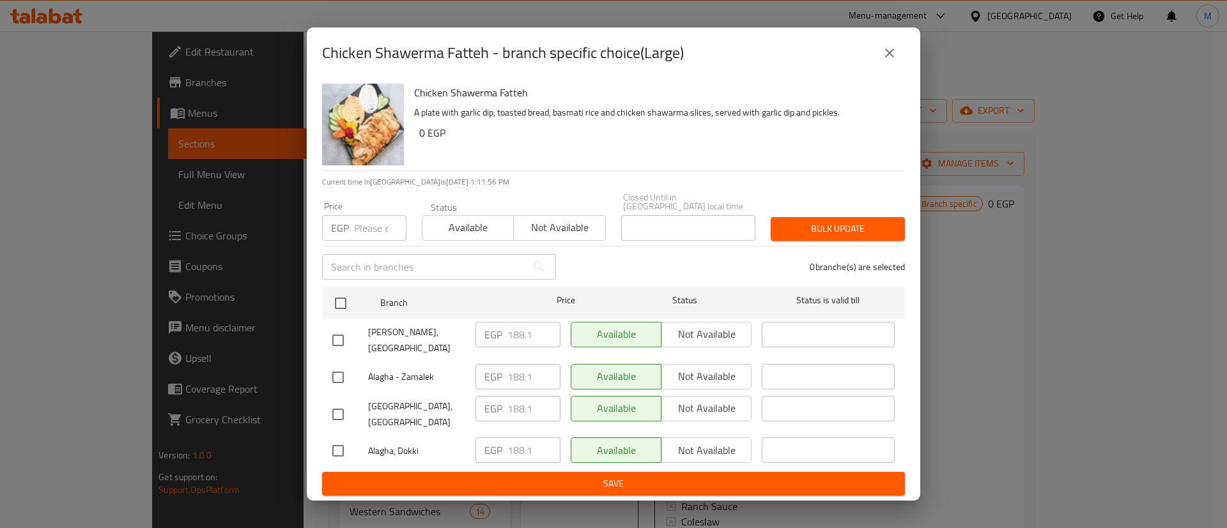
click at [893, 58] on icon "close" at bounding box center [889, 53] width 9 height 9
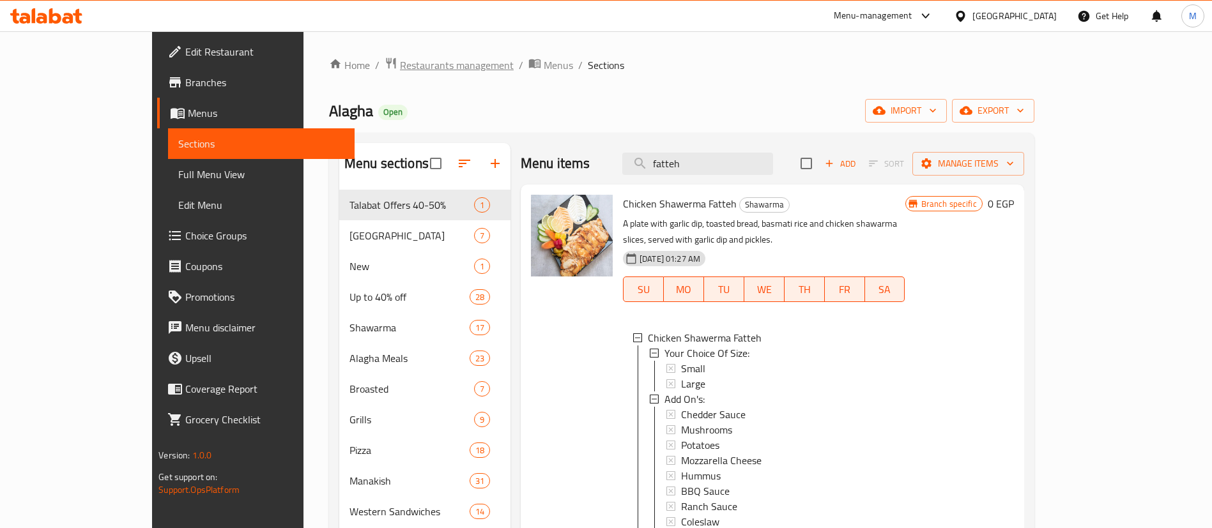
click at [400, 69] on span "Restaurants management" at bounding box center [457, 65] width 114 height 15
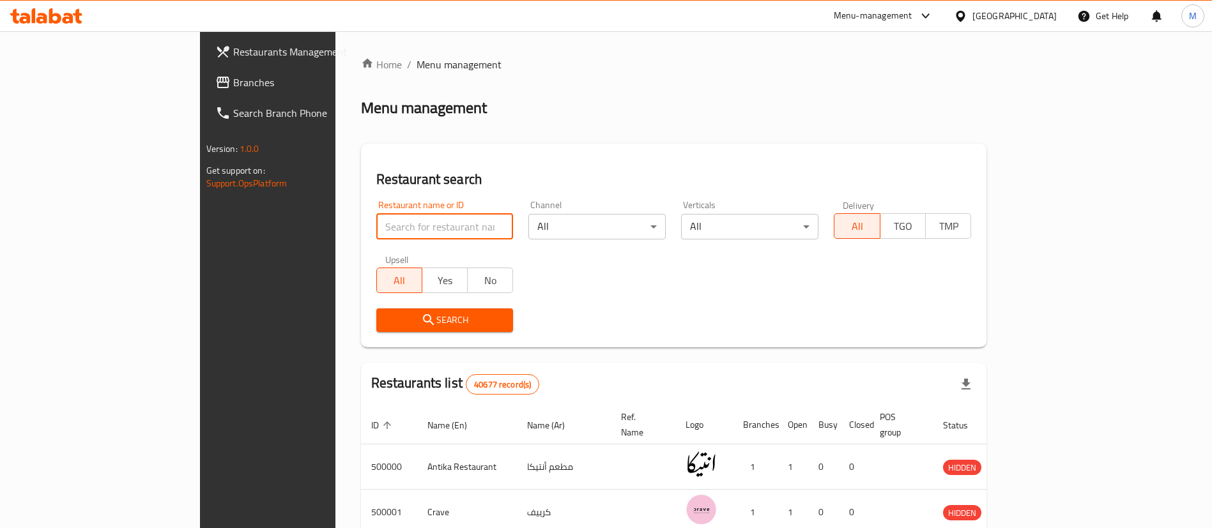
click at [376, 228] on input "search" at bounding box center [444, 227] width 137 height 26
paste input "503986"
type input "503986"
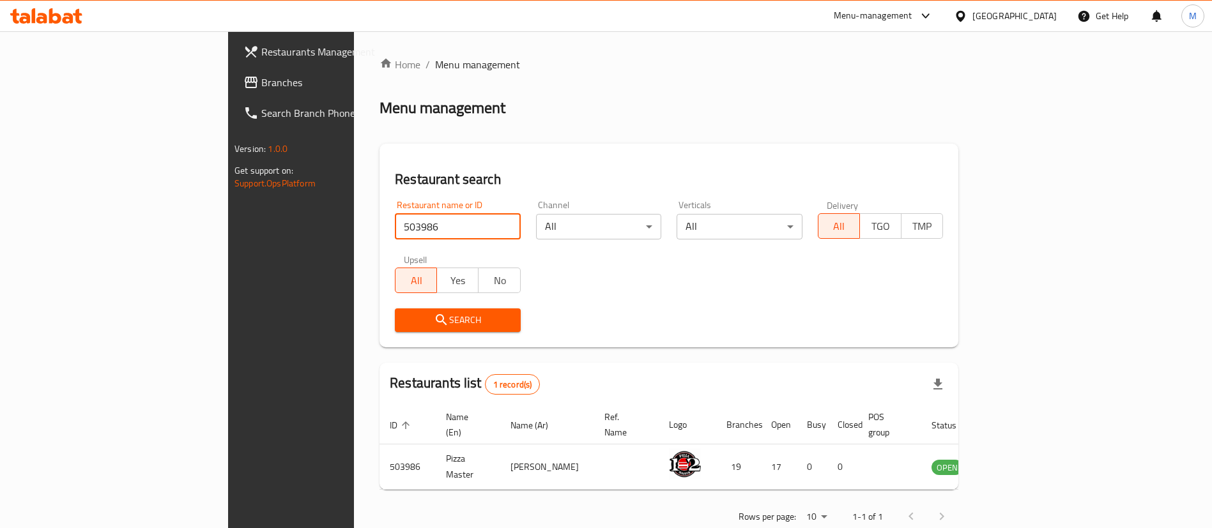
scroll to position [17, 0]
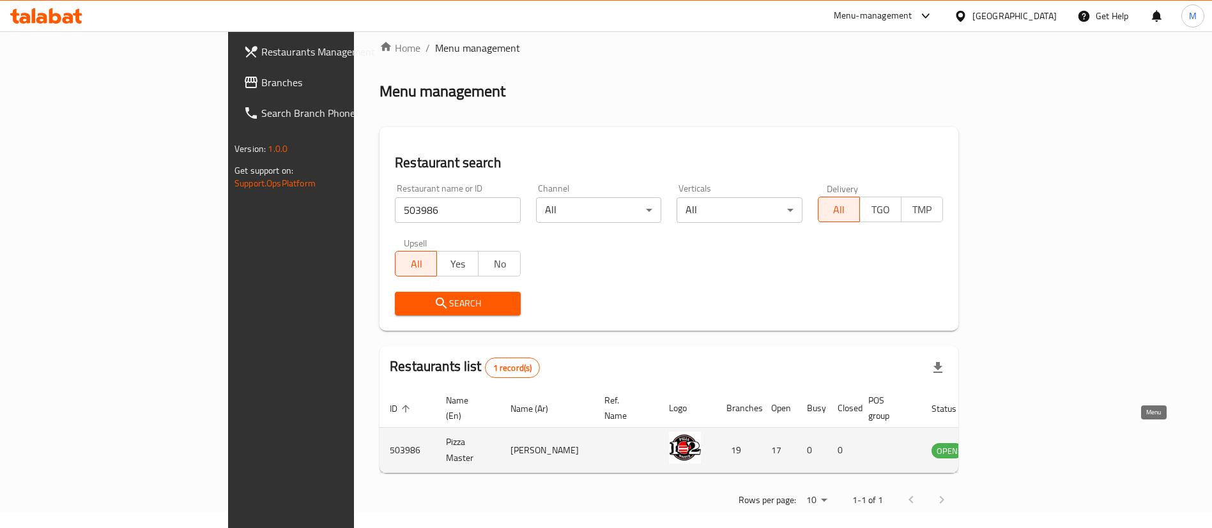
click at [1013, 446] on icon "enhanced table" at bounding box center [1006, 451] width 14 height 11
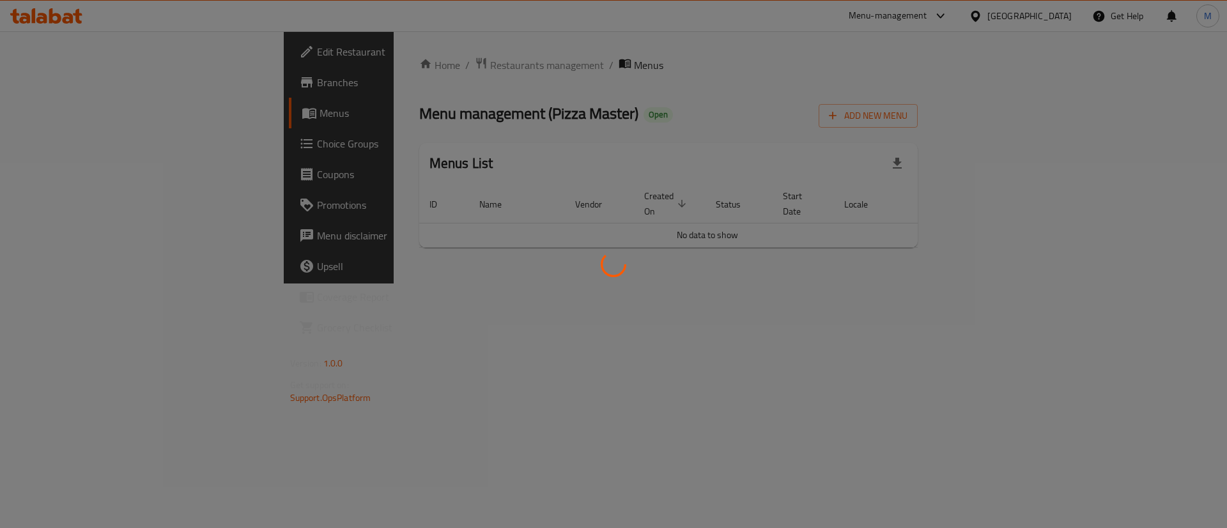
click at [98, 84] on div at bounding box center [613, 264] width 1227 height 528
click at [91, 41] on div at bounding box center [613, 264] width 1227 height 528
click at [111, 81] on div at bounding box center [613, 264] width 1227 height 528
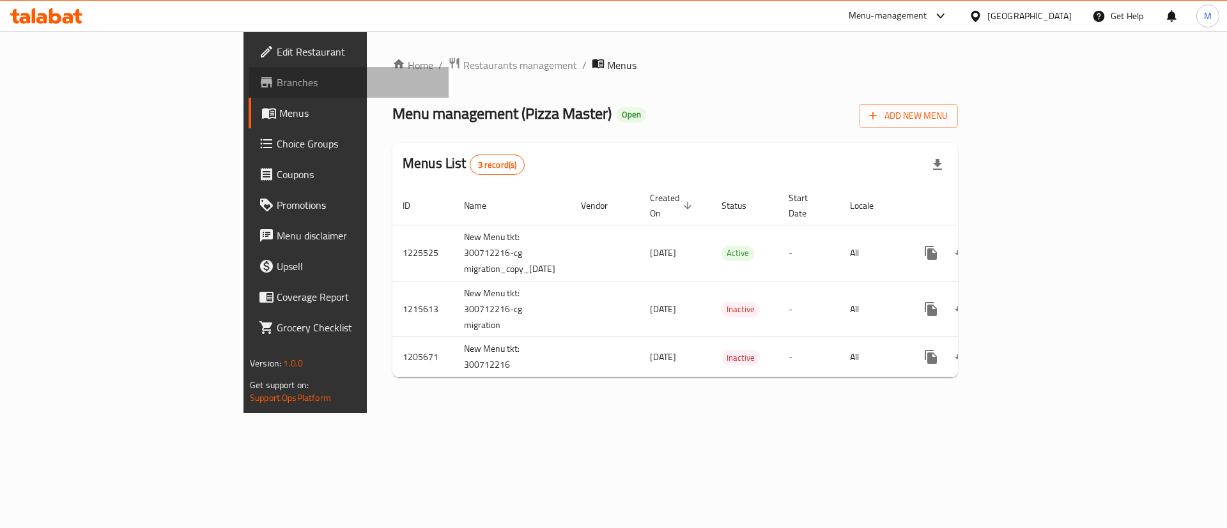
click at [277, 81] on span "Branches" at bounding box center [358, 82] width 162 height 15
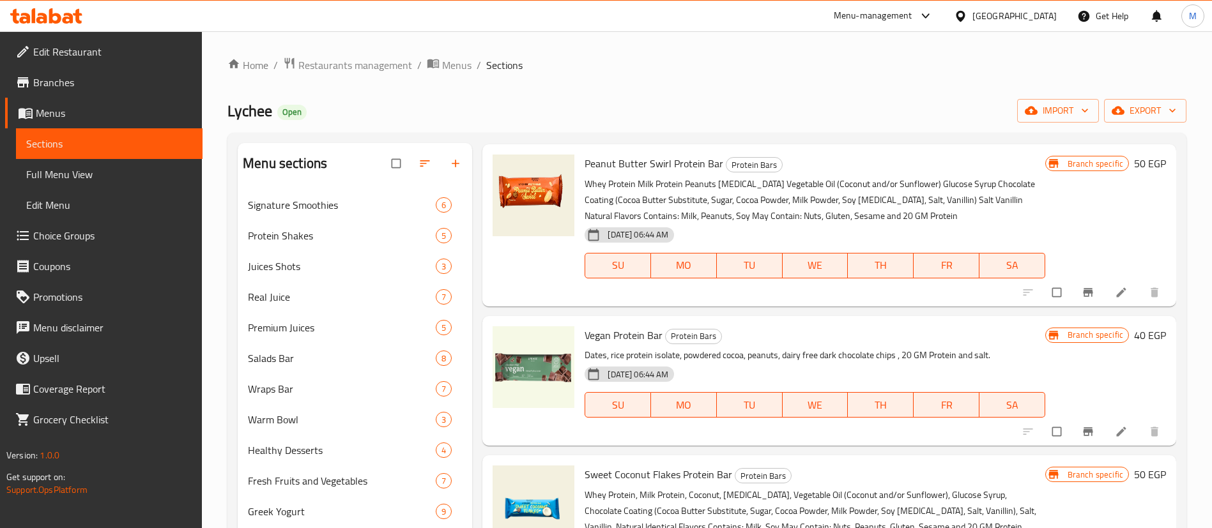
scroll to position [182, 0]
